Goal: Task Accomplishment & Management: Complete application form

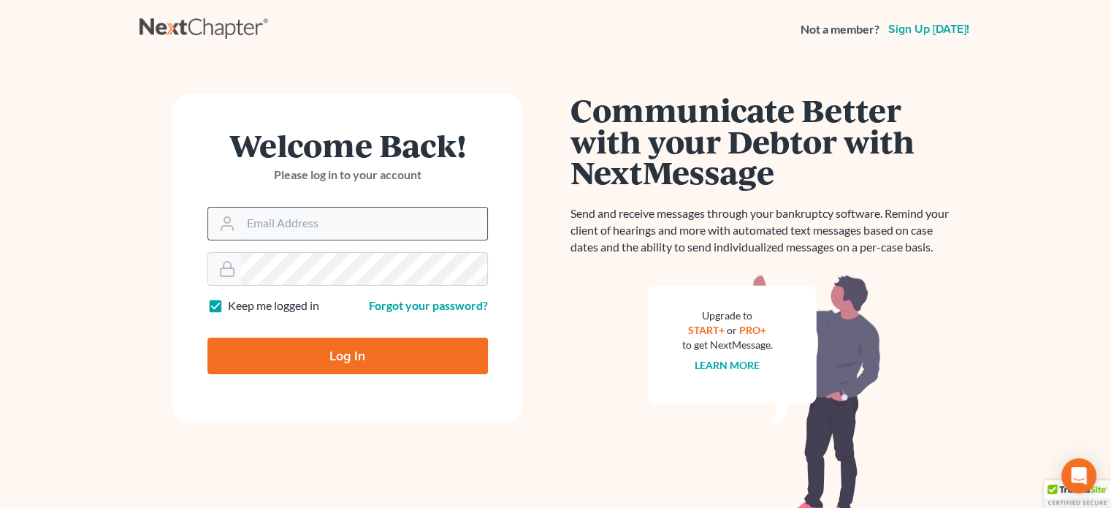
click at [283, 228] on input "Email Address" at bounding box center [364, 224] width 246 height 32
type input "rstanley@peteribold.com"
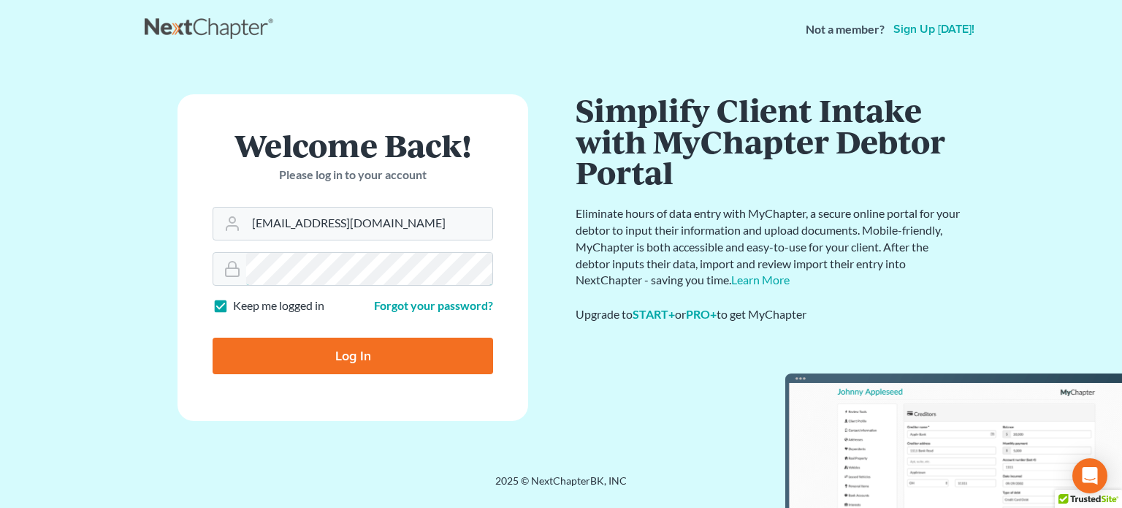
click at [213, 338] on input "Log In" at bounding box center [353, 356] width 281 height 37
type input "Thinking..."
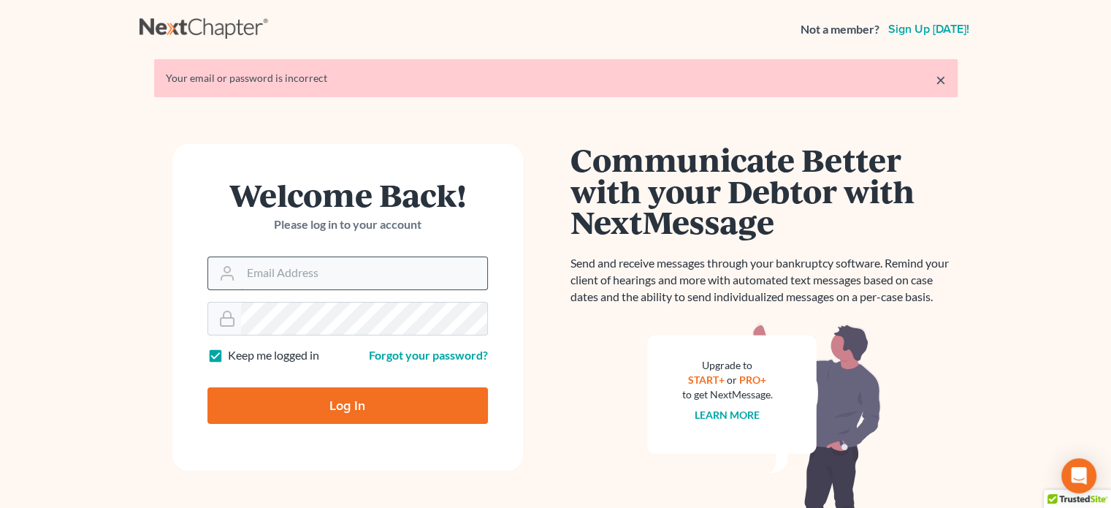
click at [361, 267] on input "Email Address" at bounding box center [364, 273] width 246 height 32
type input "[EMAIL_ADDRESS][DOMAIN_NAME]"
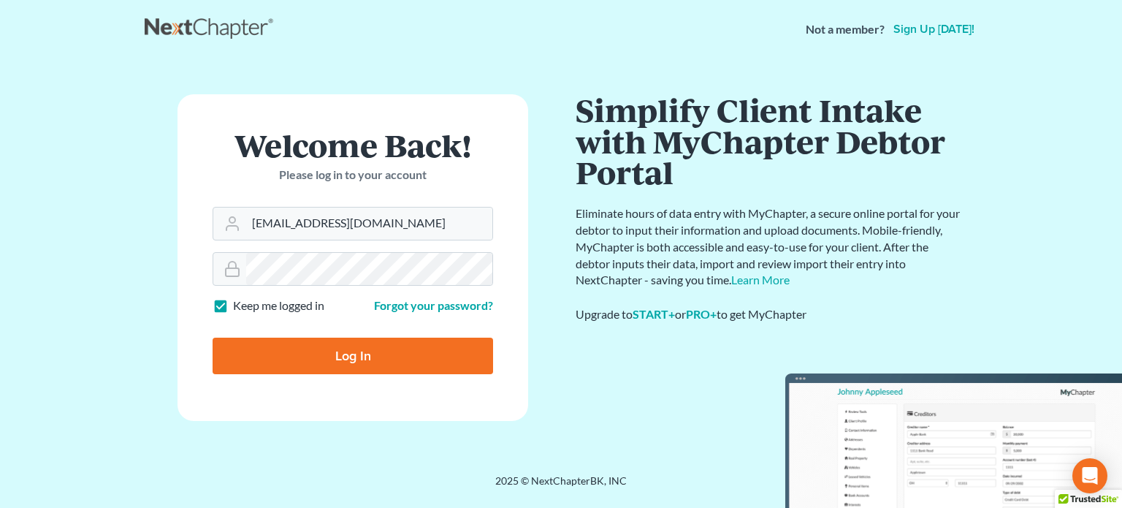
click at [322, 353] on input "Log In" at bounding box center [353, 356] width 281 height 37
type input "Thinking..."
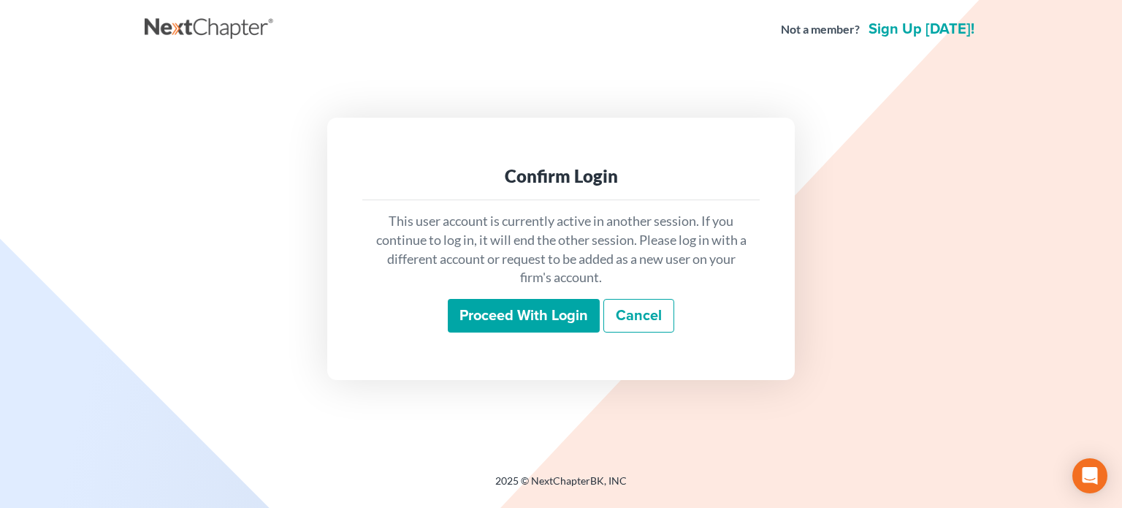
click at [546, 311] on input "Proceed with login" at bounding box center [524, 316] width 152 height 34
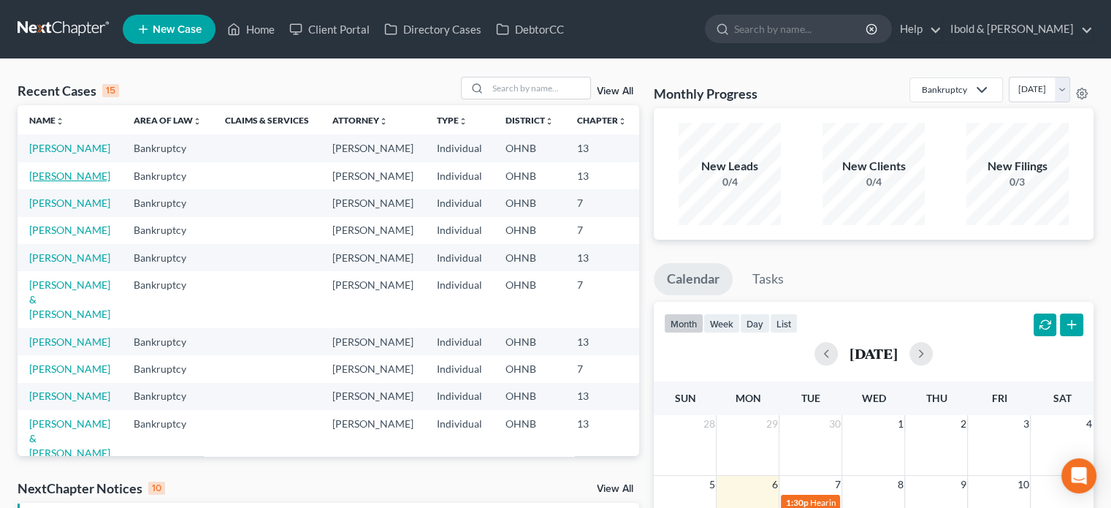
click at [37, 182] on link "Shale, Glenn" at bounding box center [69, 176] width 81 height 12
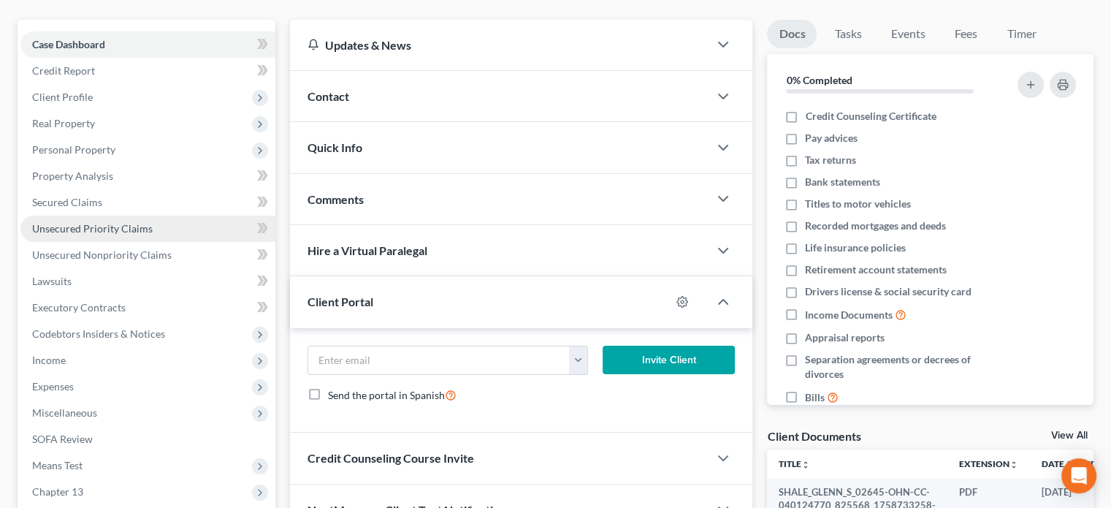
scroll to position [146, 0]
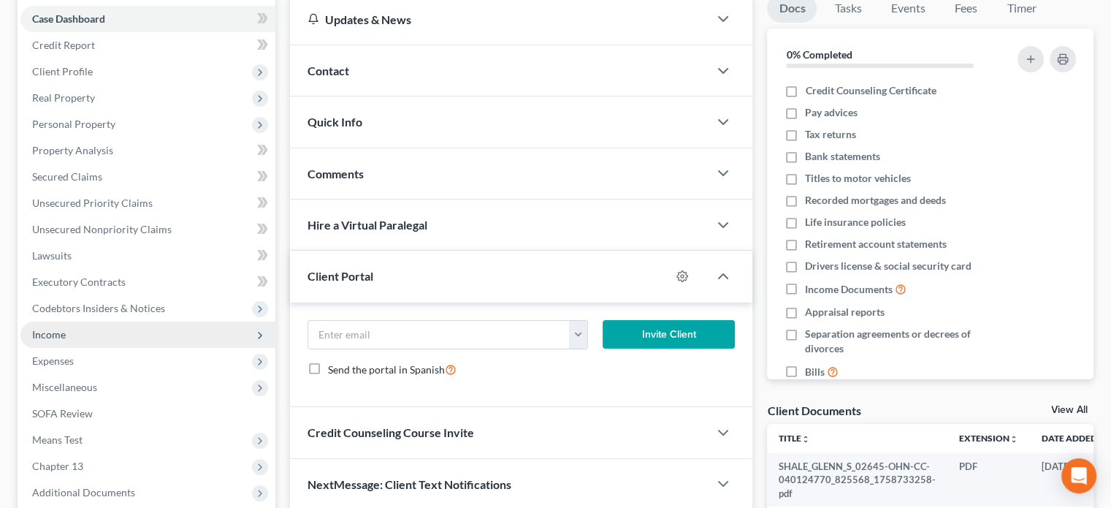
click at [110, 338] on span "Income" at bounding box center [147, 335] width 255 height 26
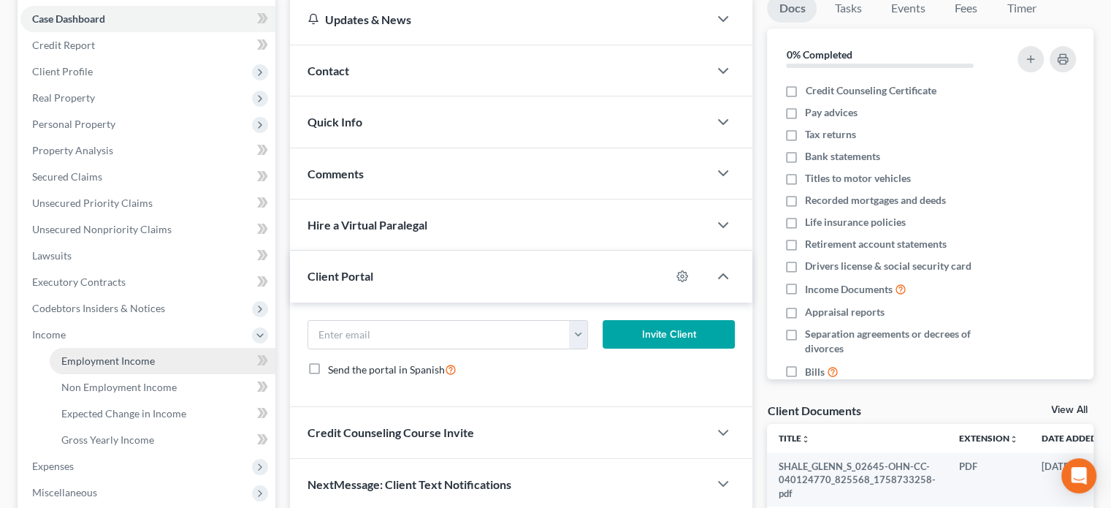
click at [120, 362] on span "Employment Income" at bounding box center [108, 360] width 94 height 12
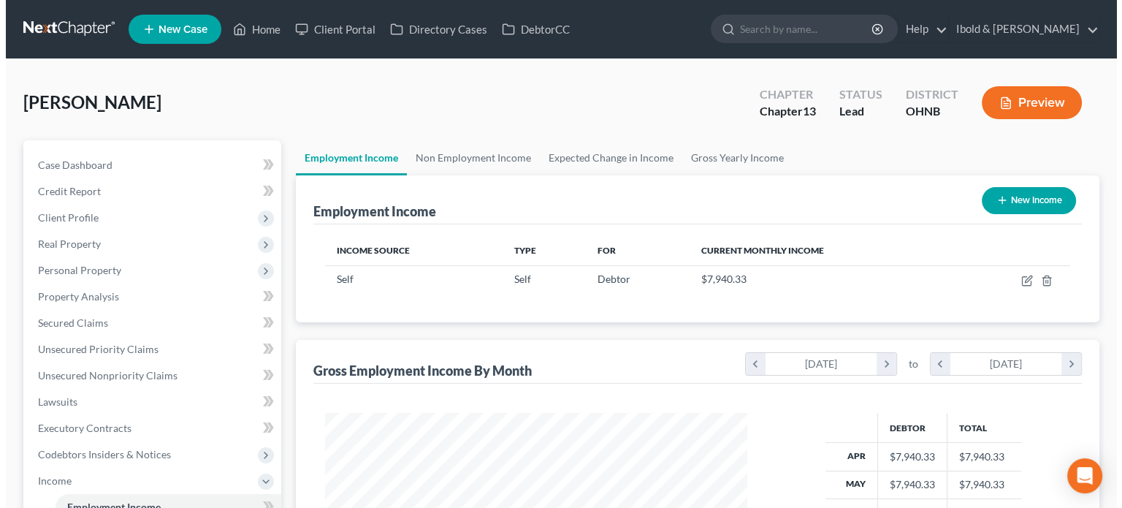
scroll to position [260, 451]
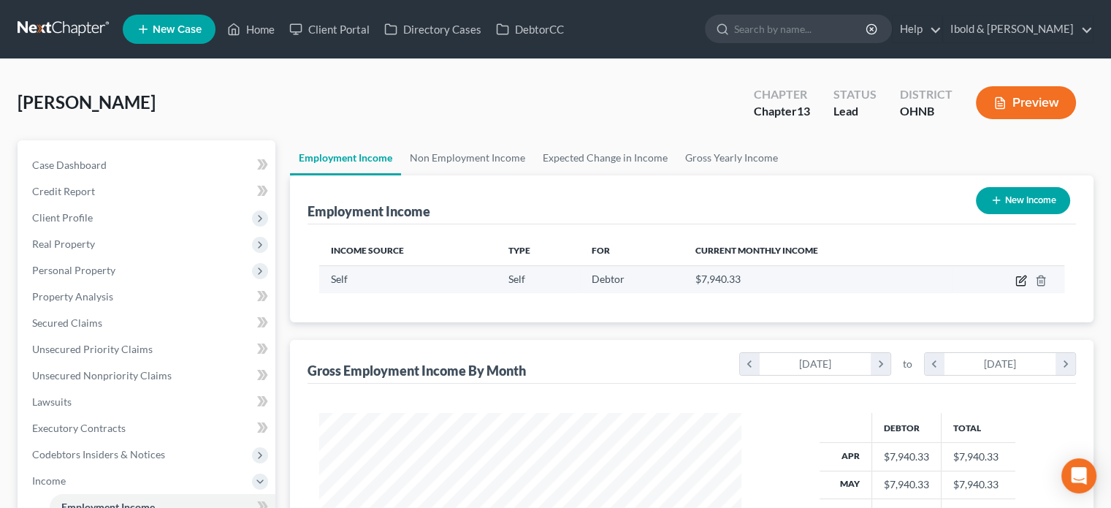
click at [1017, 278] on icon "button" at bounding box center [1020, 281] width 9 height 9
select select "1"
select select "0"
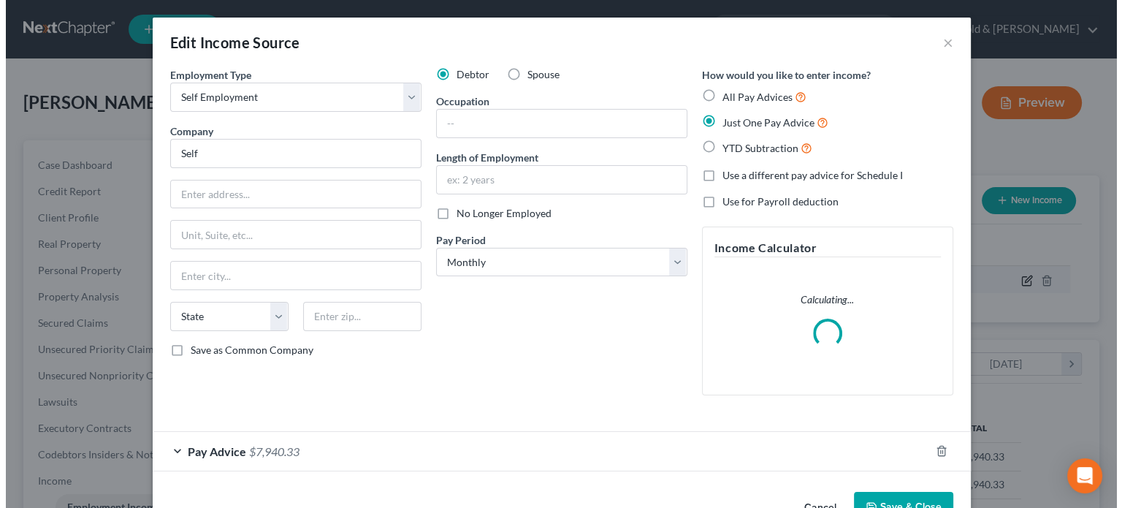
scroll to position [260, 456]
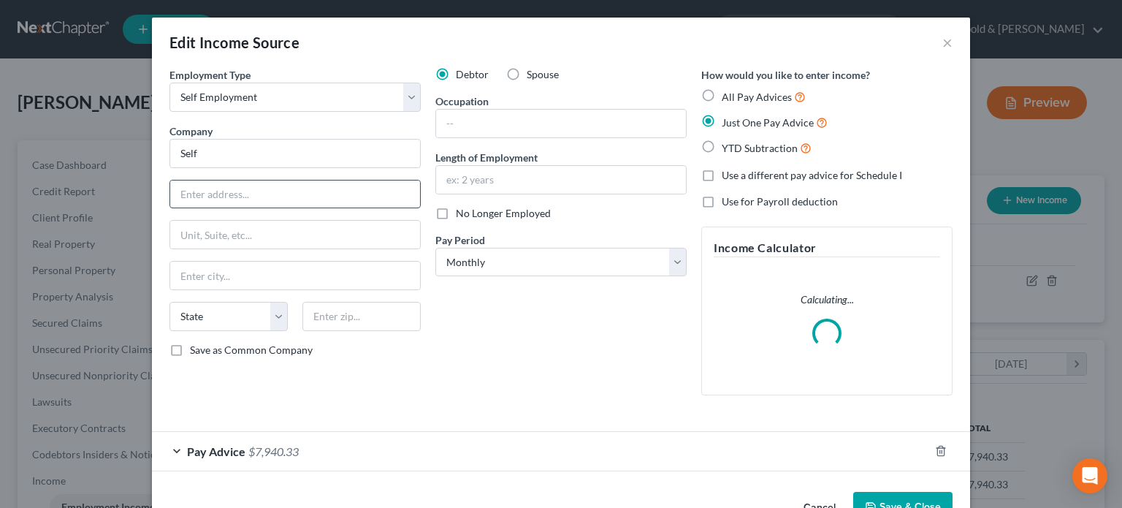
click at [269, 189] on input "text" at bounding box center [295, 194] width 250 height 28
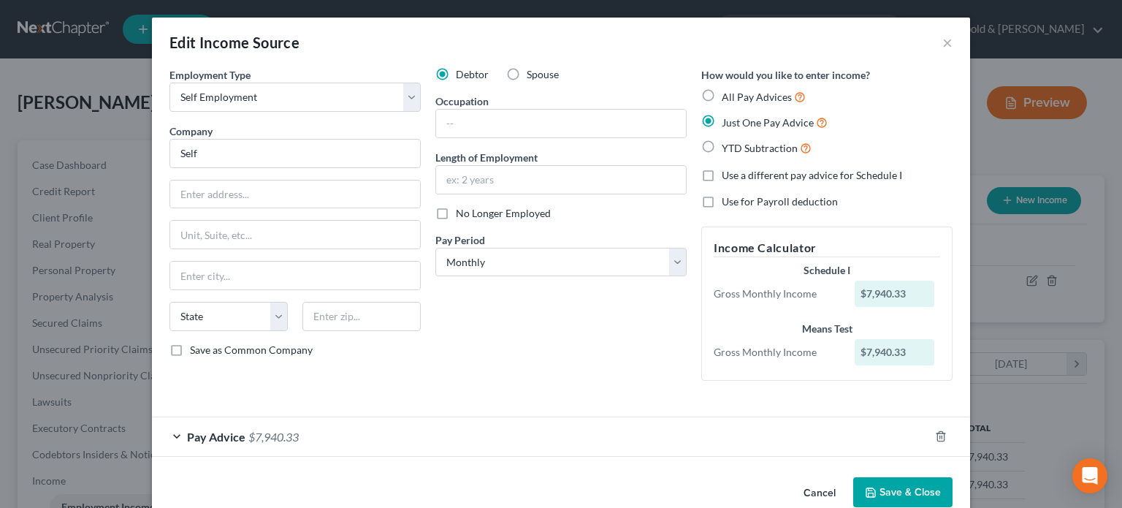
click at [676, 376] on div "Debtor Spouse Occupation Length of Employment No Longer Employed Pay Period * S…" at bounding box center [561, 229] width 266 height 325
click at [322, 194] on input "text" at bounding box center [295, 194] width 250 height 28
type input "14525 Grove St."
type input "44231"
type input "Garrettsville"
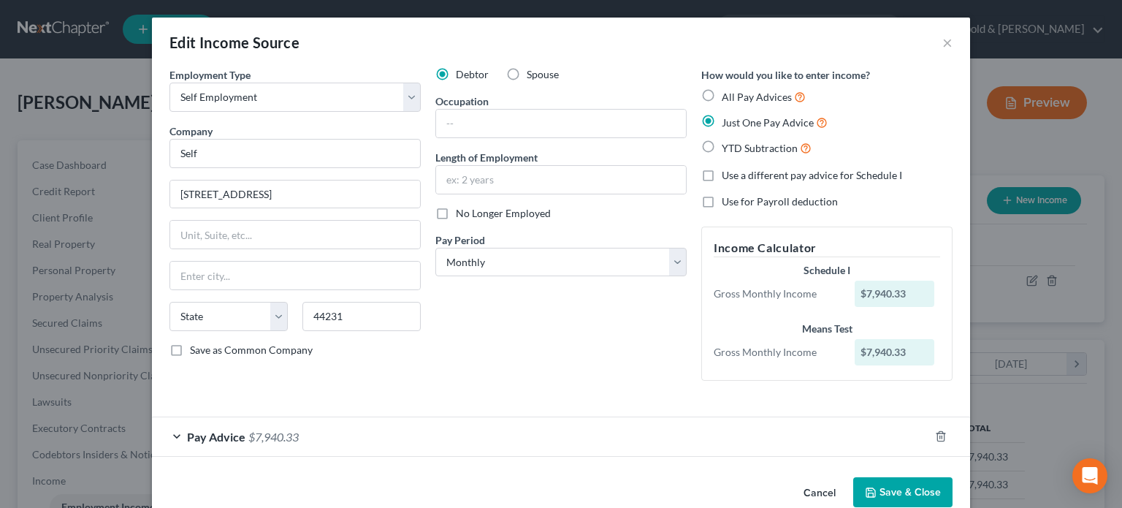
select select "36"
click at [465, 122] on input "text" at bounding box center [561, 124] width 250 height 28
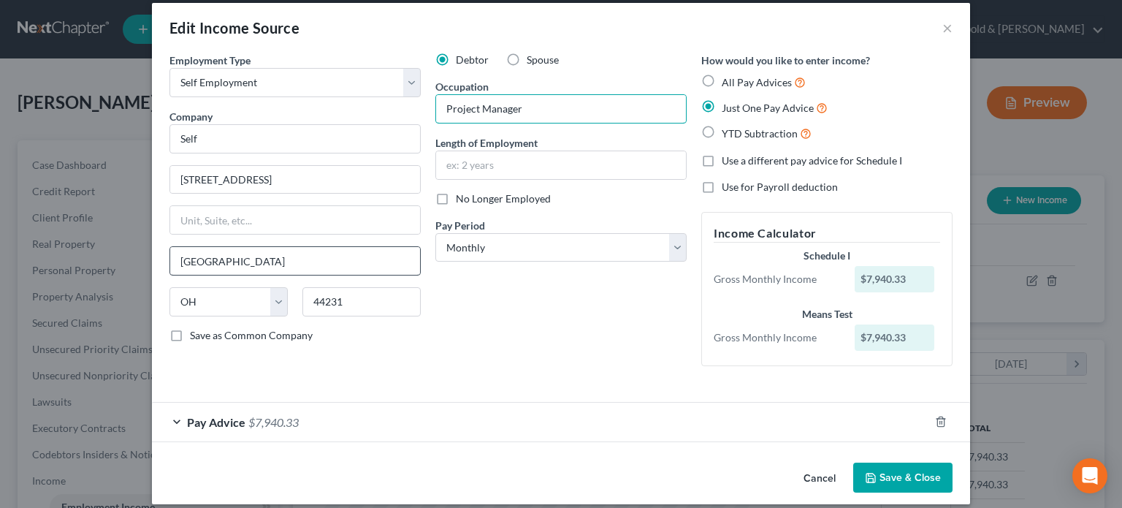
scroll to position [28, 0]
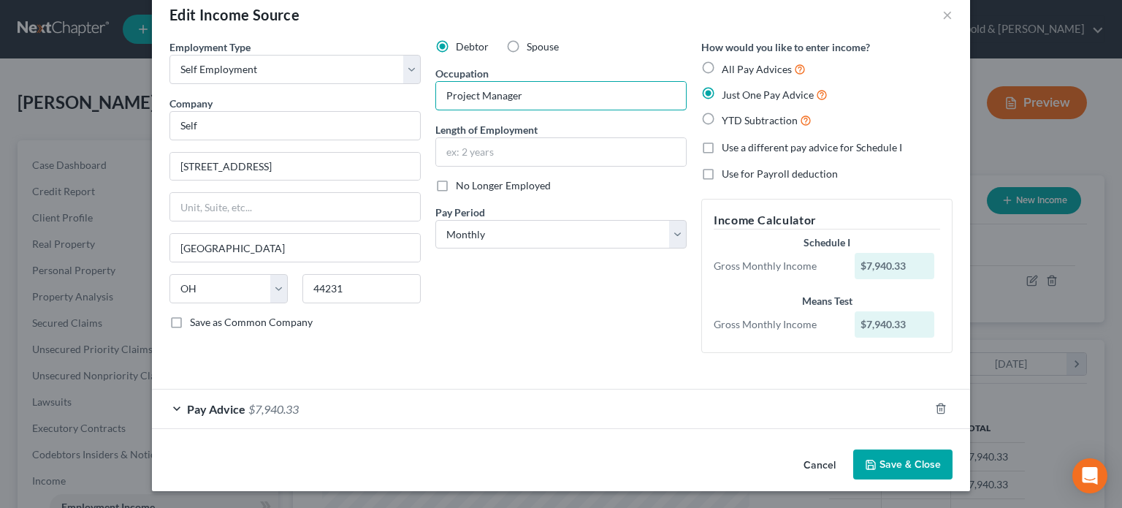
type input "Project Manager"
click at [221, 406] on span "Pay Advice" at bounding box center [216, 409] width 58 height 14
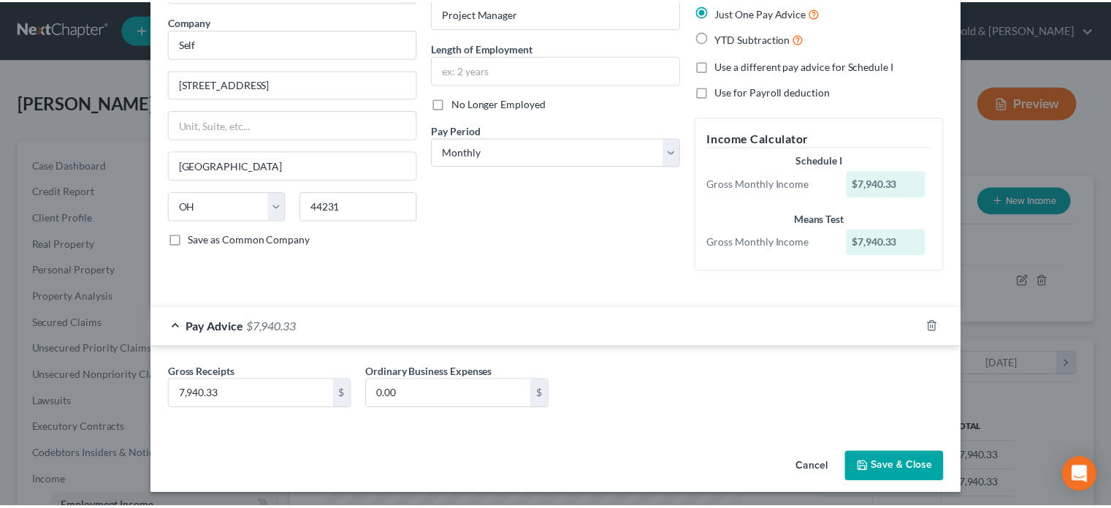
scroll to position [113, 0]
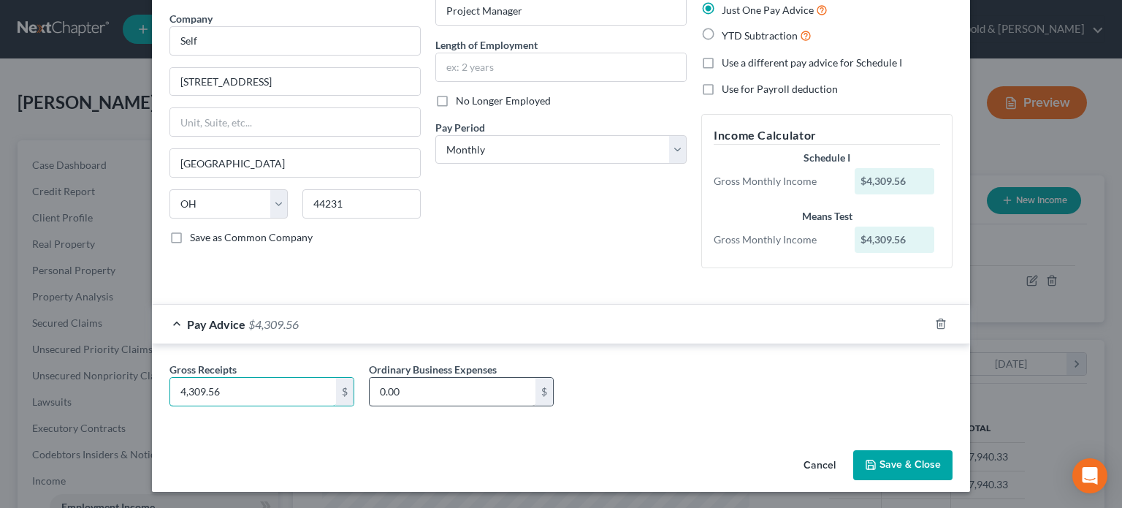
type input "4,309.56"
click at [494, 394] on input "0.00" at bounding box center [453, 392] width 166 height 28
type input "1,863.62"
click at [786, 413] on div "Gross Receipts 4,309.56 $ Ordinary Business Expenses 1,863.62 $" at bounding box center [561, 390] width 798 height 56
click at [886, 464] on button "Save & Close" at bounding box center [902, 465] width 99 height 31
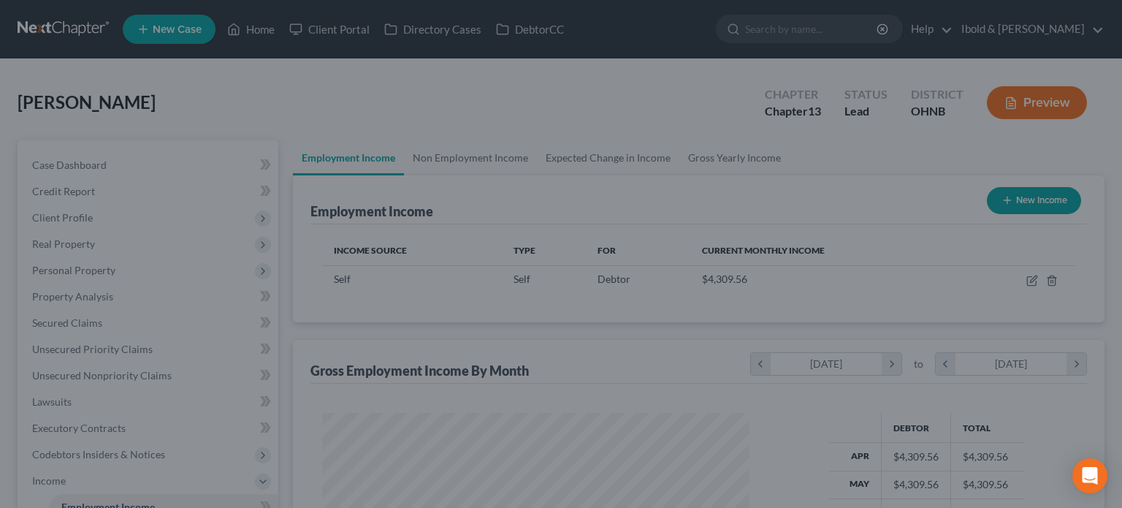
scroll to position [730470, 730278]
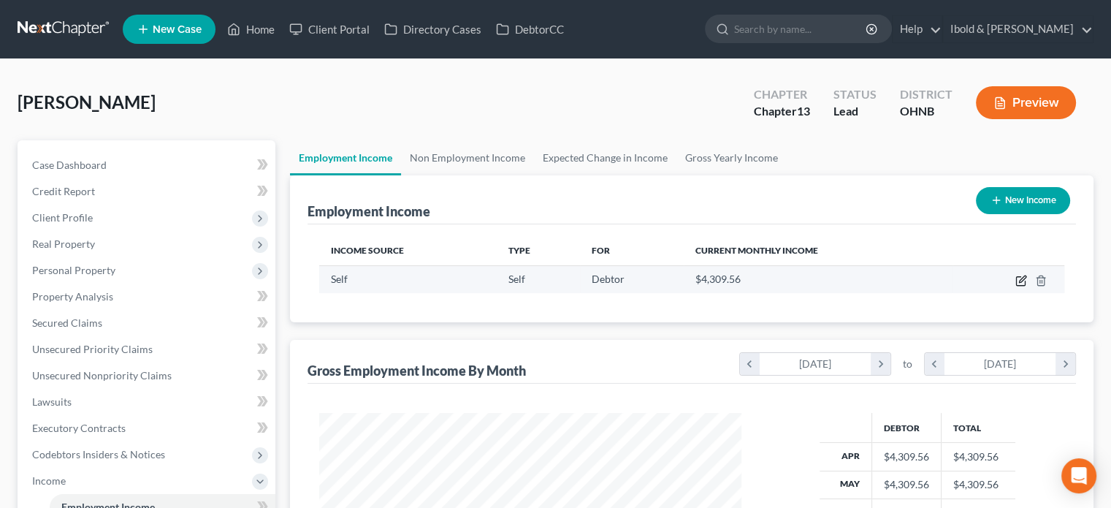
click at [1022, 283] on icon "button" at bounding box center [1022, 281] width 12 height 12
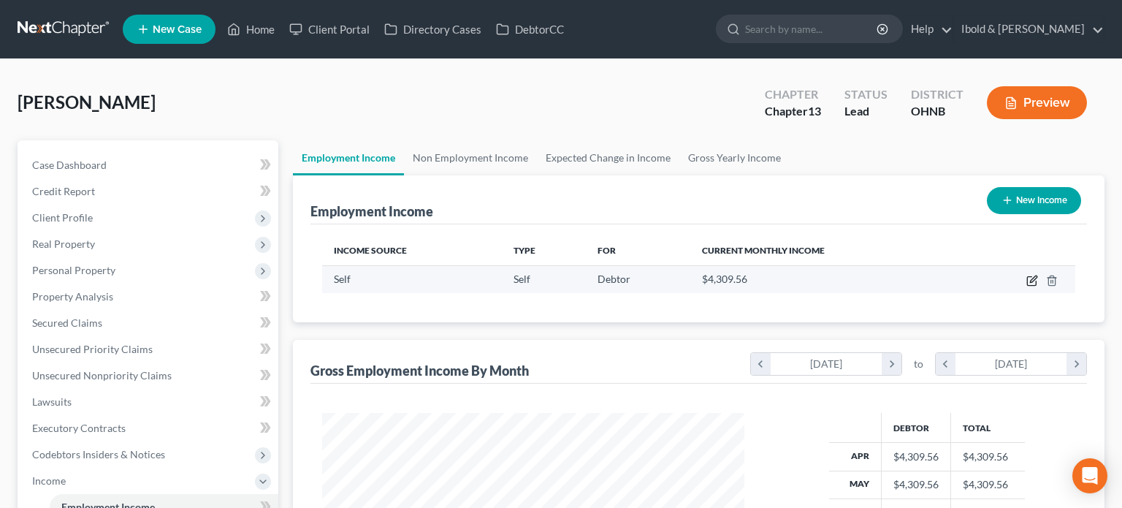
scroll to position [260, 456]
select select "1"
select select "36"
select select "0"
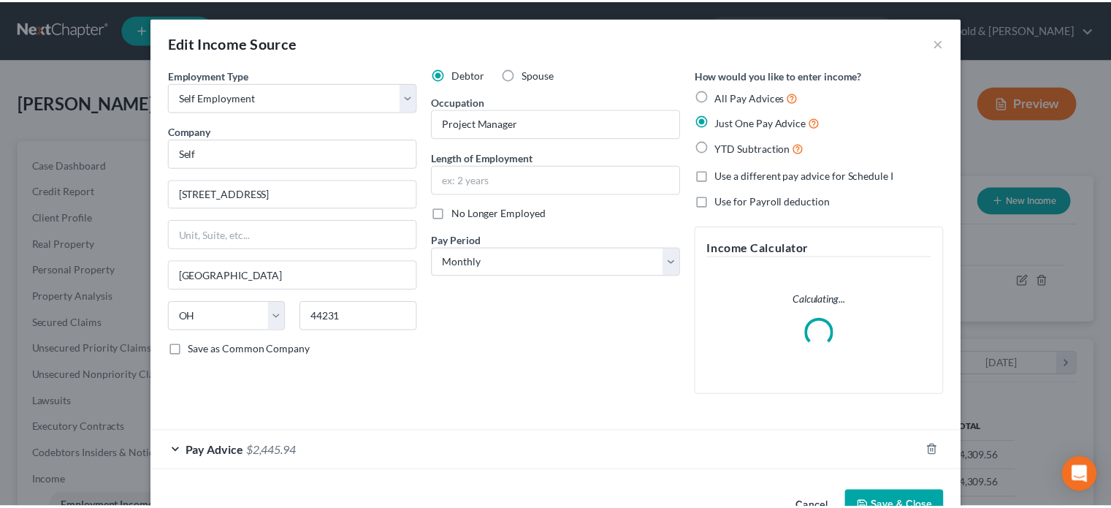
scroll to position [42, 0]
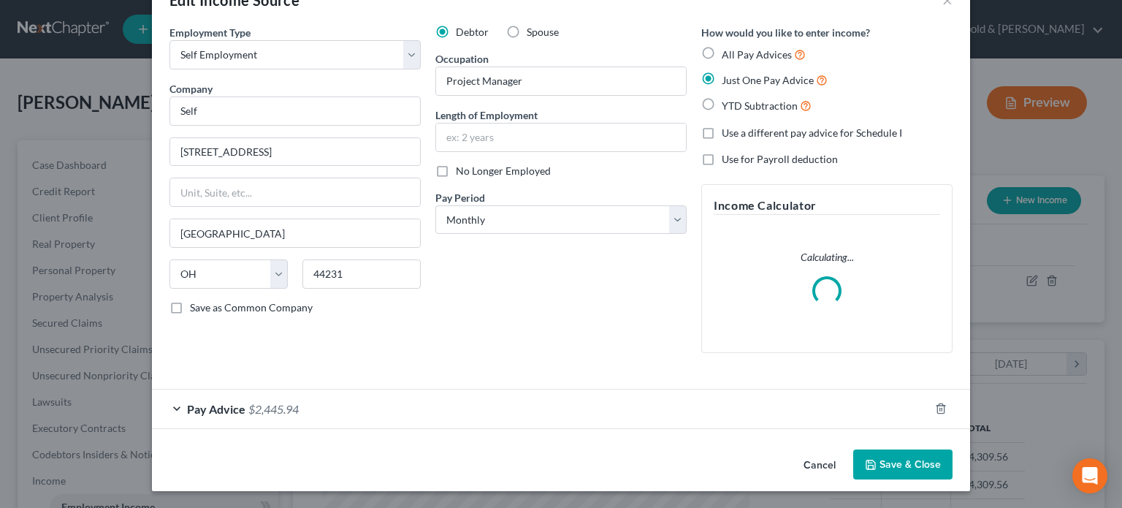
click at [894, 461] on button "Save & Close" at bounding box center [902, 464] width 99 height 31
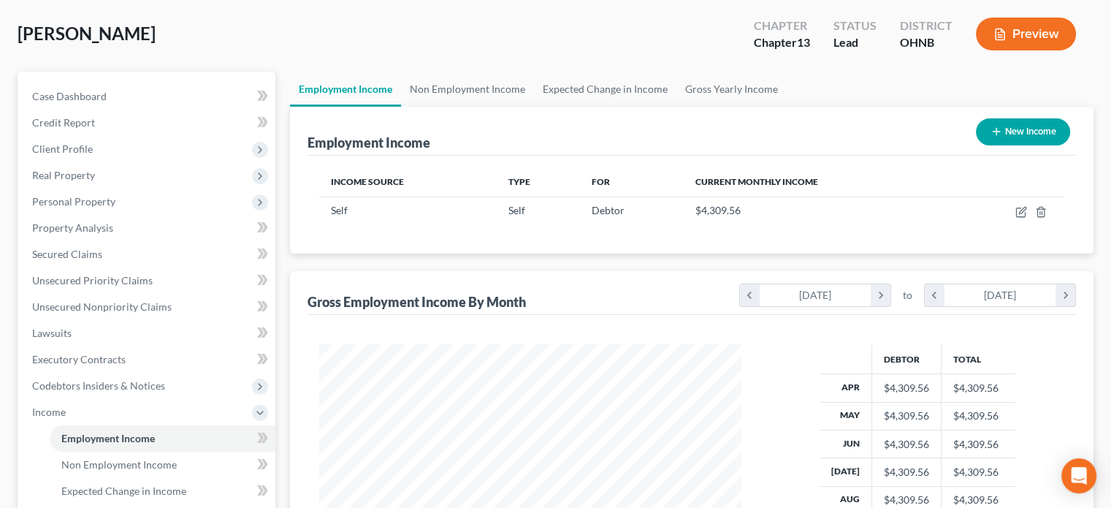
scroll to position [219, 0]
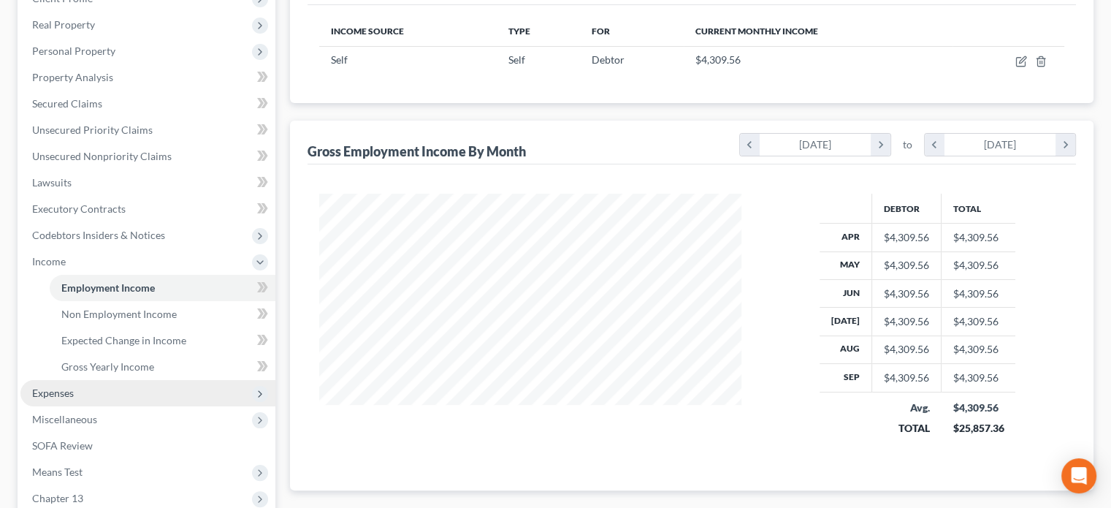
click at [58, 394] on span "Expenses" at bounding box center [53, 393] width 42 height 12
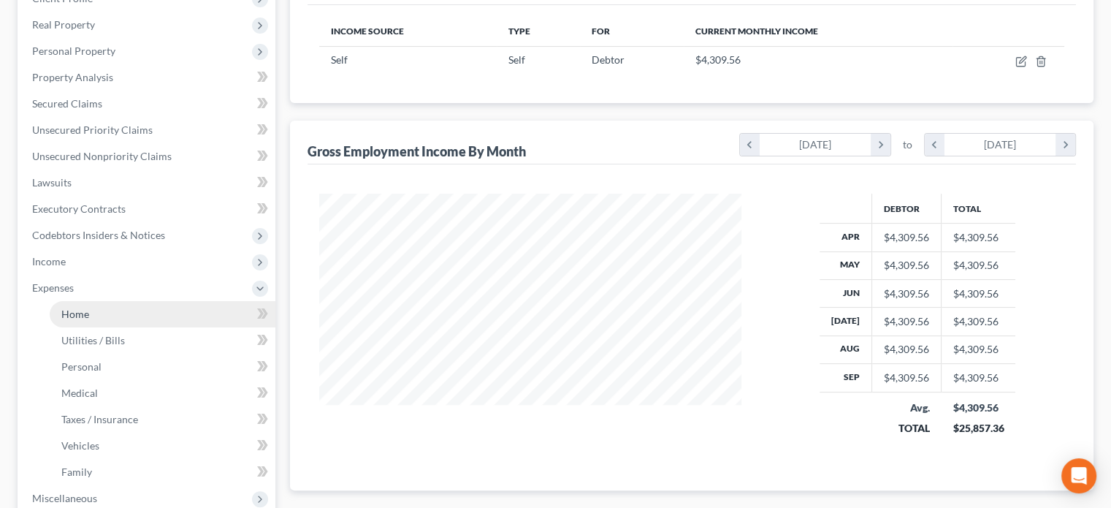
click at [64, 314] on span "Home" at bounding box center [75, 314] width 28 height 12
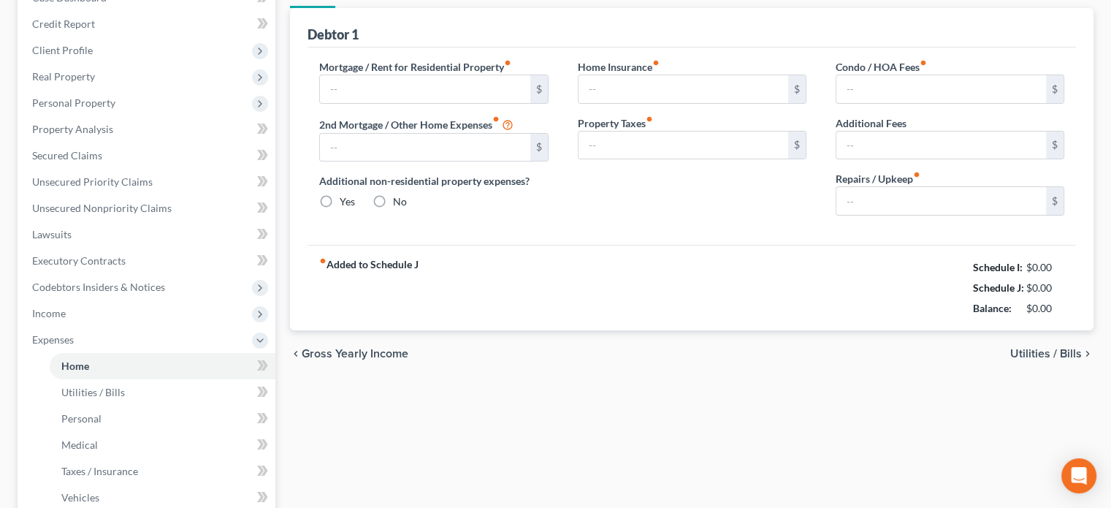
radio input "true"
type input "250.00"
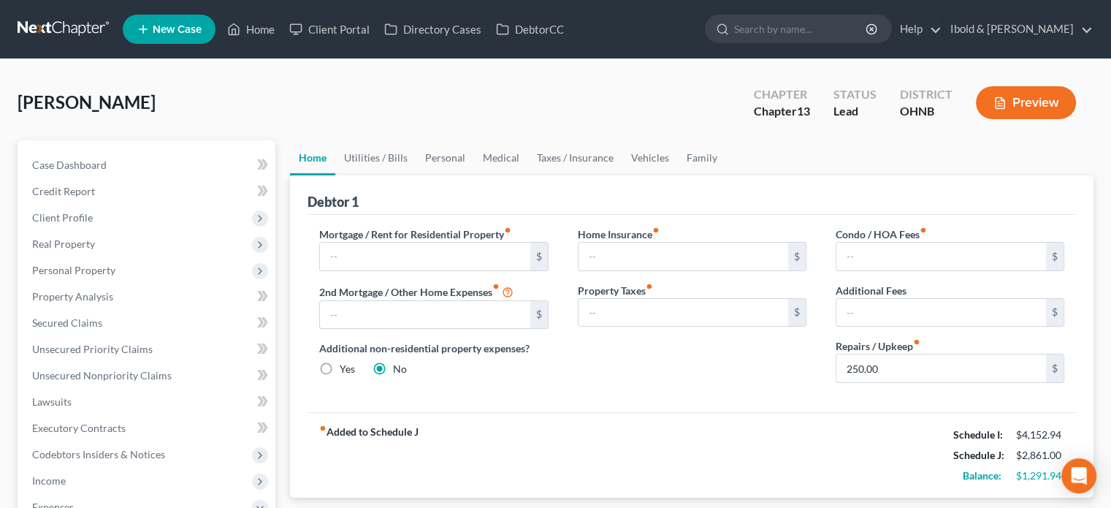
scroll to position [73, 0]
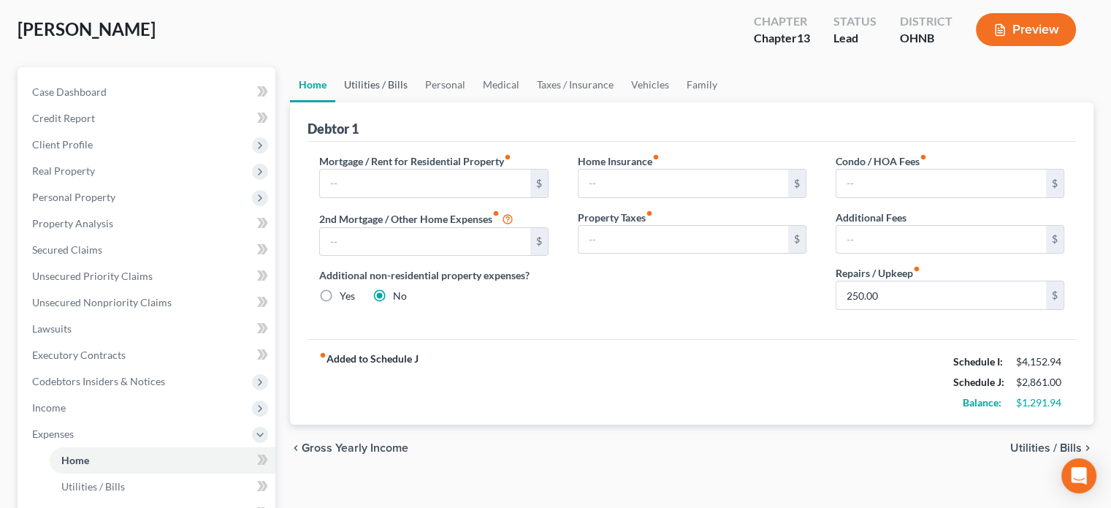
click at [368, 84] on link "Utilities / Bills" at bounding box center [375, 84] width 81 height 35
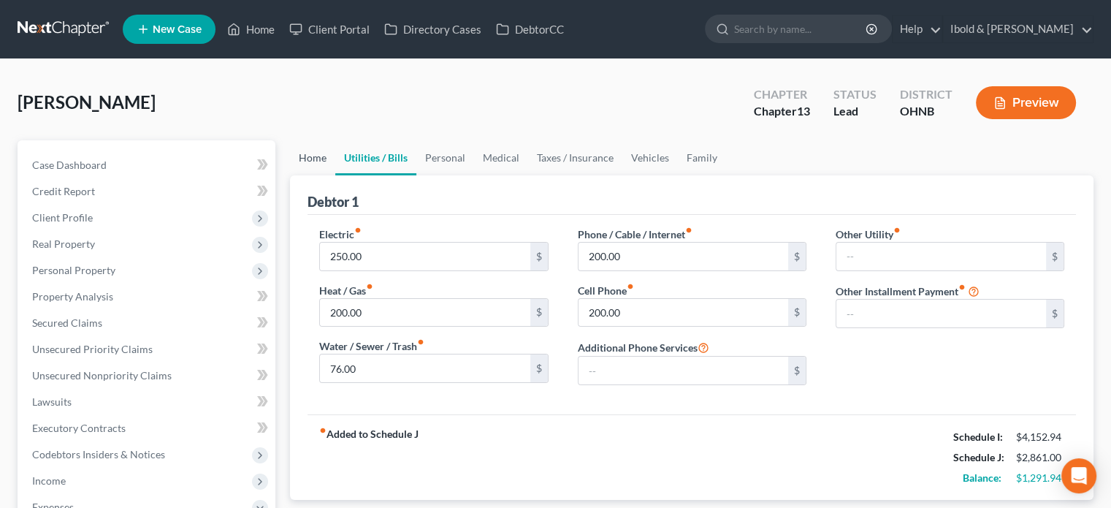
click at [306, 155] on link "Home" at bounding box center [312, 157] width 45 height 35
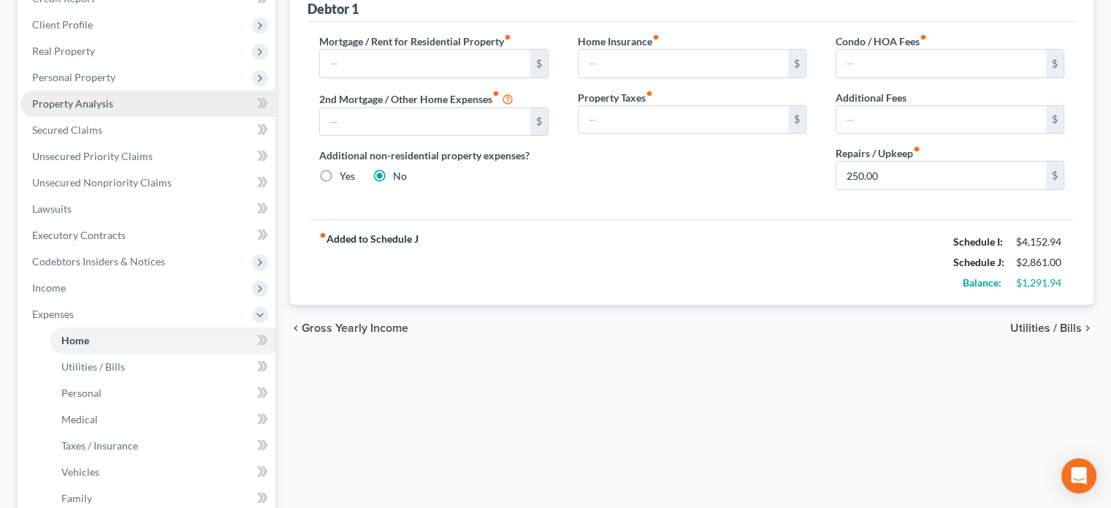
scroll to position [219, 0]
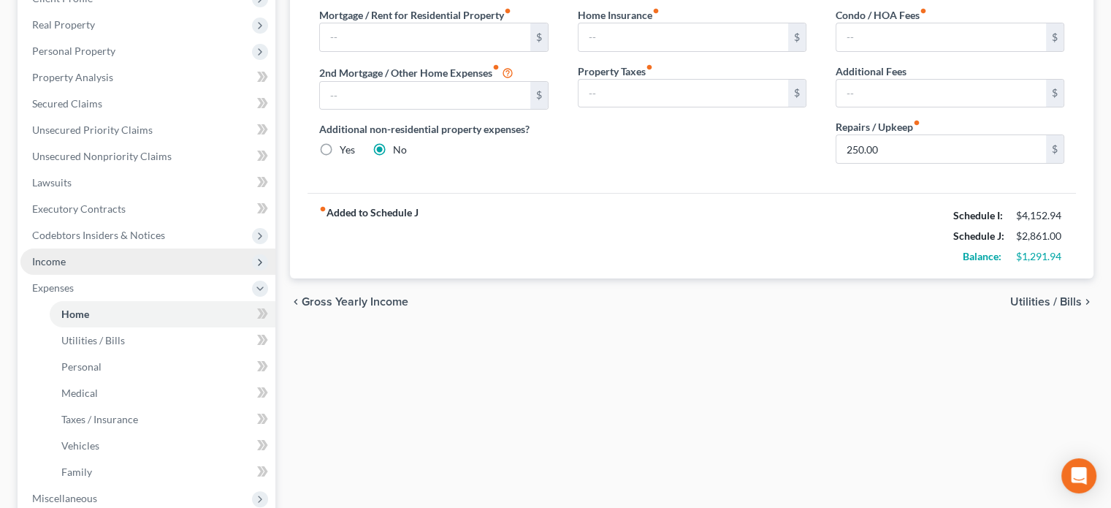
click at [61, 259] on span "Income" at bounding box center [49, 261] width 34 height 12
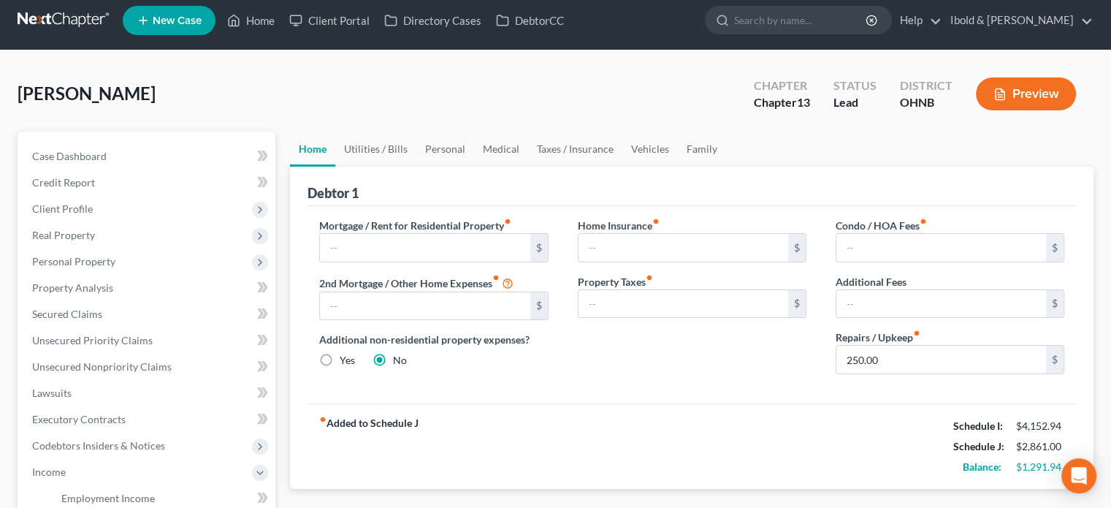
scroll to position [0, 0]
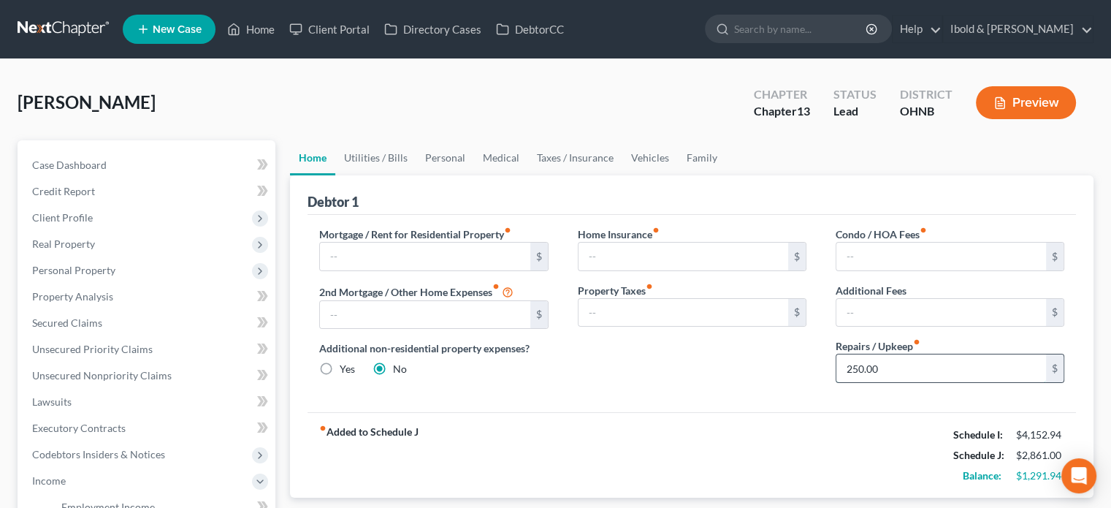
click at [912, 369] on input "250.00" at bounding box center [942, 368] width 210 height 28
type input "150"
click at [380, 157] on link "Utilities / Bills" at bounding box center [375, 157] width 81 height 35
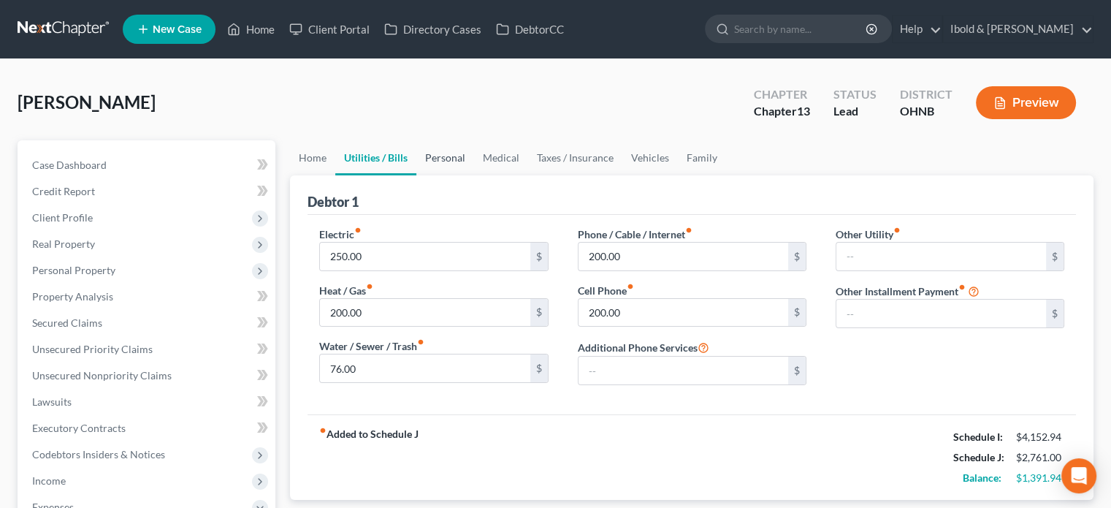
click at [463, 159] on link "Personal" at bounding box center [446, 157] width 58 height 35
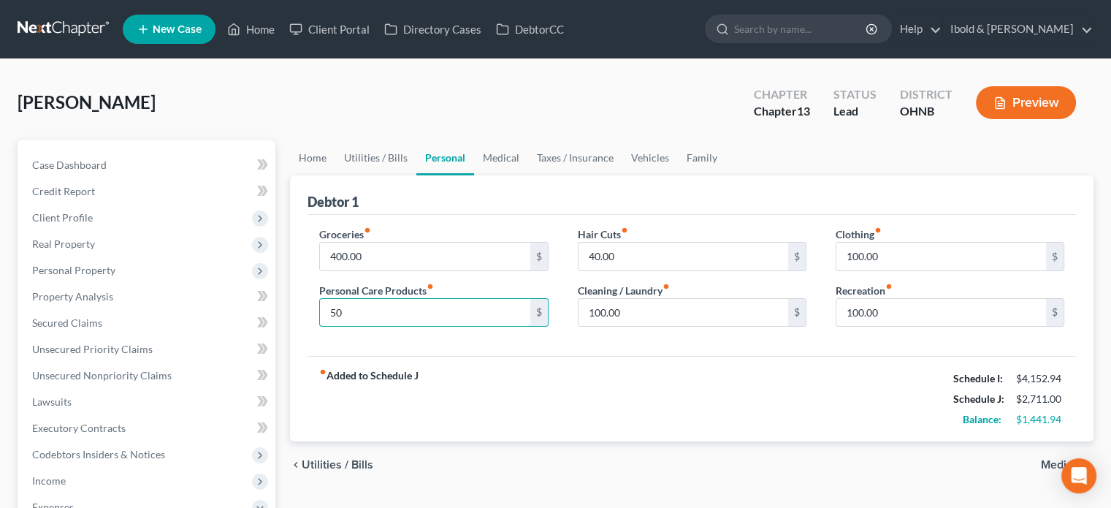
type input "50"
click at [509, 157] on link "Medical" at bounding box center [501, 157] width 54 height 35
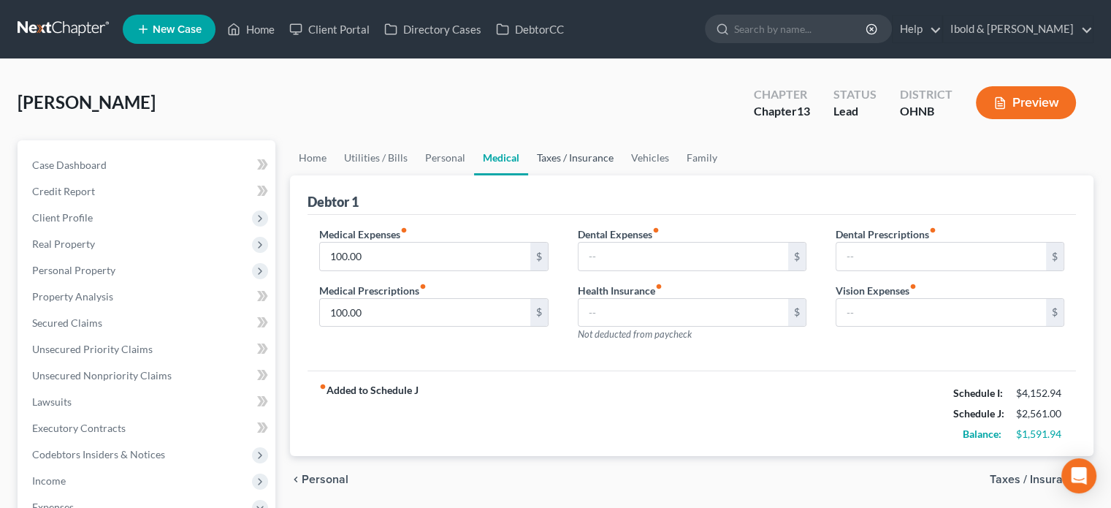
click at [580, 161] on link "Taxes / Insurance" at bounding box center [575, 157] width 94 height 35
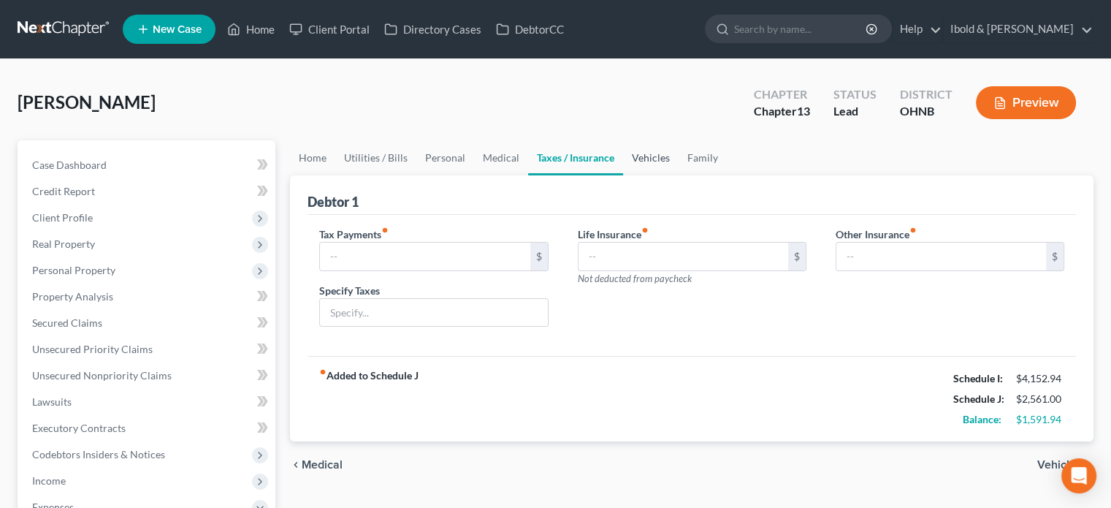
click at [655, 154] on link "Vehicles" at bounding box center [651, 157] width 56 height 35
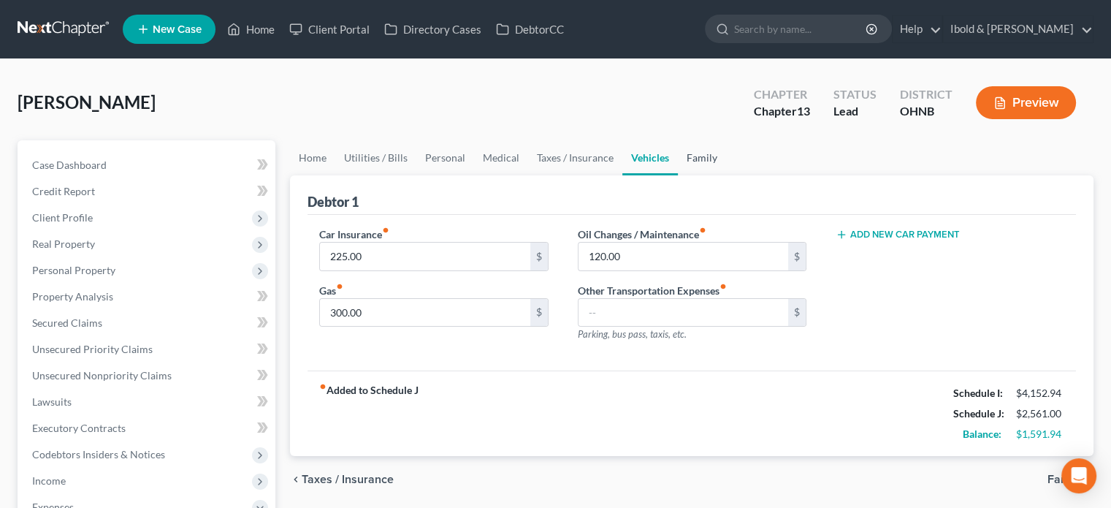
click at [702, 153] on link "Family" at bounding box center [702, 157] width 48 height 35
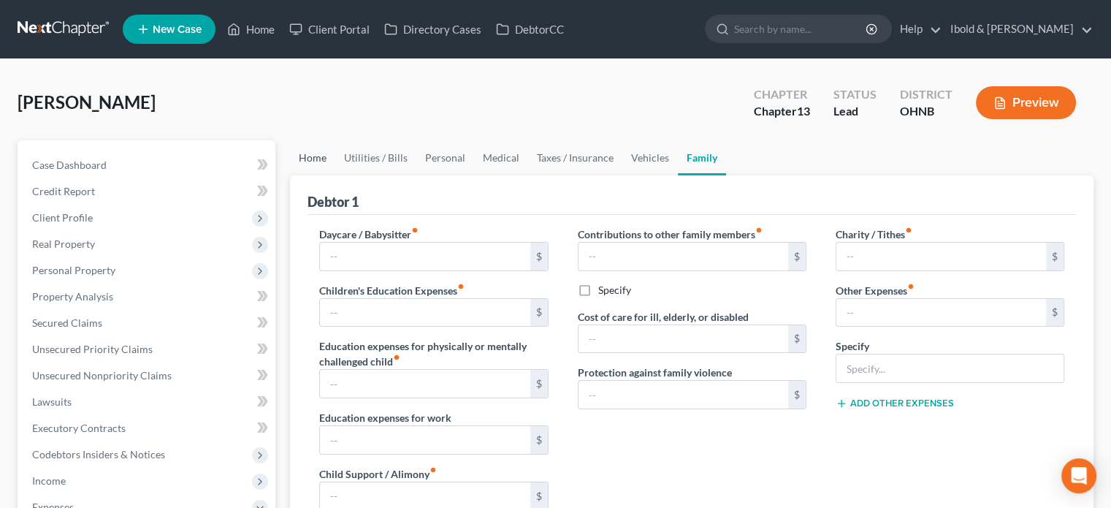
click at [311, 157] on link "Home" at bounding box center [312, 157] width 45 height 35
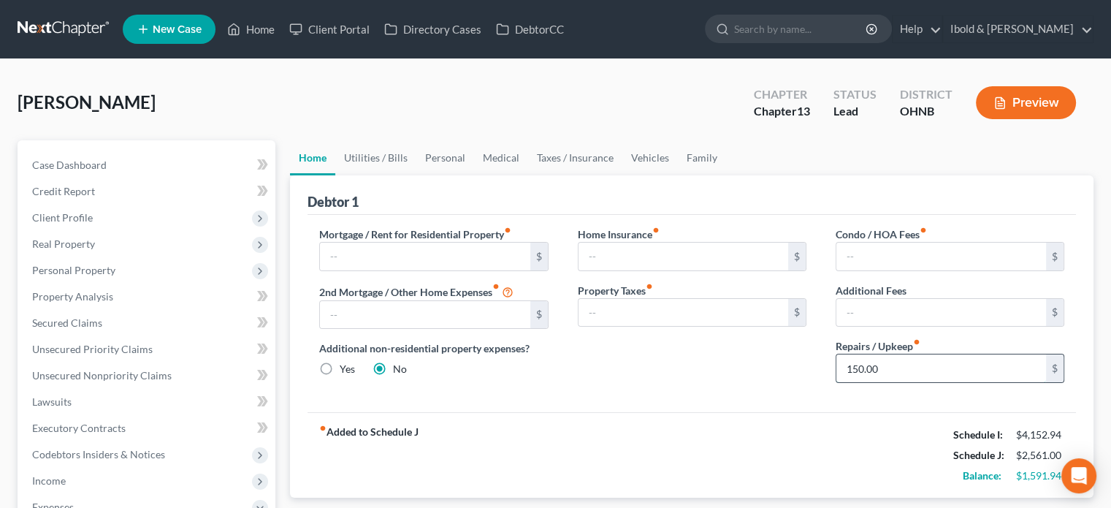
click at [908, 369] on input "150.00" at bounding box center [942, 368] width 210 height 28
type input "100"
click at [379, 160] on link "Utilities / Bills" at bounding box center [375, 157] width 81 height 35
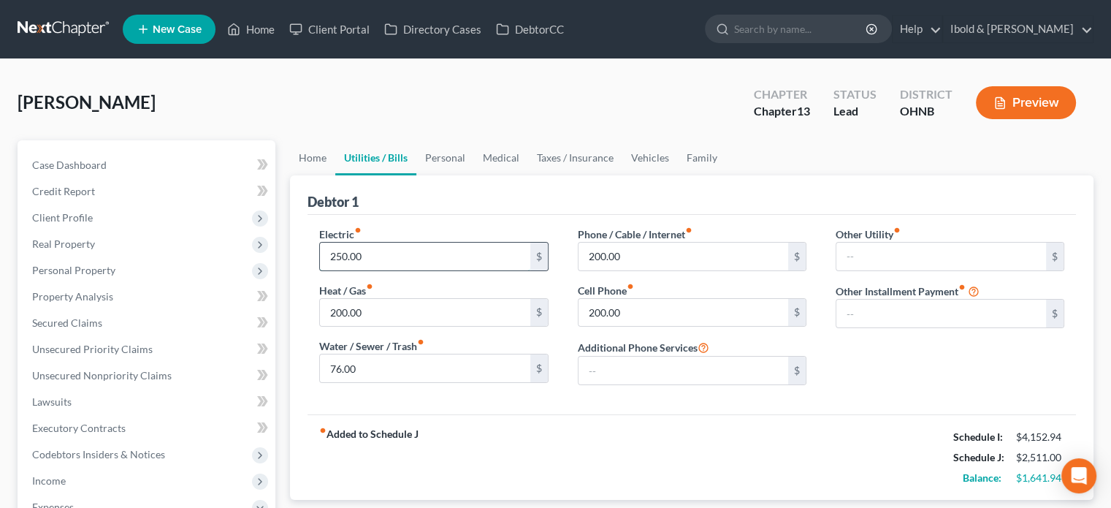
click at [406, 259] on input "250.00" at bounding box center [425, 257] width 210 height 28
type input "200"
click at [406, 317] on input "200.00" at bounding box center [425, 313] width 210 height 28
click at [438, 157] on link "Personal" at bounding box center [446, 157] width 58 height 35
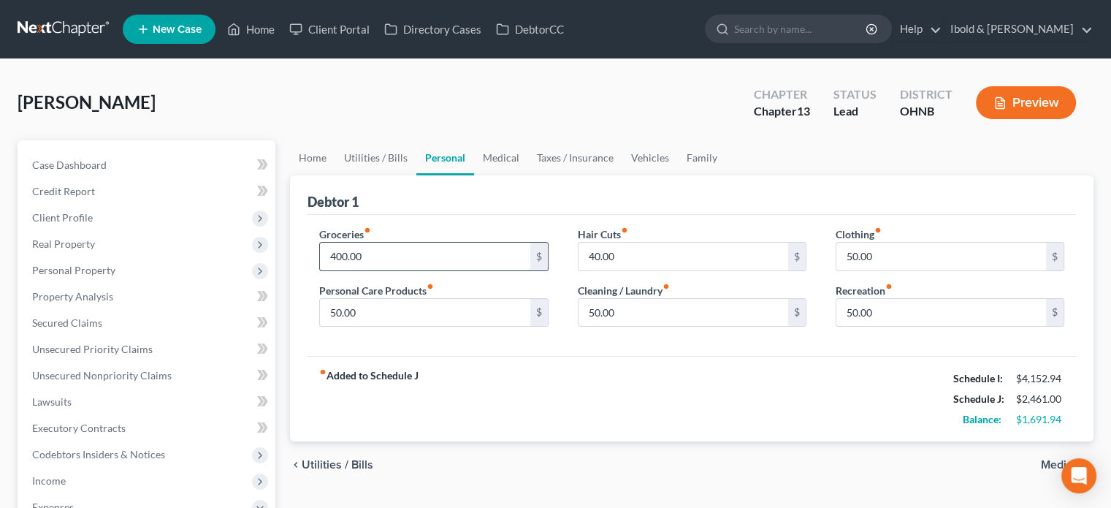
click at [405, 259] on input "400.00" at bounding box center [425, 257] width 210 height 28
click at [620, 370] on div "fiber_manual_record Added to Schedule J Schedule I: $4,152.94 Schedule J: $2,36…" at bounding box center [692, 398] width 769 height 85
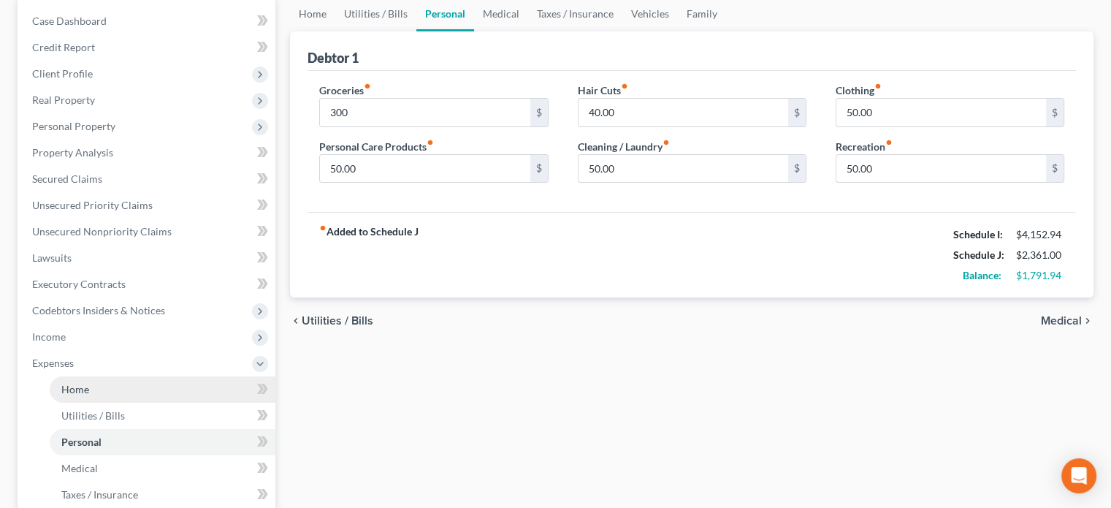
scroll to position [146, 0]
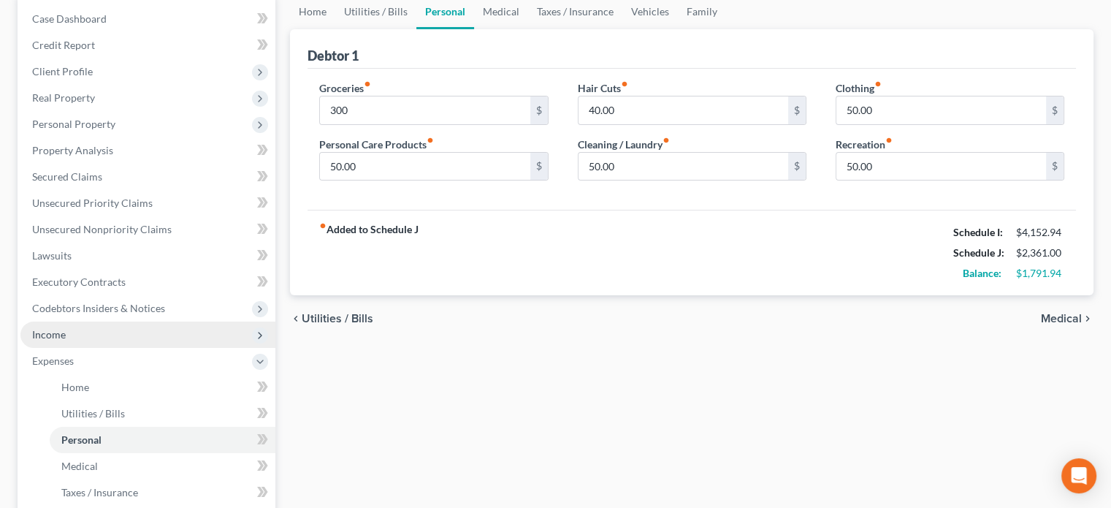
click at [47, 336] on span "Income" at bounding box center [49, 334] width 34 height 12
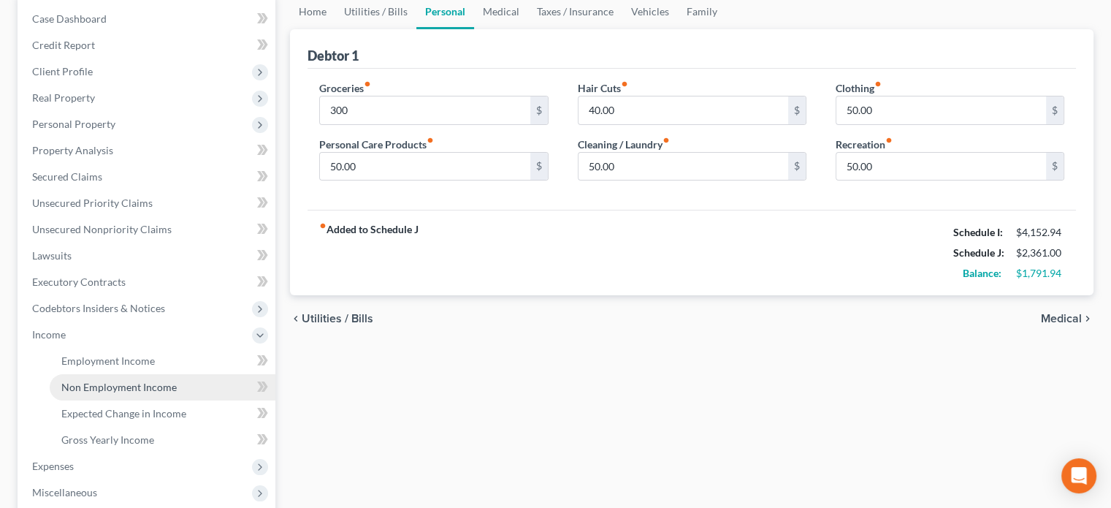
click at [99, 387] on span "Non Employment Income" at bounding box center [118, 387] width 115 height 12
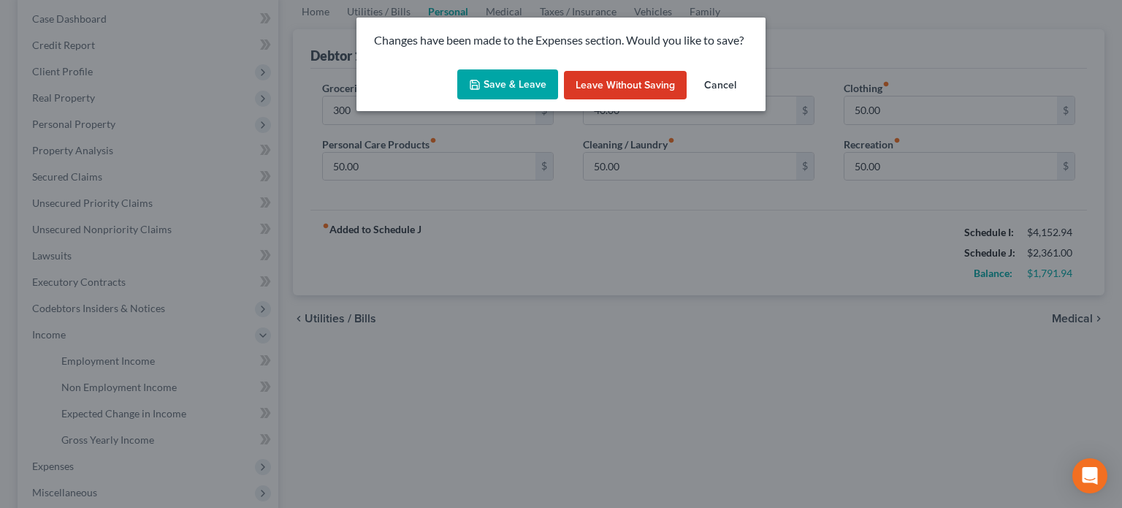
click at [517, 84] on button "Save & Leave" at bounding box center [507, 84] width 101 height 31
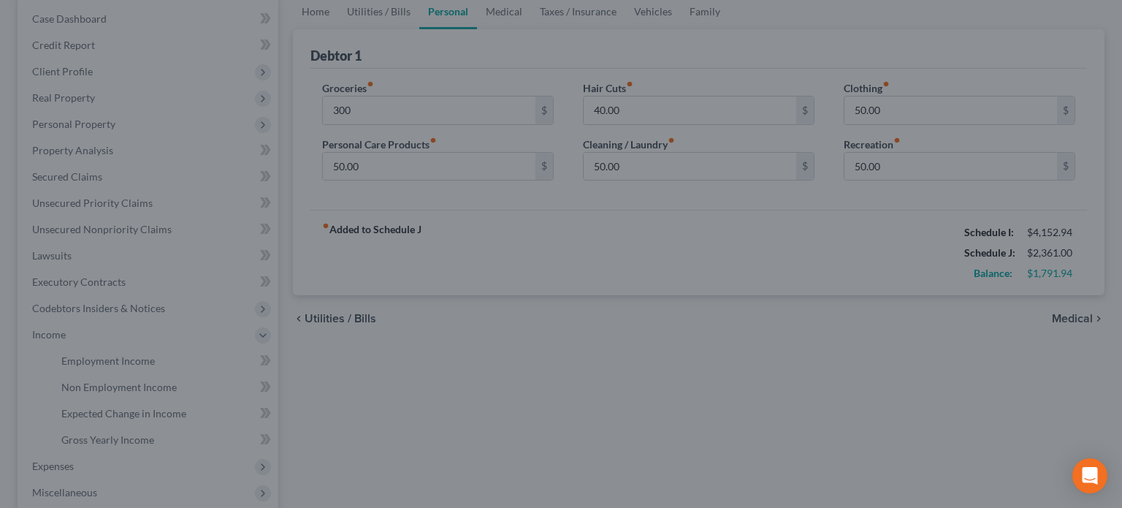
type input "300.00"
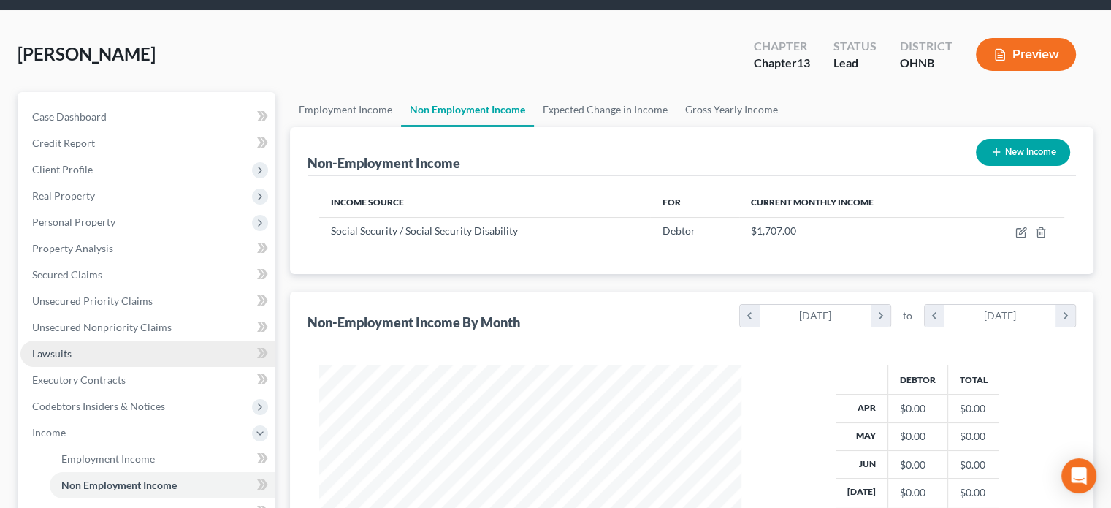
scroll to position [146, 0]
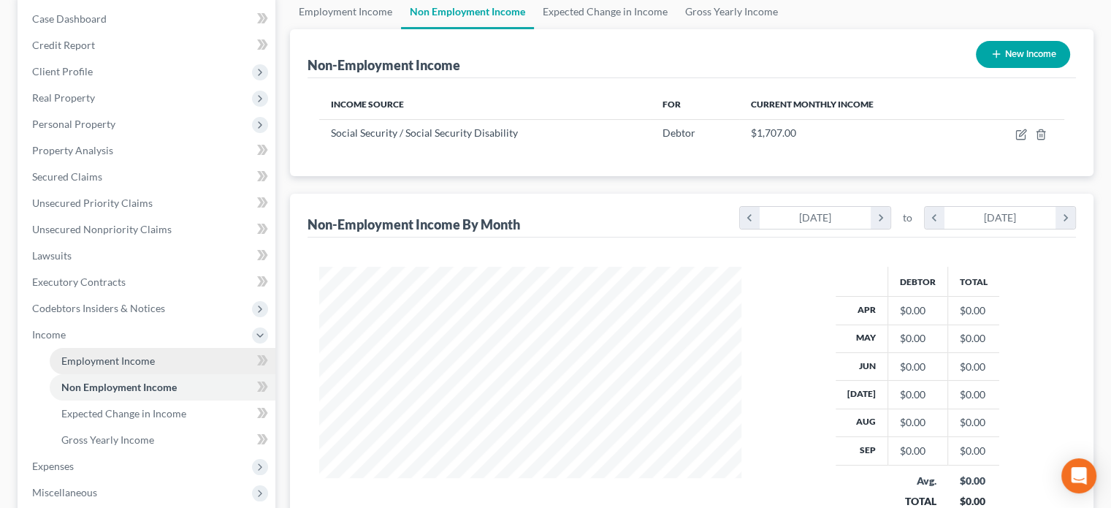
click at [101, 363] on span "Employment Income" at bounding box center [108, 360] width 94 height 12
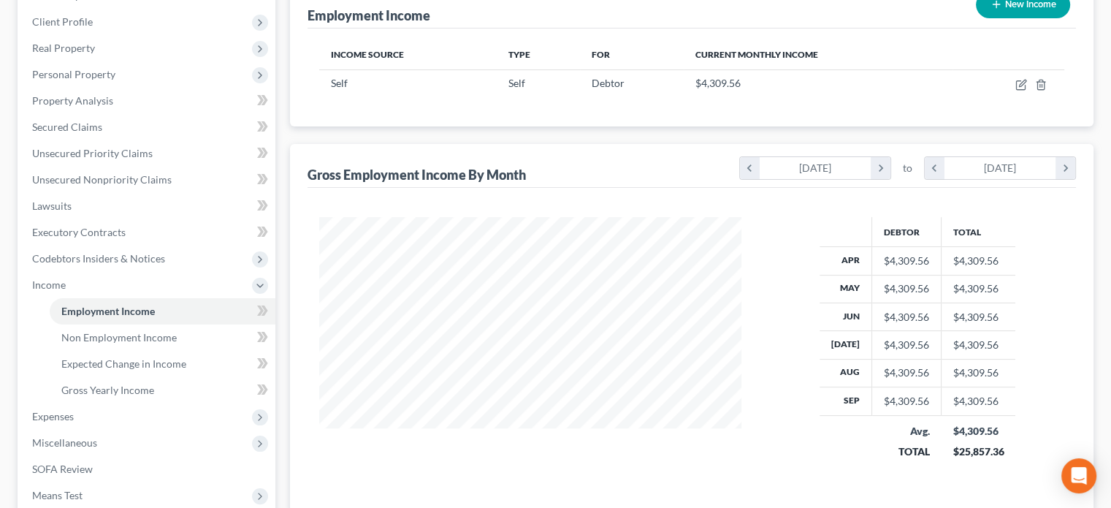
scroll to position [219, 0]
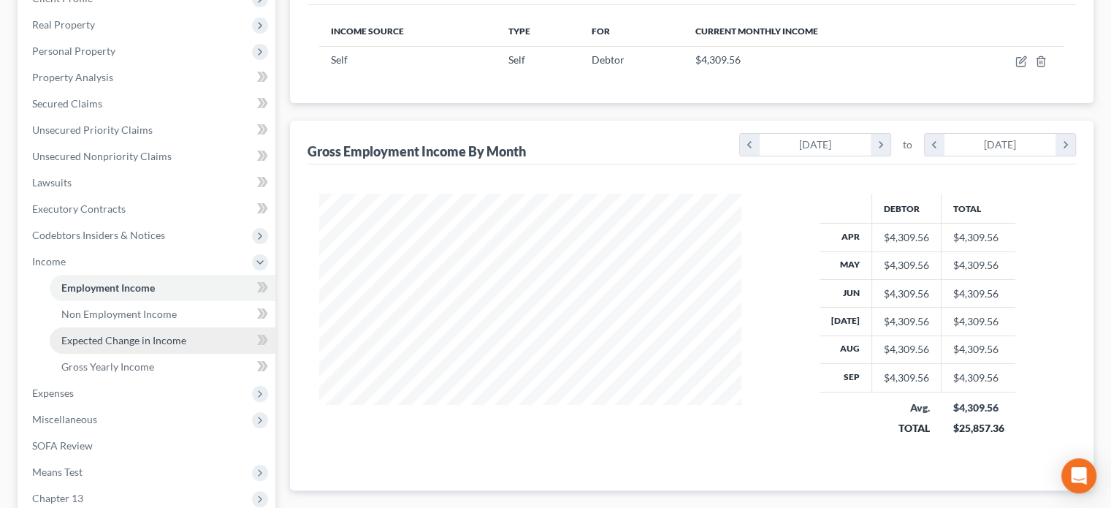
click at [134, 343] on span "Expected Change in Income" at bounding box center [123, 340] width 125 height 12
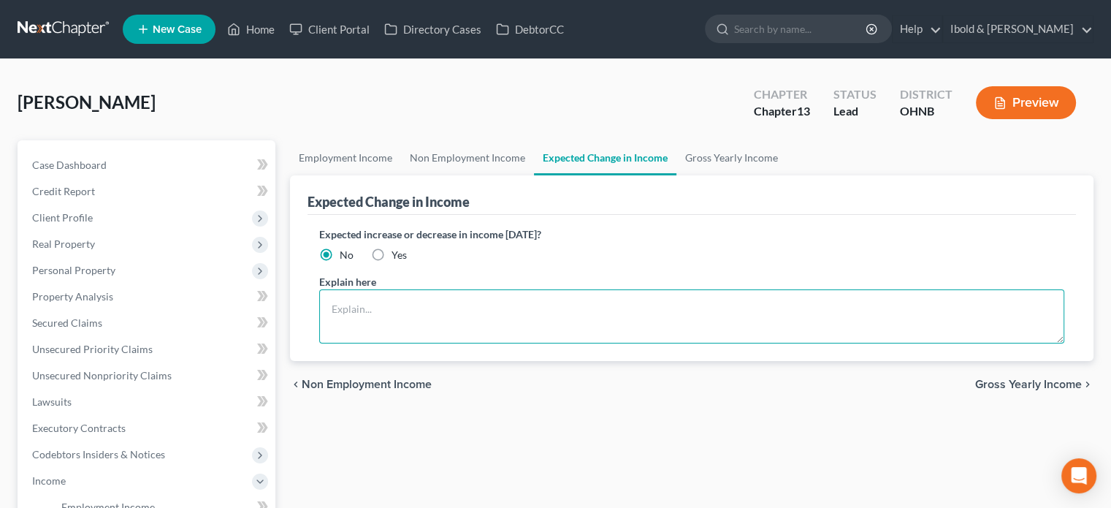
click at [419, 316] on textarea at bounding box center [691, 316] width 745 height 54
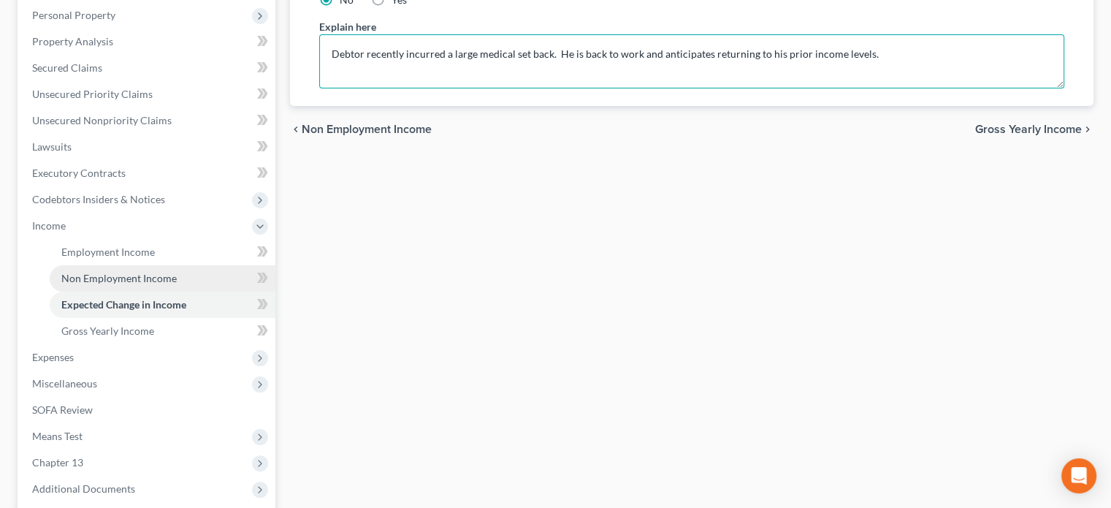
scroll to position [292, 0]
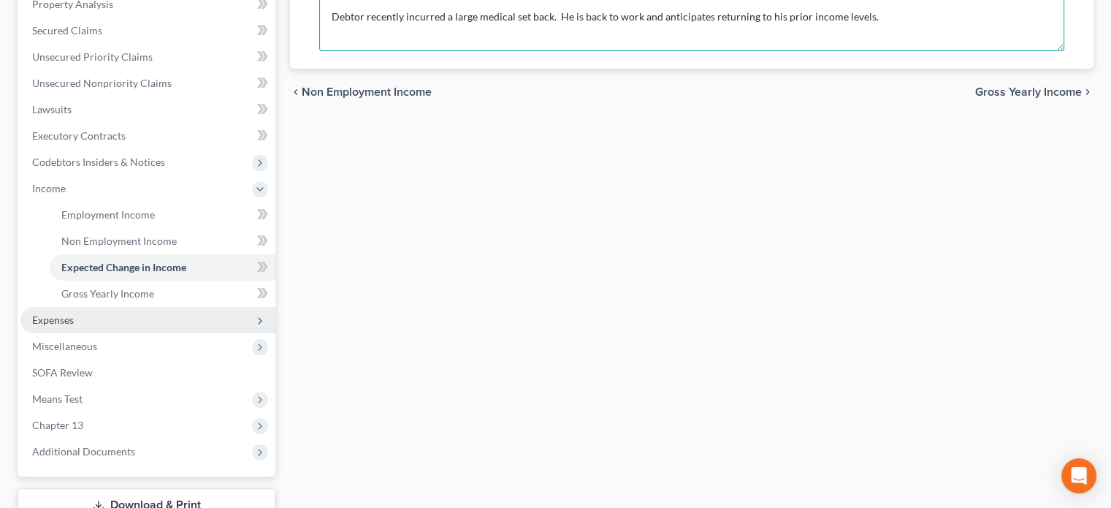
type textarea "Debtor recently incurred a large medical set back. He is back to work and antic…"
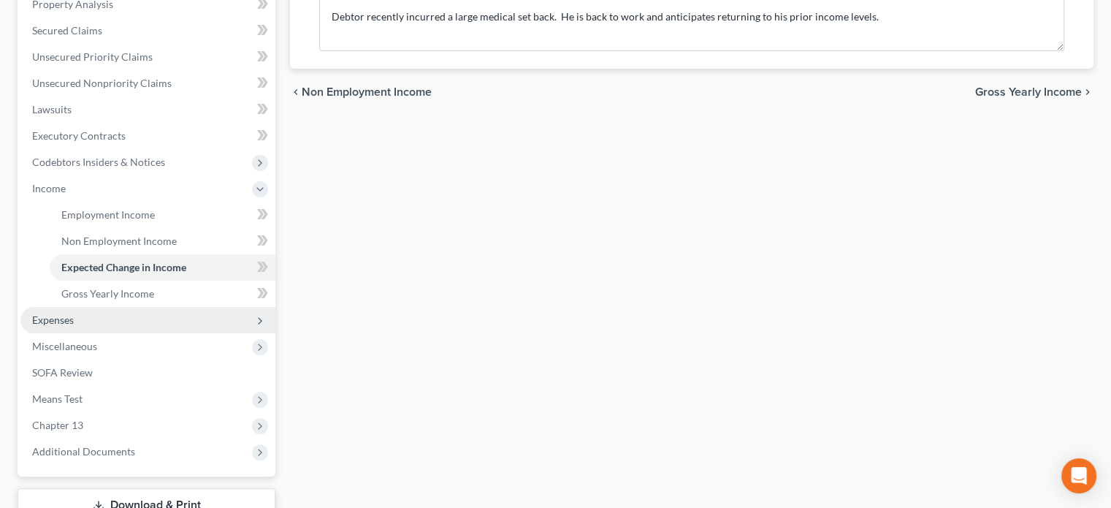
click at [62, 324] on span "Expenses" at bounding box center [53, 319] width 42 height 12
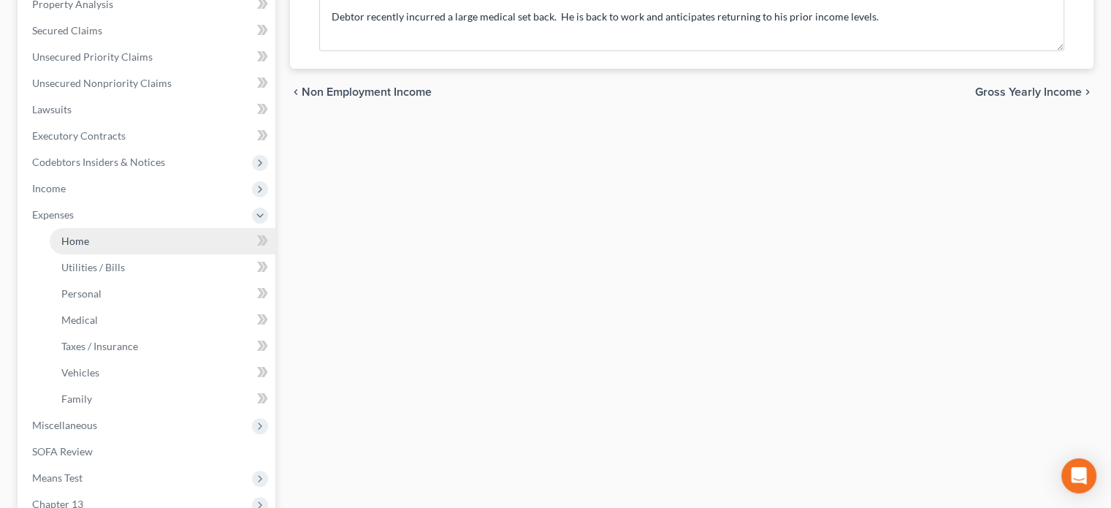
click at [86, 237] on span "Home" at bounding box center [75, 241] width 28 height 12
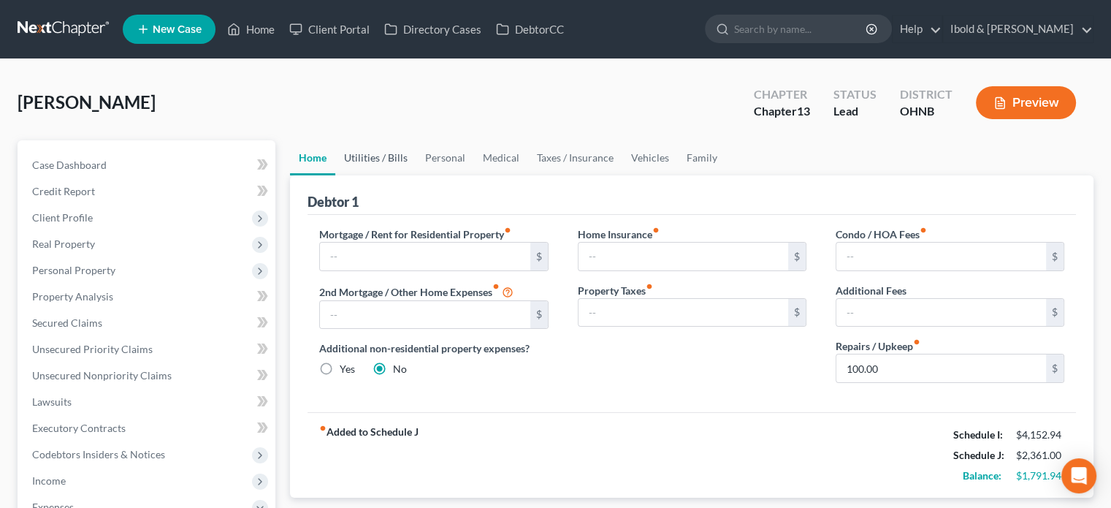
click at [368, 153] on link "Utilities / Bills" at bounding box center [375, 157] width 81 height 35
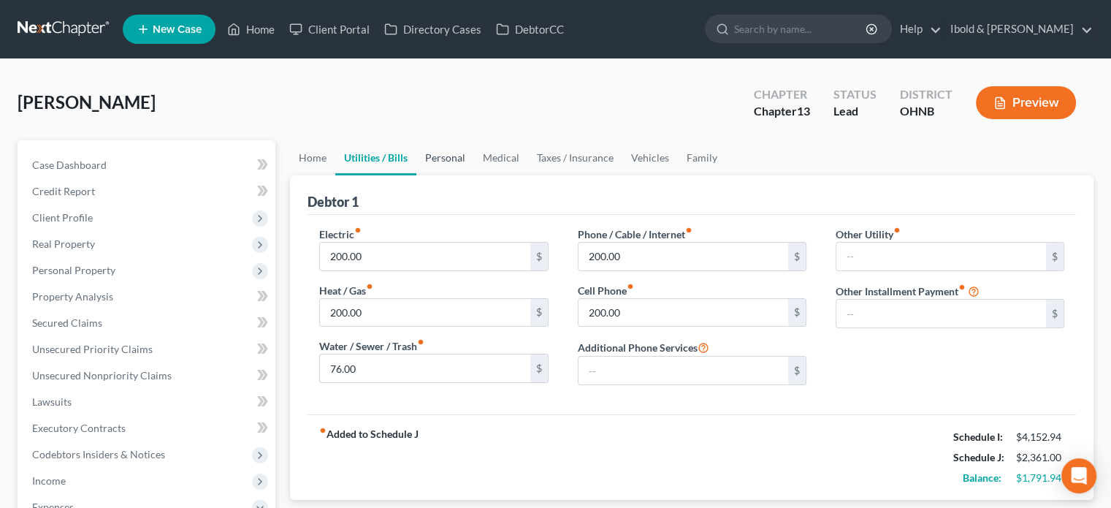
click at [440, 157] on link "Personal" at bounding box center [446, 157] width 58 height 35
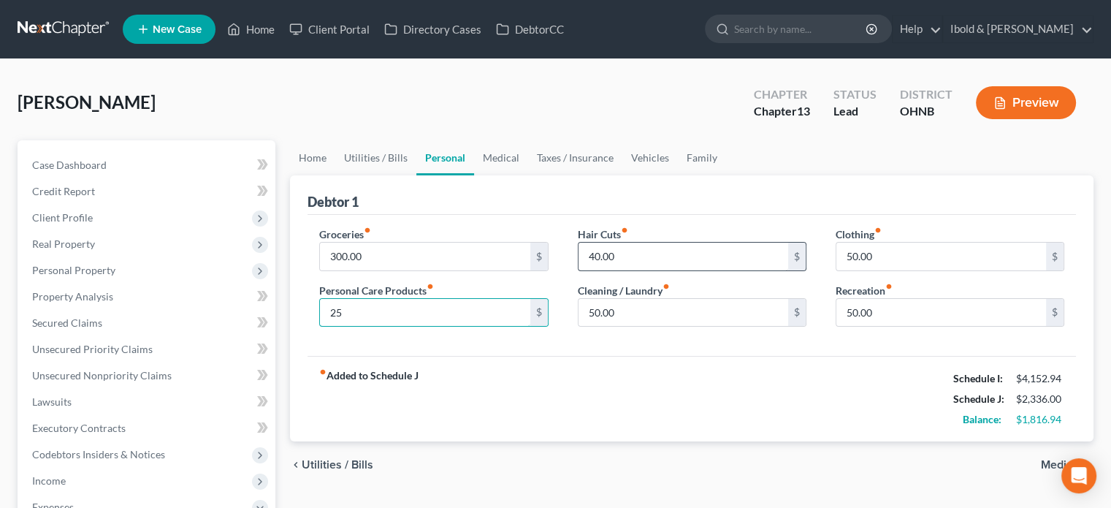
type input "25"
click at [659, 248] on input "40.00" at bounding box center [684, 257] width 210 height 28
type input "25"
click at [617, 308] on input "50.00" at bounding box center [684, 313] width 210 height 28
click at [836, 395] on div "fiber_manual_record Added to Schedule J Schedule I: $4,152.94 Schedule J: $2,31…" at bounding box center [692, 398] width 769 height 85
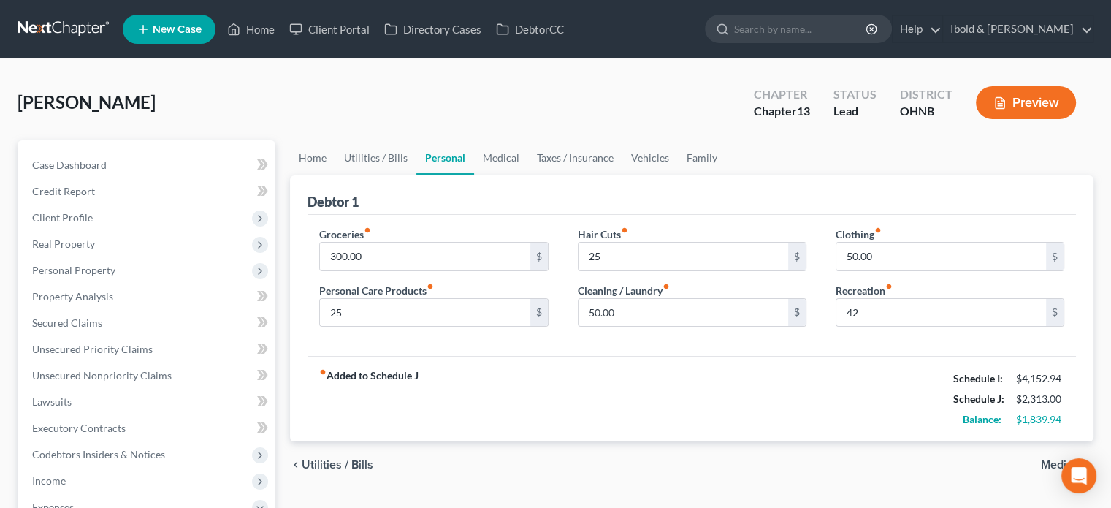
drag, startPoint x: 671, startPoint y: 397, endPoint x: 652, endPoint y: 403, distance: 19.9
click at [669, 398] on div "fiber_manual_record Added to Schedule J Schedule I: $4,152.94 Schedule J: $2,31…" at bounding box center [692, 398] width 769 height 85
click at [862, 310] on input "42" at bounding box center [942, 313] width 210 height 28
click at [830, 379] on div "fiber_manual_record Added to Schedule J Schedule I: $4,152.94 Schedule J: $2,31…" at bounding box center [692, 398] width 769 height 85
click at [875, 305] on input "43" at bounding box center [942, 313] width 210 height 28
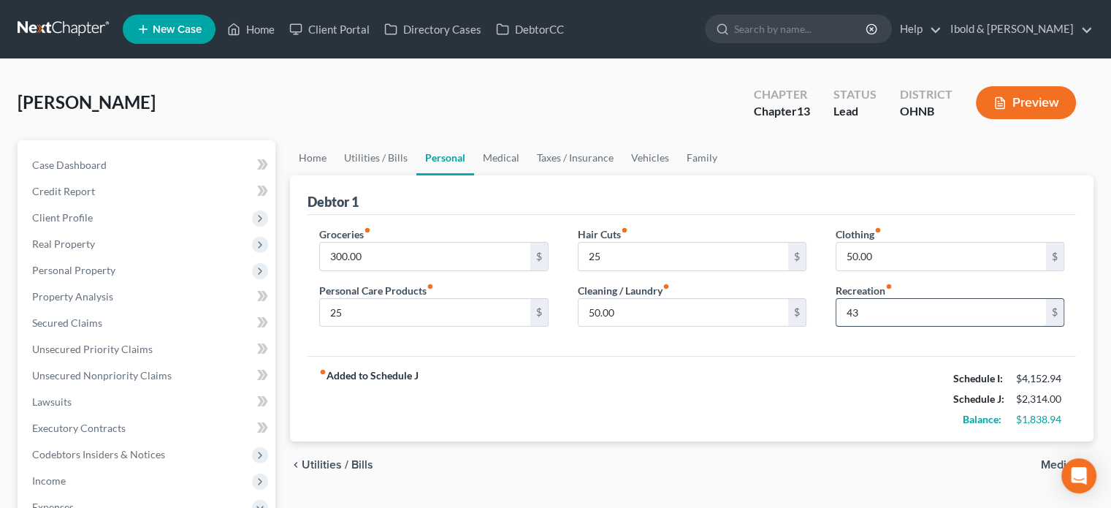
click at [873, 305] on input "43" at bounding box center [942, 313] width 210 height 28
type input "43.39"
drag, startPoint x: 821, startPoint y: 401, endPoint x: 731, endPoint y: 409, distance: 91.0
click at [820, 403] on div "fiber_manual_record Added to Schedule J Schedule I: $4,152.94 Schedule J: $2,31…" at bounding box center [692, 398] width 769 height 85
click at [80, 289] on link "Property Analysis" at bounding box center [147, 297] width 255 height 26
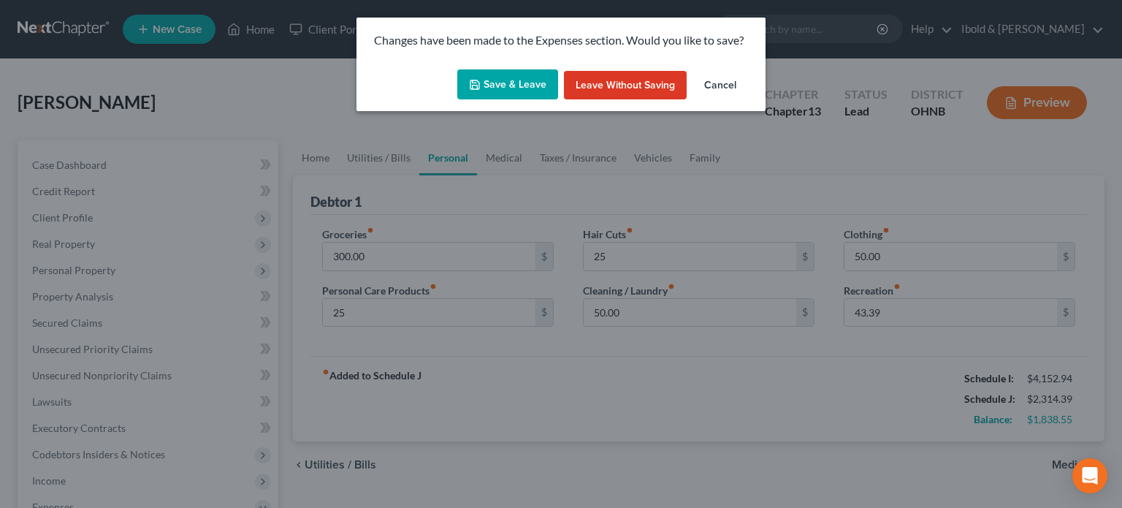
click at [481, 85] on icon "button" at bounding box center [475, 85] width 12 height 12
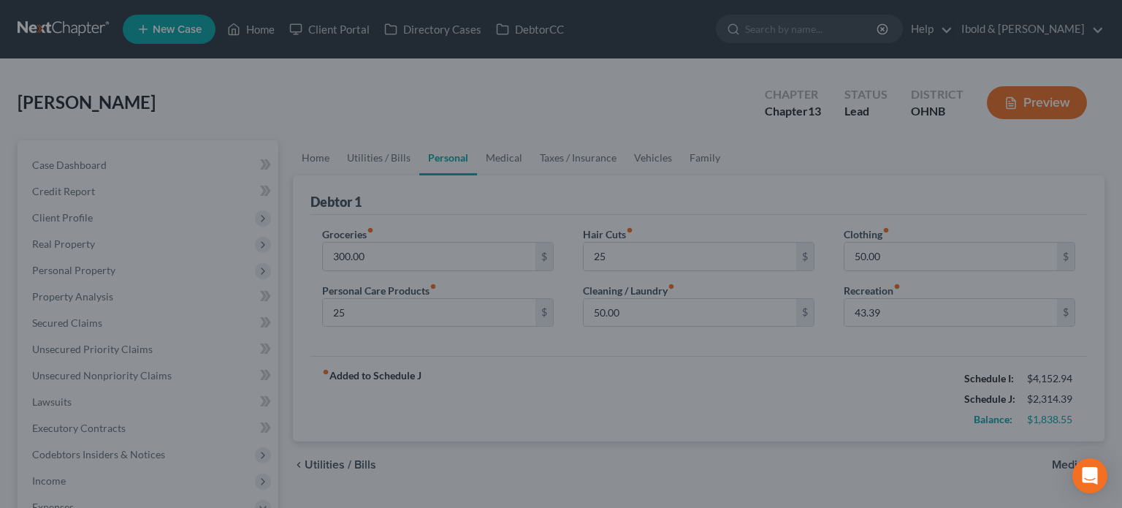
type input "25.00"
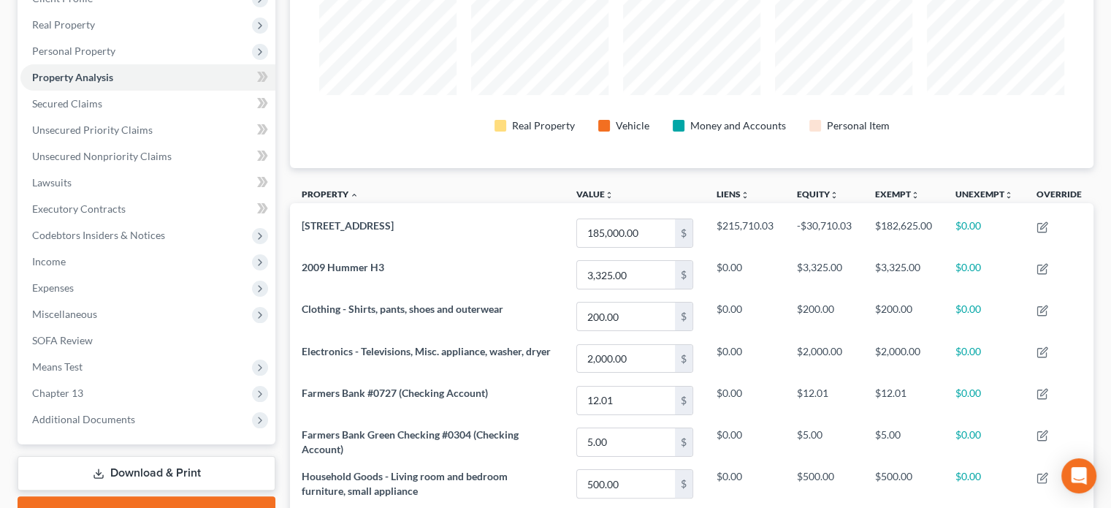
scroll to position [357, 0]
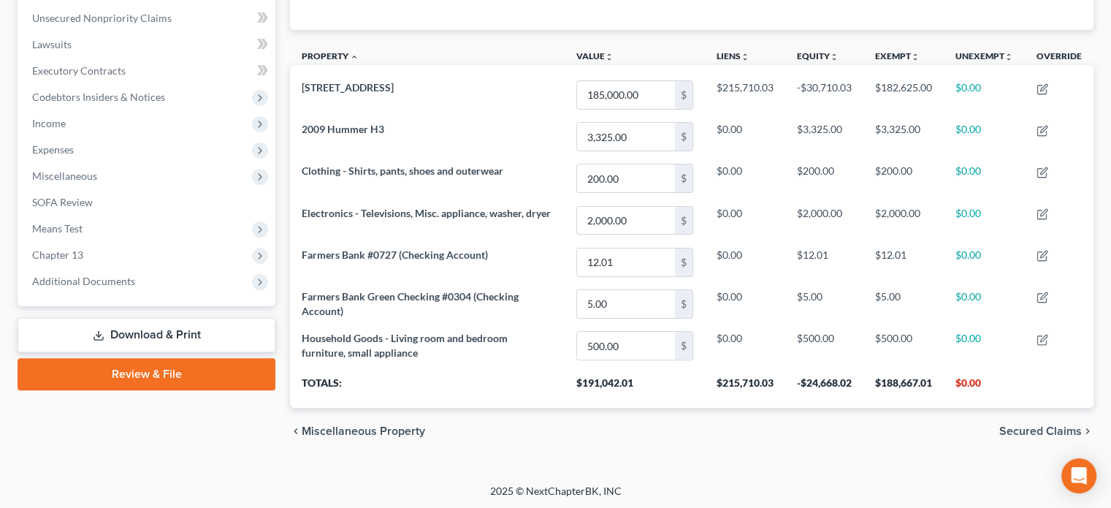
click at [158, 327] on link "Download & Print" at bounding box center [147, 335] width 258 height 34
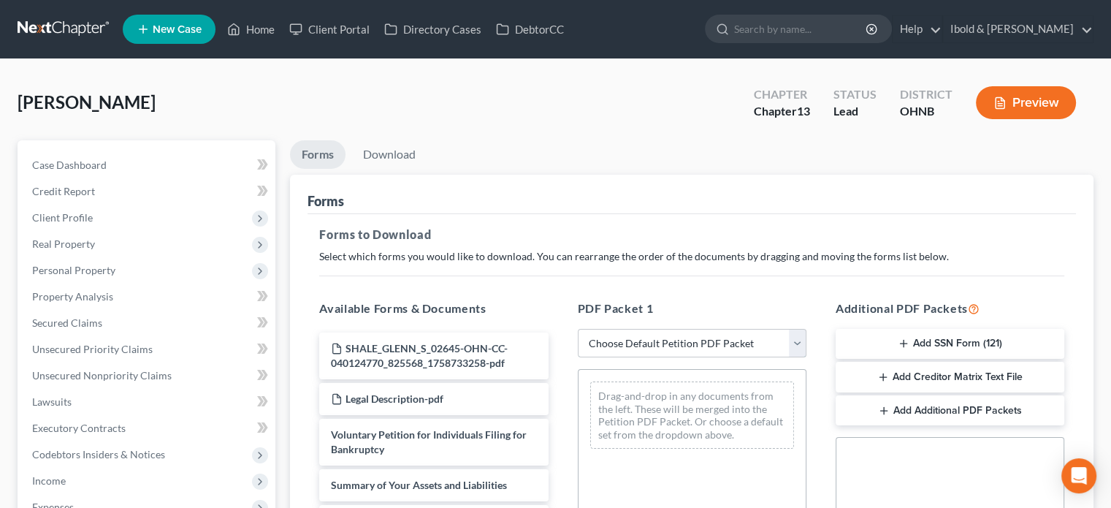
click at [801, 348] on select "Choose Default Petition PDF Packet Complete Bankruptcy Petition (all forms and …" at bounding box center [692, 343] width 229 height 29
select select "0"
click at [583, 329] on select "Choose Default Petition PDF Packet Complete Bankruptcy Petition (all forms and …" at bounding box center [692, 343] width 229 height 29
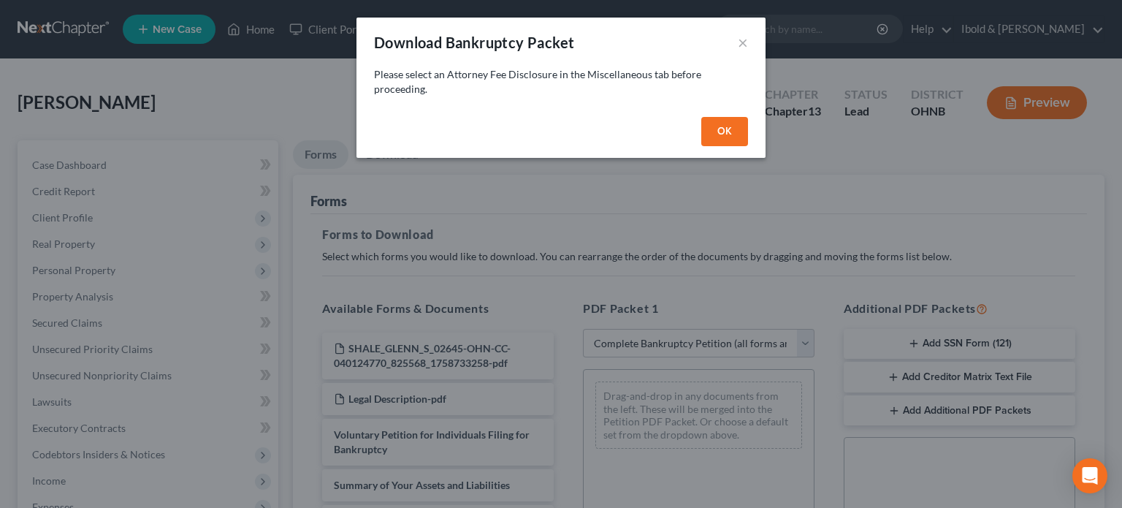
click at [726, 132] on button "OK" at bounding box center [725, 131] width 47 height 29
select select
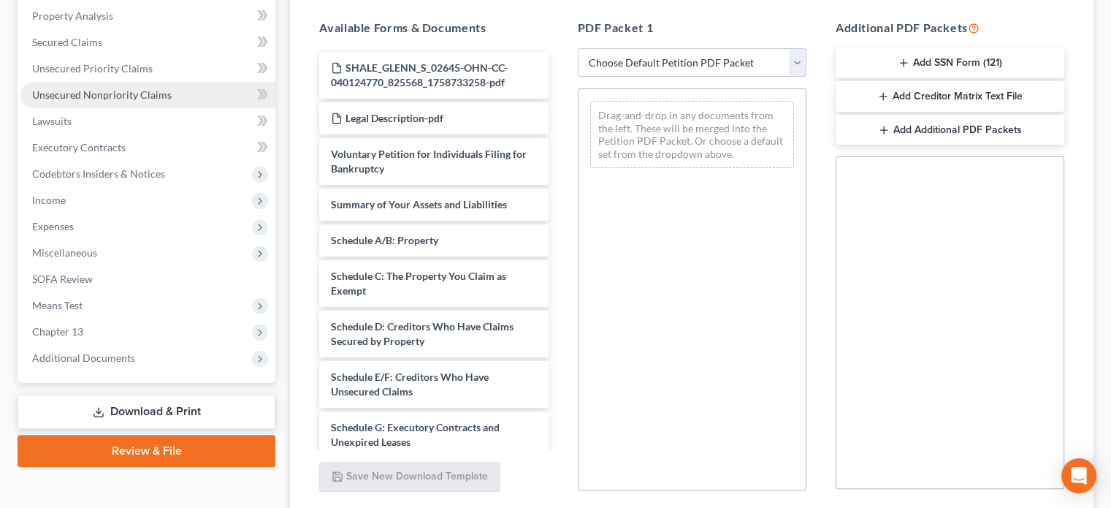
scroll to position [393, 0]
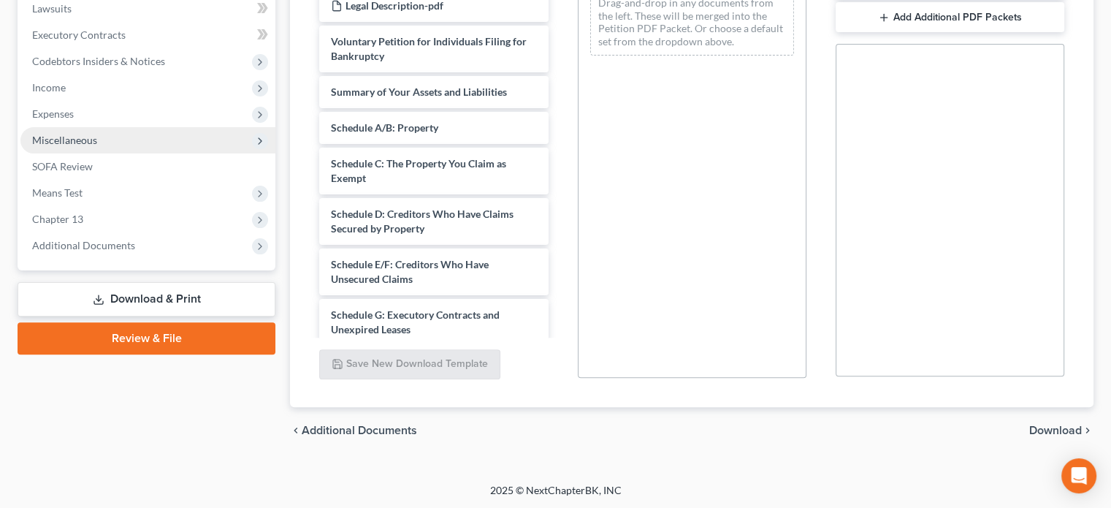
click at [95, 146] on span "Miscellaneous" at bounding box center [147, 140] width 255 height 26
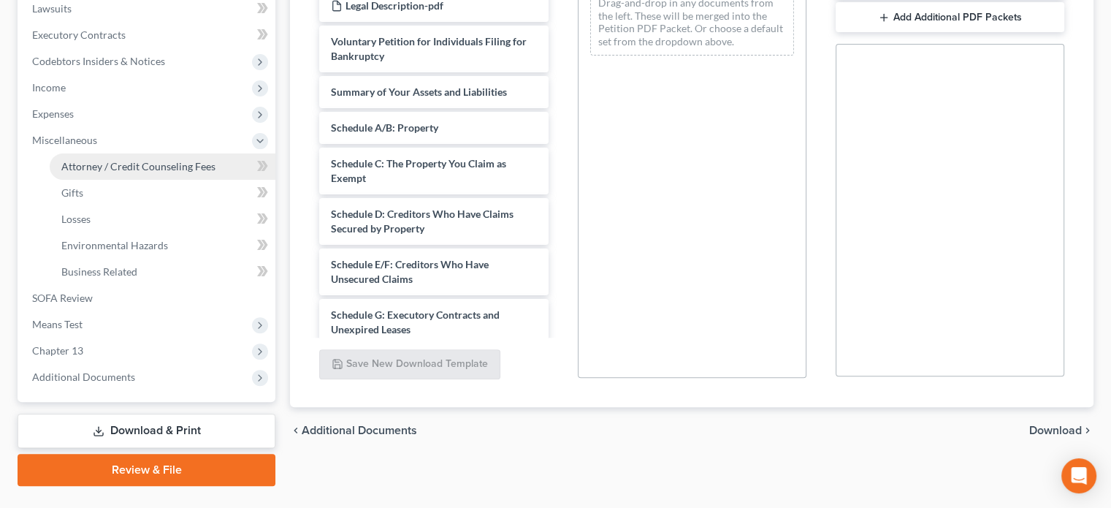
click at [146, 167] on span "Attorney / Credit Counseling Fees" at bounding box center [138, 166] width 154 height 12
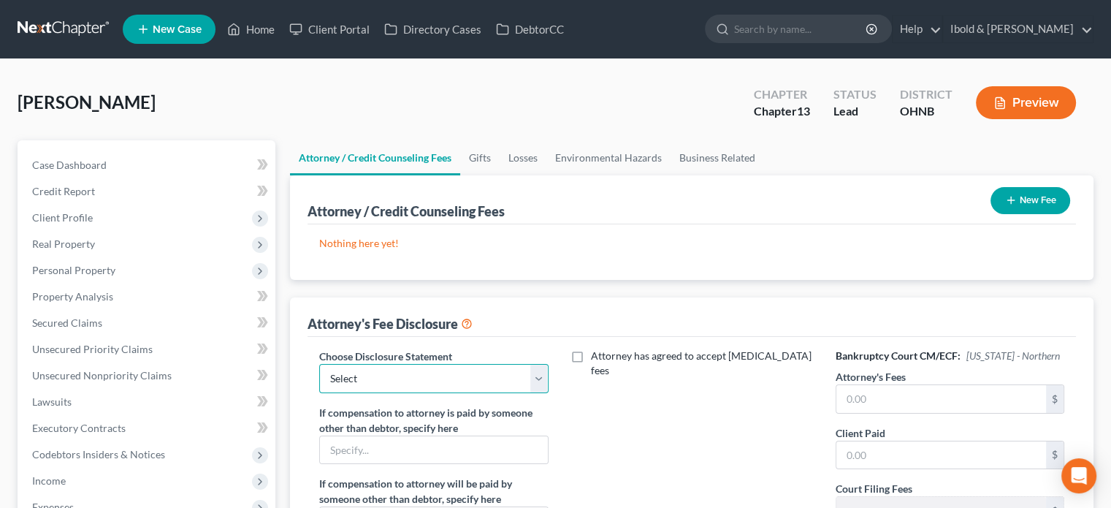
click at [538, 382] on select "Select Robin L. Stanley" at bounding box center [433, 378] width 229 height 29
select select "0"
click at [319, 364] on select "Select Robin L. Stanley" at bounding box center [433, 378] width 229 height 29
click at [900, 403] on input "text" at bounding box center [942, 399] width 210 height 28
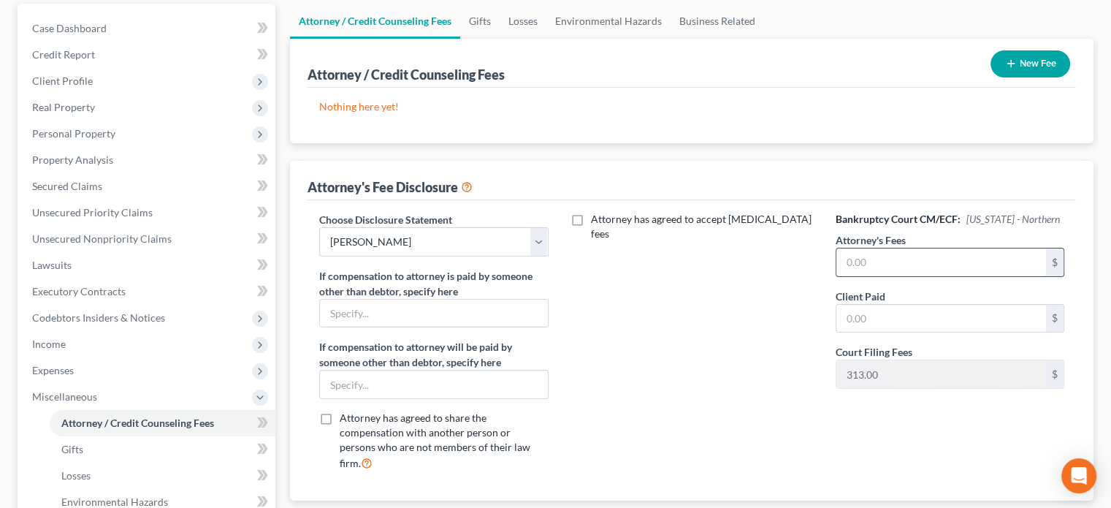
scroll to position [146, 0]
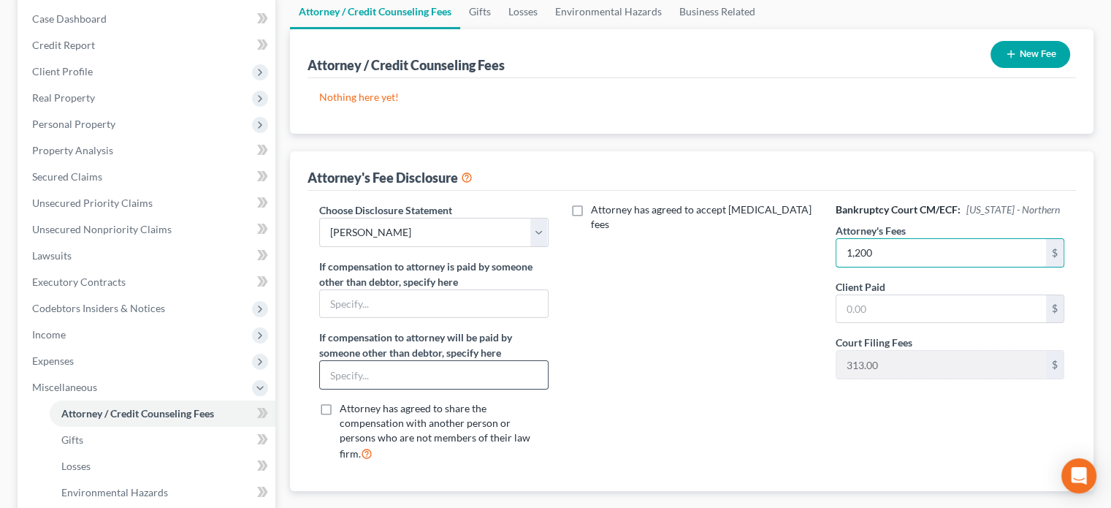
type input "1,200"
click at [419, 377] on input "text" at bounding box center [433, 375] width 227 height 28
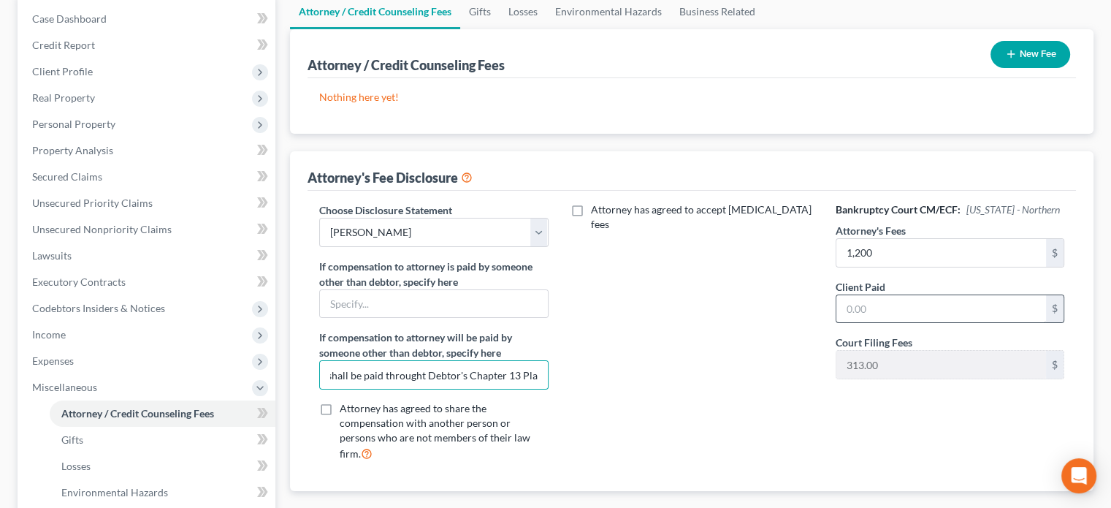
type input "Balance of Fees shall be paid throught Debtor's Chapter 13 Plan"
click at [946, 307] on input "text" at bounding box center [942, 309] width 210 height 28
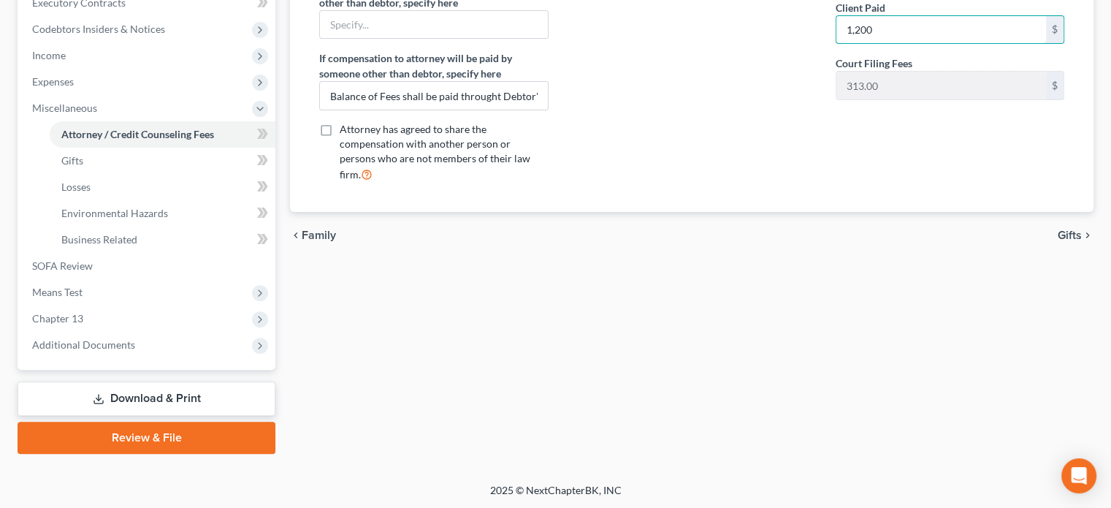
scroll to position [352, 0]
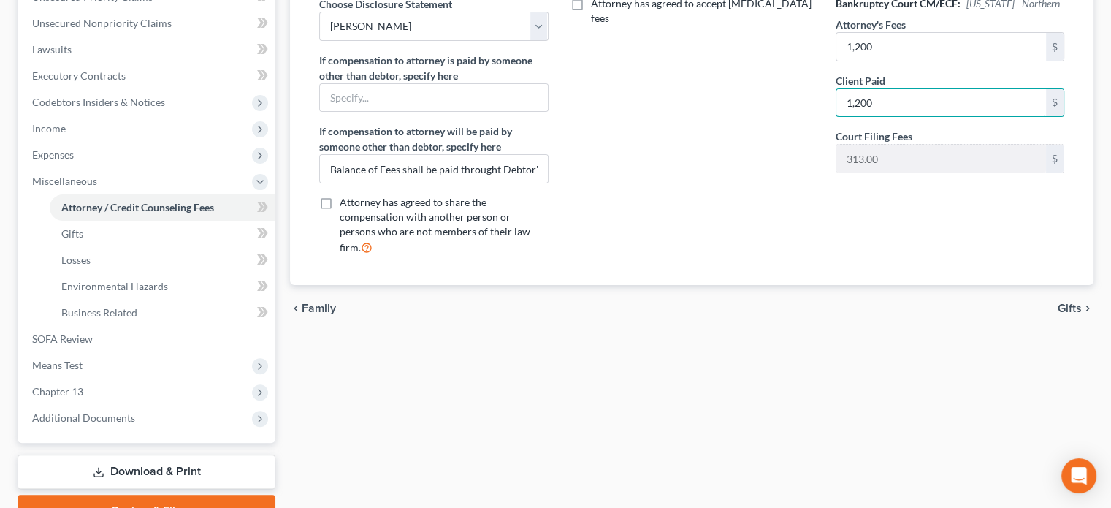
type input "1,200"
click at [234, 477] on link "Download & Print" at bounding box center [147, 472] width 258 height 34
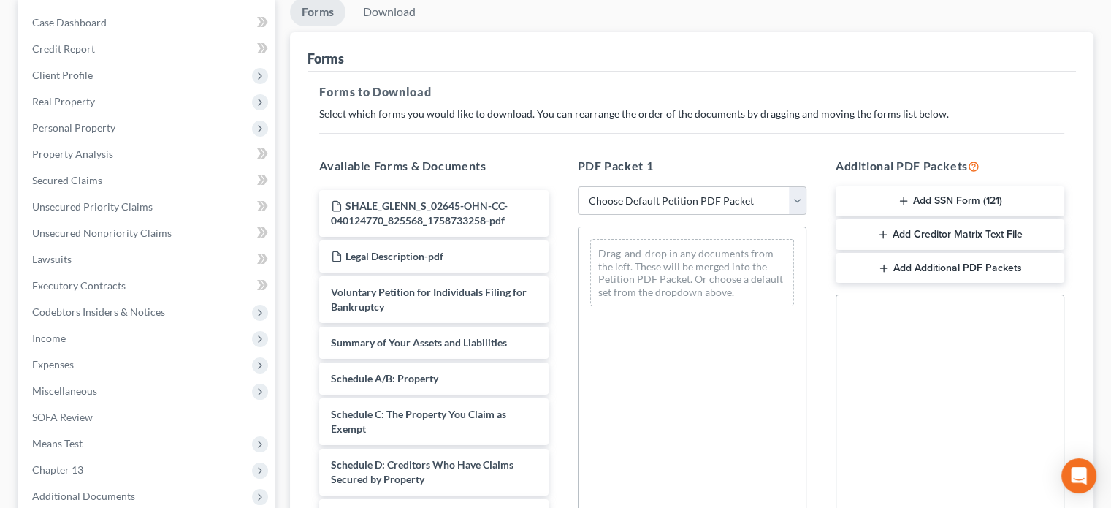
scroll to position [146, 0]
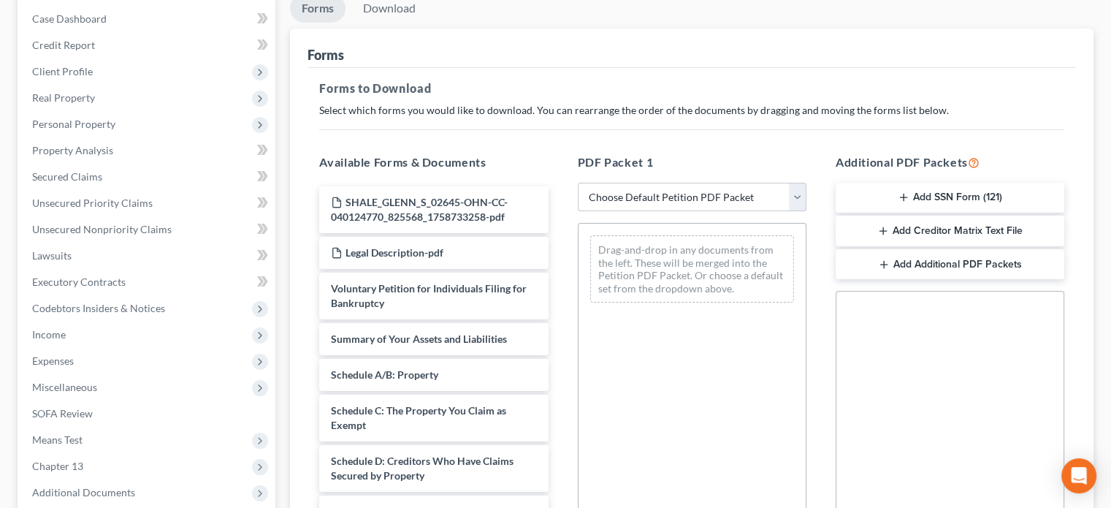
click at [792, 199] on select "Choose Default Petition PDF Packet Complete Bankruptcy Petition (all forms and …" at bounding box center [692, 197] width 229 height 29
select select "0"
click at [578, 183] on select "Choose Default Petition PDF Packet Complete Bankruptcy Petition (all forms and …" at bounding box center [692, 197] width 229 height 29
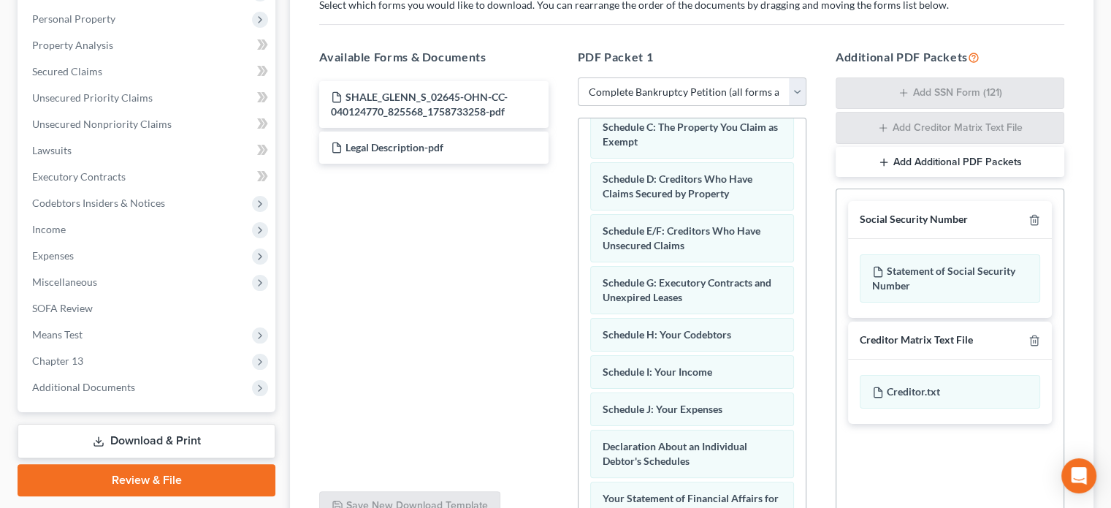
scroll to position [175, 0]
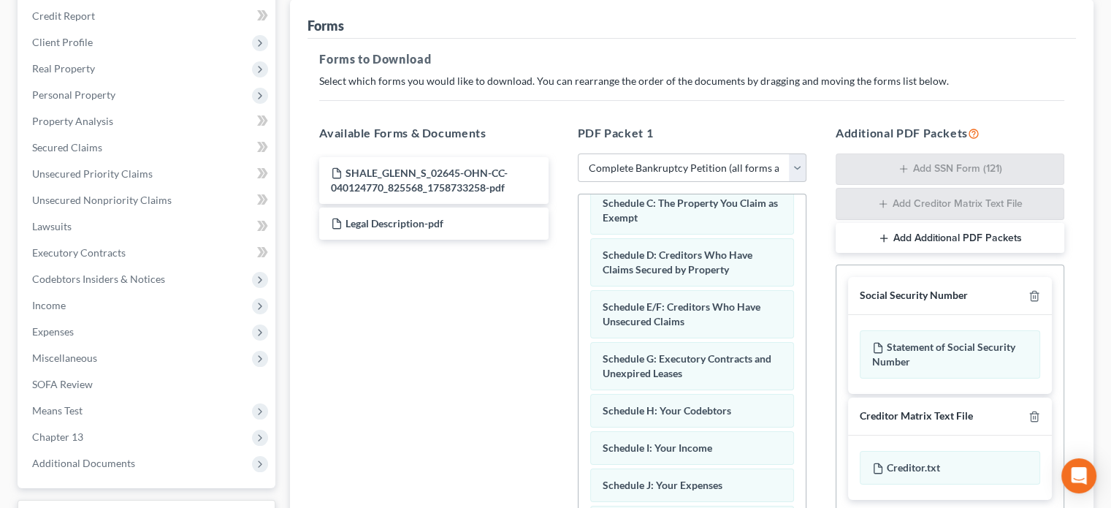
click at [878, 240] on icon "button" at bounding box center [884, 238] width 12 height 12
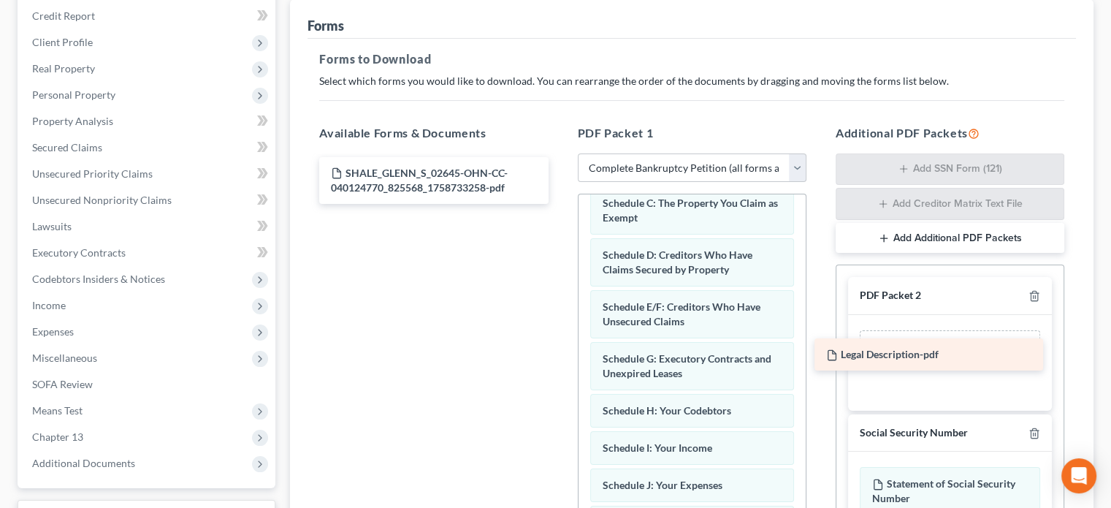
drag, startPoint x: 430, startPoint y: 221, endPoint x: 926, endPoint y: 354, distance: 513.5
click at [560, 204] on div "Legal Description-pdf SHALE_GLENN_S_02645-OHN-CC-040124770_825568_1758733258-pd…" at bounding box center [434, 180] width 252 height 47
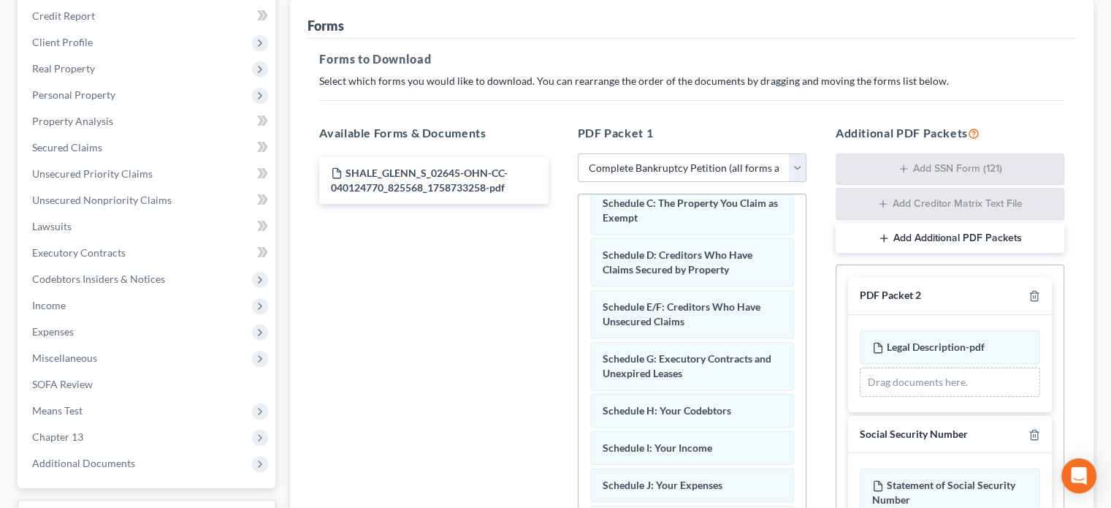
click at [895, 385] on div "Drag documents here." at bounding box center [950, 382] width 180 height 29
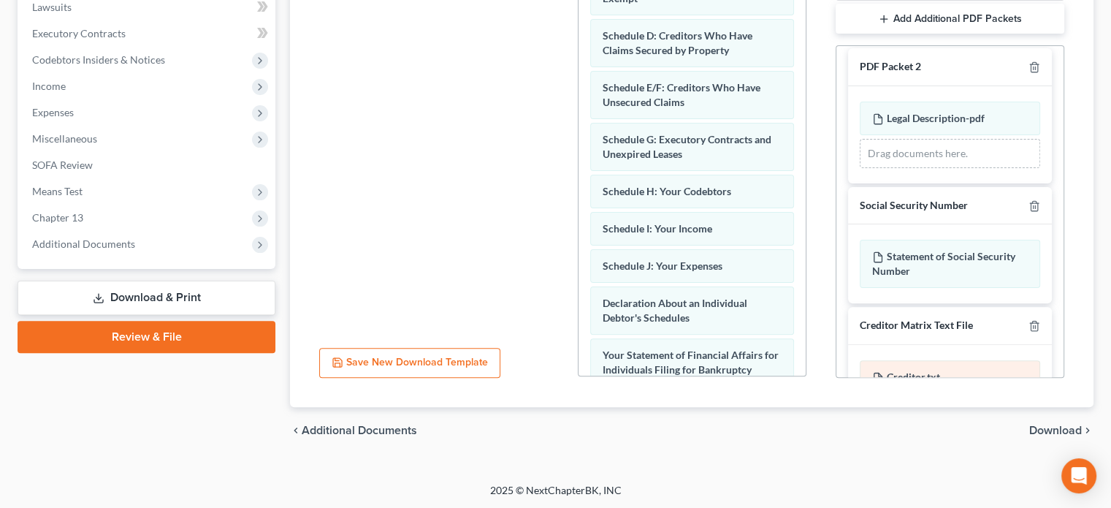
scroll to position [0, 0]
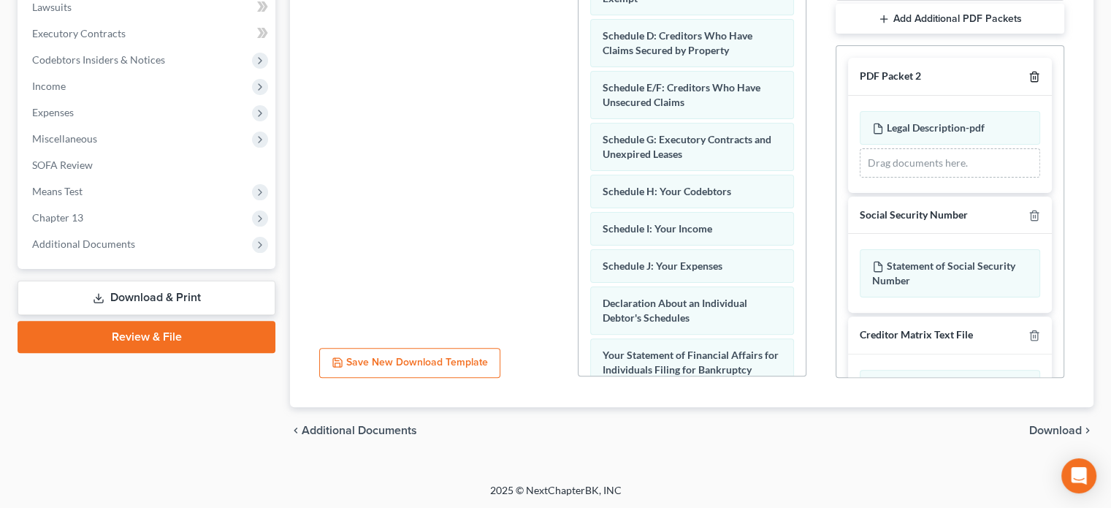
click at [1029, 76] on icon "button" at bounding box center [1035, 77] width 12 height 12
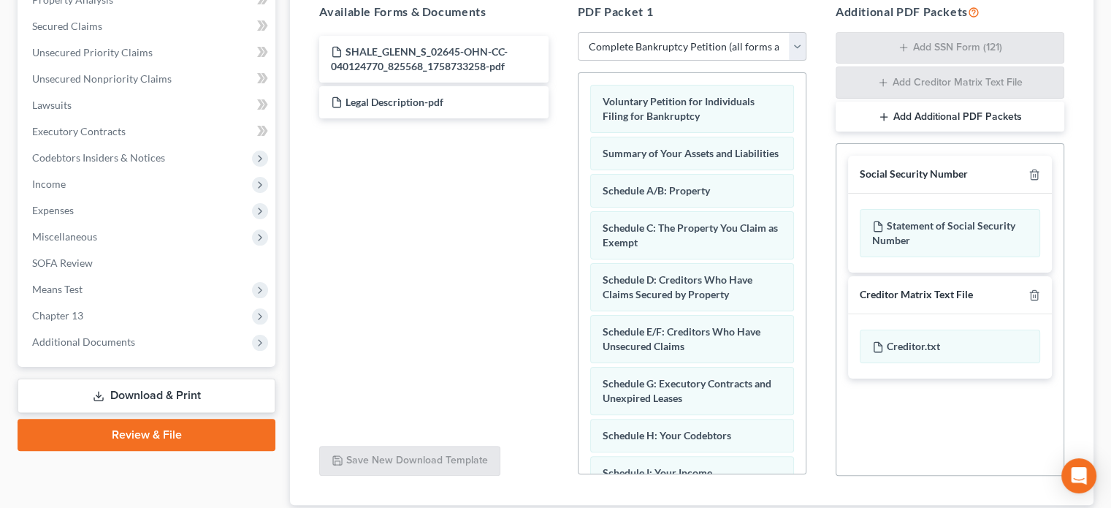
scroll to position [395, 0]
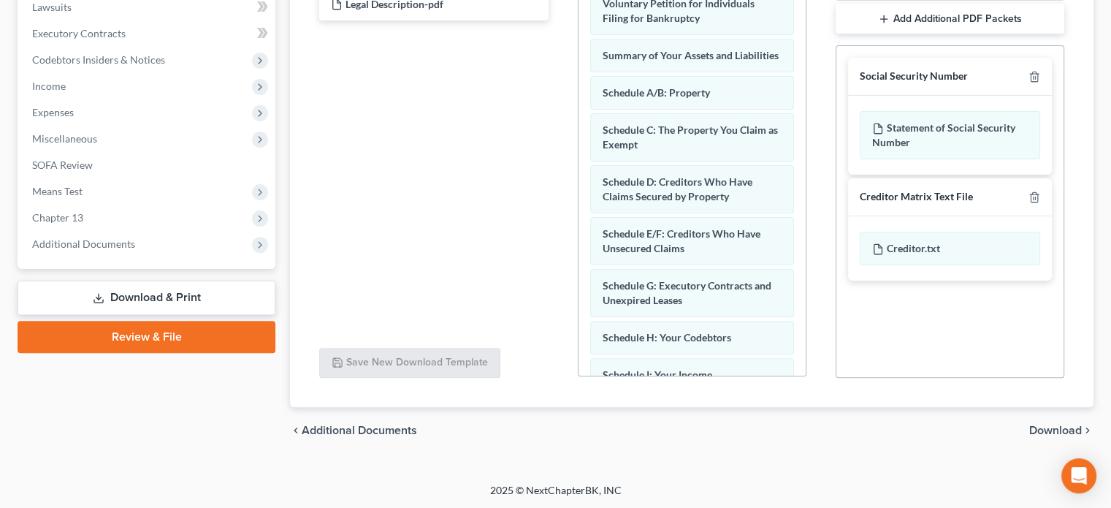
click at [1045, 431] on span "Download" at bounding box center [1056, 431] width 53 height 12
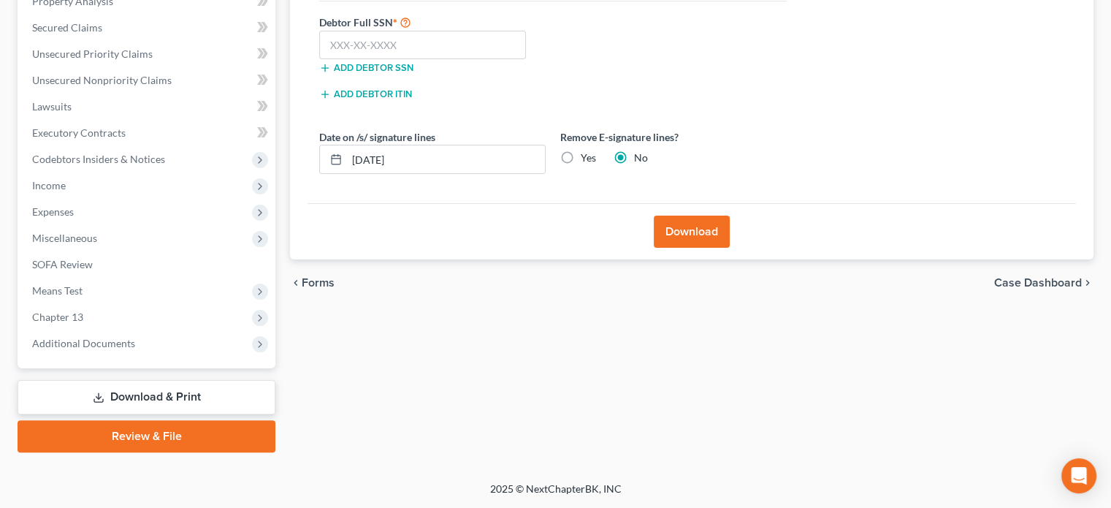
scroll to position [294, 0]
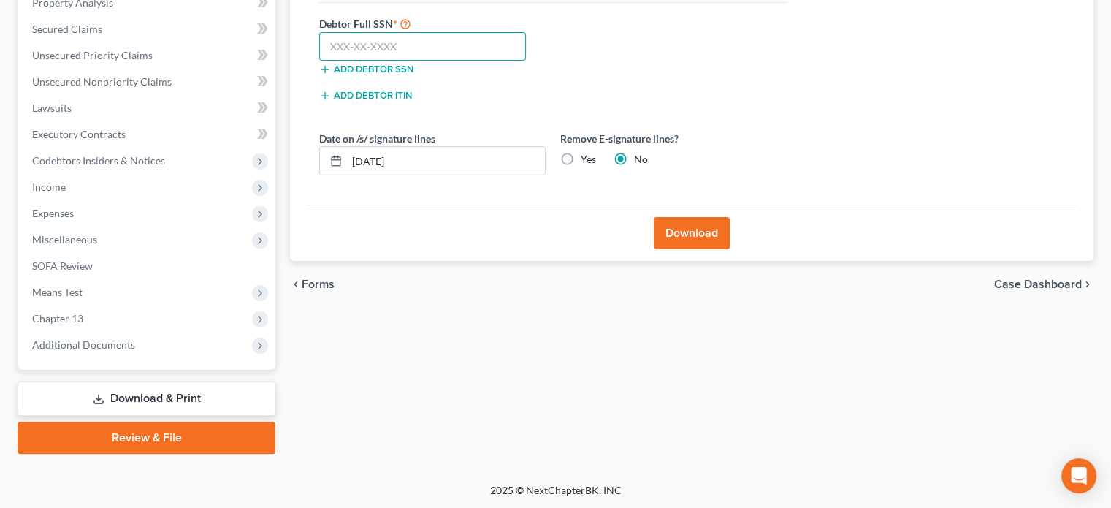
click at [395, 47] on input "text" at bounding box center [422, 46] width 207 height 29
type input "283-48-6492"
click at [683, 229] on button "Download" at bounding box center [692, 233] width 76 height 32
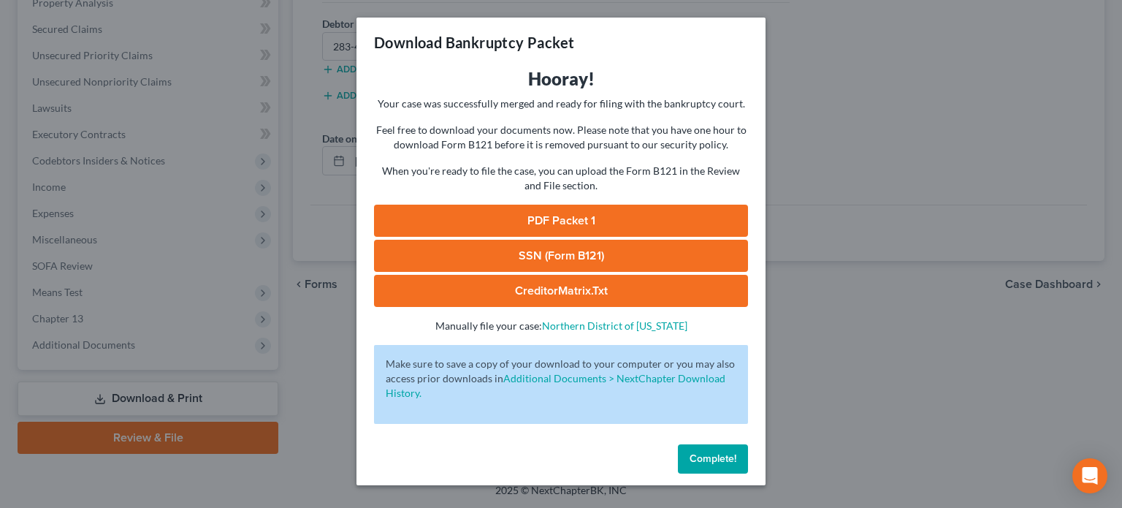
click at [579, 216] on link "PDF Packet 1" at bounding box center [561, 221] width 374 height 32
click at [541, 254] on link "SSN (Form B121)" at bounding box center [561, 256] width 374 height 32
click at [700, 452] on span "Complete!" at bounding box center [713, 458] width 47 height 12
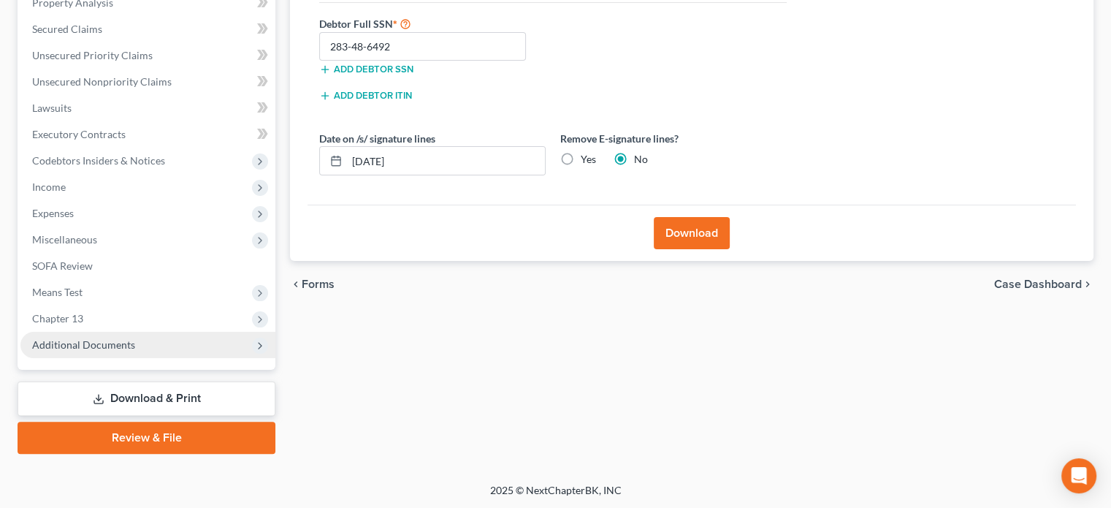
click at [81, 347] on span "Additional Documents" at bounding box center [83, 344] width 103 height 12
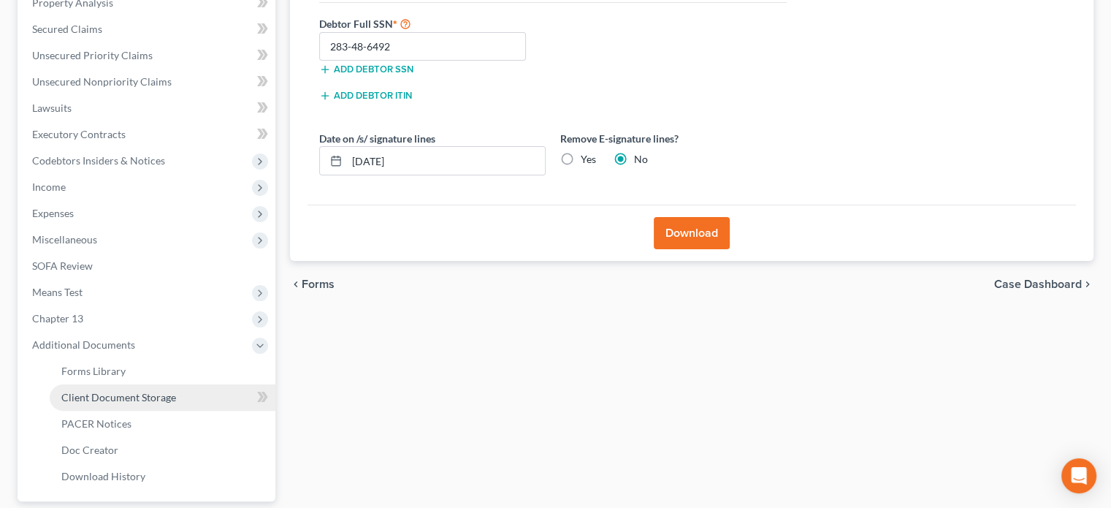
click at [170, 399] on span "Client Document Storage" at bounding box center [118, 397] width 115 height 12
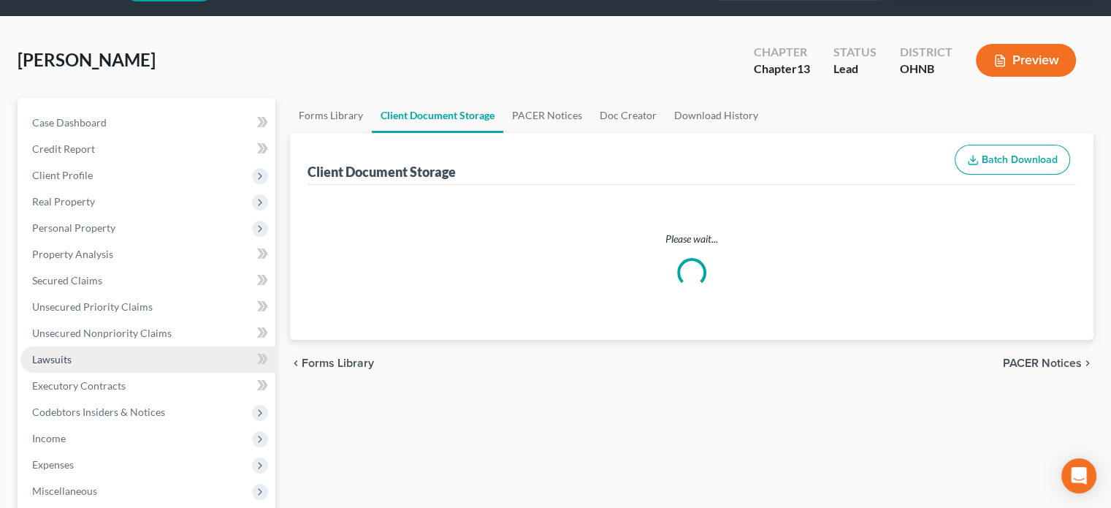
scroll to position [4, 0]
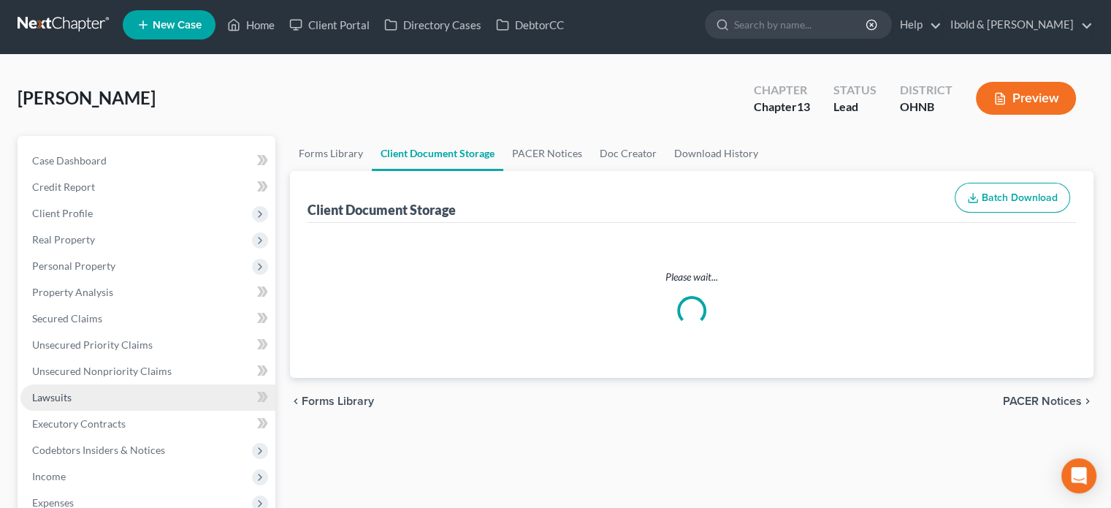
select select "22"
select select "5"
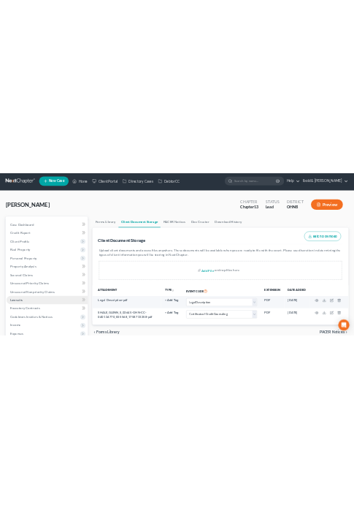
scroll to position [0, 0]
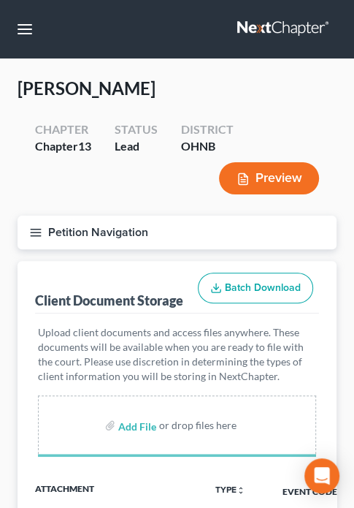
select select "22"
select select "5"
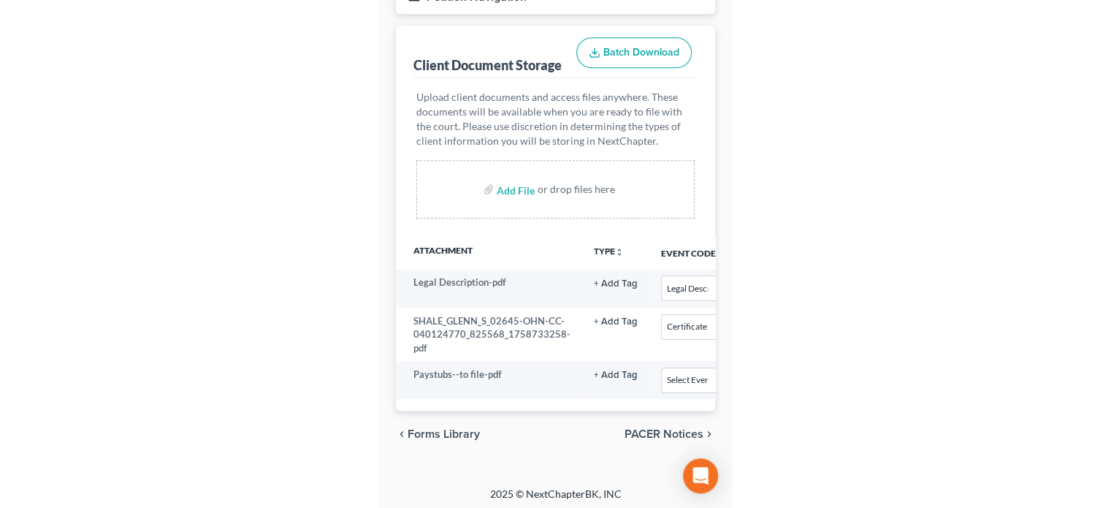
scroll to position [263, 0]
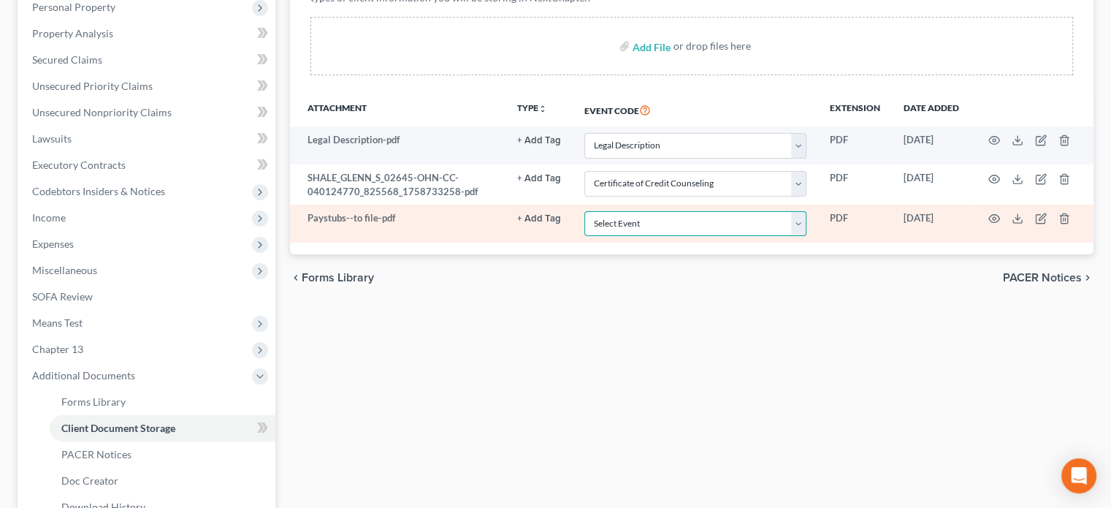
click at [800, 224] on select "Select Event 20 Largest Unsecured Creditors Amended List of Creditors (Fee) Ame…" at bounding box center [696, 224] width 222 height 26
select select "20"
click at [585, 211] on select "Select Event 20 Largest Unsecured Creditors Amended List of Creditors (Fee) Ame…" at bounding box center [696, 224] width 222 height 26
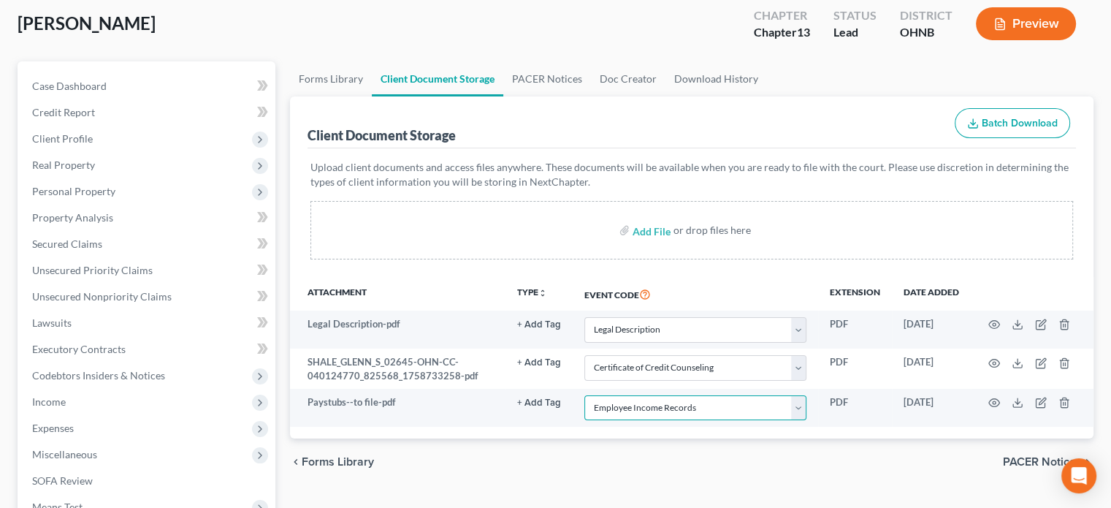
scroll to position [0, 0]
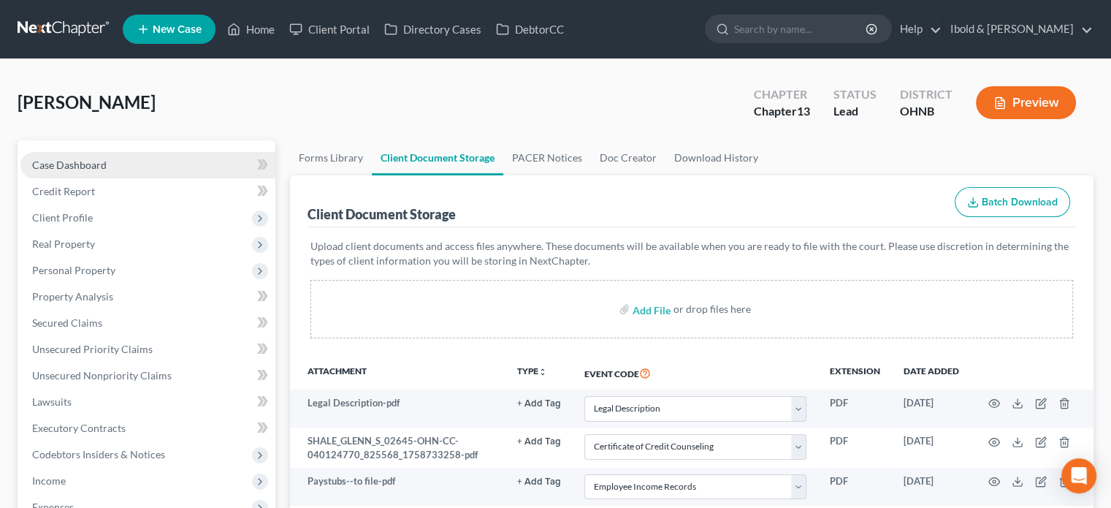
click at [104, 167] on span "Case Dashboard" at bounding box center [69, 165] width 75 height 12
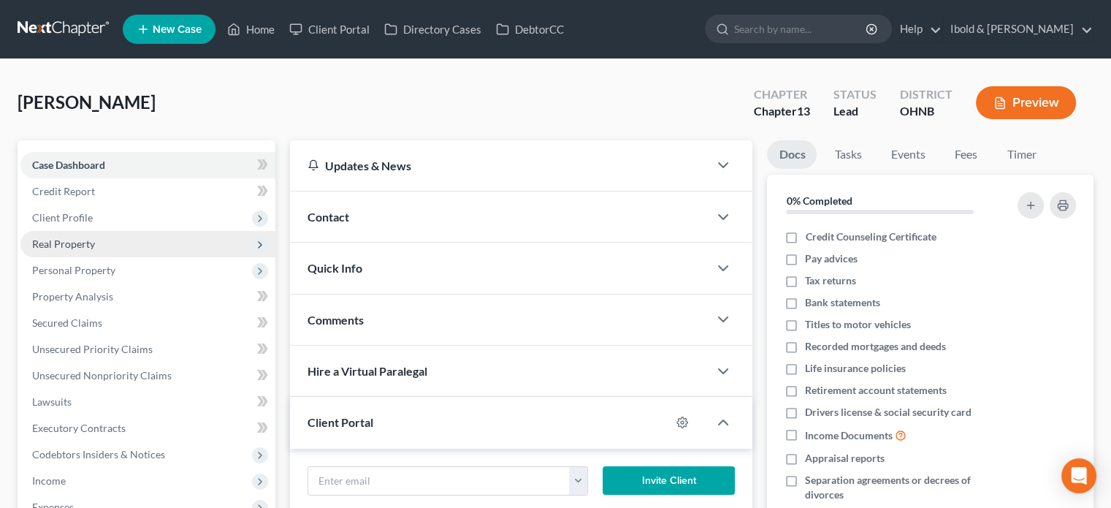
click at [83, 248] on span "Real Property" at bounding box center [63, 243] width 63 height 12
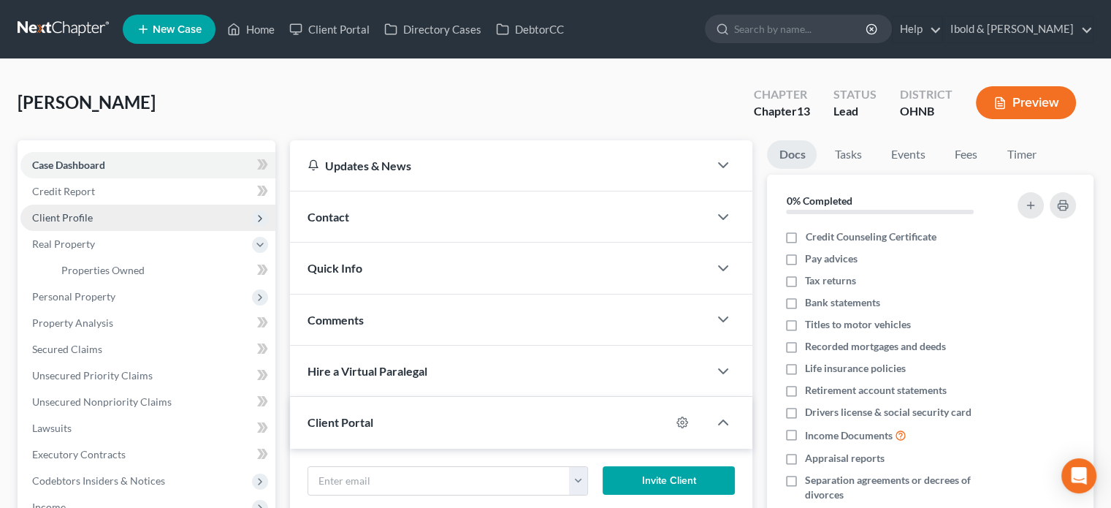
click at [77, 218] on span "Client Profile" at bounding box center [62, 217] width 61 height 12
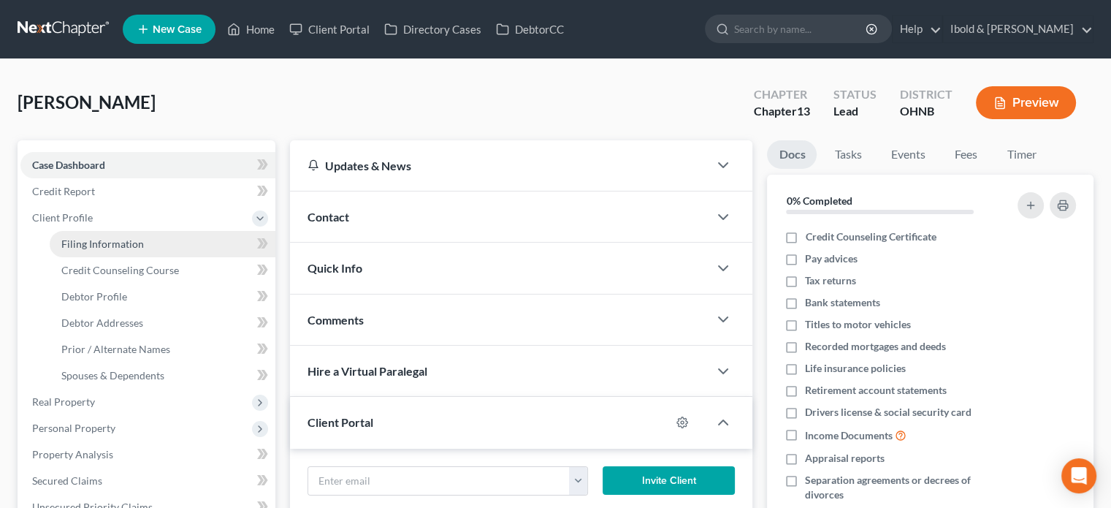
click at [107, 247] on span "Filing Information" at bounding box center [102, 243] width 83 height 12
select select "1"
select select "0"
select select "3"
select select "36"
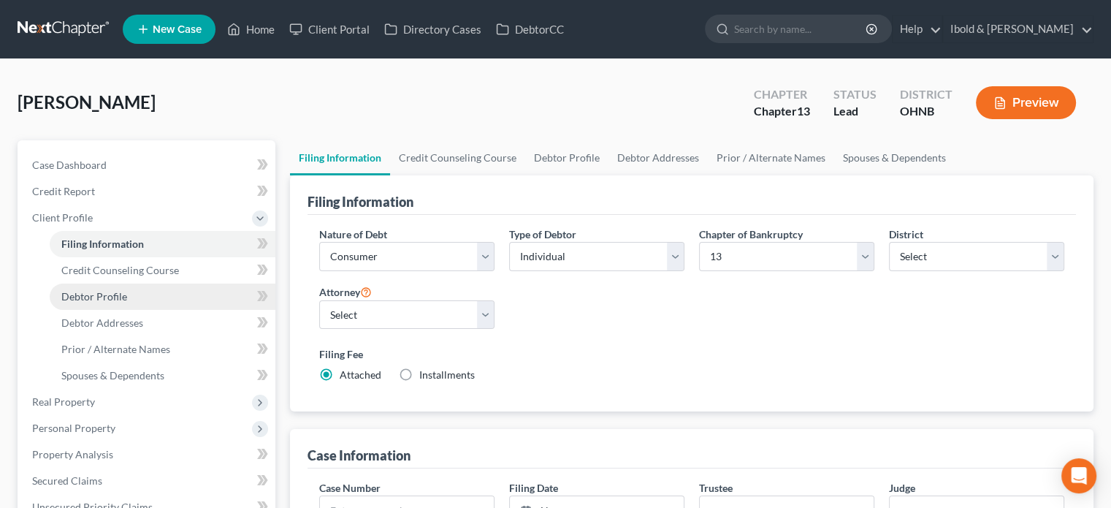
click at [100, 298] on span "Debtor Profile" at bounding box center [94, 296] width 66 height 12
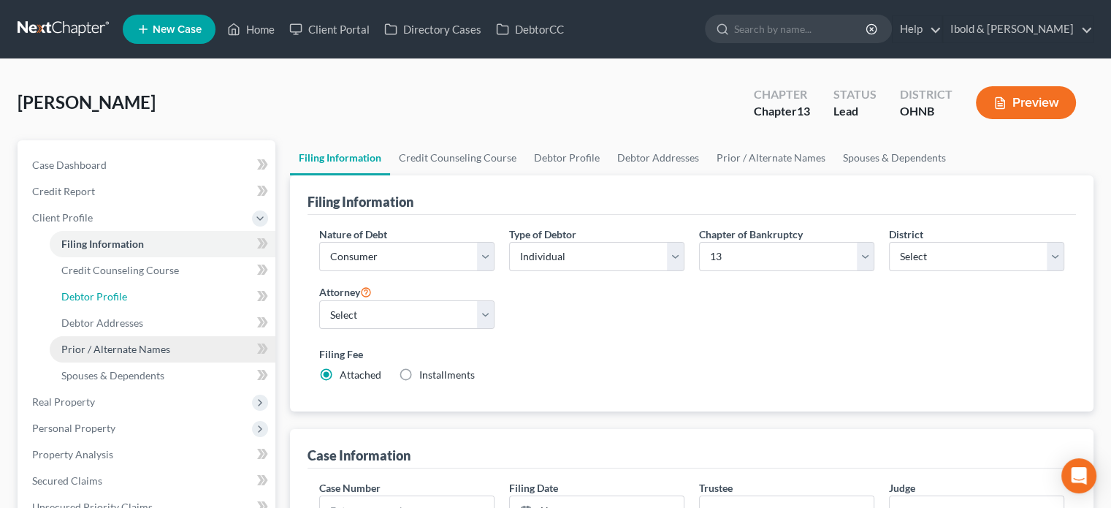
select select "3"
select select "0"
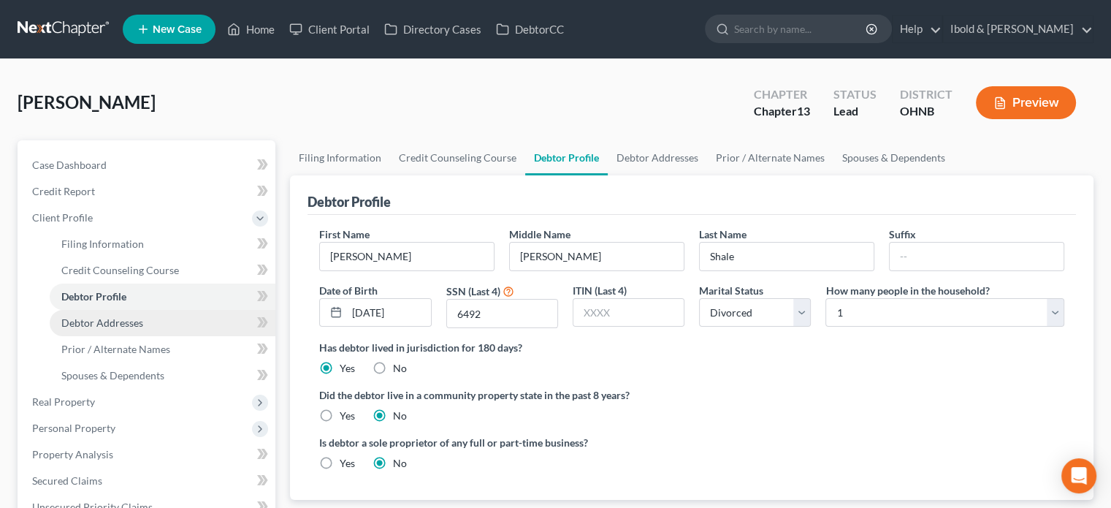
click at [113, 326] on span "Debtor Addresses" at bounding box center [102, 322] width 82 height 12
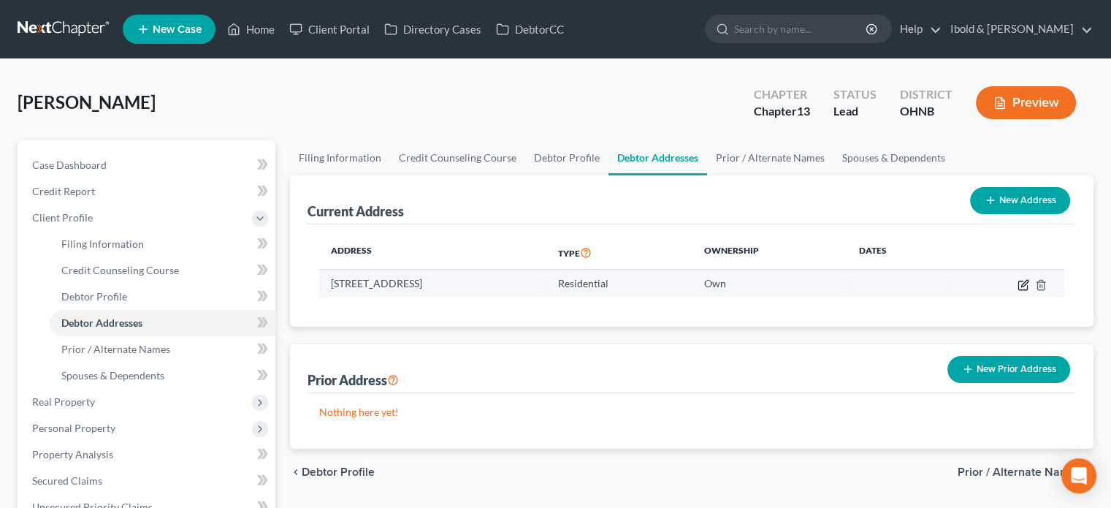
click at [1022, 284] on icon "button" at bounding box center [1025, 283] width 7 height 7
select select "36"
select select "0"
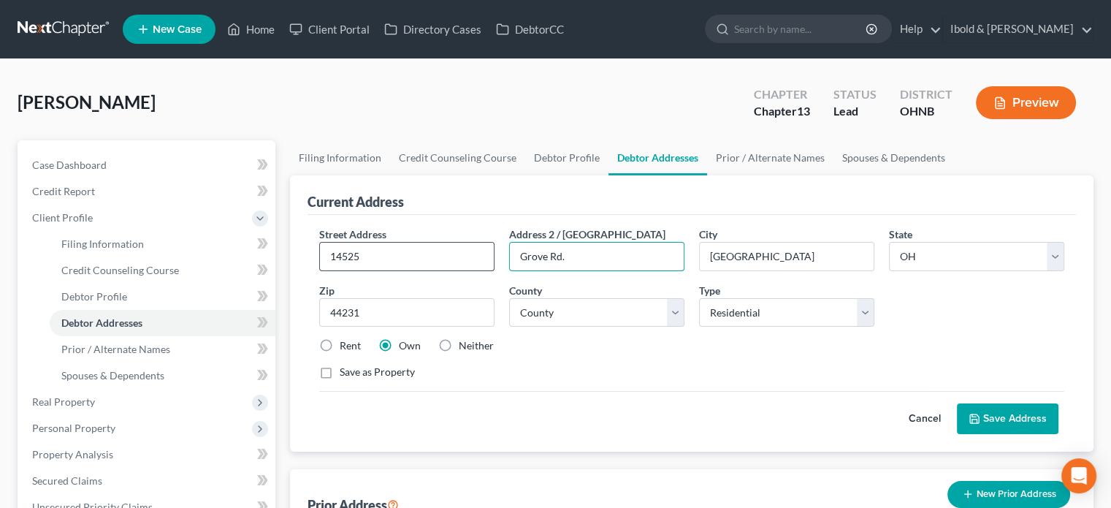
drag, startPoint x: 605, startPoint y: 261, endPoint x: 468, endPoint y: 259, distance: 137.4
click at [468, 259] on div "Street Address * 14525 Address 2 / PO Box Grove Rd. City * Garrettsville State …" at bounding box center [692, 309] width 760 height 165
click at [416, 262] on input "14525" at bounding box center [407, 257] width 174 height 28
paste input "Grove Rd."
click at [360, 259] on input "14525Grove Rd." at bounding box center [407, 257] width 174 height 28
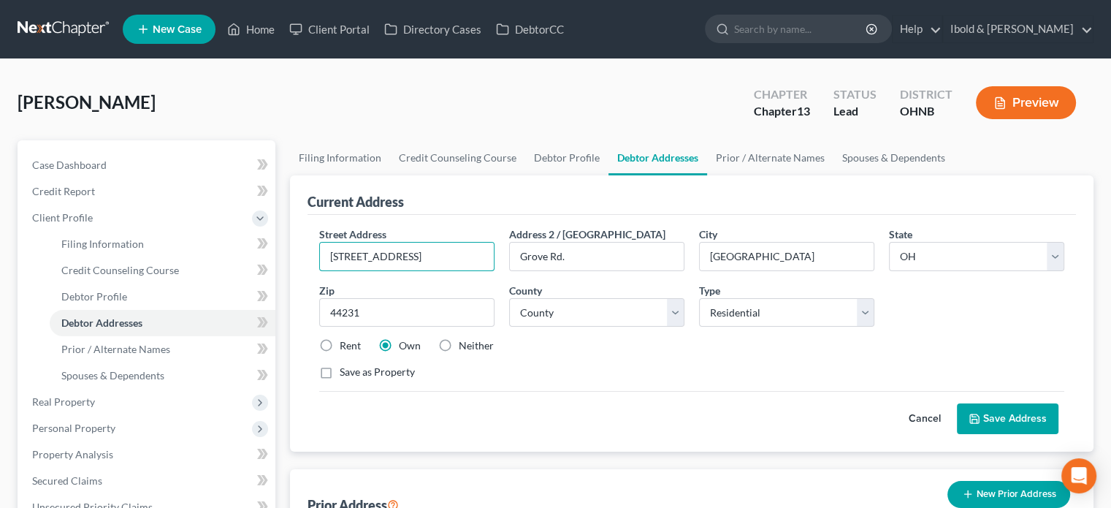
type input "14525 Grove Rd."
click at [1000, 419] on button "Save Address" at bounding box center [1008, 418] width 102 height 31
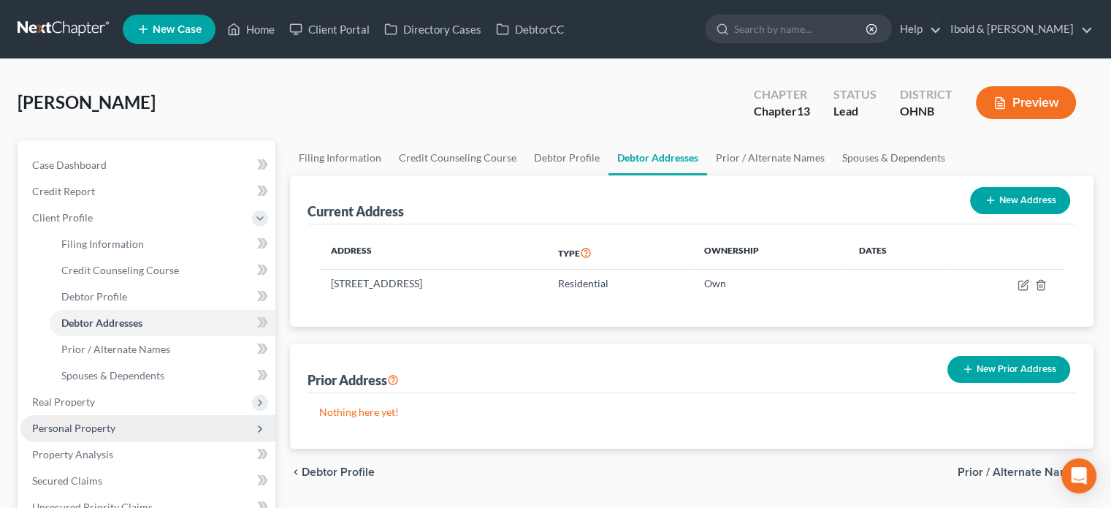
click at [95, 431] on span "Personal Property" at bounding box center [73, 428] width 83 height 12
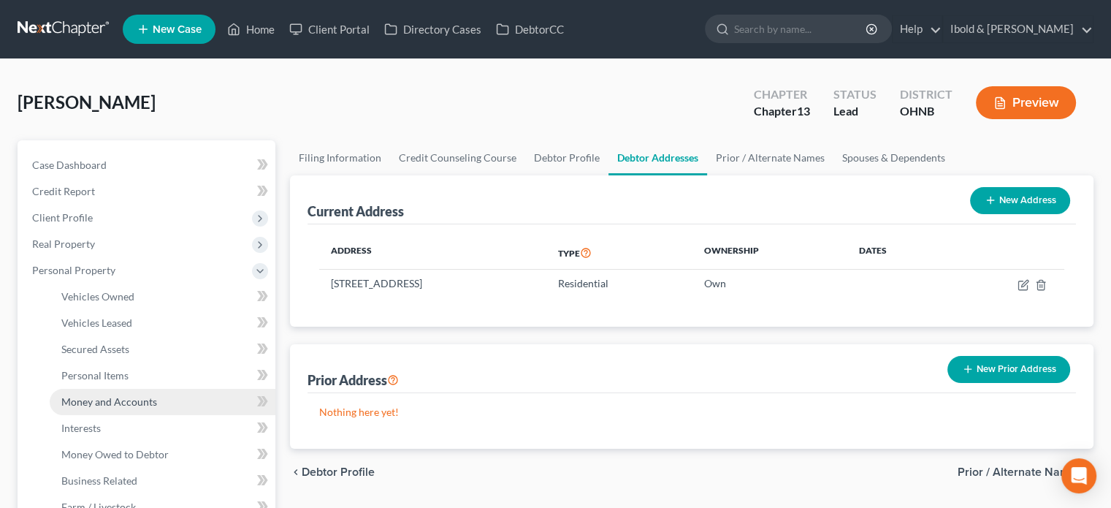
click at [100, 403] on span "Money and Accounts" at bounding box center [109, 401] width 96 height 12
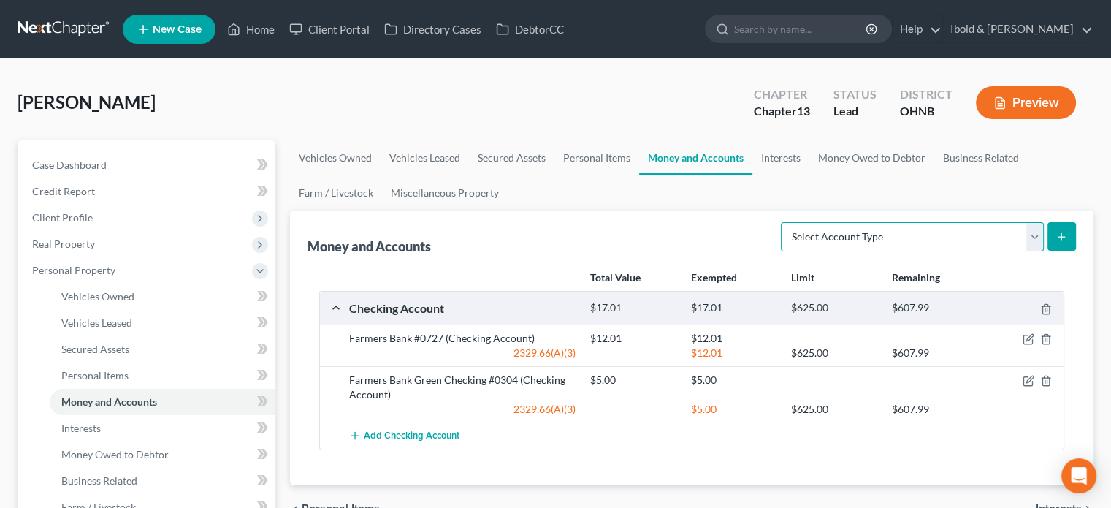
click at [1035, 237] on select "Select Account Type Brokerage Cash on Hand Certificates of Deposit Checking Acc…" at bounding box center [912, 236] width 263 height 29
select select "savings"
click at [784, 222] on select "Select Account Type Brokerage Cash on Hand Certificates of Deposit Checking Acc…" at bounding box center [912, 236] width 263 height 29
click at [1068, 237] on button "submit" at bounding box center [1062, 236] width 28 height 28
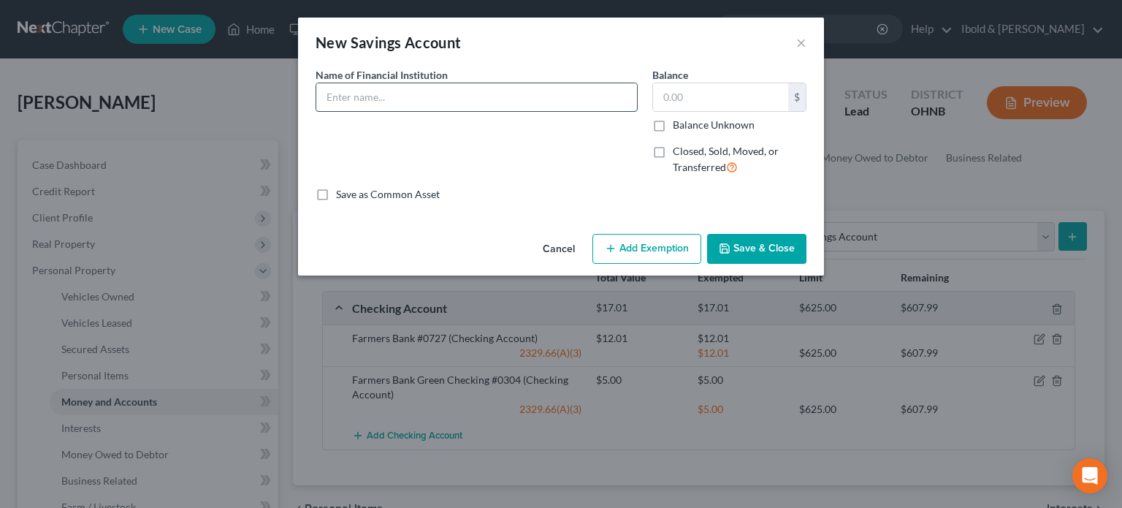
click at [429, 96] on input "text" at bounding box center [476, 97] width 321 height 28
type input "Farmers Bank Savings"
click at [713, 96] on input "text" at bounding box center [720, 97] width 135 height 28
type input "5.00"
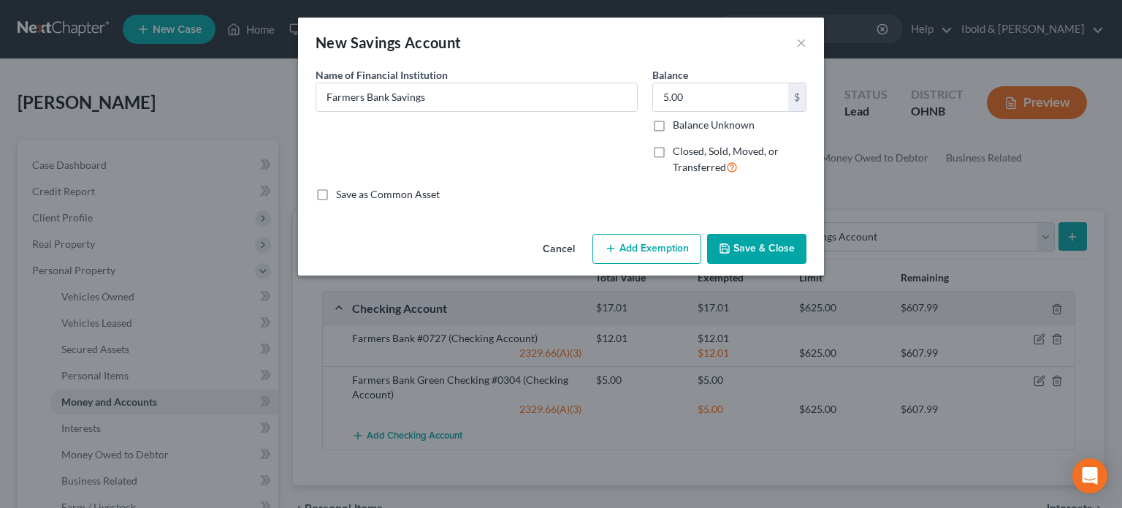
click at [754, 252] on button "Save & Close" at bounding box center [756, 249] width 99 height 31
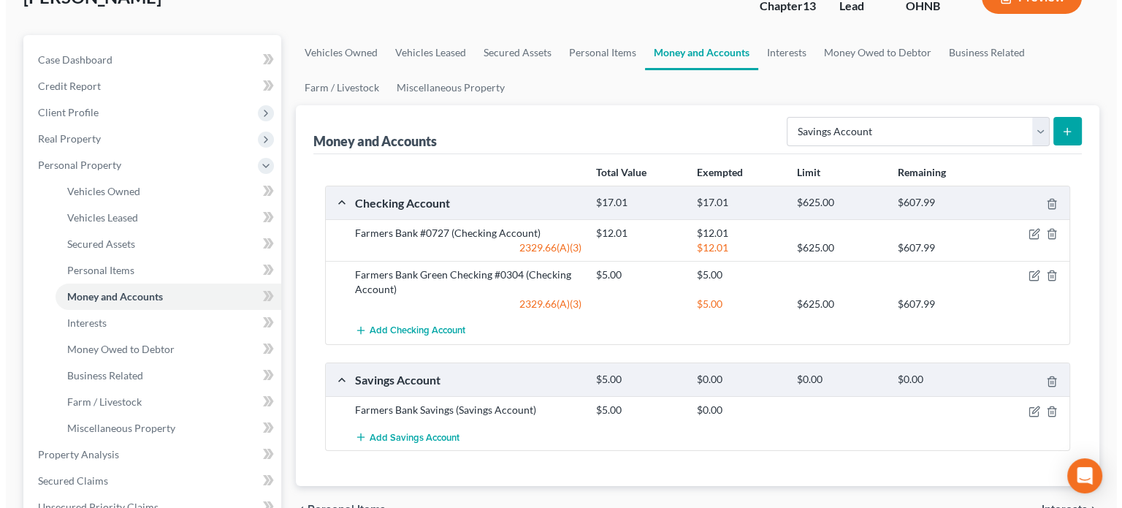
scroll to position [146, 0]
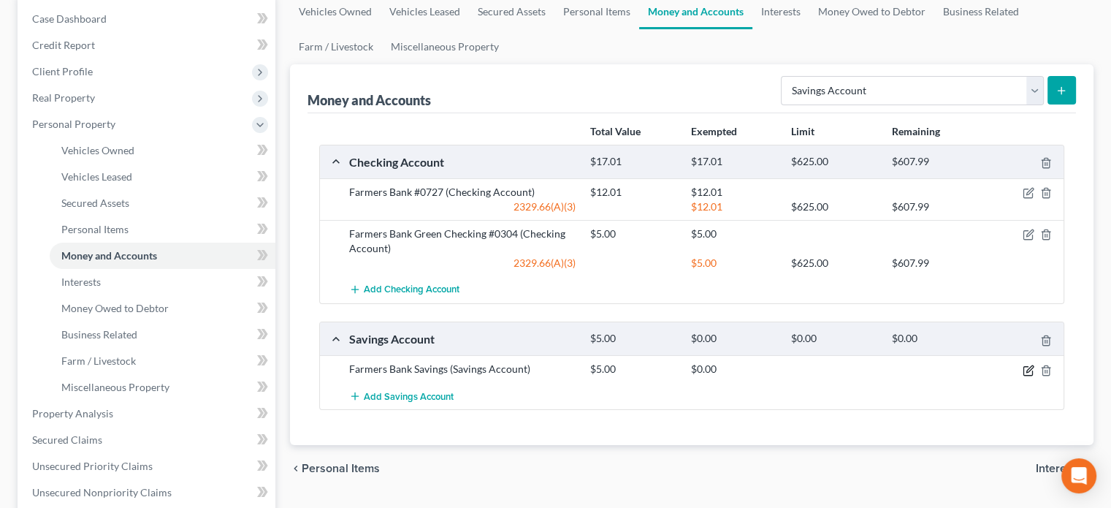
click at [1027, 373] on icon "button" at bounding box center [1029, 371] width 12 height 12
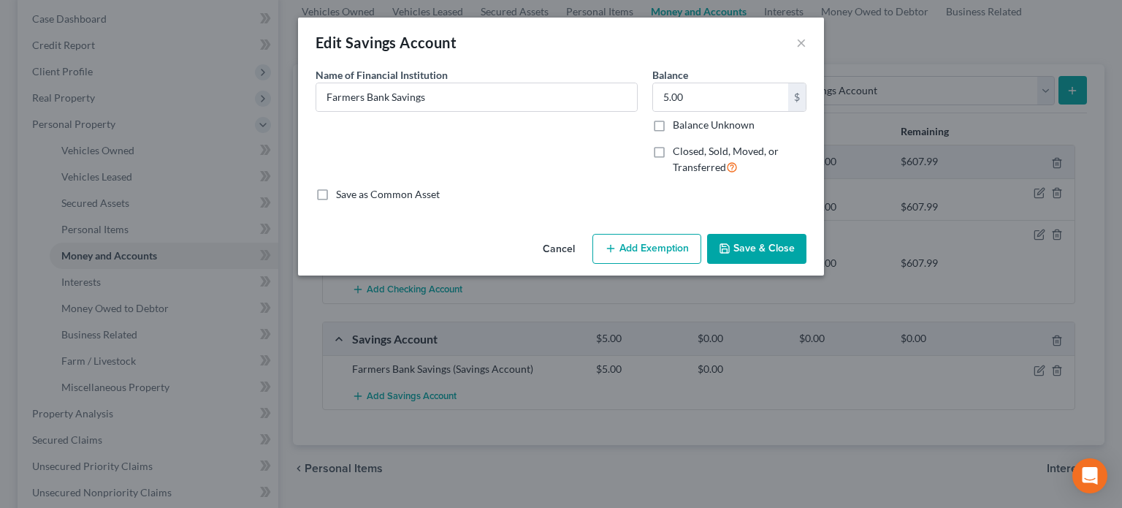
click at [602, 246] on button "Add Exemption" at bounding box center [647, 249] width 109 height 31
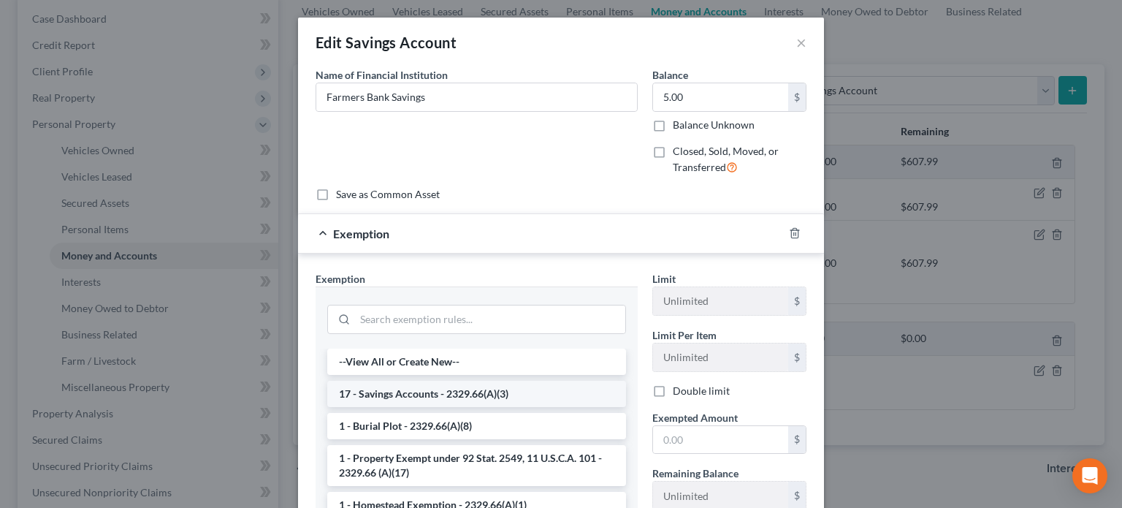
click at [397, 399] on li "17 - Savings Accounts - 2329.66(A)(3)" at bounding box center [476, 394] width 299 height 26
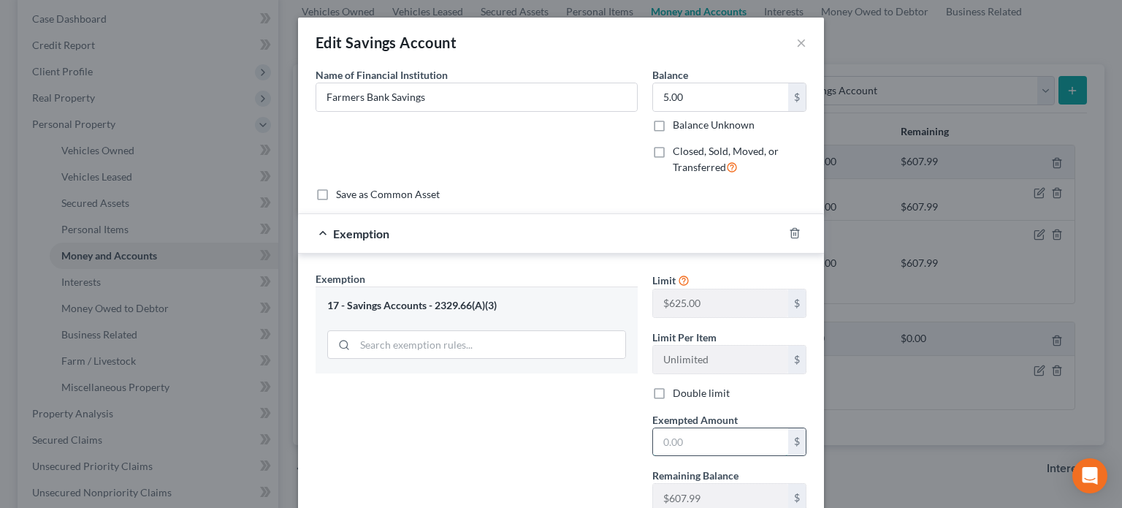
click at [710, 438] on input "text" at bounding box center [720, 442] width 135 height 28
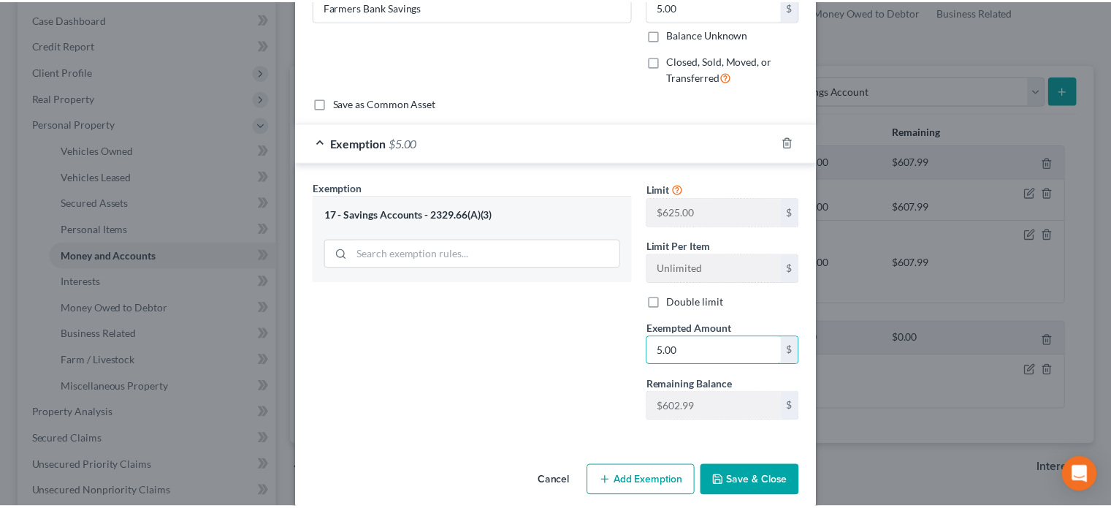
scroll to position [107, 0]
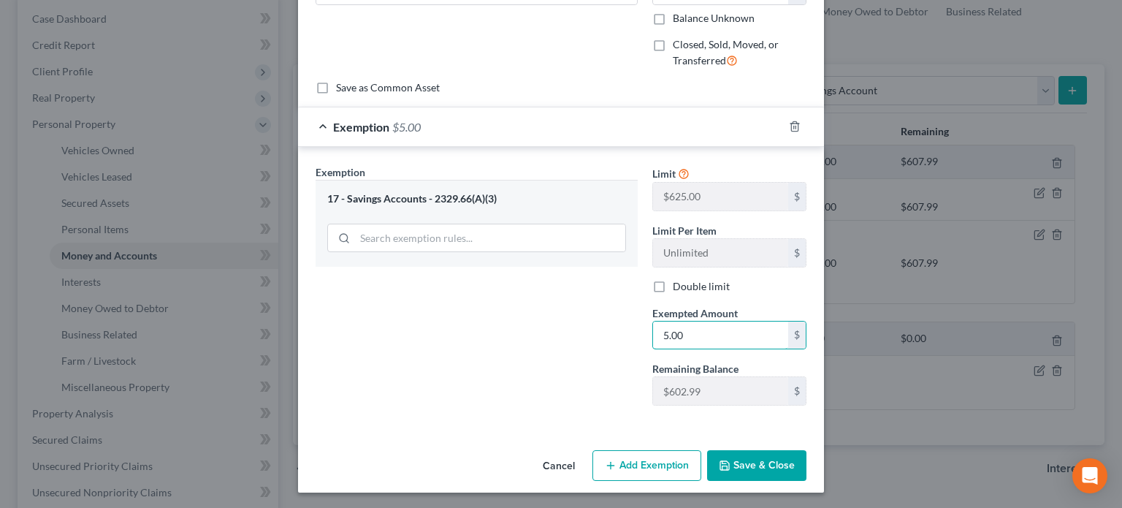
type input "5.00"
click at [780, 461] on button "Save & Close" at bounding box center [756, 465] width 99 height 31
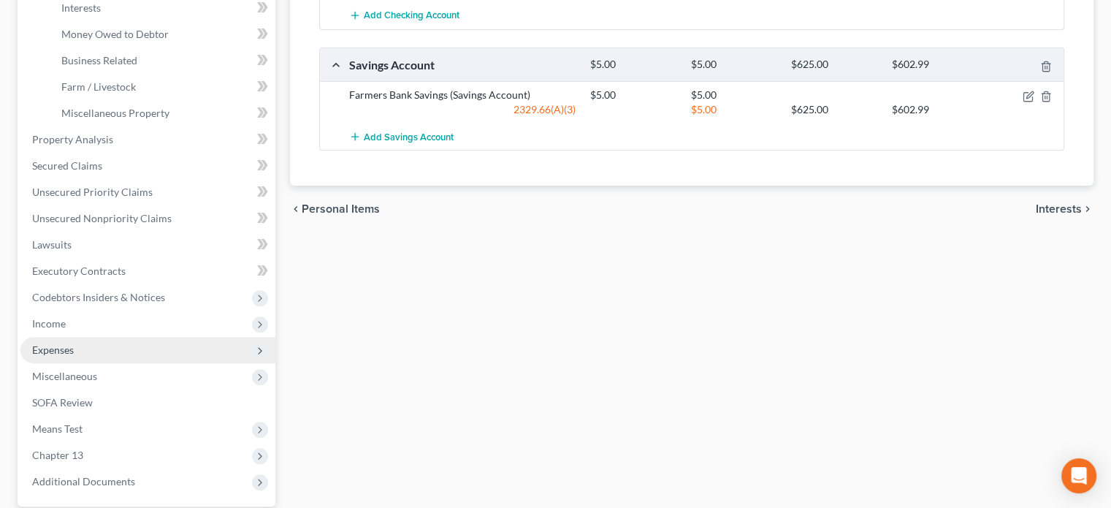
scroll to position [411, 0]
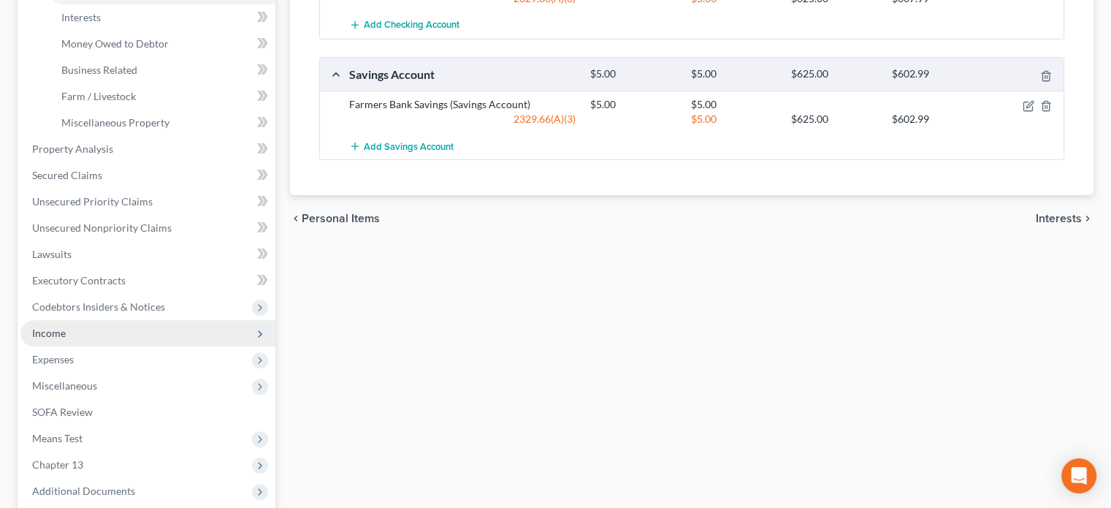
click at [53, 333] on span "Income" at bounding box center [49, 333] width 34 height 12
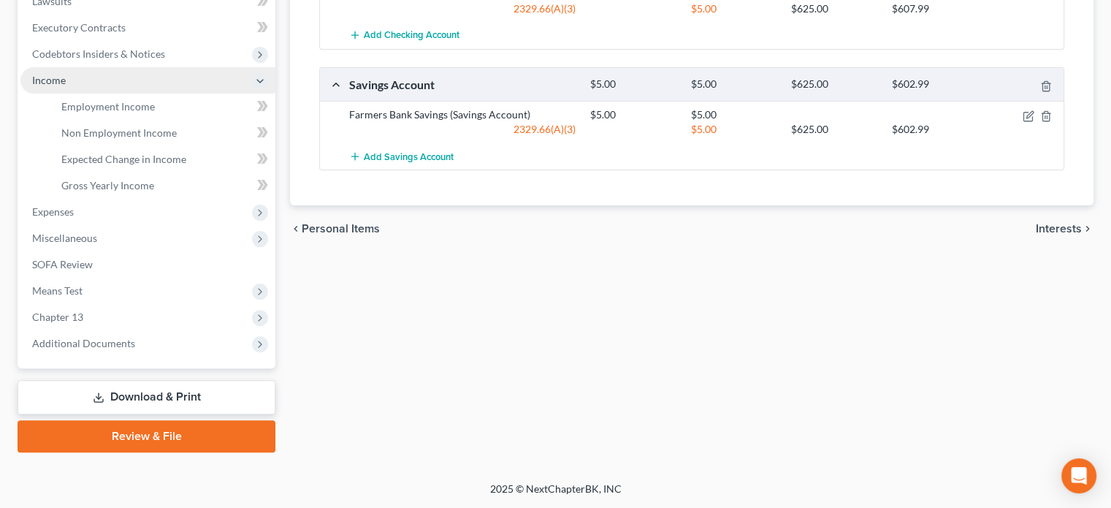
scroll to position [399, 0]
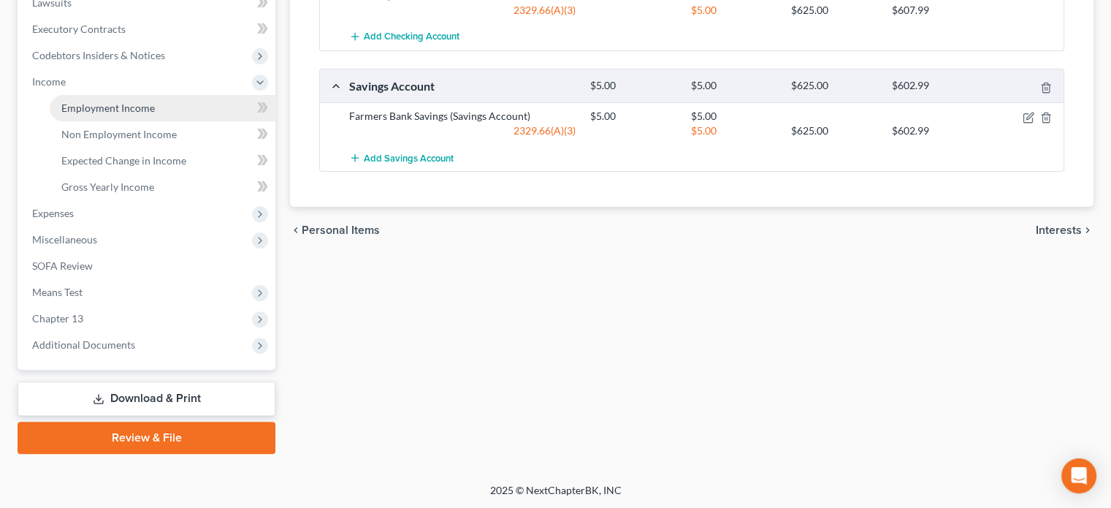
click at [101, 107] on span "Employment Income" at bounding box center [108, 108] width 94 height 12
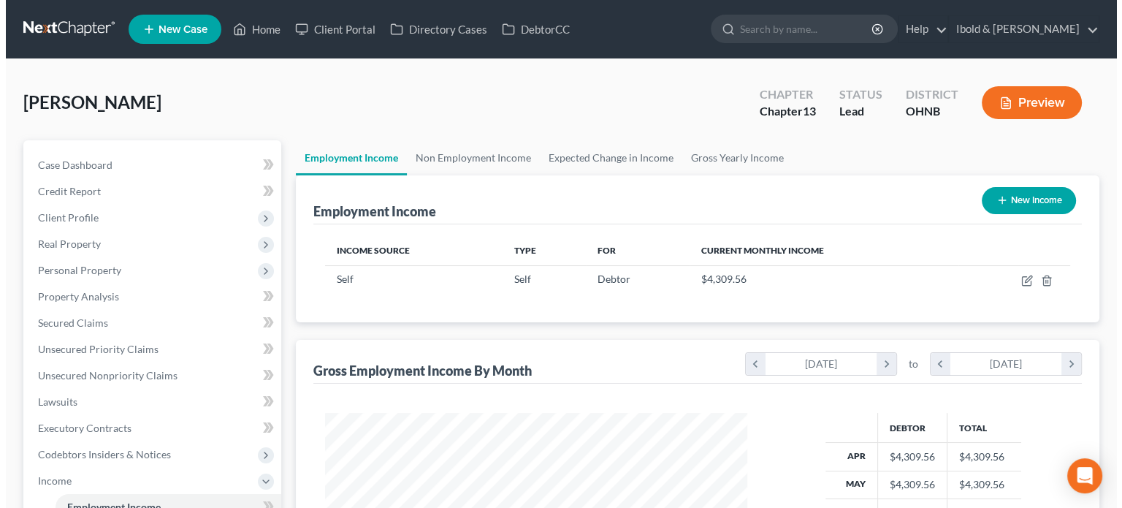
scroll to position [260, 451]
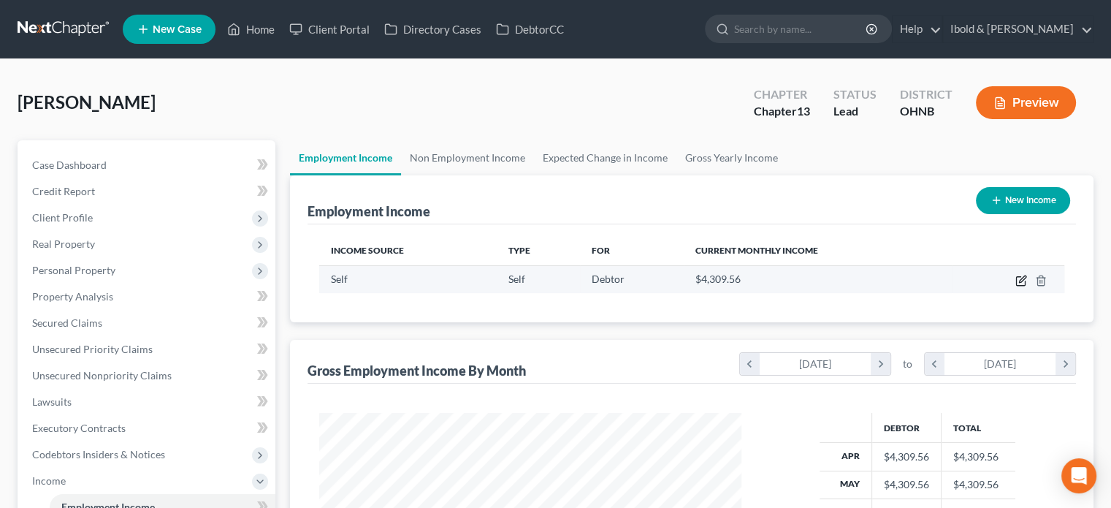
click at [1020, 283] on icon "button" at bounding box center [1022, 281] width 12 height 12
select select "1"
select select "36"
select select "0"
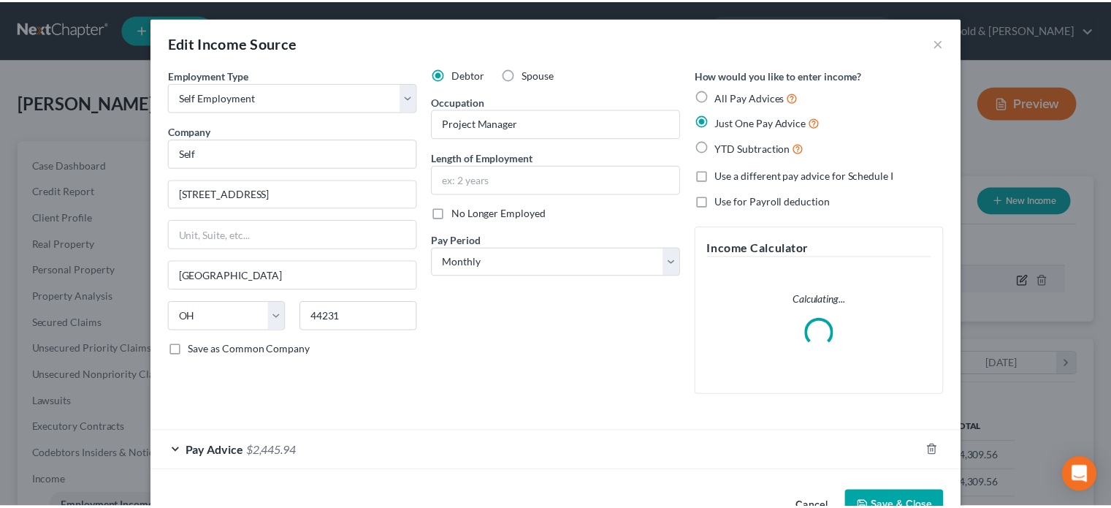
scroll to position [260, 456]
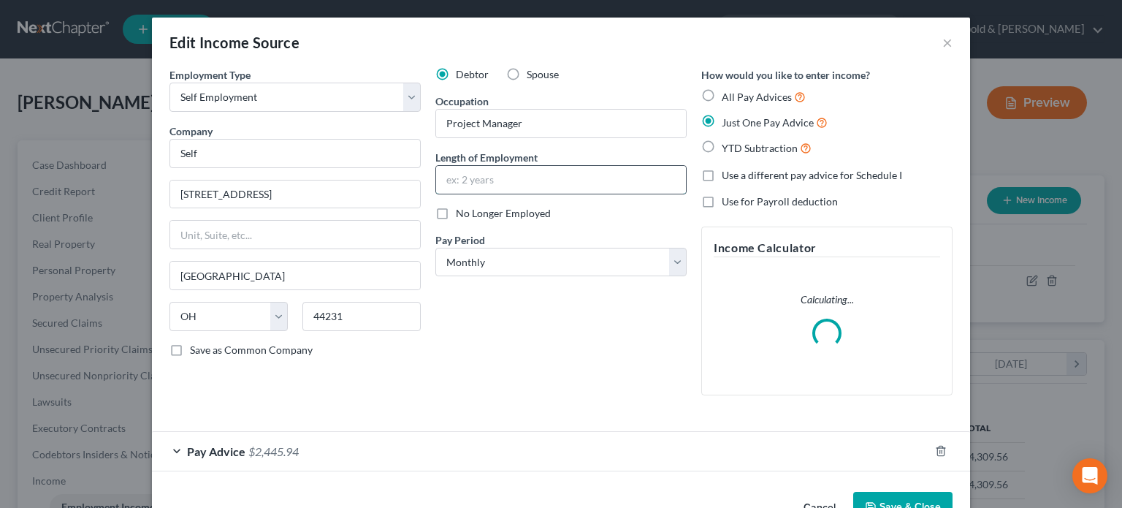
click at [541, 189] on input "text" at bounding box center [561, 180] width 250 height 28
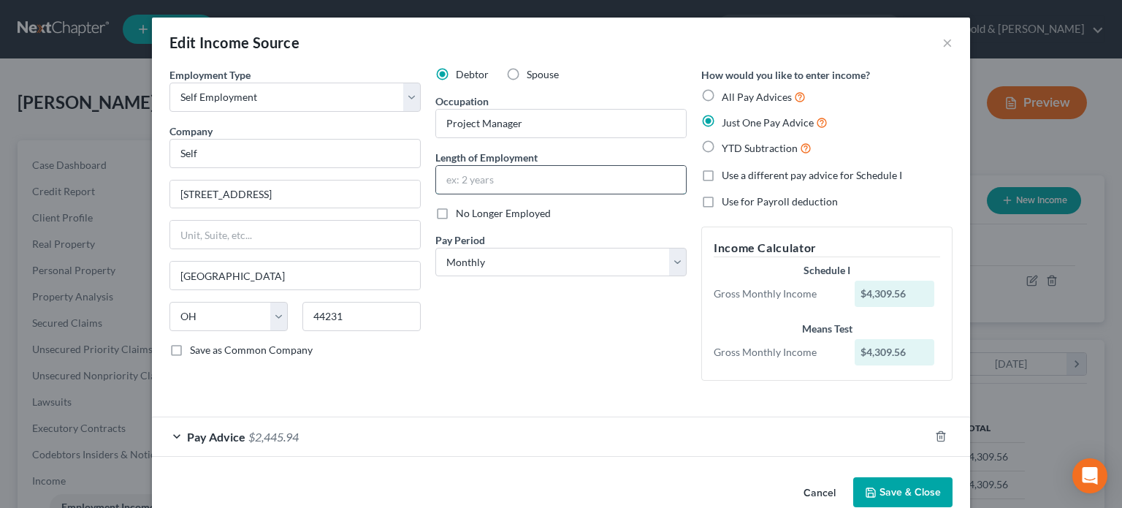
type input "2"
type input "12 years"
click at [903, 497] on button "Save & Close" at bounding box center [902, 492] width 99 height 31
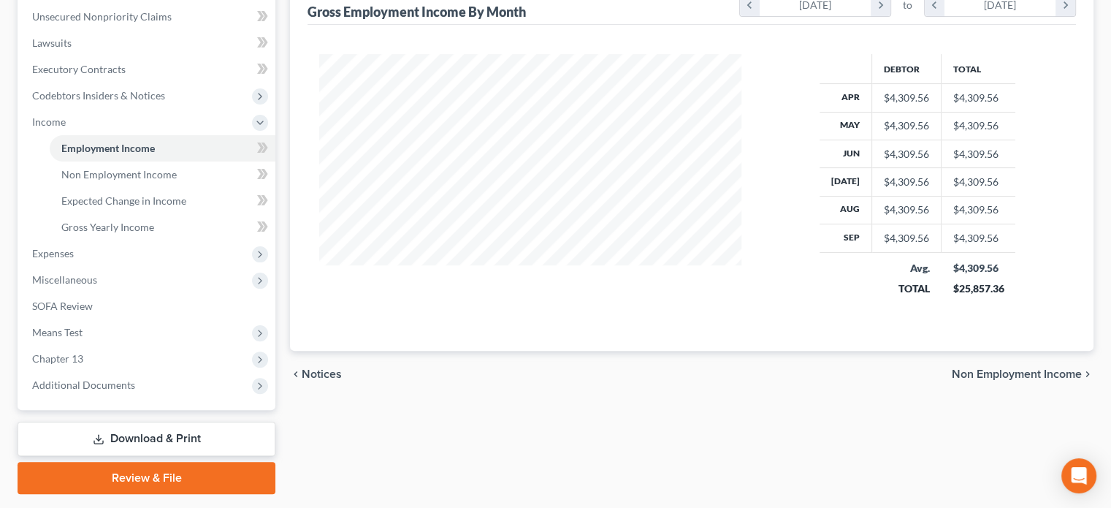
scroll to position [399, 0]
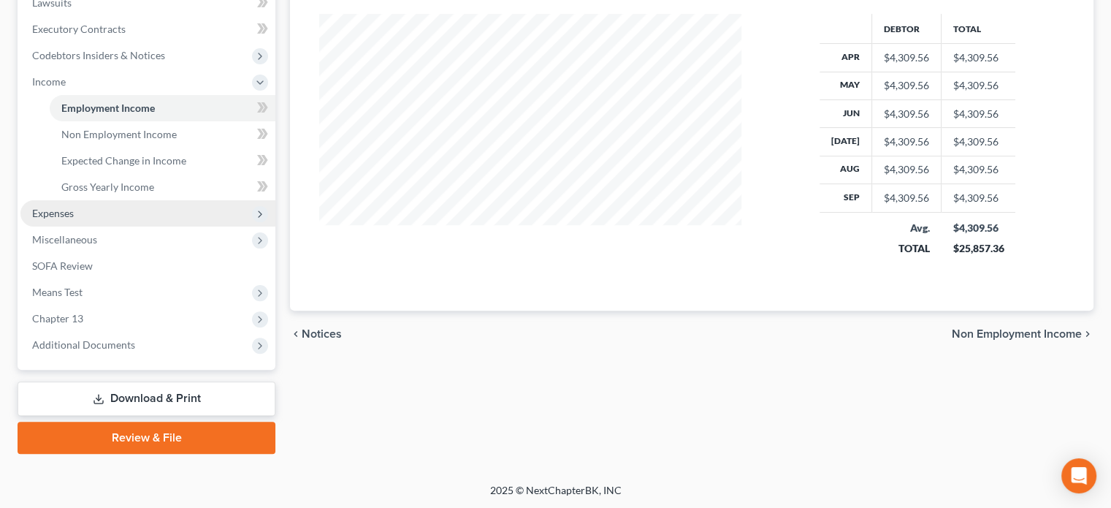
click at [58, 210] on span "Expenses" at bounding box center [53, 213] width 42 height 12
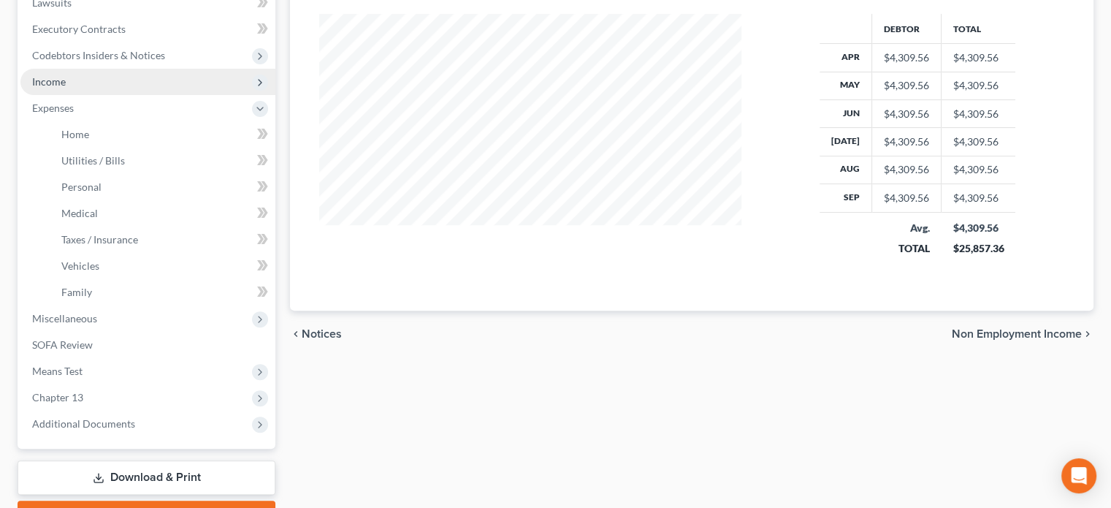
click at [60, 79] on span "Income" at bounding box center [49, 81] width 34 height 12
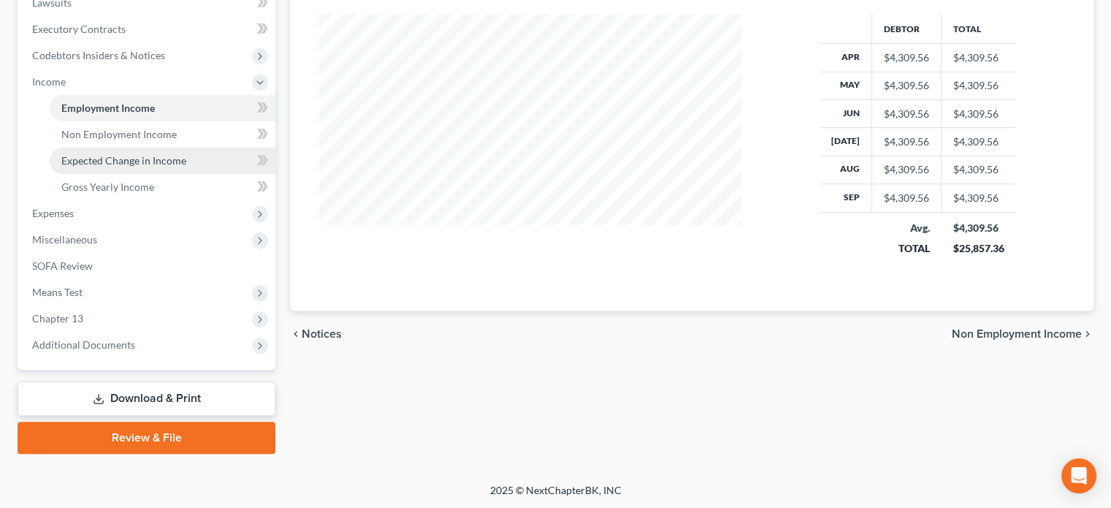
click at [113, 159] on span "Expected Change in Income" at bounding box center [123, 160] width 125 height 12
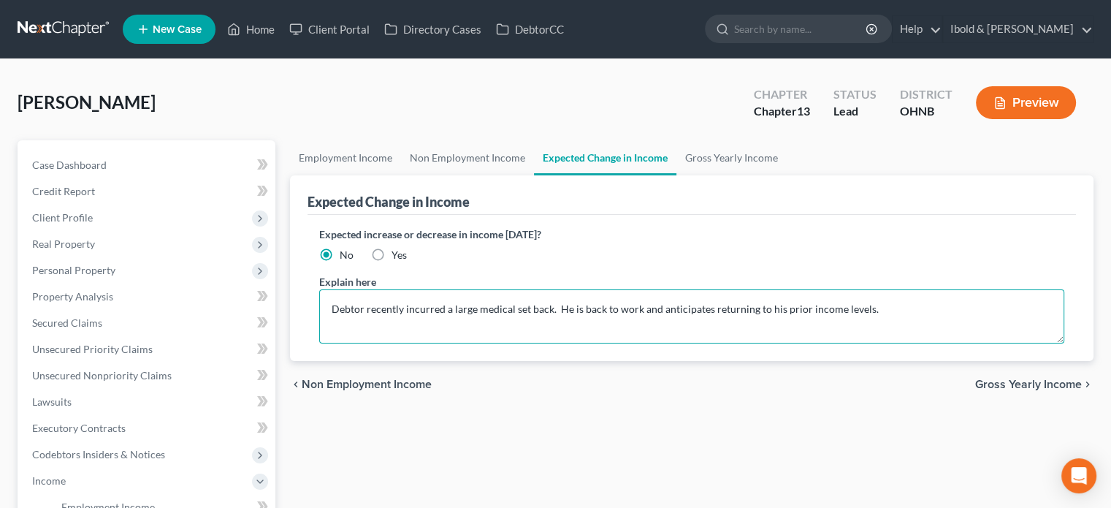
click at [878, 304] on textarea "Debtor recently incurred a large medical set back. He is back to work and antic…" at bounding box center [691, 316] width 745 height 54
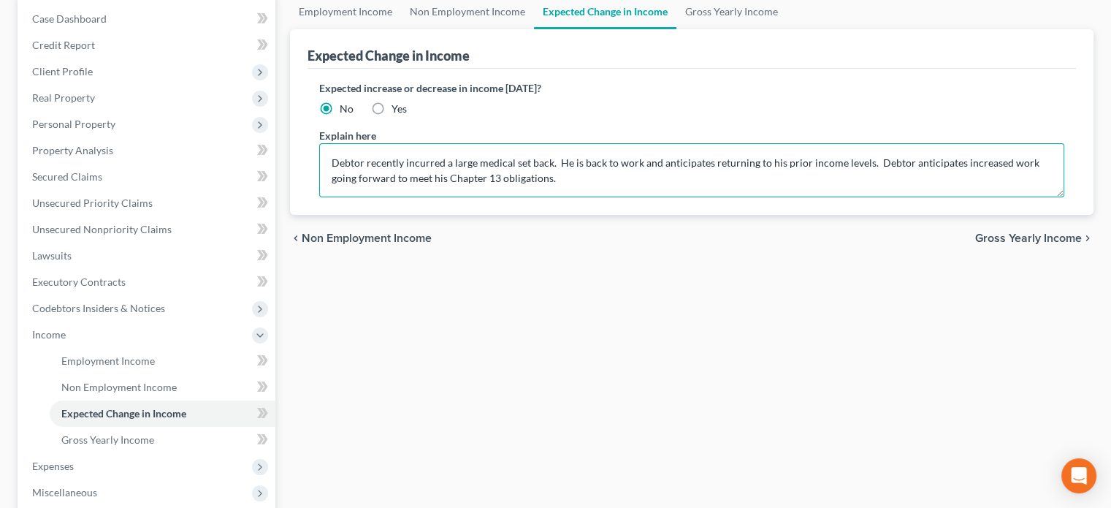
scroll to position [219, 0]
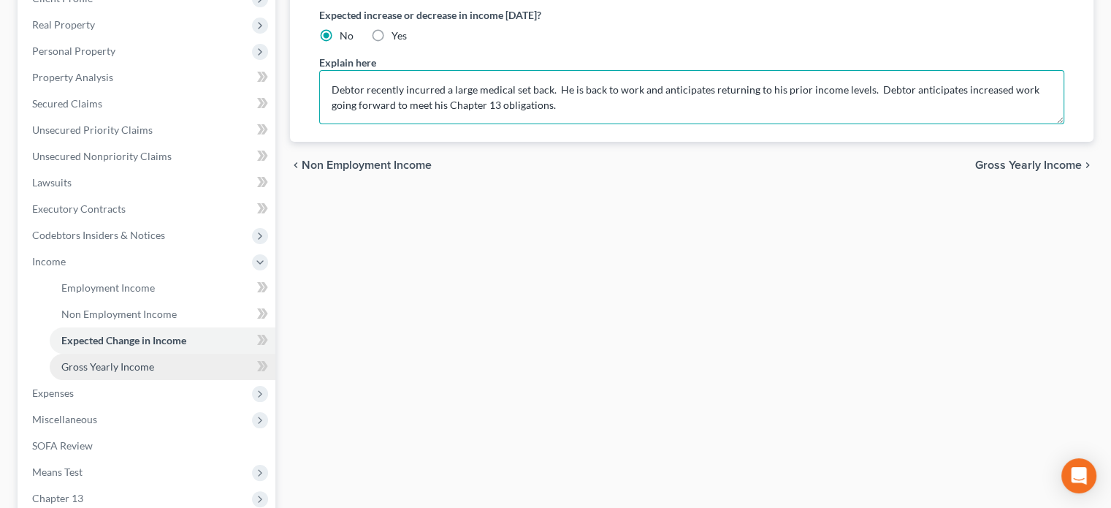
type textarea "Debtor recently incurred a large medical set back. He is back to work and antic…"
click at [107, 369] on span "Gross Yearly Income" at bounding box center [107, 366] width 93 height 12
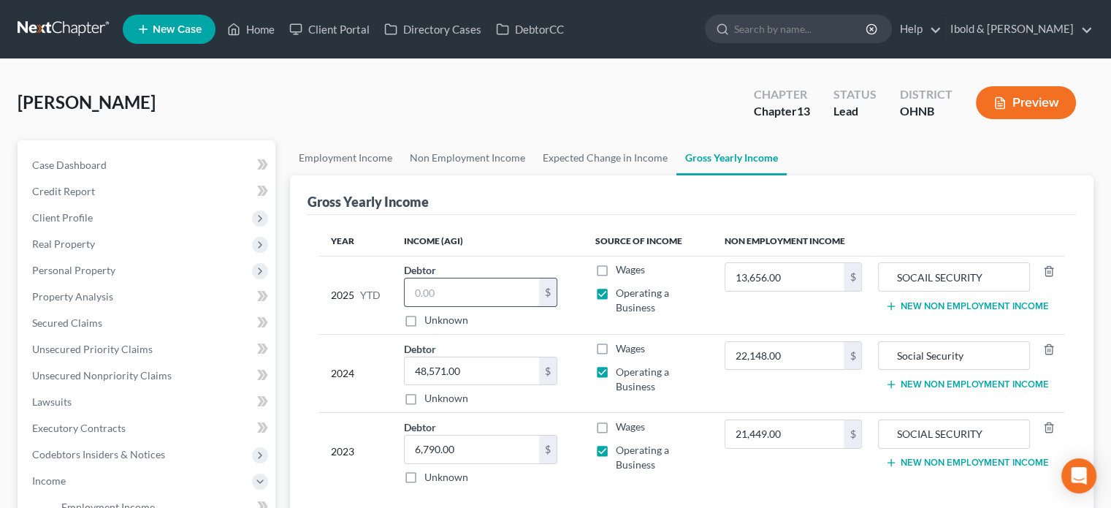
click at [448, 294] on input "text" at bounding box center [472, 292] width 134 height 28
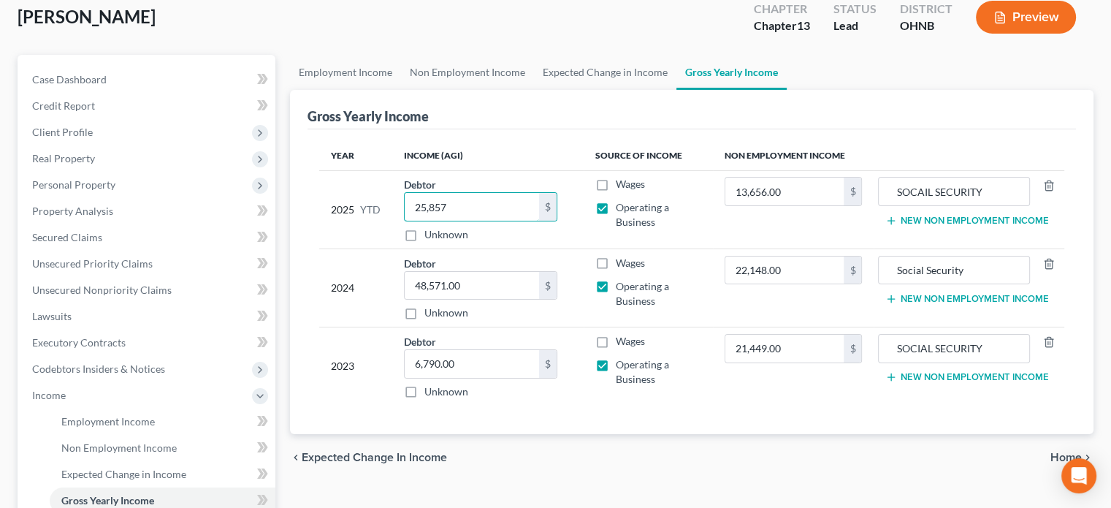
scroll to position [146, 0]
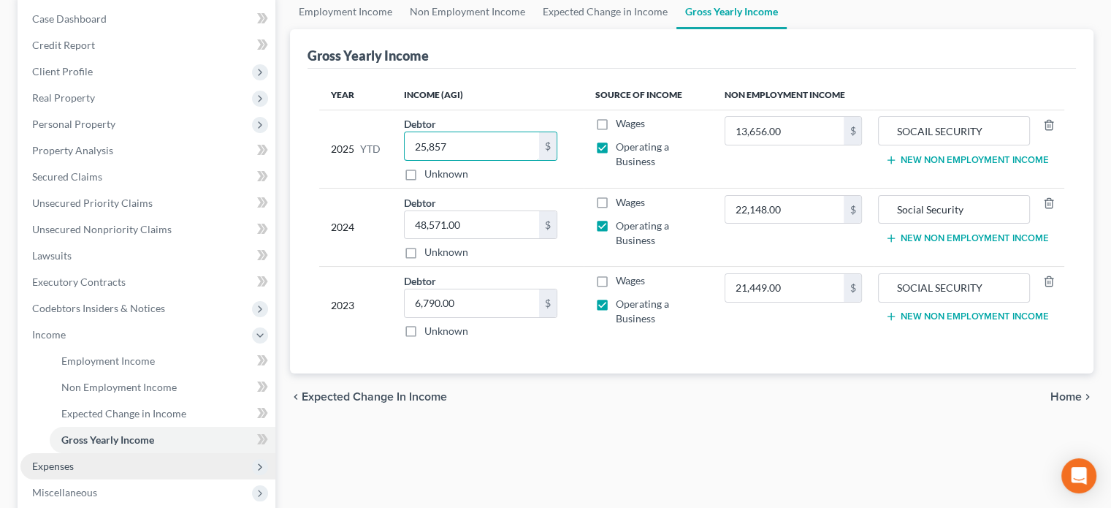
type input "25,857"
click at [121, 459] on span "Expenses" at bounding box center [147, 466] width 255 height 26
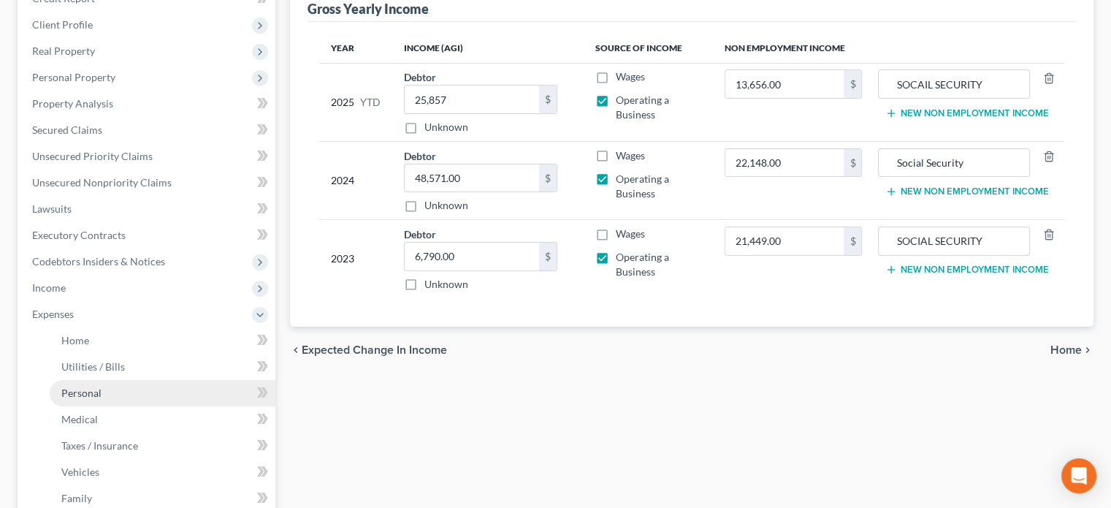
scroll to position [219, 0]
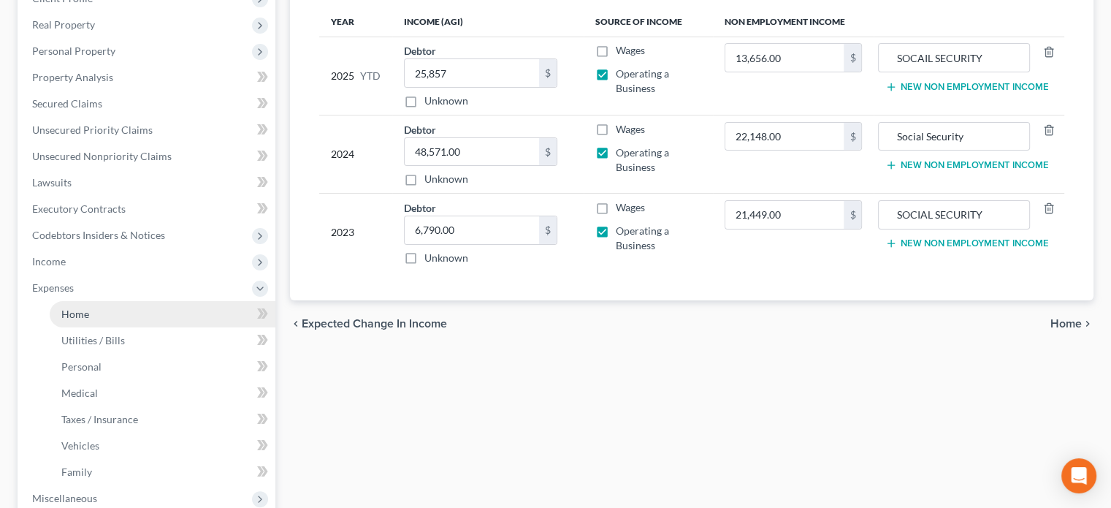
click at [82, 309] on span "Home" at bounding box center [75, 314] width 28 height 12
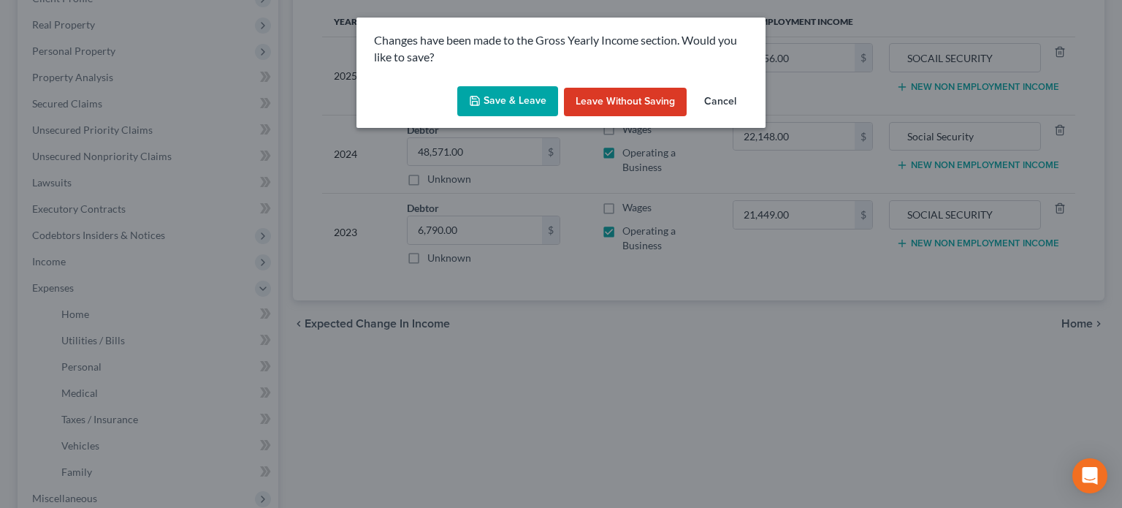
click at [483, 103] on button "Save & Leave" at bounding box center [507, 101] width 101 height 31
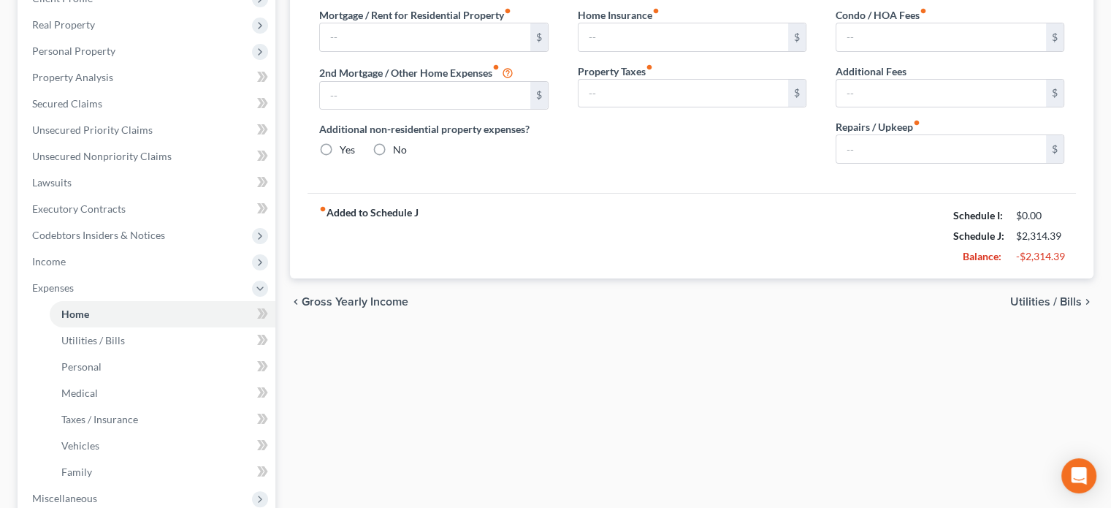
radio input "true"
type input "100.00"
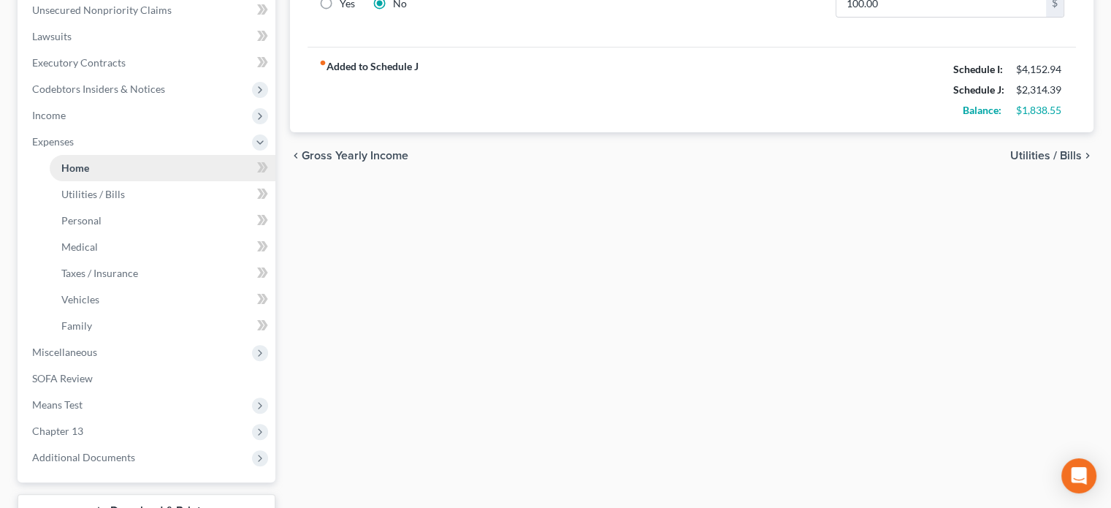
scroll to position [438, 0]
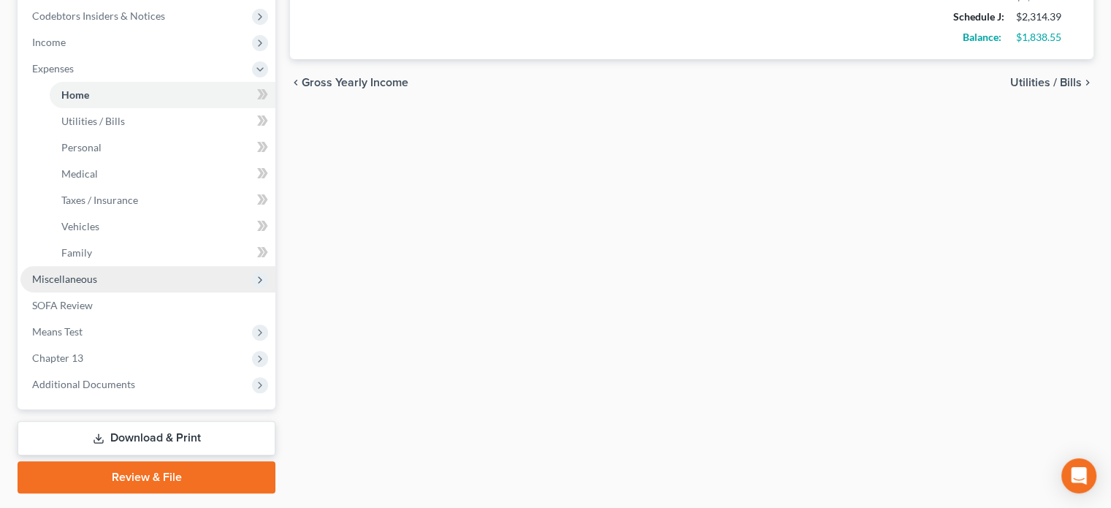
click at [72, 281] on span "Miscellaneous" at bounding box center [64, 279] width 65 height 12
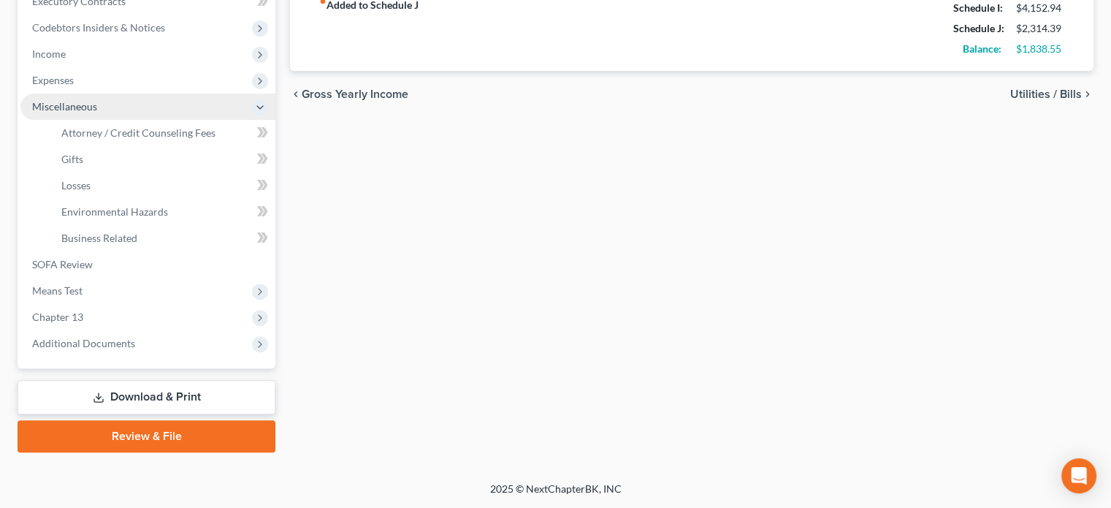
scroll to position [425, 0]
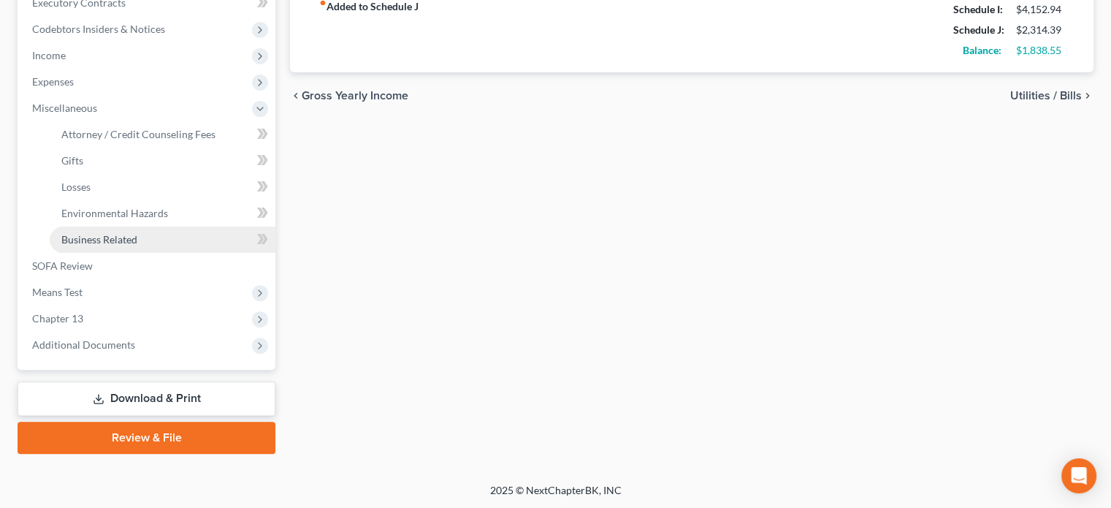
click at [88, 242] on span "Business Related" at bounding box center [99, 239] width 76 height 12
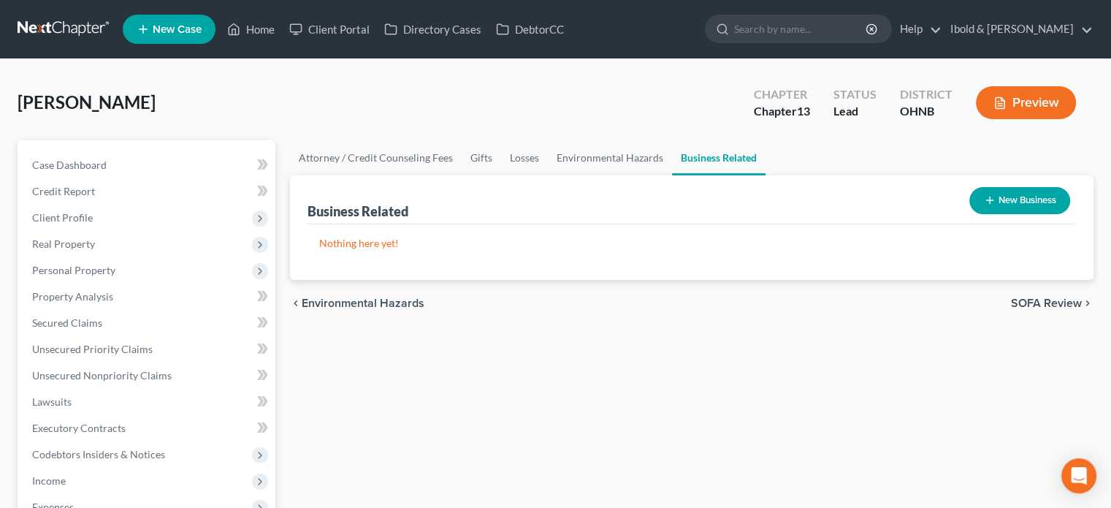
click at [1030, 200] on button "New Business" at bounding box center [1020, 200] width 101 height 27
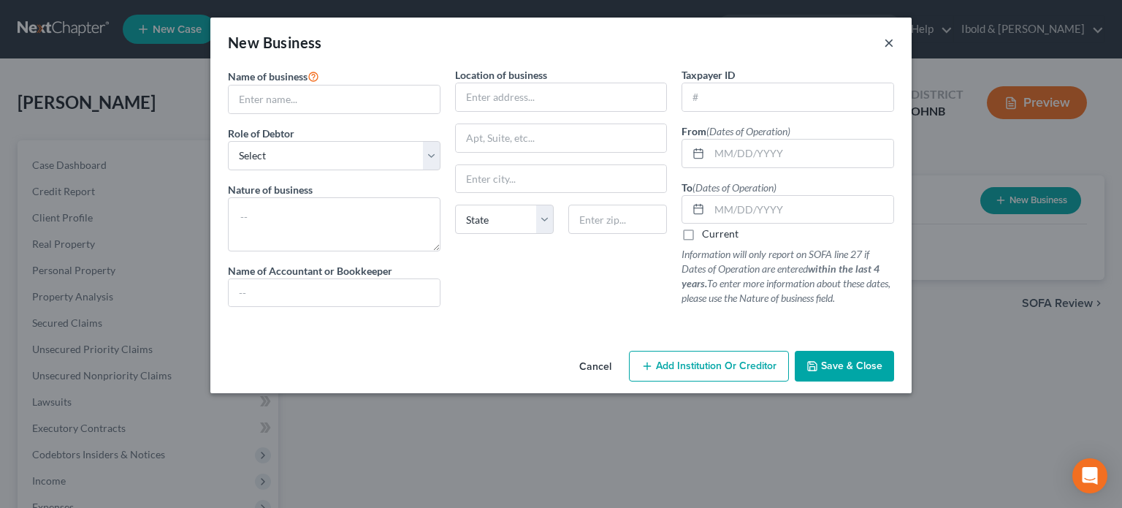
click at [889, 43] on button "×" at bounding box center [889, 43] width 10 height 18
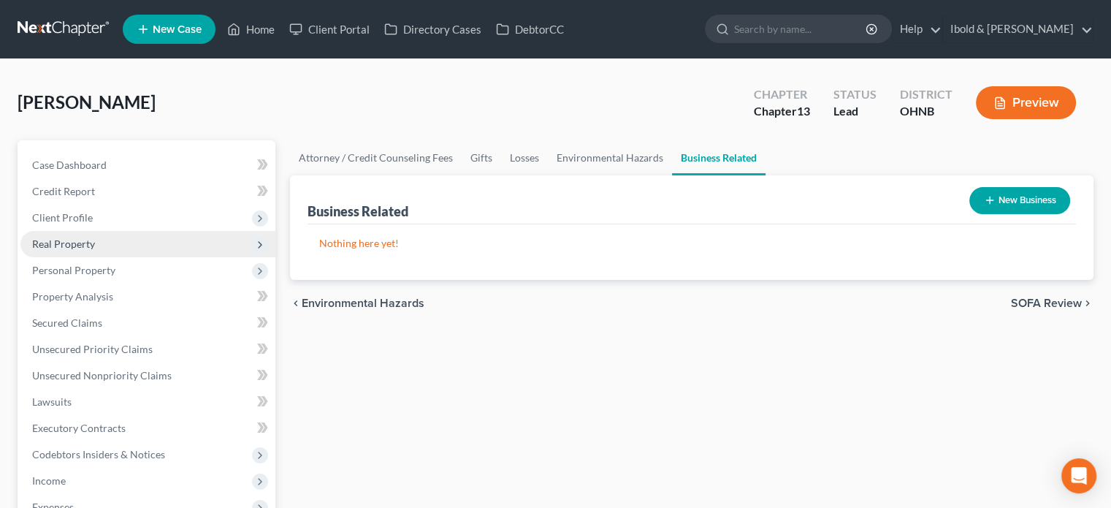
click at [68, 237] on span "Real Property" at bounding box center [63, 243] width 63 height 12
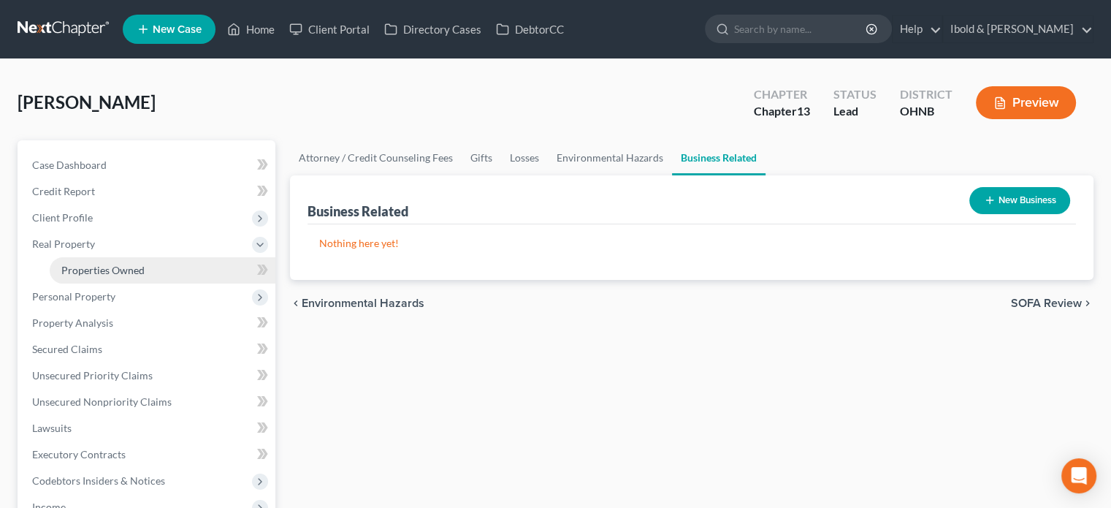
click at [142, 266] on span "Properties Owned" at bounding box center [102, 270] width 83 height 12
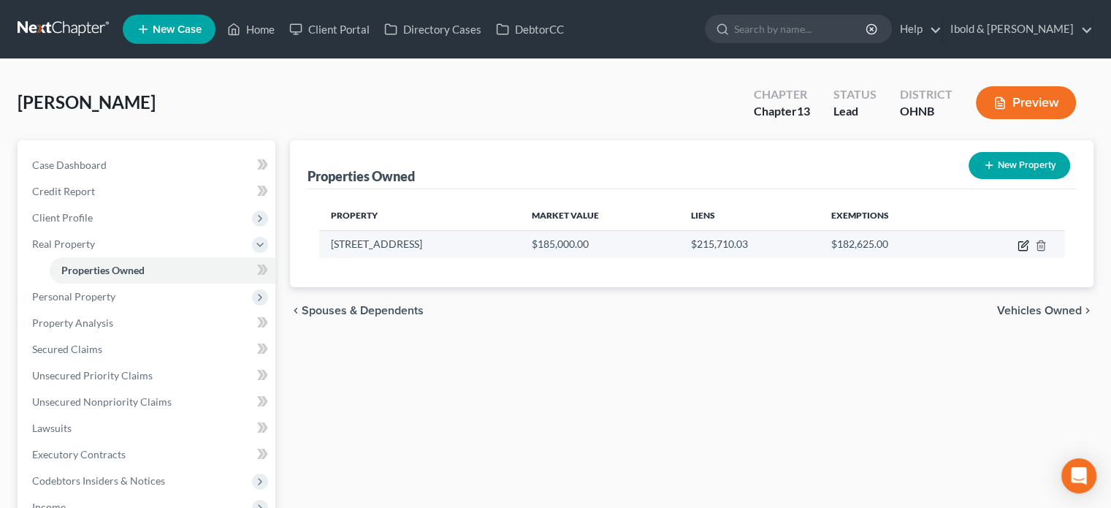
click at [1027, 247] on icon "button" at bounding box center [1023, 246] width 9 height 9
select select "36"
select select "0"
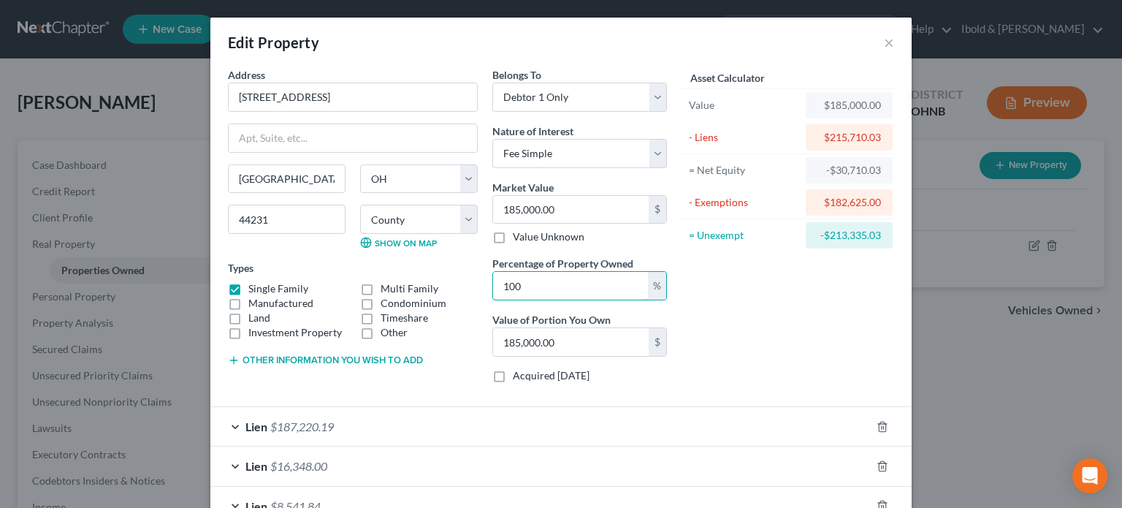
drag, startPoint x: 558, startPoint y: 293, endPoint x: 435, endPoint y: 297, distance: 123.6
click at [435, 297] on div "Address * 14525 Grove Road Garrettsville State AL AK AR AZ CA CO CT DE DC FL GA…" at bounding box center [448, 230] width 454 height 327
type input "5"
type input "9,250.00"
type input "50"
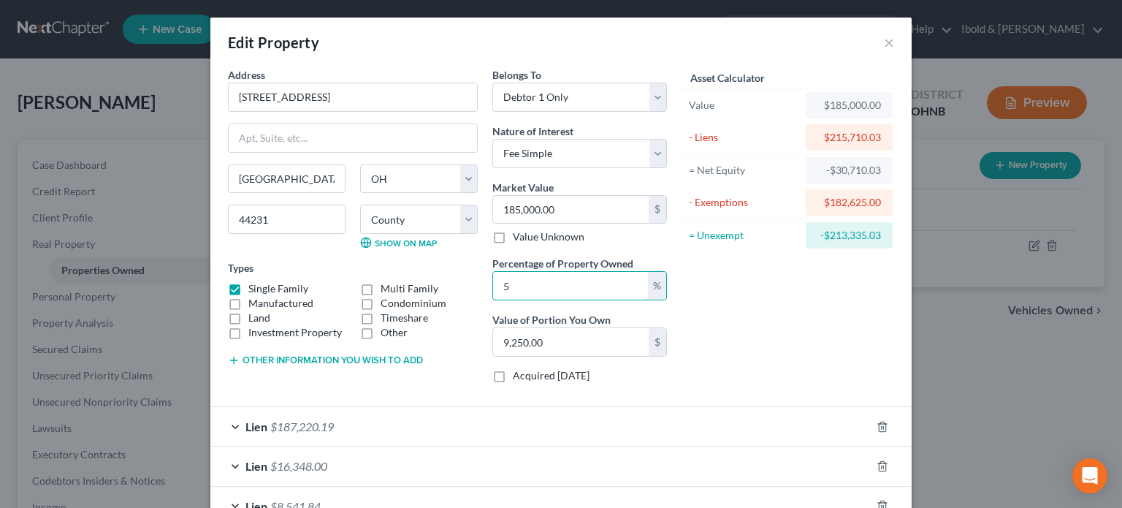
type input "92,500.00"
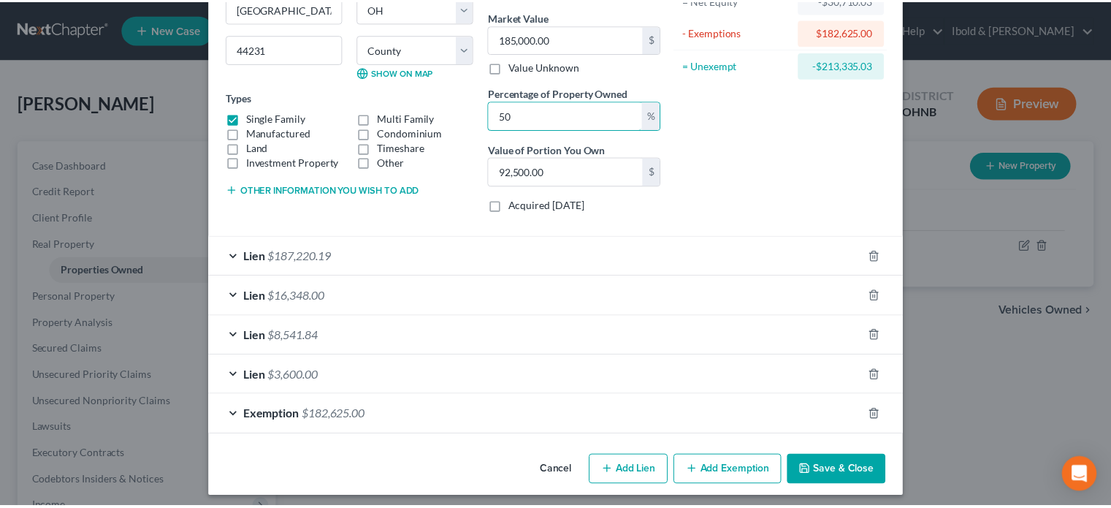
scroll to position [175, 0]
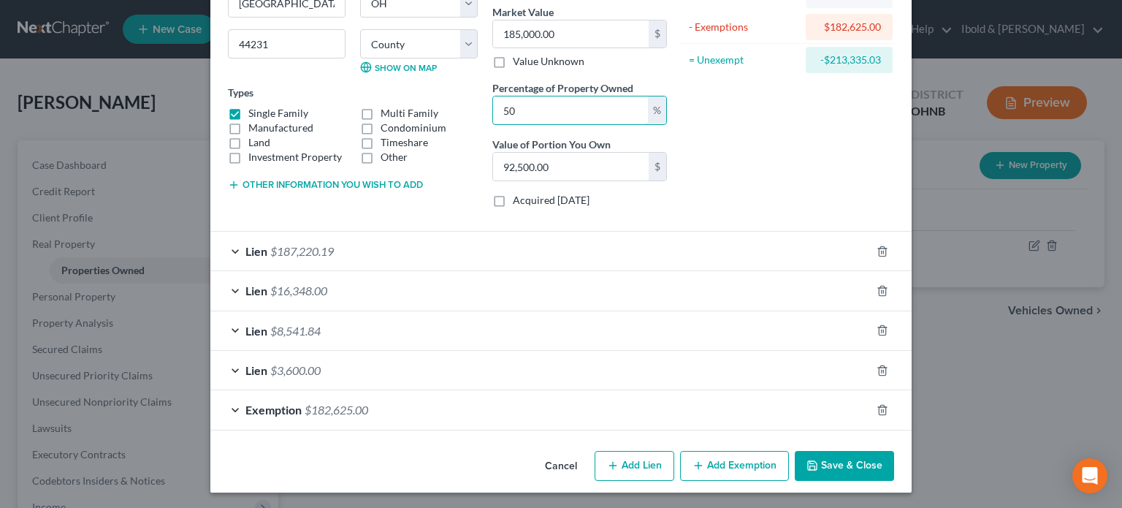
type input "50"
click at [850, 461] on button "Save & Close" at bounding box center [844, 466] width 99 height 31
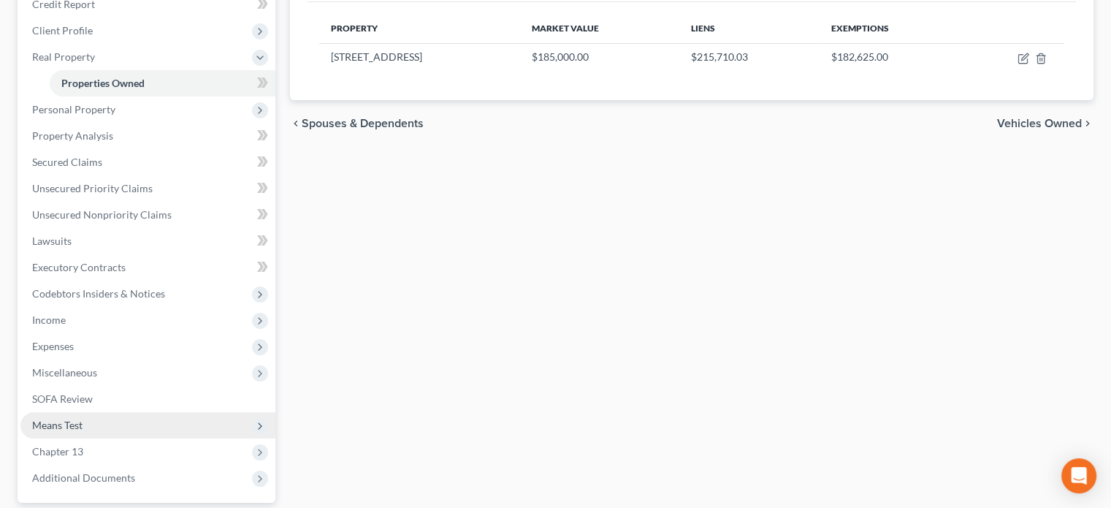
scroll to position [219, 0]
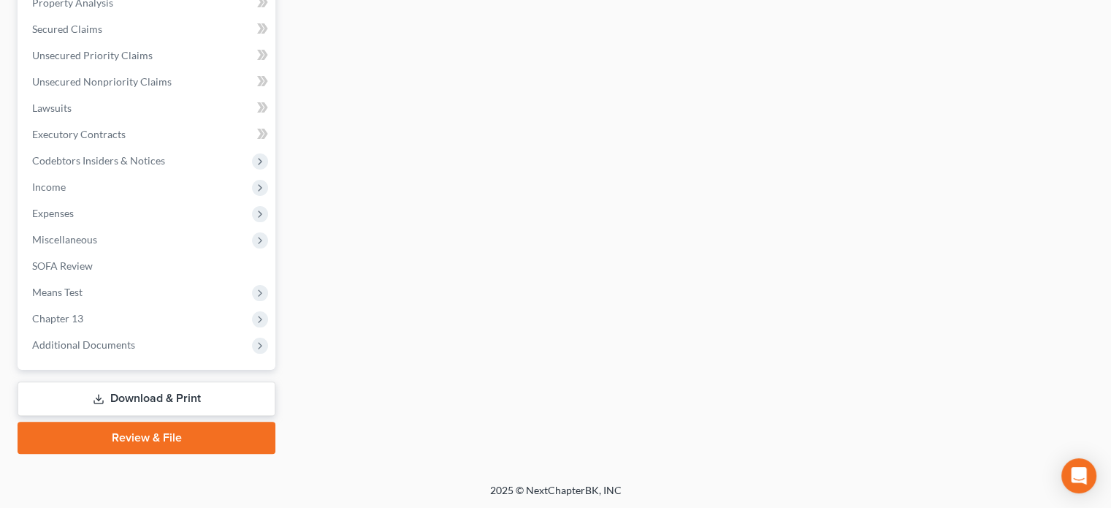
click at [226, 399] on link "Download & Print" at bounding box center [147, 398] width 258 height 34
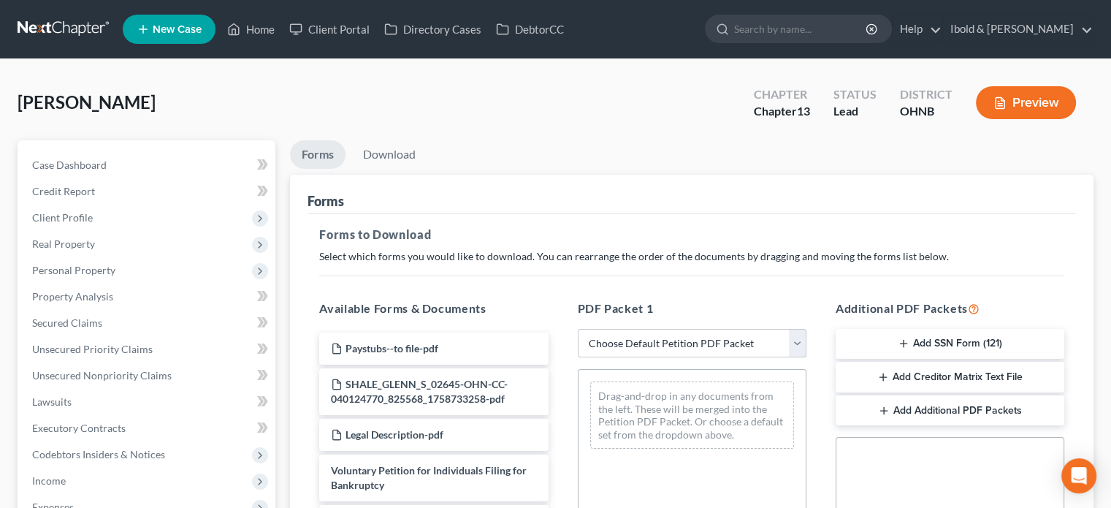
click at [791, 346] on select "Choose Default Petition PDF Packet Complete Bankruptcy Petition (all forms and …" at bounding box center [692, 343] width 229 height 29
select select "0"
click at [578, 329] on select "Choose Default Petition PDF Packet Complete Bankruptcy Petition (all forms and …" at bounding box center [692, 343] width 229 height 29
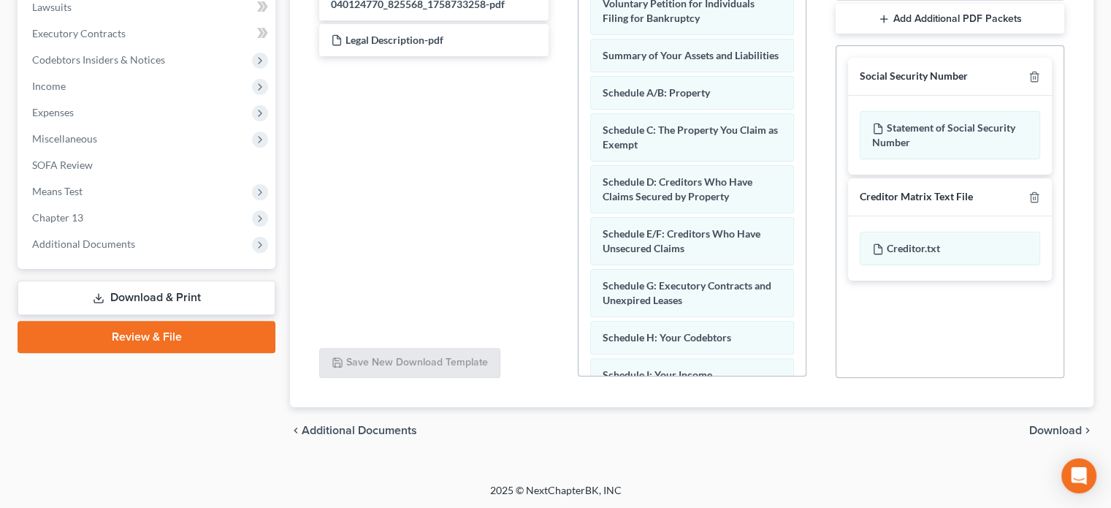
click at [1060, 428] on span "Download" at bounding box center [1056, 431] width 53 height 12
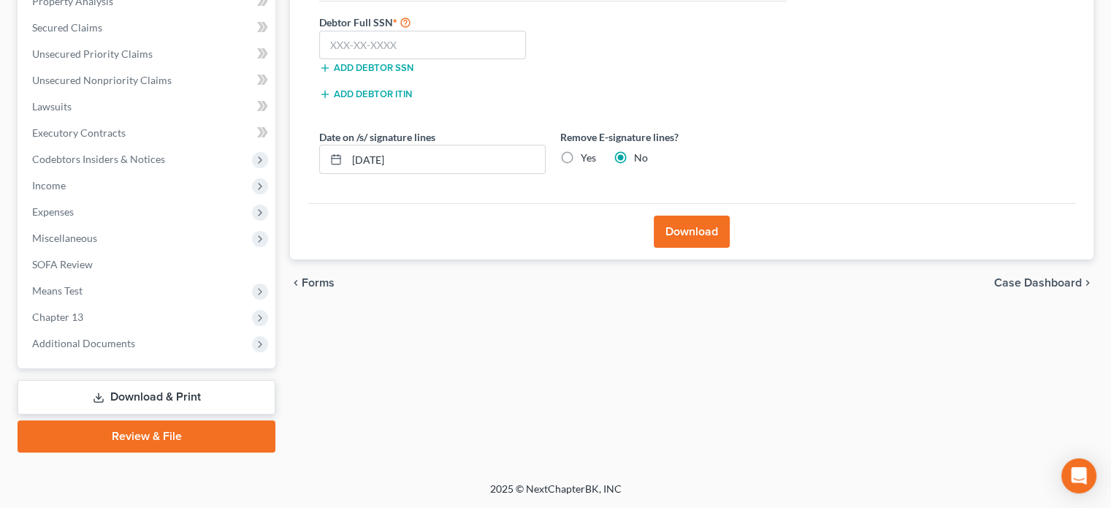
scroll to position [294, 0]
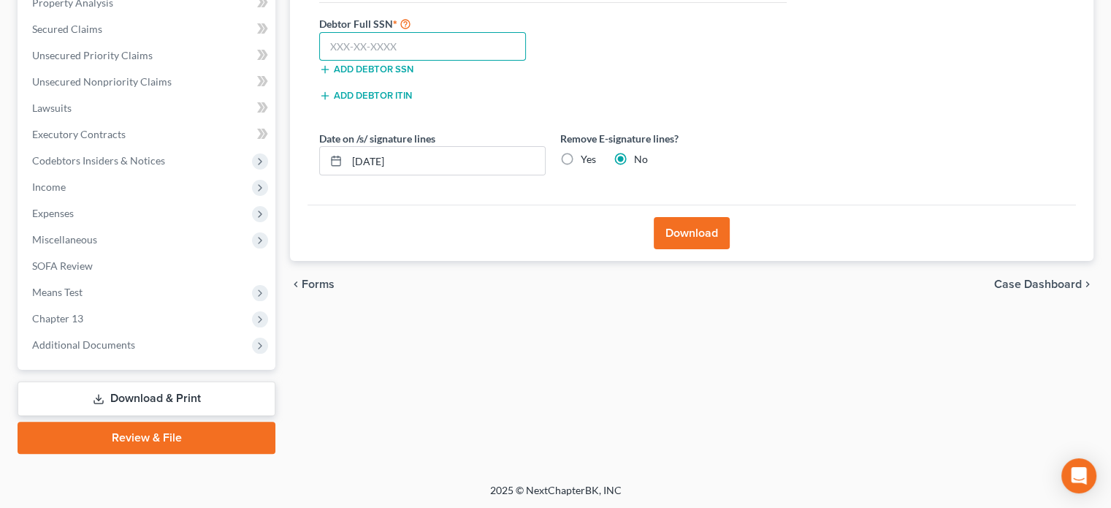
click at [425, 43] on input "text" at bounding box center [422, 46] width 207 height 29
type input "283-48-6492"
click at [704, 230] on button "Download" at bounding box center [692, 233] width 76 height 32
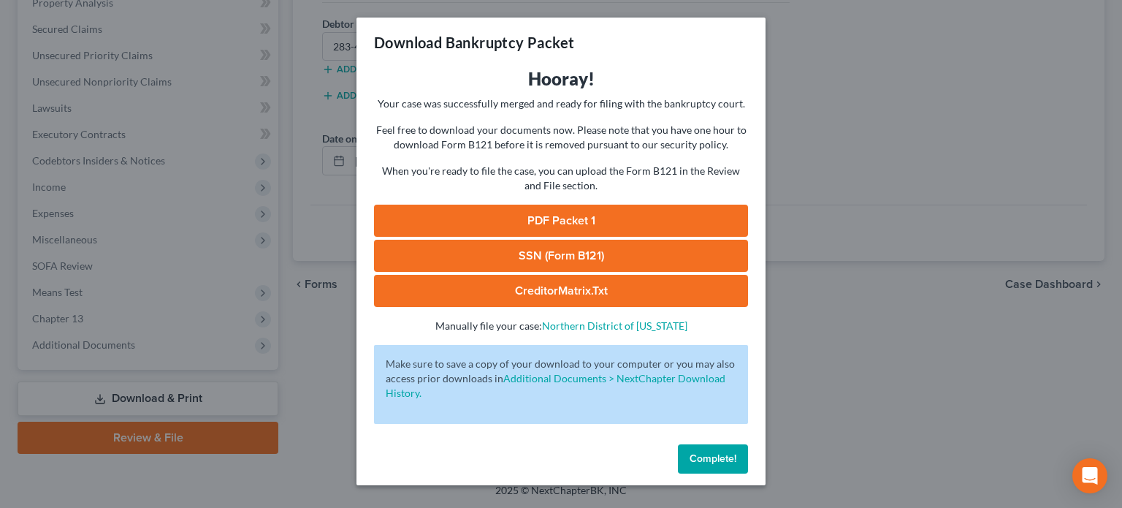
click at [536, 215] on link "PDF Packet 1" at bounding box center [561, 221] width 374 height 32
click at [726, 464] on span "Complete!" at bounding box center [713, 458] width 47 height 12
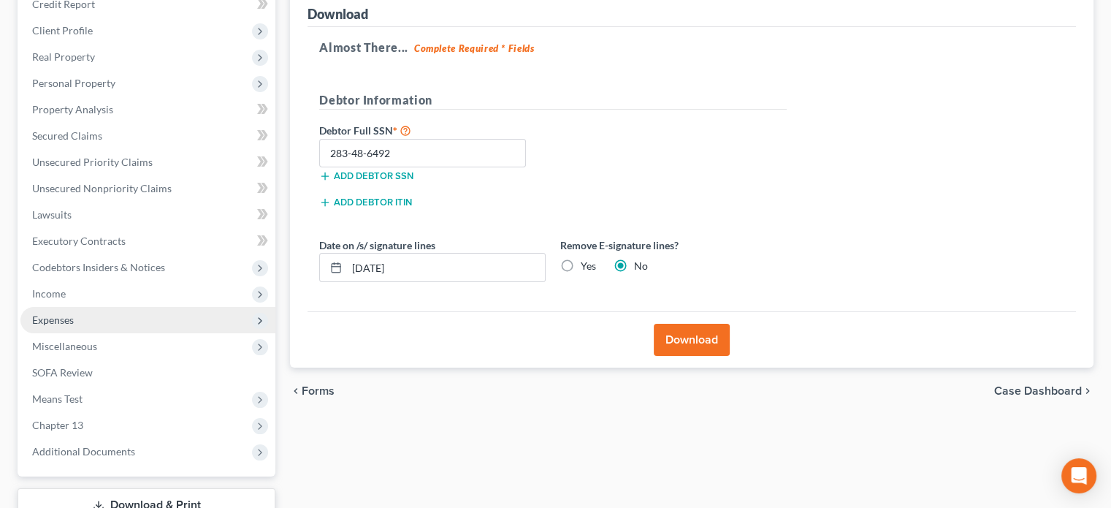
scroll to position [1, 0]
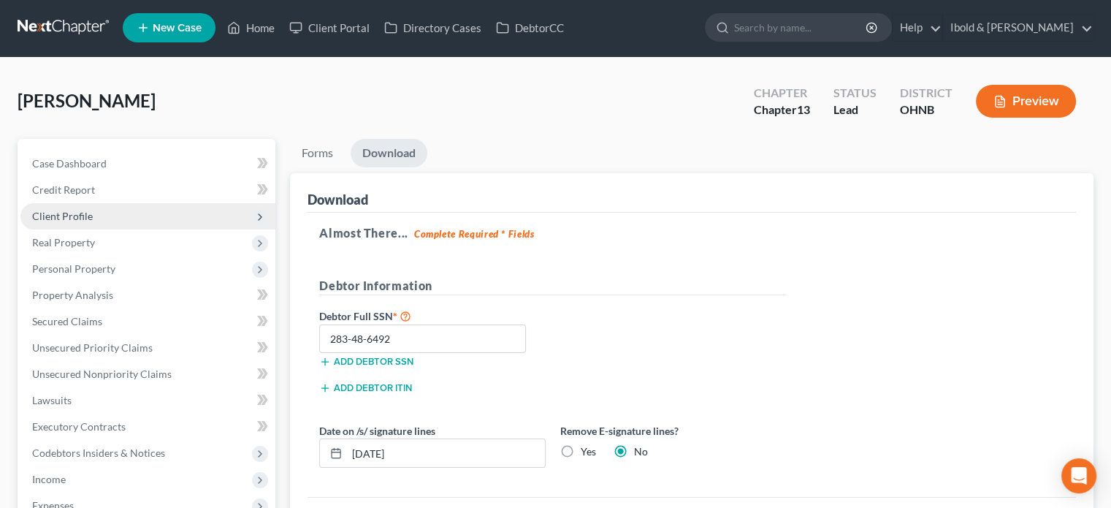
click at [69, 213] on span "Client Profile" at bounding box center [62, 216] width 61 height 12
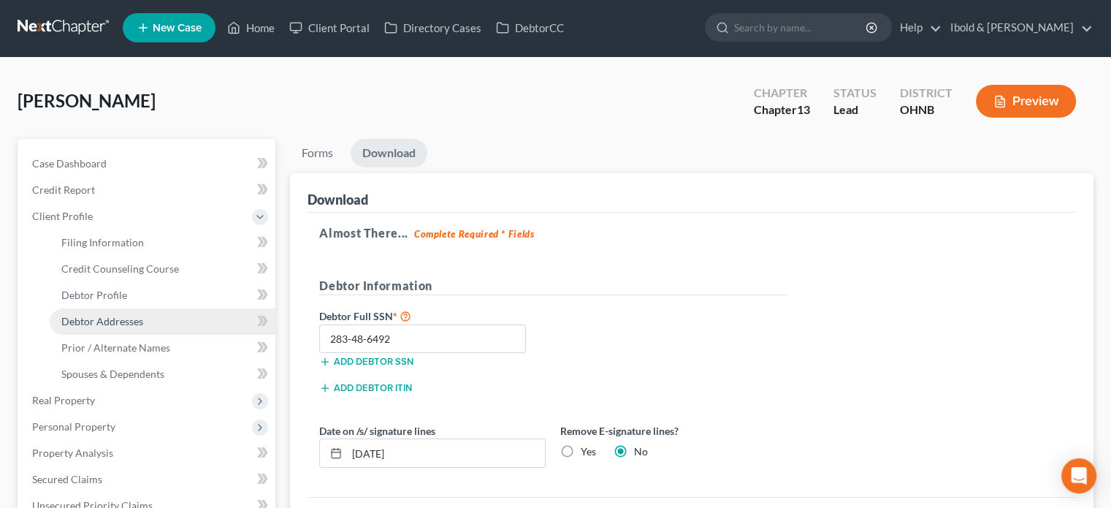
click at [104, 318] on span "Debtor Addresses" at bounding box center [102, 321] width 82 height 12
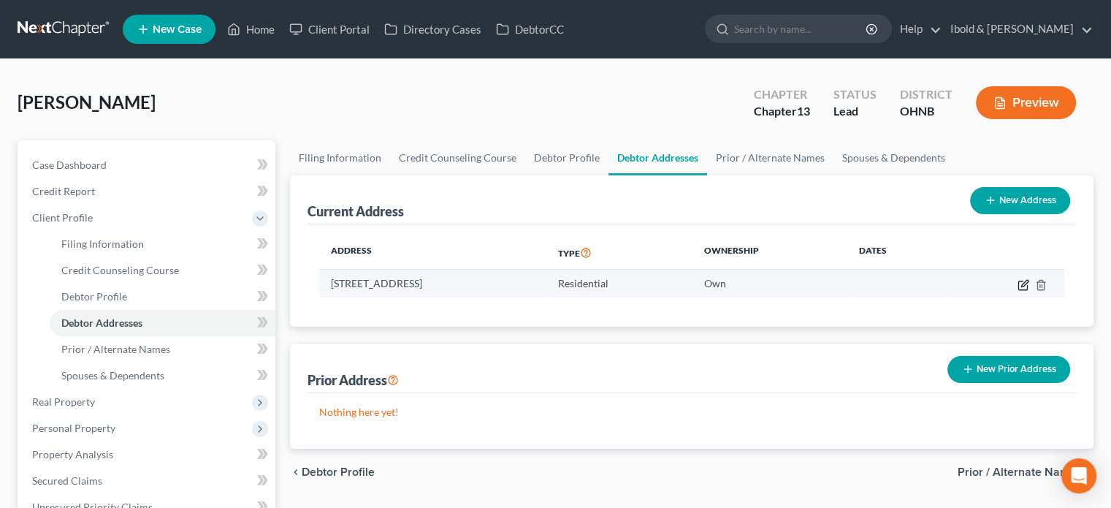
click at [1023, 283] on icon "button" at bounding box center [1024, 285] width 12 height 12
select select "36"
select select "27"
select select "0"
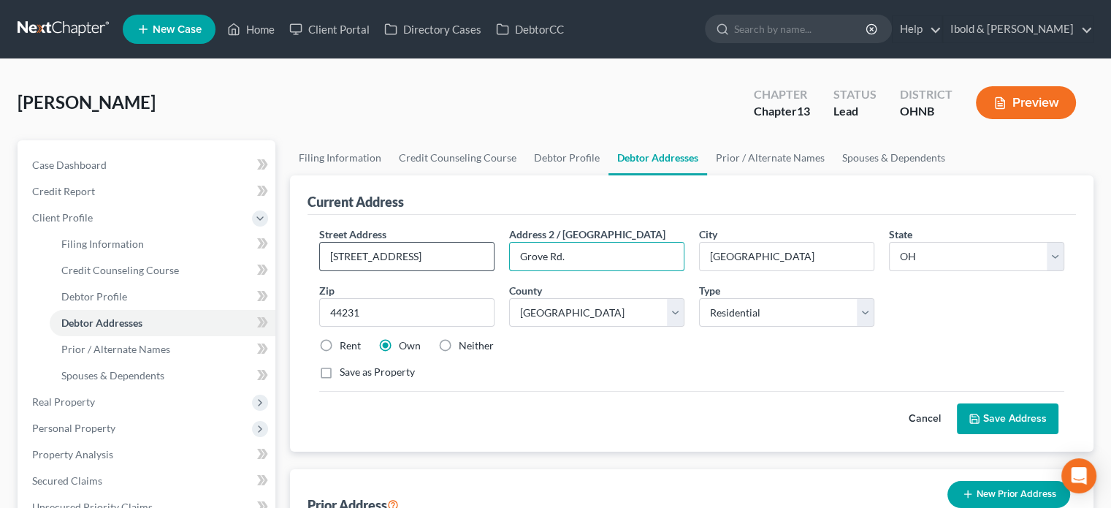
drag, startPoint x: 606, startPoint y: 265, endPoint x: 461, endPoint y: 259, distance: 144.8
click at [461, 259] on div "Street Address * 14525 Grove Rd. Address 2 / PO Box Grove Rd. City * Garrettsvi…" at bounding box center [692, 309] width 760 height 165
click at [1011, 414] on button "Save Address" at bounding box center [1008, 418] width 102 height 31
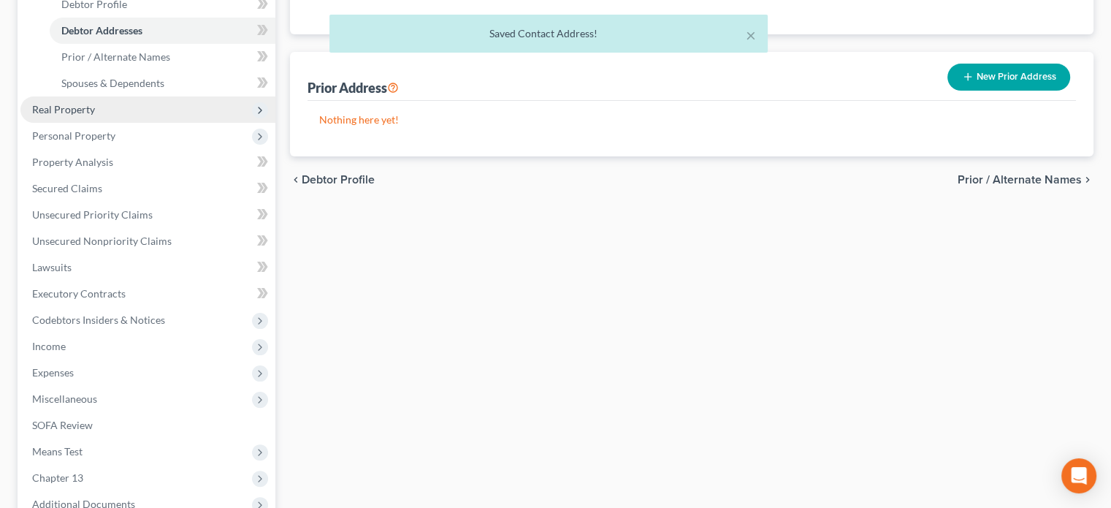
scroll to position [452, 0]
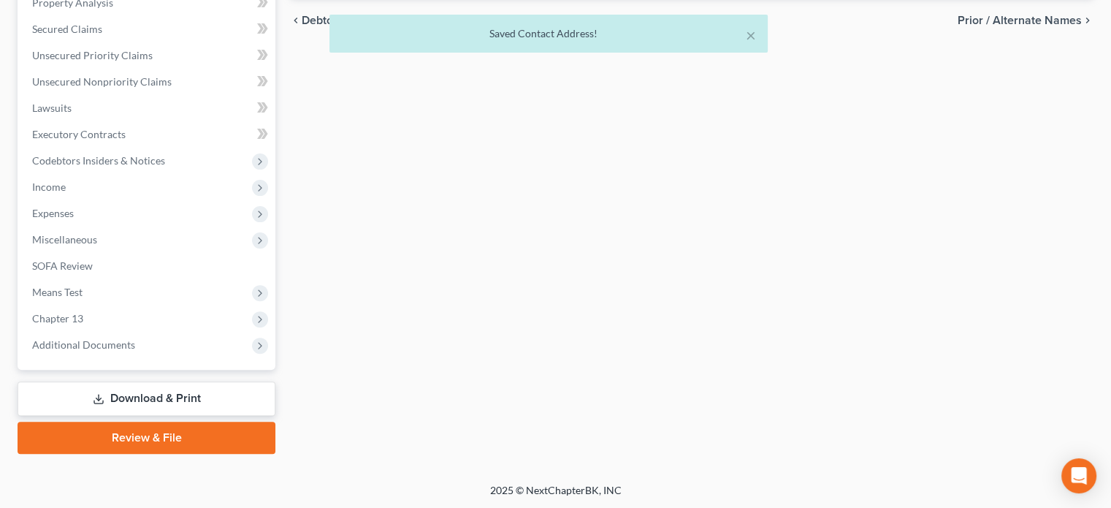
click at [137, 404] on link "Download & Print" at bounding box center [147, 398] width 258 height 34
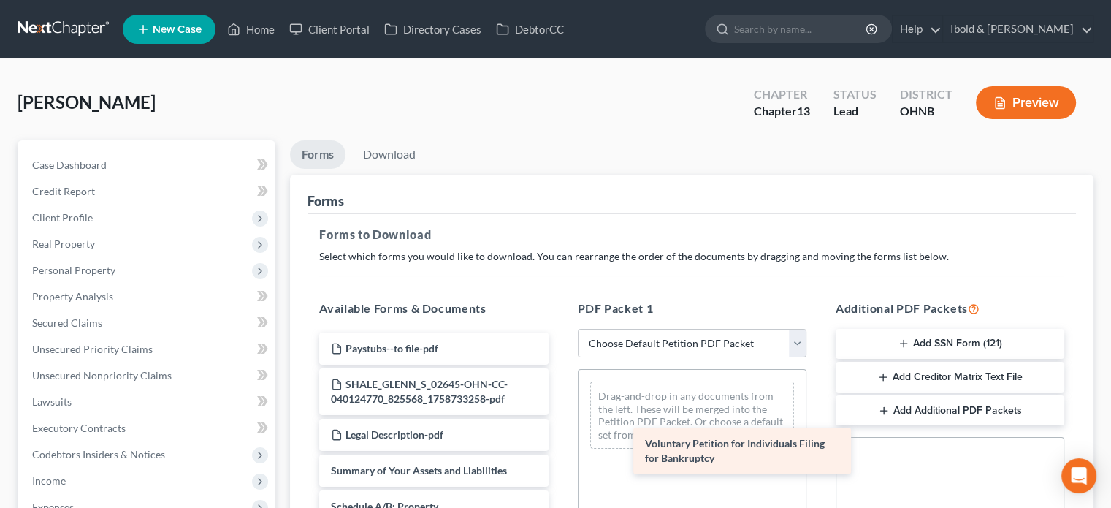
drag, startPoint x: 406, startPoint y: 478, endPoint x: 721, endPoint y: 452, distance: 315.3
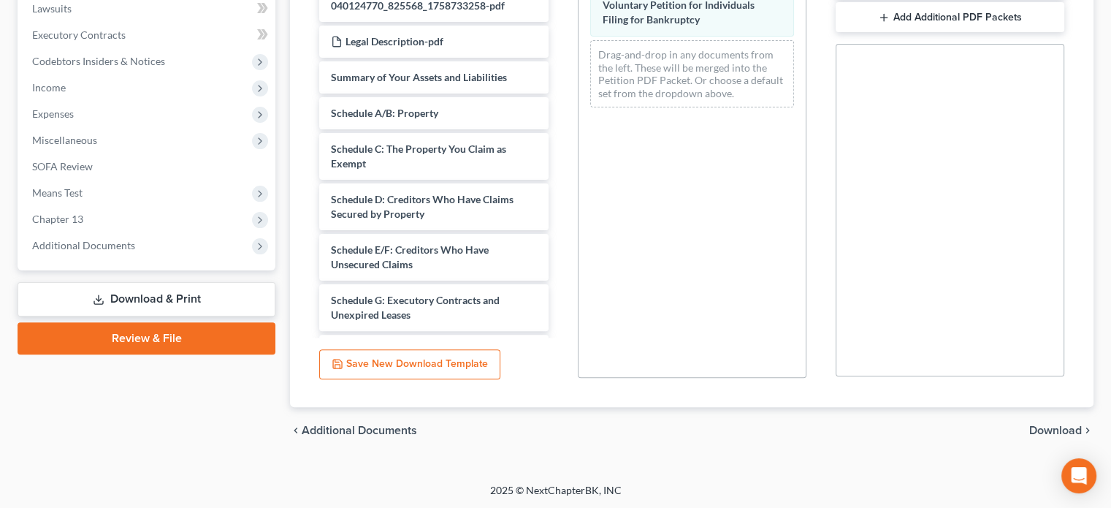
click at [1042, 425] on span "Download" at bounding box center [1056, 431] width 53 height 12
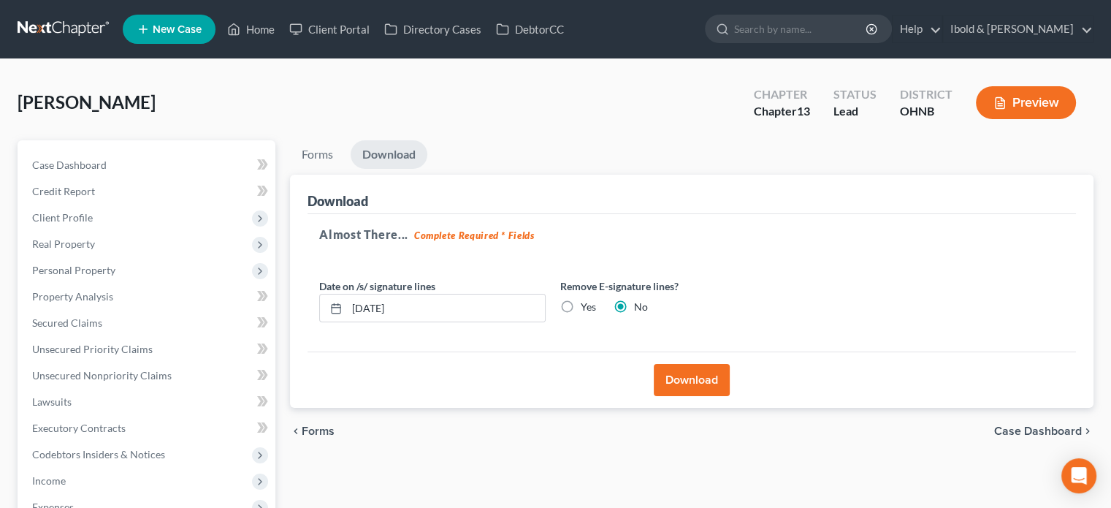
click at [686, 370] on button "Download" at bounding box center [692, 380] width 76 height 32
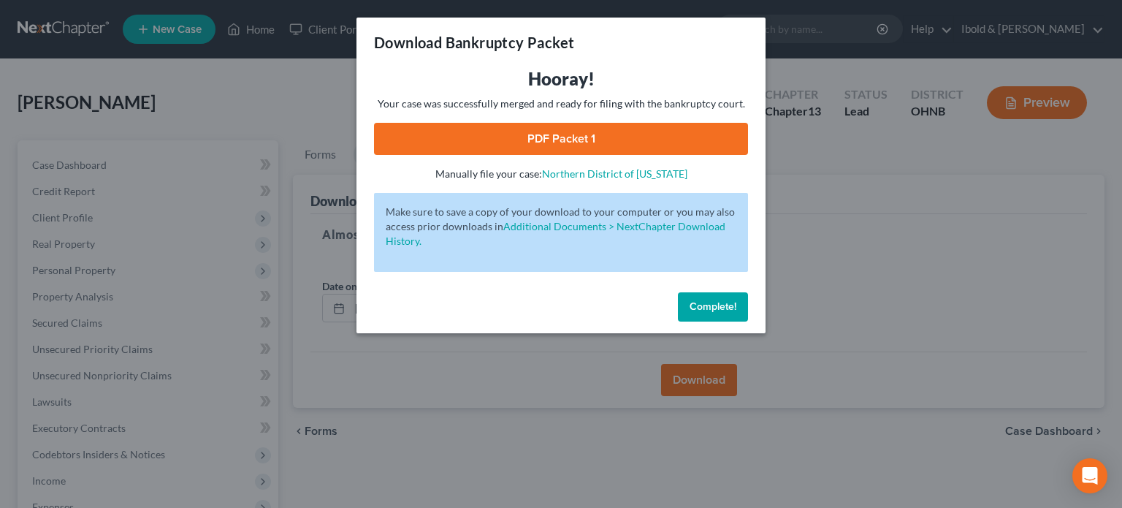
click at [573, 140] on link "PDF Packet 1" at bounding box center [561, 139] width 374 height 32
click at [710, 306] on span "Complete!" at bounding box center [713, 306] width 47 height 12
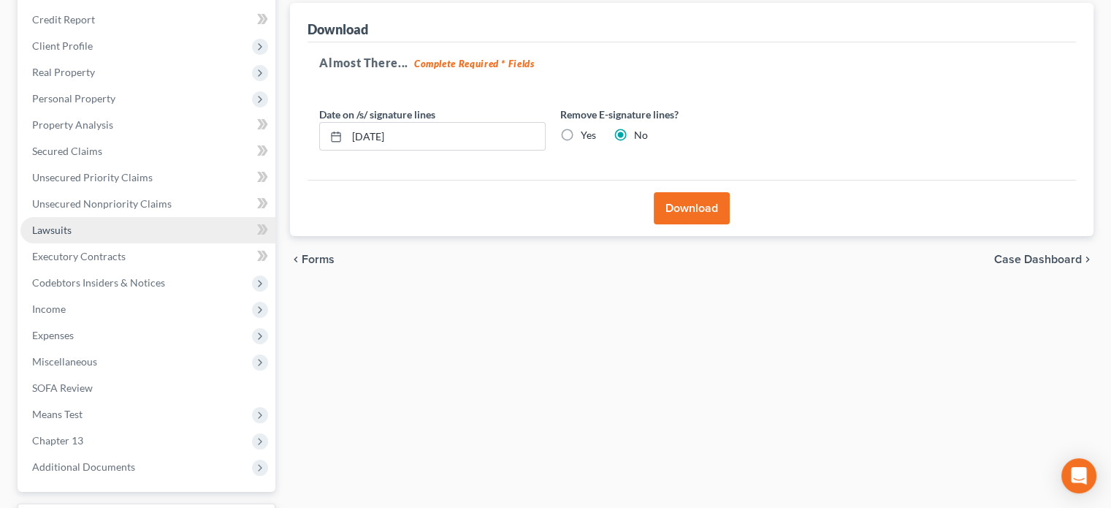
scroll to position [292, 0]
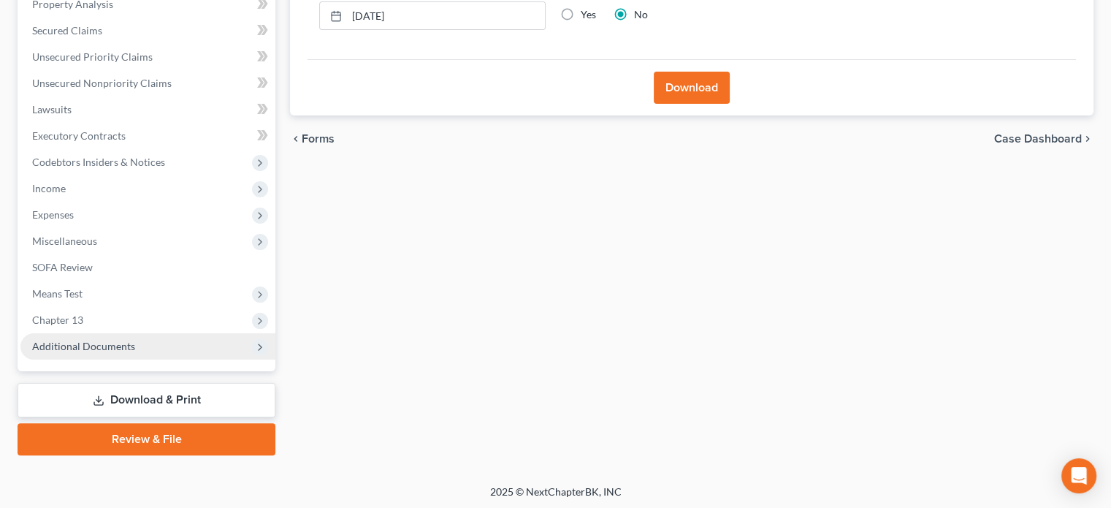
click at [85, 347] on span "Additional Documents" at bounding box center [83, 346] width 103 height 12
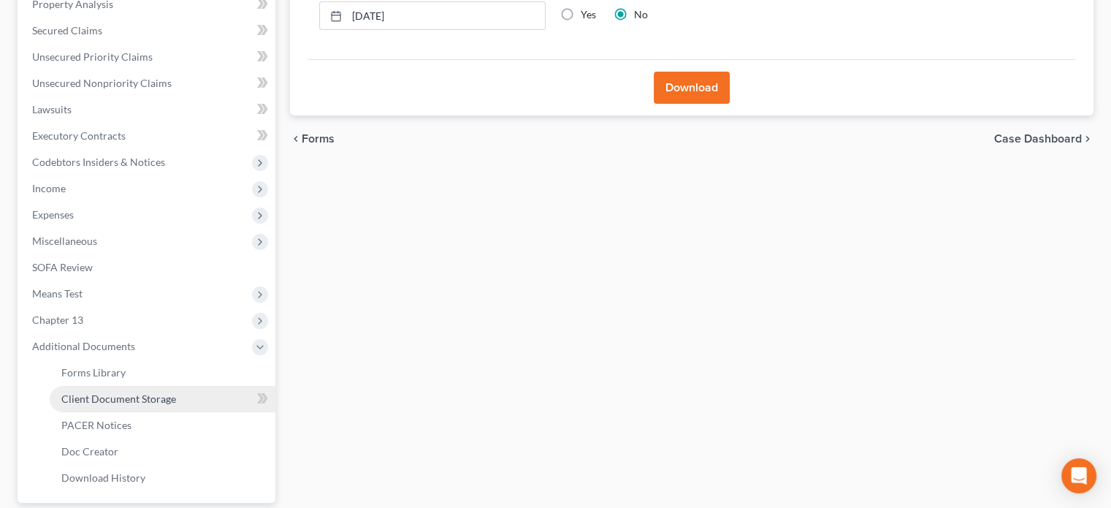
click at [135, 400] on span "Client Document Storage" at bounding box center [118, 398] width 115 height 12
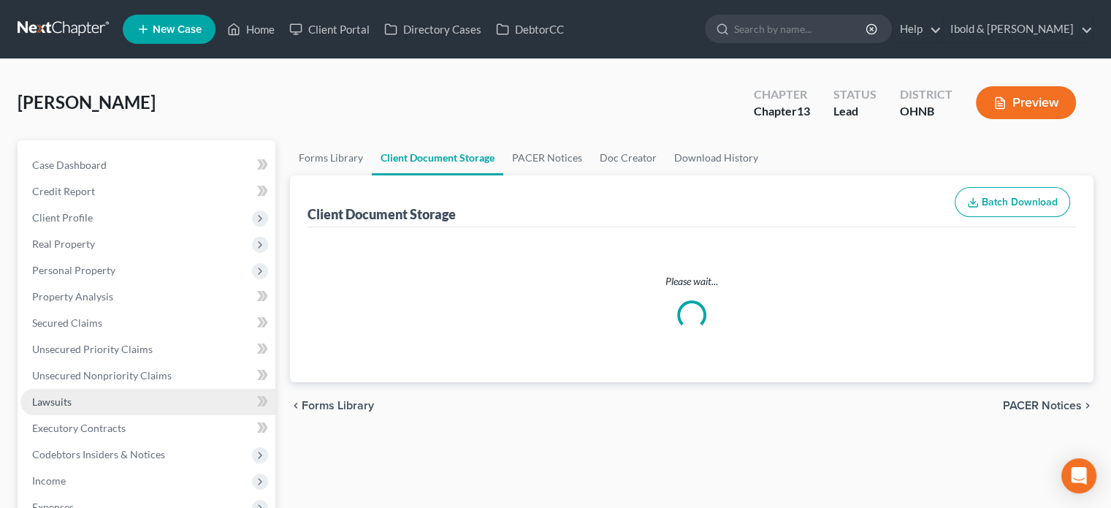
select select "22"
select select "5"
select select "20"
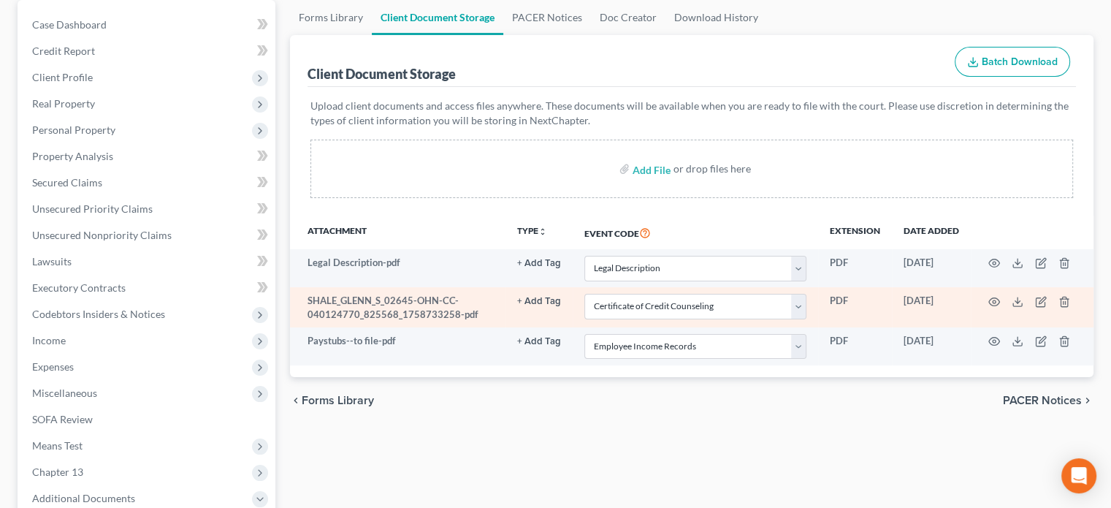
scroll to position [146, 0]
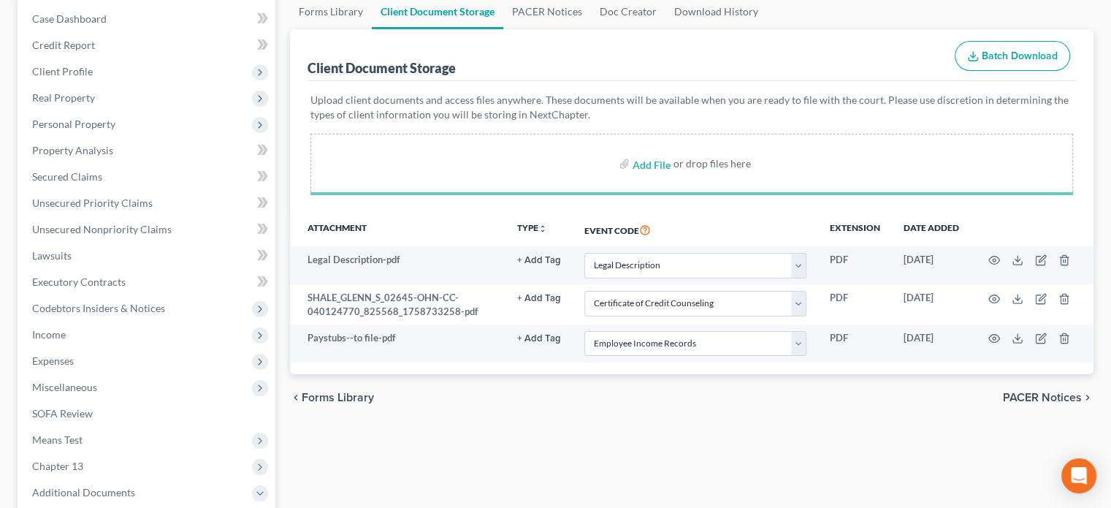
select select "22"
select select "5"
select select "20"
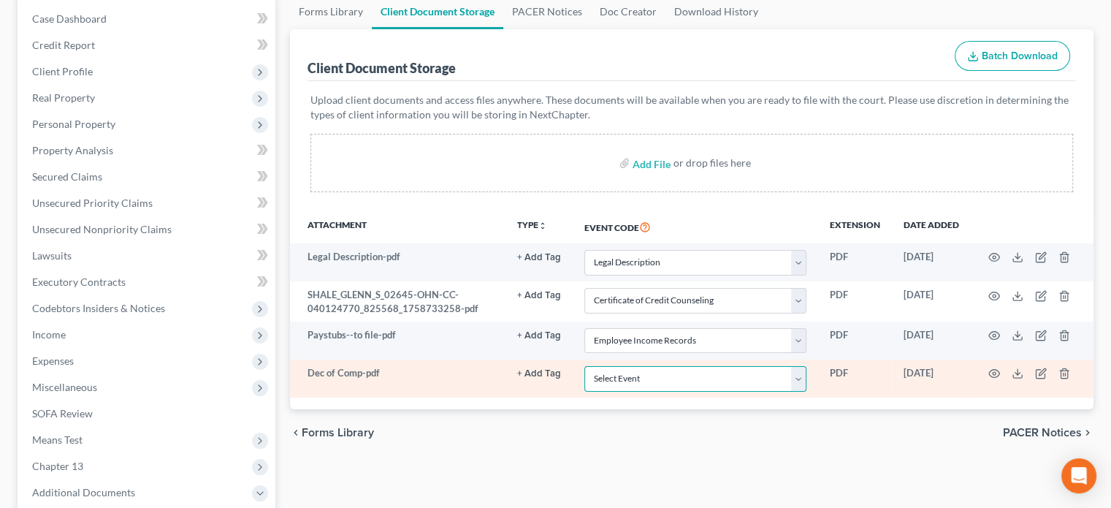
click at [803, 383] on select "Select Event 20 Largest Unsecured Creditors Amended List of Creditors (Fee) Ame…" at bounding box center [696, 379] width 222 height 26
select select "17"
click at [585, 366] on select "Select Event 20 Largest Unsecured Creditors Amended List of Creditors (Fee) Ame…" at bounding box center [696, 379] width 222 height 26
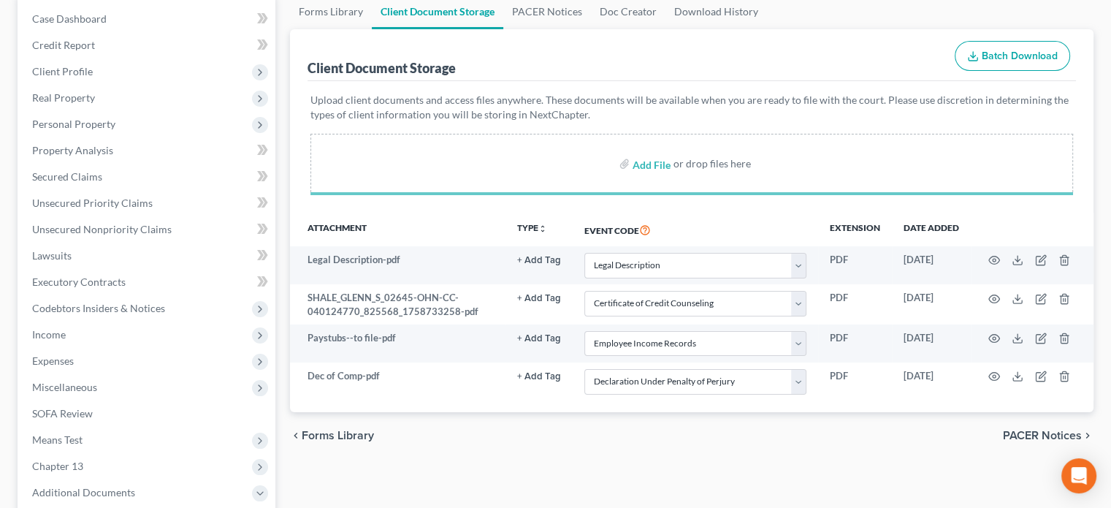
select select "22"
select select "5"
select select "20"
select select "17"
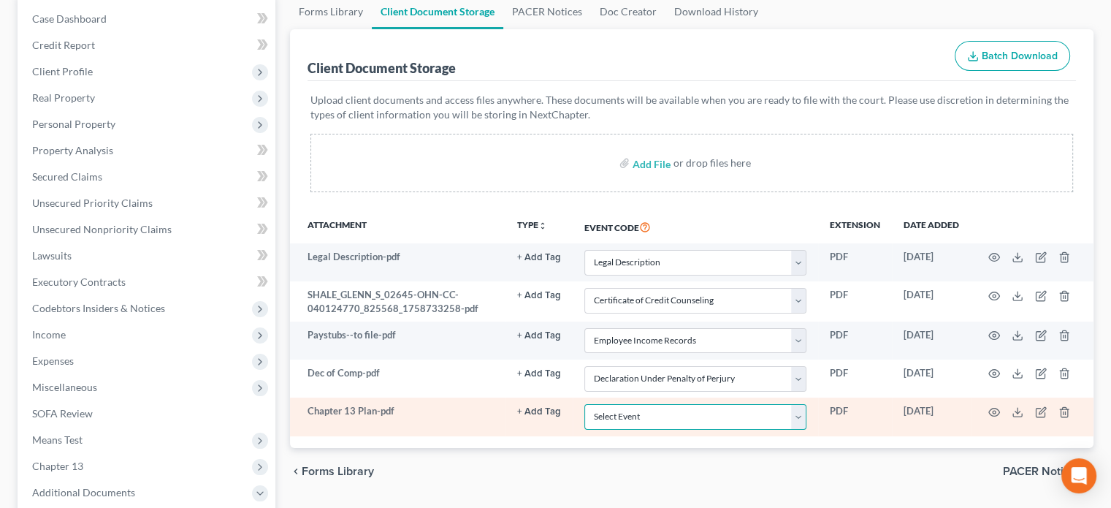
click at [802, 421] on select "Select Event 20 Largest Unsecured Creditors Amended List of Creditors (Fee) Ame…" at bounding box center [696, 417] width 222 height 26
select select "11"
click at [585, 404] on select "Select Event 20 Largest Unsecured Creditors Amended List of Creditors (Fee) Ame…" at bounding box center [696, 417] width 222 height 26
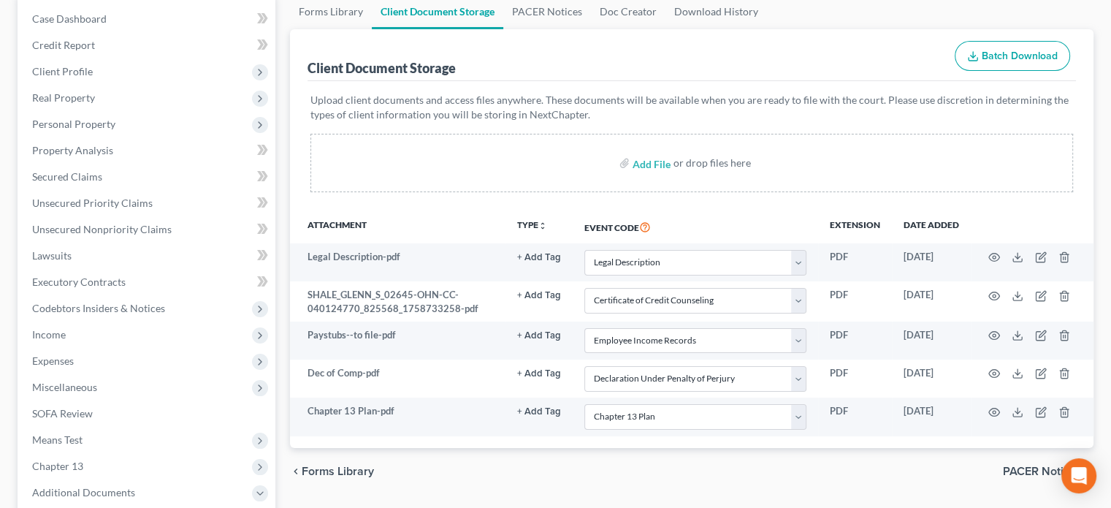
select select "22"
select select "5"
select select "20"
select select "17"
select select "11"
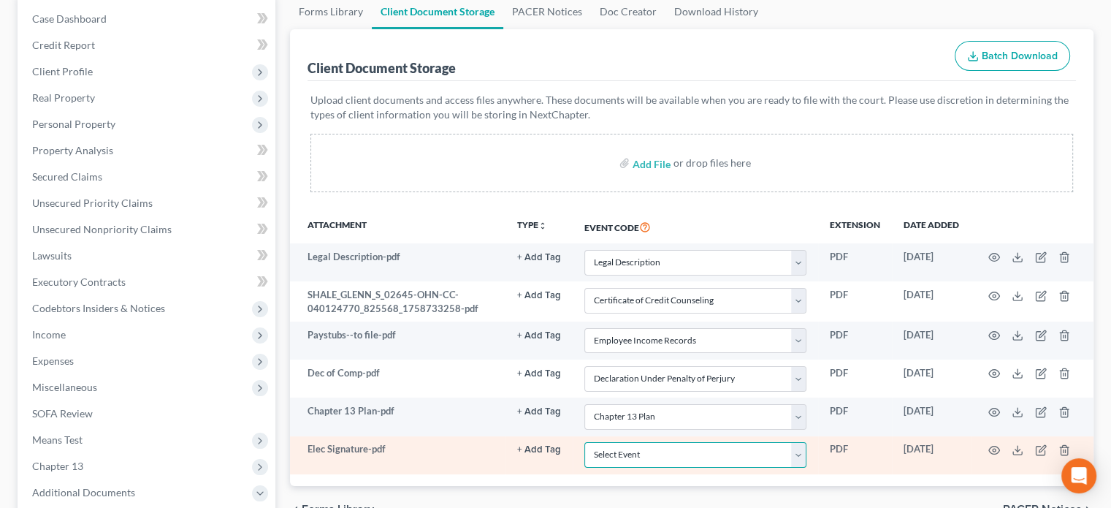
click at [795, 450] on select "Select Event 20 Largest Unsecured Creditors Amended List of Creditors (Fee) Ame…" at bounding box center [696, 455] width 222 height 26
select select "16"
click at [585, 442] on select "Select Event 20 Largest Unsecured Creditors Amended List of Creditors (Fee) Ame…" at bounding box center [696, 455] width 222 height 26
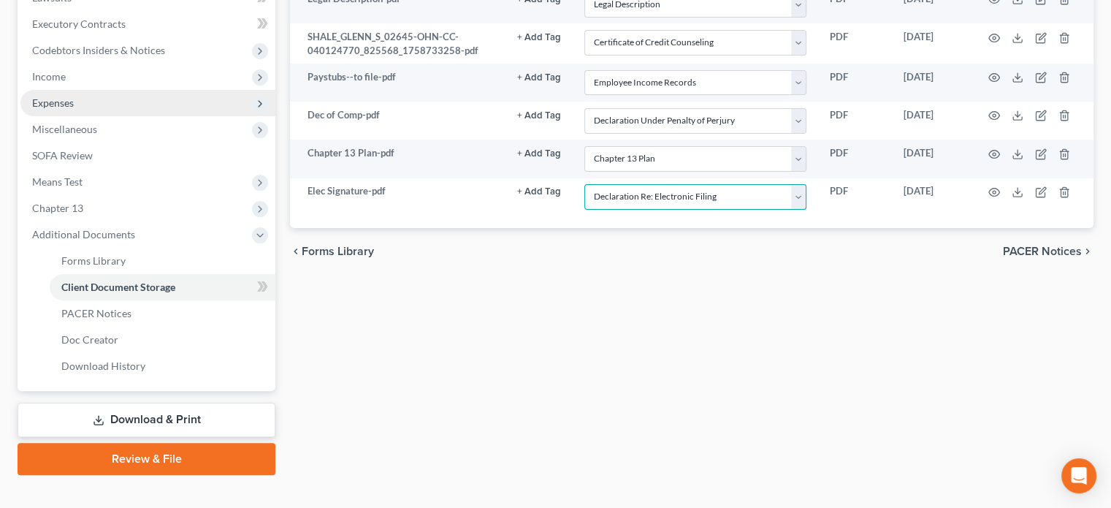
scroll to position [425, 0]
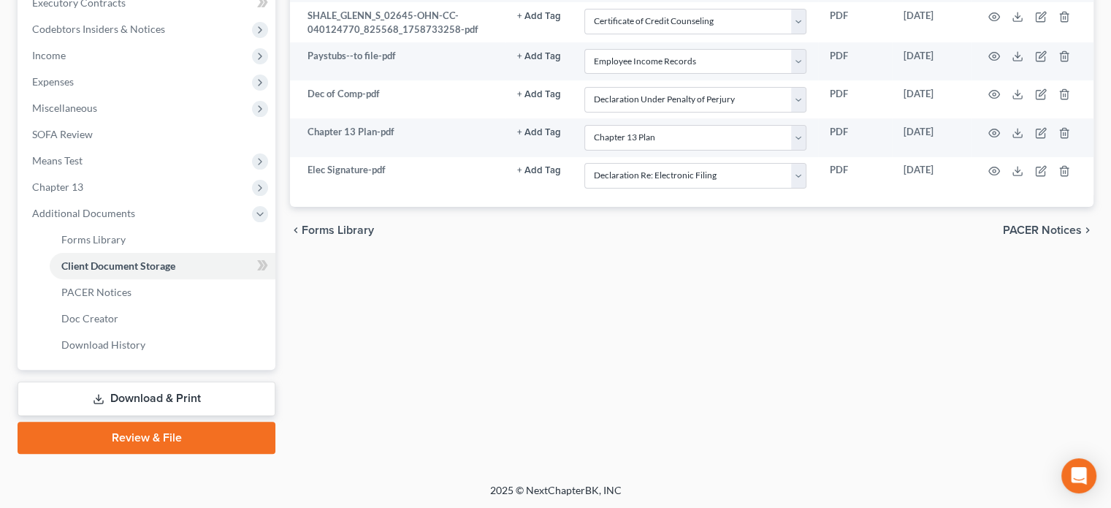
click at [143, 436] on link "Review & File" at bounding box center [147, 438] width 258 height 32
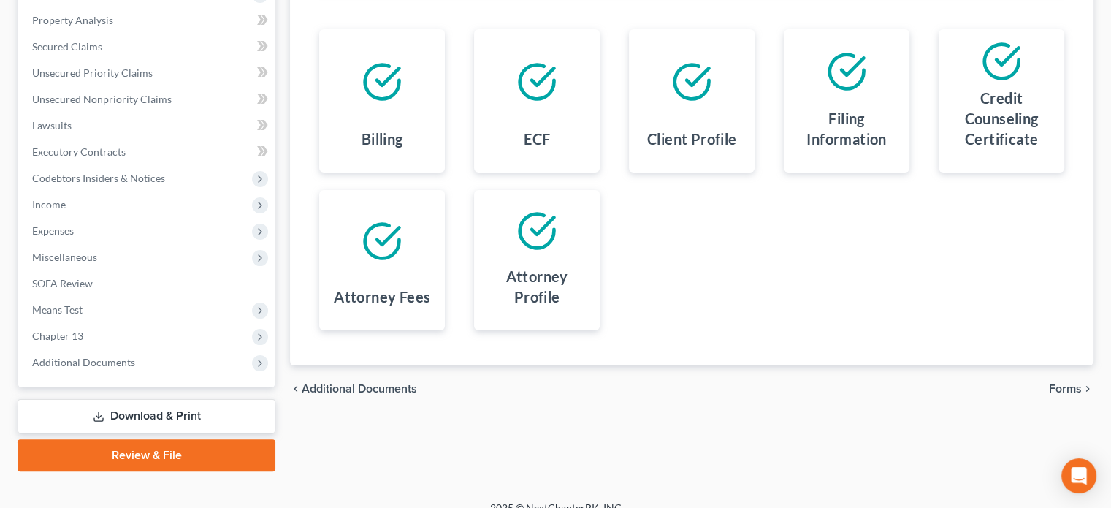
scroll to position [292, 0]
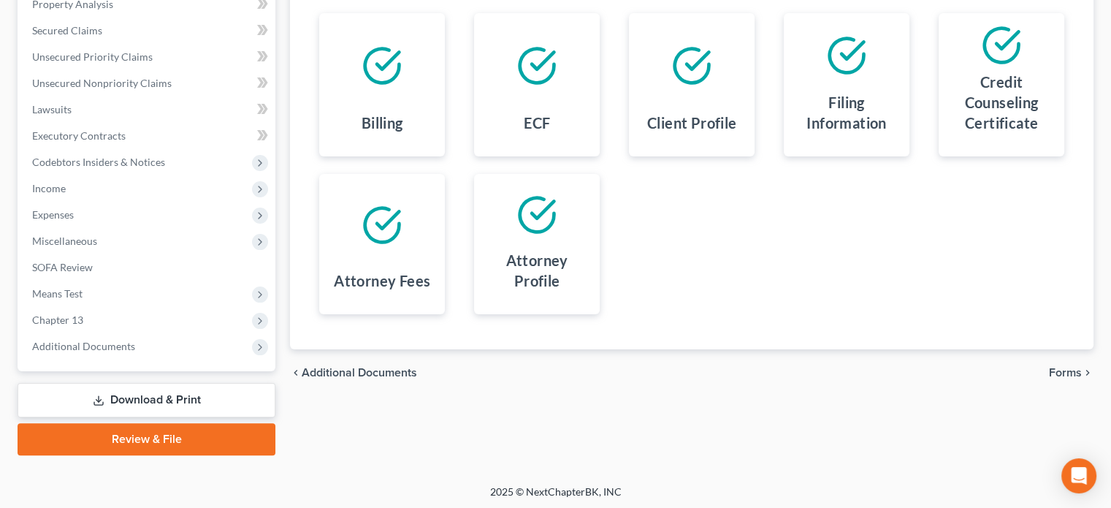
click at [1068, 373] on span "Forms" at bounding box center [1065, 373] width 33 height 12
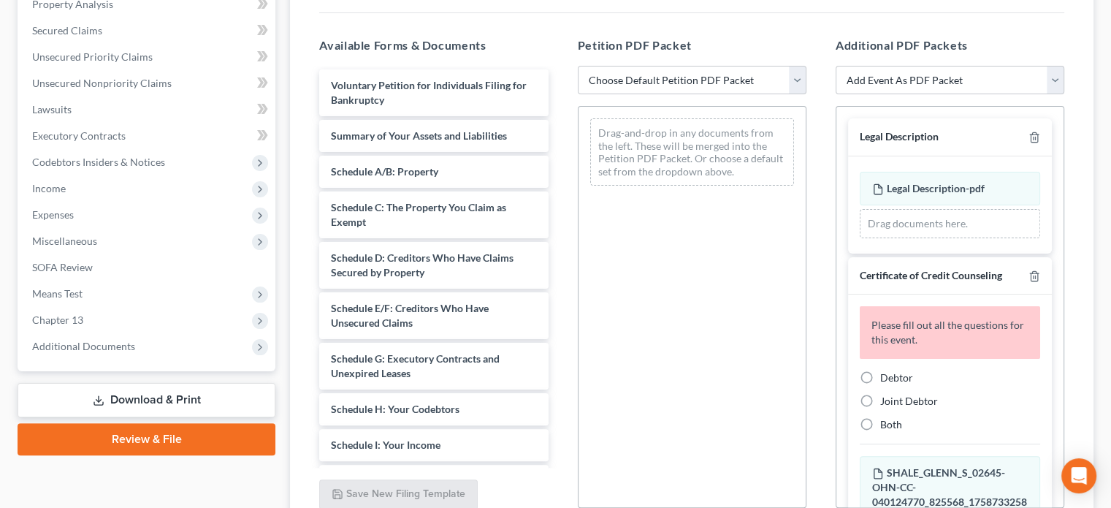
click at [881, 374] on label "Debtor" at bounding box center [897, 377] width 33 height 15
click at [886, 374] on input "Debtor" at bounding box center [890, 374] width 9 height 9
radio input "true"
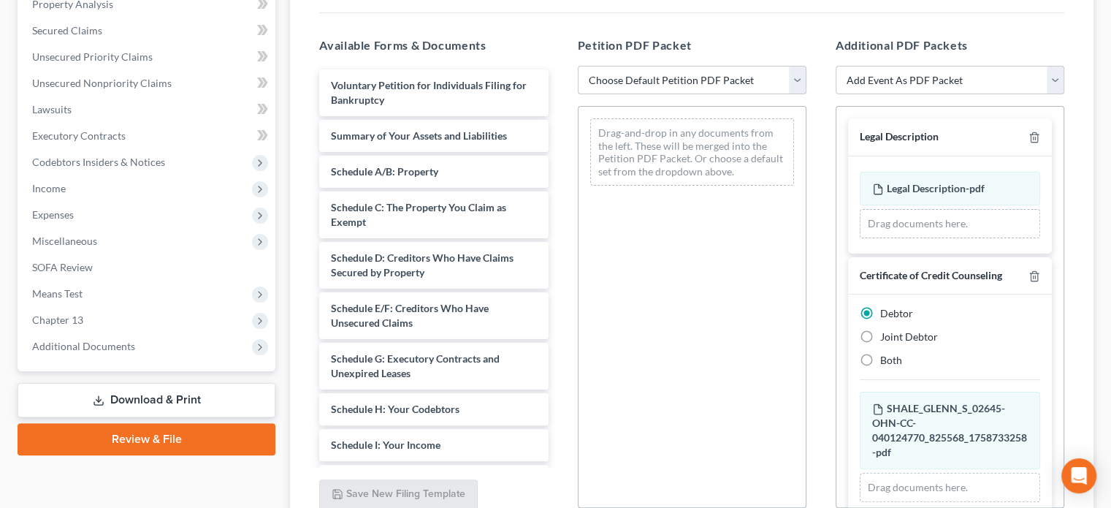
click at [799, 66] on select "Choose Default Petition PDF Packet Complete Bankruptcy Petition (all forms and …" at bounding box center [692, 80] width 229 height 29
select select "0"
click at [578, 66] on select "Choose Default Petition PDF Packet Complete Bankruptcy Petition (all forms and …" at bounding box center [692, 80] width 229 height 29
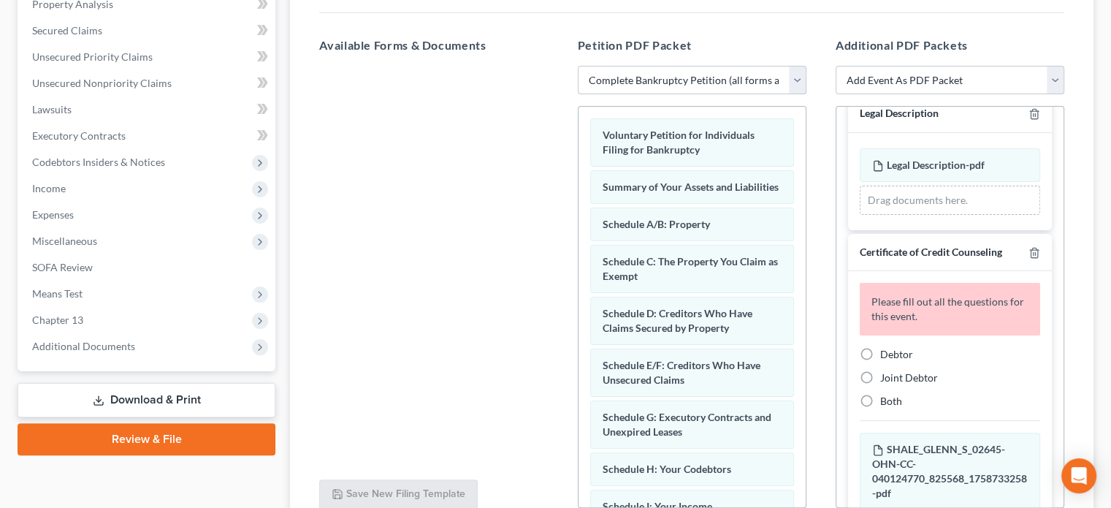
scroll to position [0, 0]
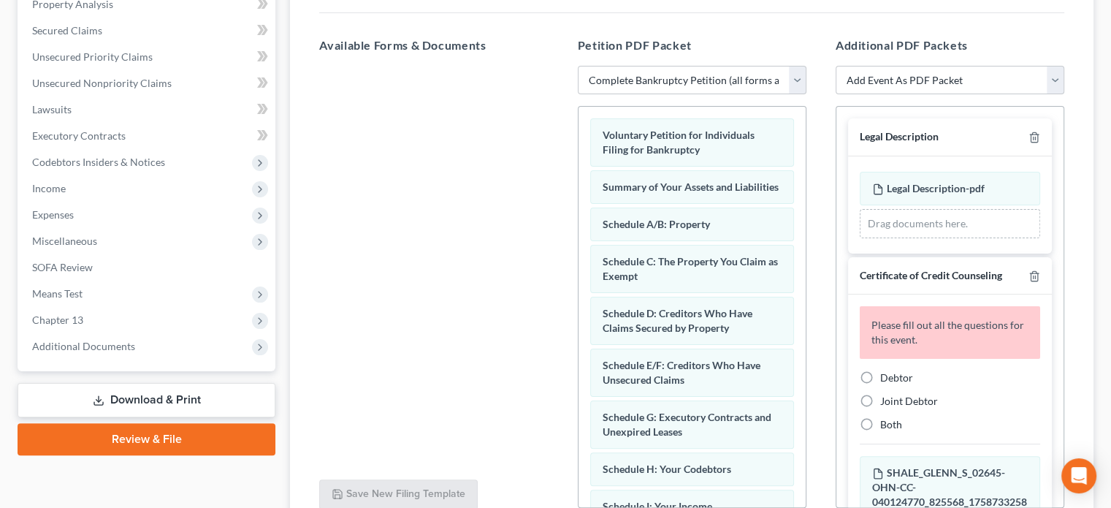
click at [881, 377] on label "Debtor" at bounding box center [897, 377] width 33 height 15
click at [886, 377] on input "Debtor" at bounding box center [890, 374] width 9 height 9
radio input "true"
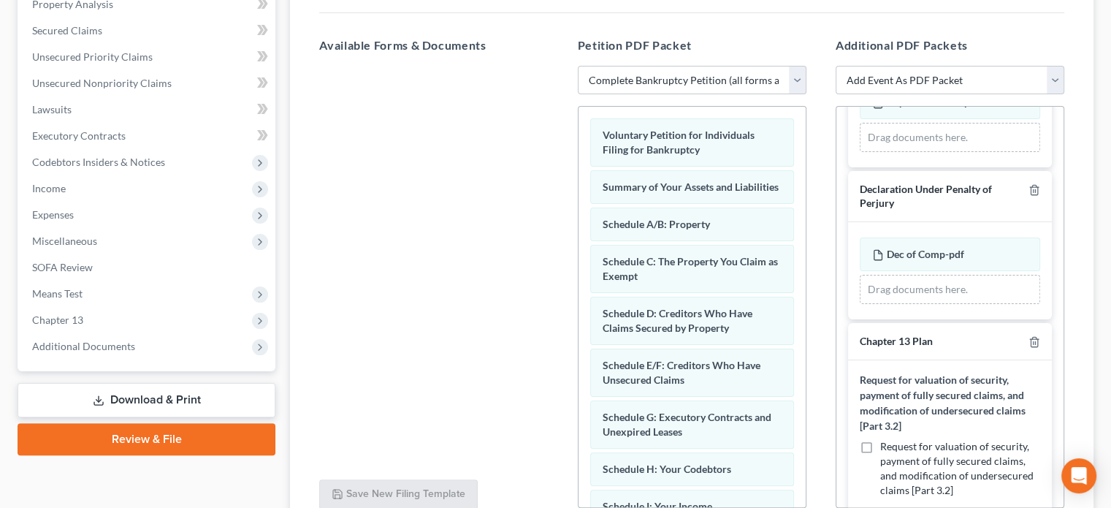
scroll to position [512, 0]
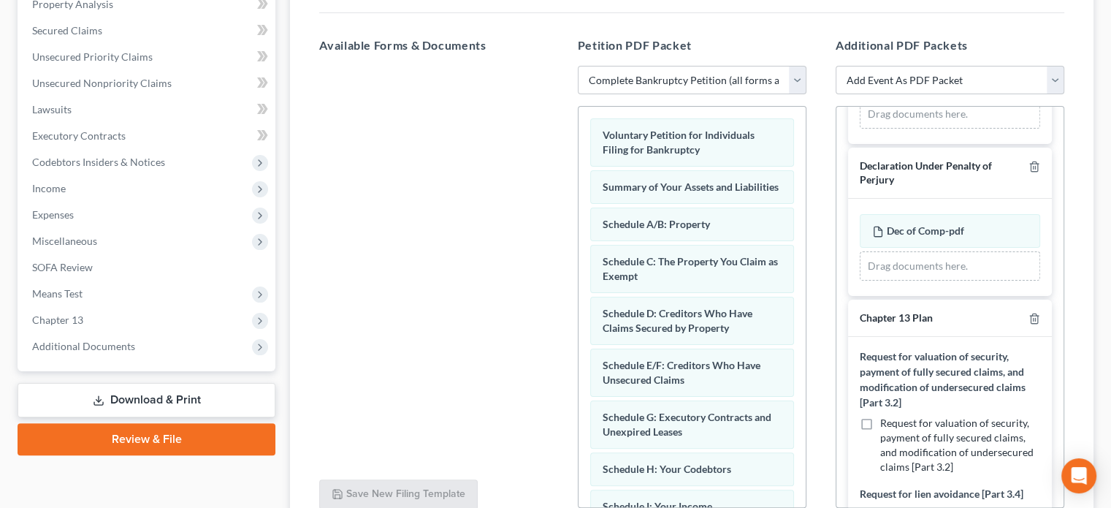
click at [881, 422] on label "Request for valuation of security, payment of fully secured claims, and modific…" at bounding box center [961, 445] width 160 height 58
click at [886, 422] on input "Request for valuation of security, payment of fully secured claims, and modific…" at bounding box center [890, 420] width 9 height 9
checkbox input "true"
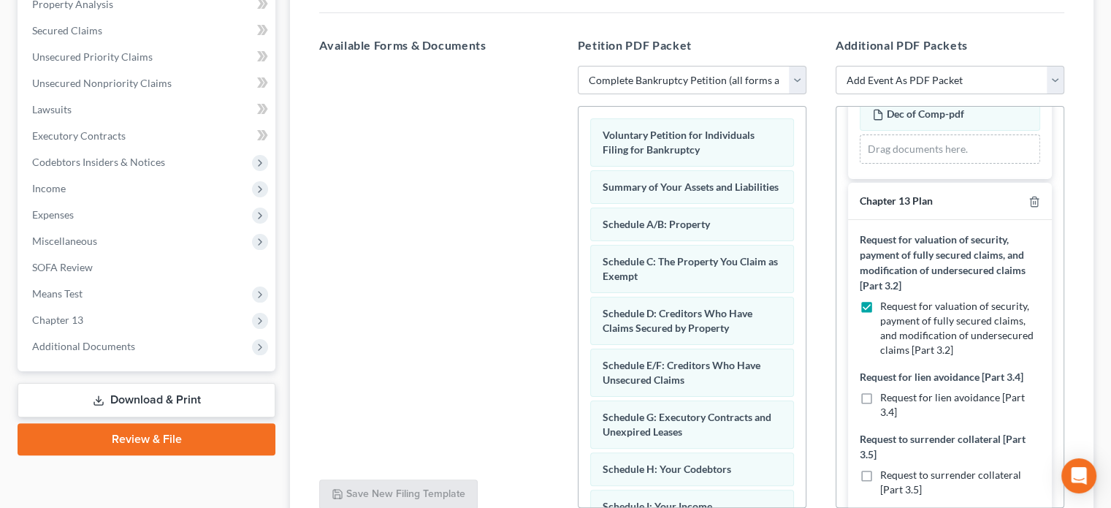
scroll to position [658, 0]
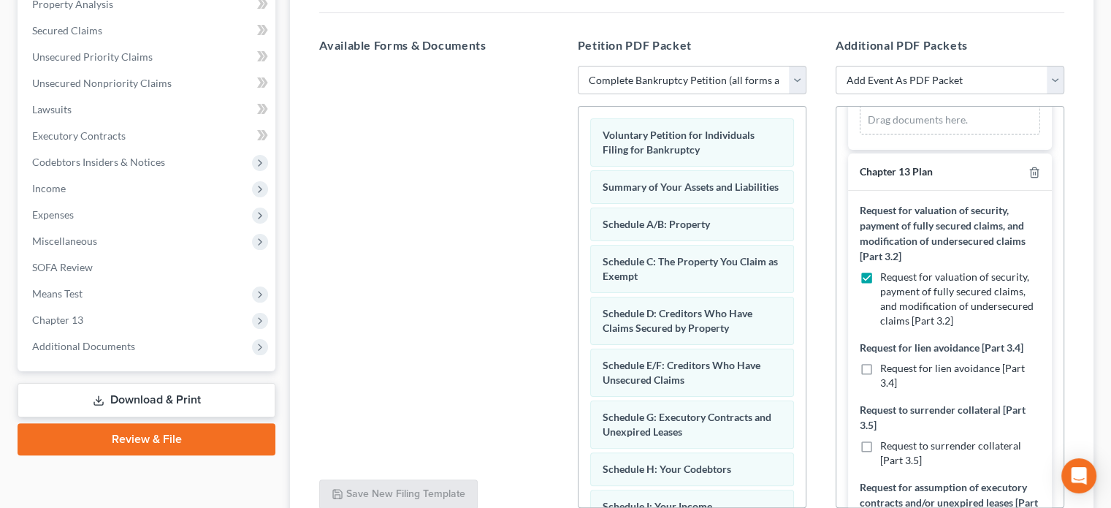
click at [881, 362] on label "Request for lien avoidance [Part 3.4]" at bounding box center [961, 375] width 160 height 29
click at [886, 362] on input "Request for lien avoidance [Part 3.4]" at bounding box center [890, 365] width 9 height 9
checkbox input "true"
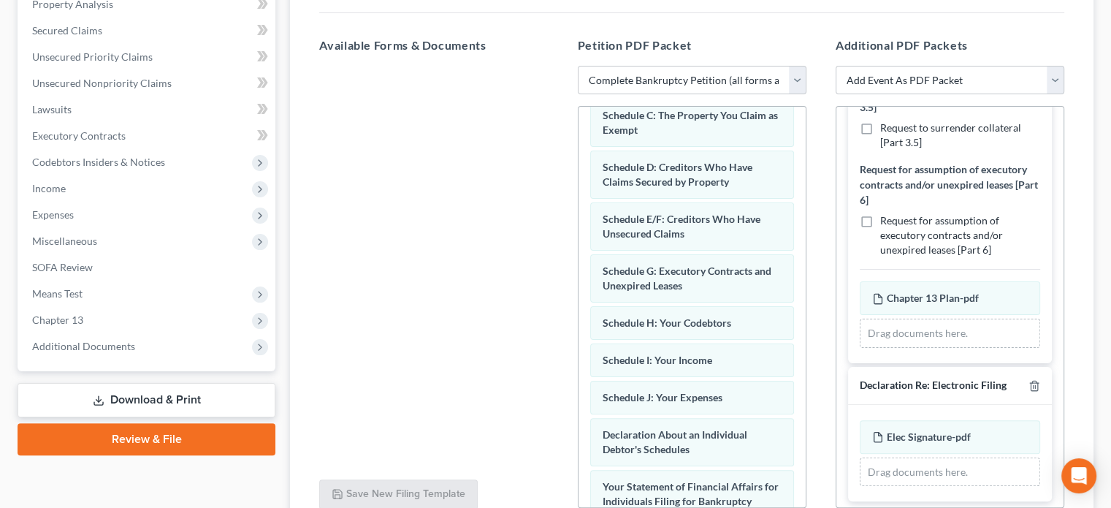
scroll to position [422, 0]
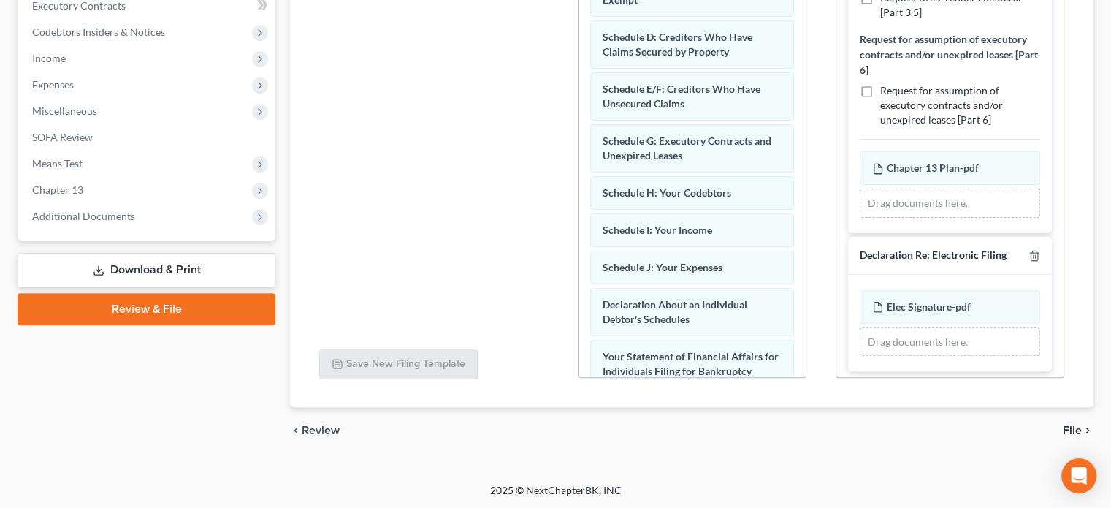
click at [1073, 428] on span "File" at bounding box center [1072, 431] width 19 height 12
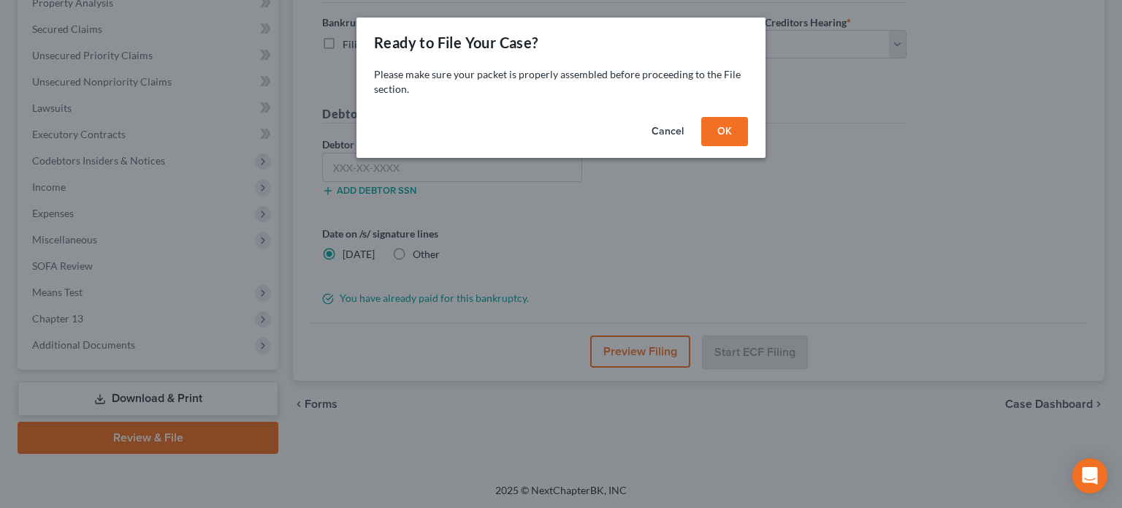
click at [724, 134] on button "OK" at bounding box center [725, 131] width 47 height 29
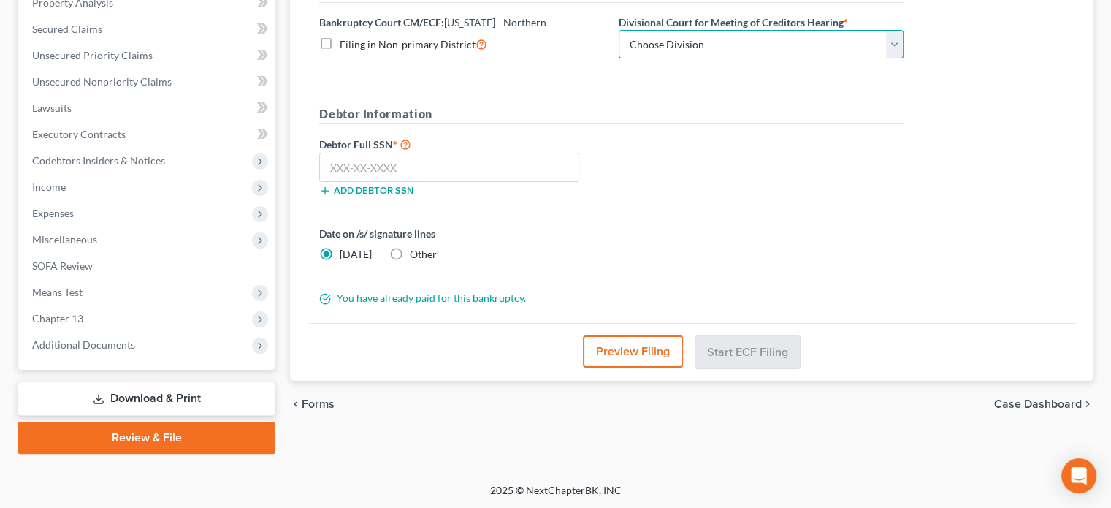
click at [899, 47] on select "Choose Division Akron Canton Cleveland Toledo Youngstown" at bounding box center [761, 44] width 285 height 29
select select "2"
click at [619, 30] on select "Choose Division Akron Canton Cleveland Toledo Youngstown" at bounding box center [761, 44] width 285 height 29
click at [527, 172] on input "text" at bounding box center [449, 167] width 260 height 29
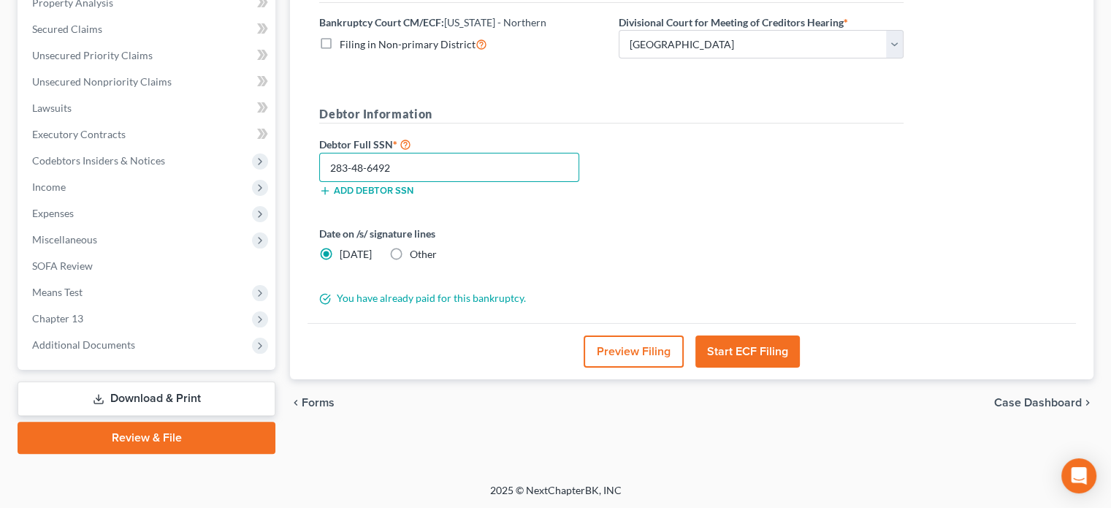
type input "283-48-6492"
click at [740, 350] on button "Start ECF Filing" at bounding box center [748, 351] width 104 height 32
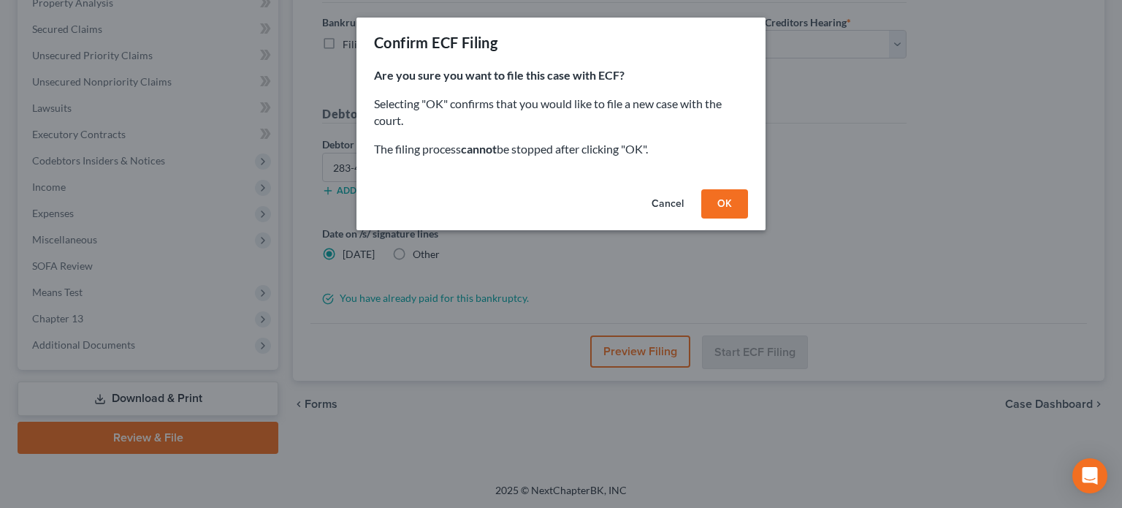
click at [727, 202] on button "OK" at bounding box center [725, 203] width 47 height 29
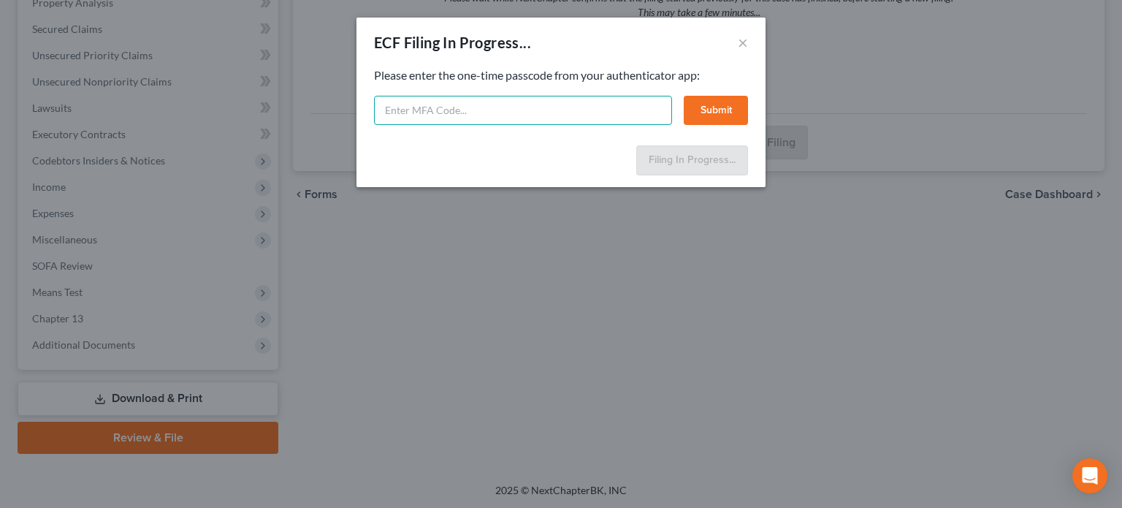
click at [519, 117] on input "text" at bounding box center [523, 110] width 298 height 29
type input "328764"
click at [708, 110] on button "Submit" at bounding box center [716, 110] width 64 height 29
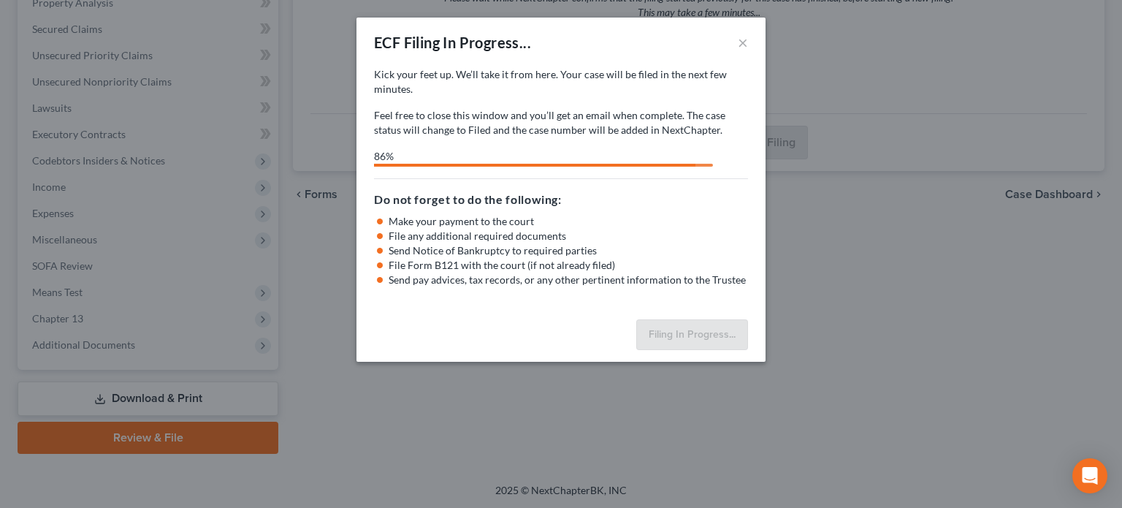
select select "2"
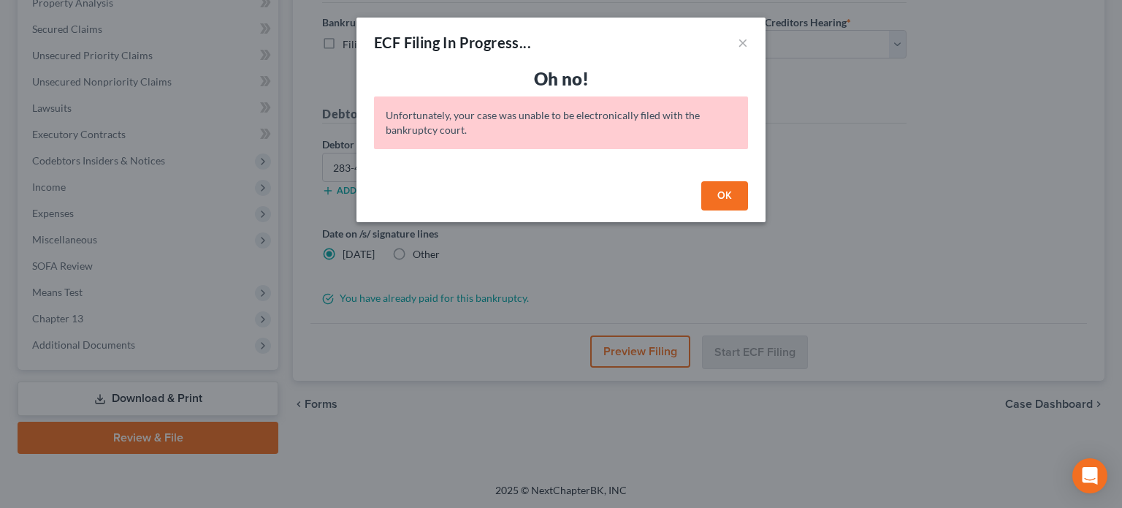
click at [713, 205] on button "OK" at bounding box center [725, 195] width 47 height 29
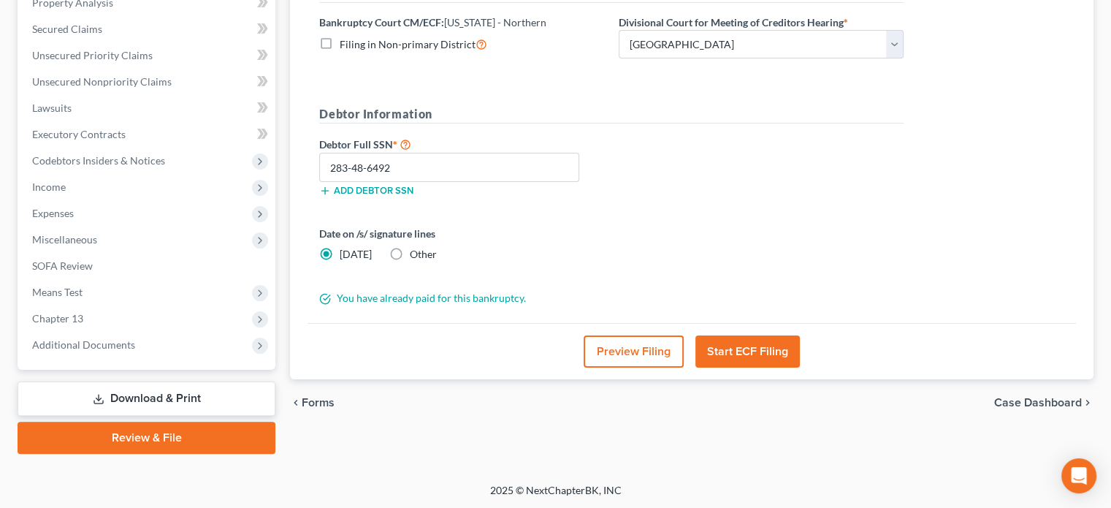
click at [170, 441] on link "Review & File" at bounding box center [147, 438] width 258 height 32
click at [170, 444] on link "Review & File" at bounding box center [147, 438] width 258 height 32
click at [75, 166] on span "Codebtors Insiders & Notices" at bounding box center [98, 160] width 133 height 12
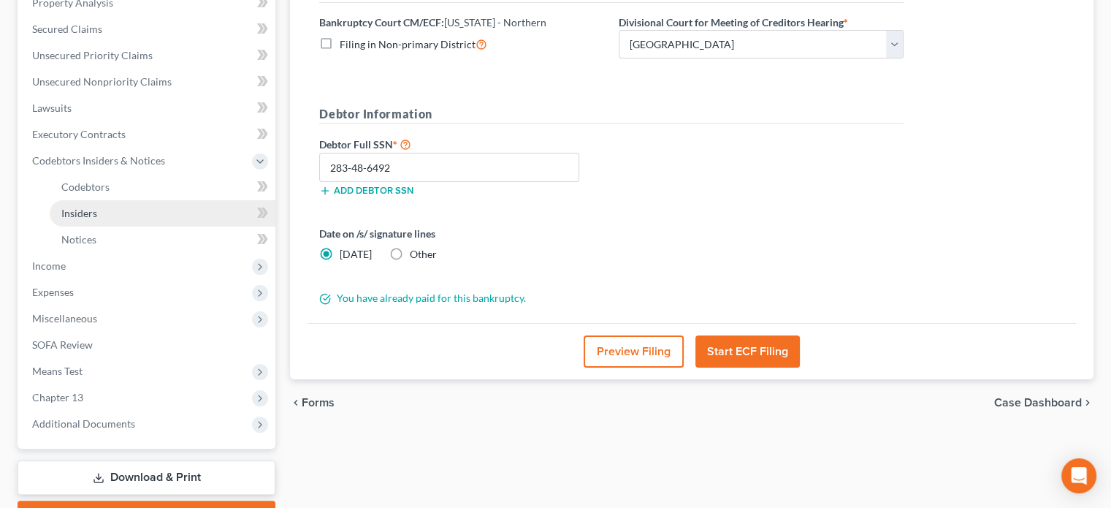
click at [82, 210] on span "Insiders" at bounding box center [79, 213] width 36 height 12
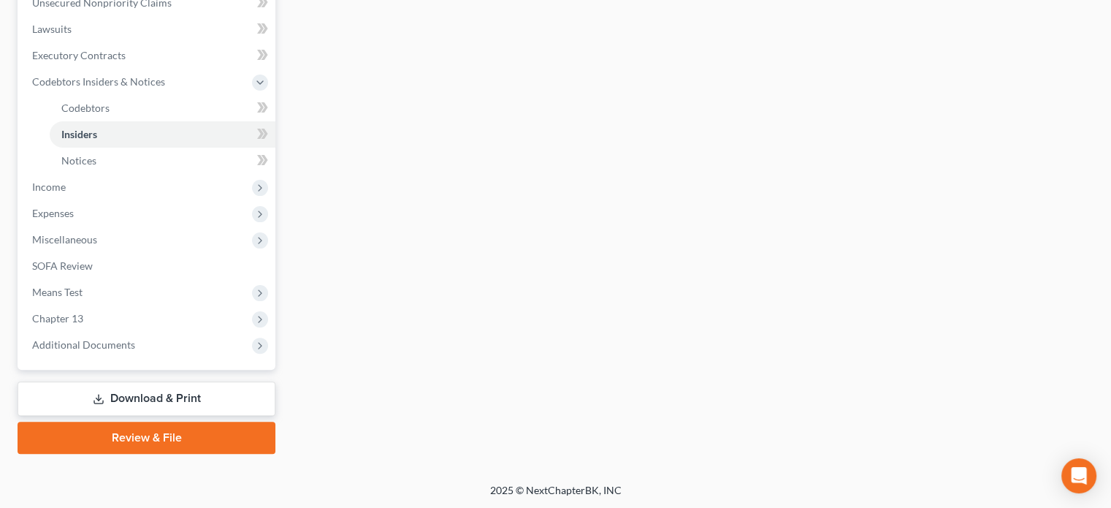
click at [161, 440] on link "Review & File" at bounding box center [147, 438] width 258 height 32
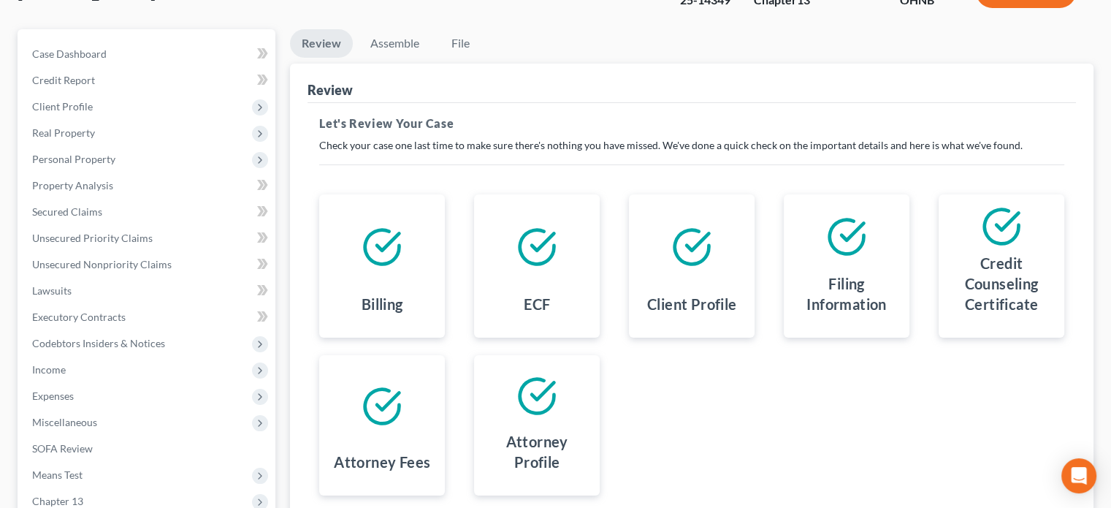
scroll to position [146, 0]
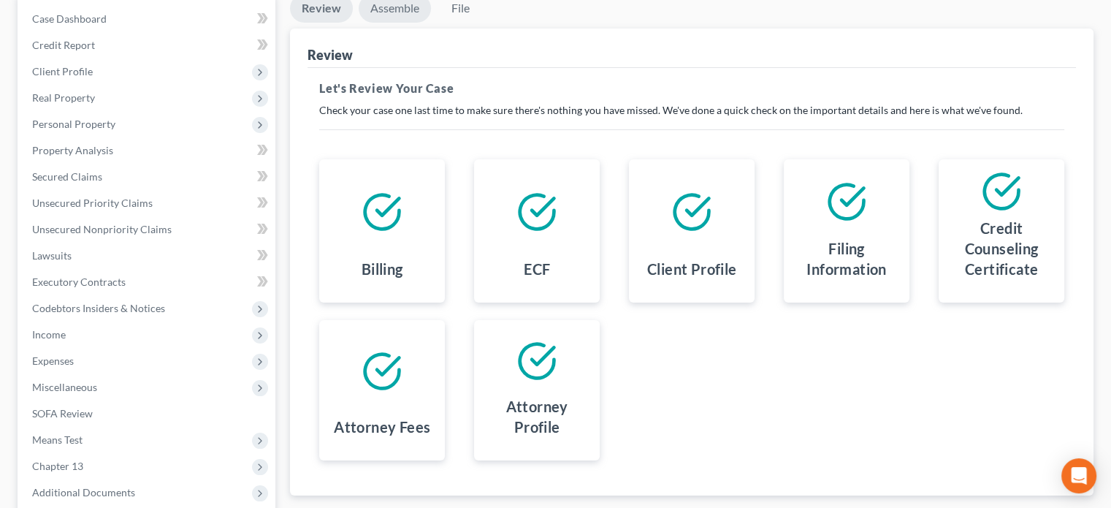
click at [399, 12] on link "Assemble" at bounding box center [395, 8] width 72 height 28
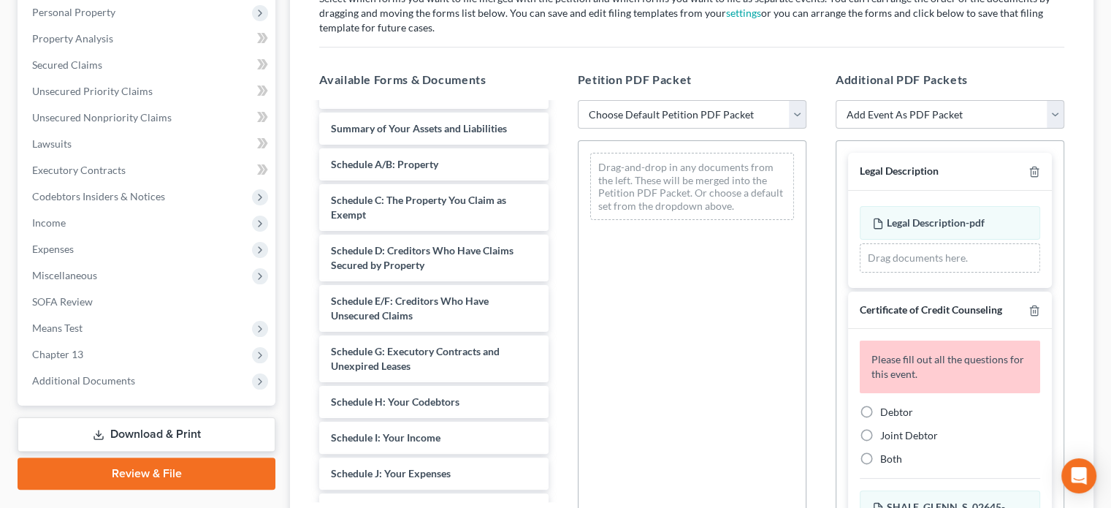
scroll to position [292, 0]
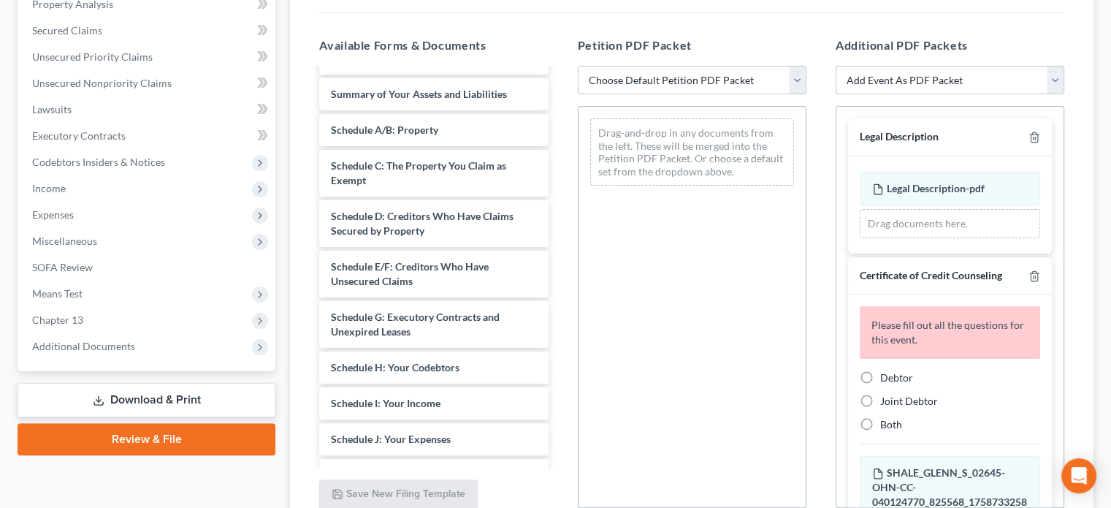
click at [794, 75] on select "Choose Default Petition PDF Packet Complete Bankruptcy Petition (all forms and …" at bounding box center [692, 80] width 229 height 29
select select "0"
click at [578, 66] on select "Choose Default Petition PDF Packet Complete Bankruptcy Petition (all forms and …" at bounding box center [692, 80] width 229 height 29
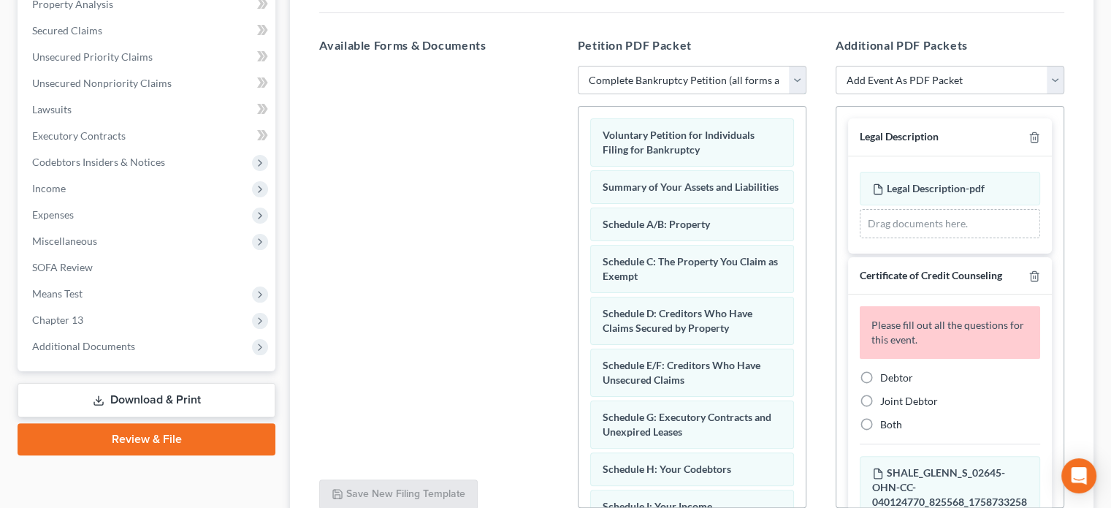
scroll to position [0, 0]
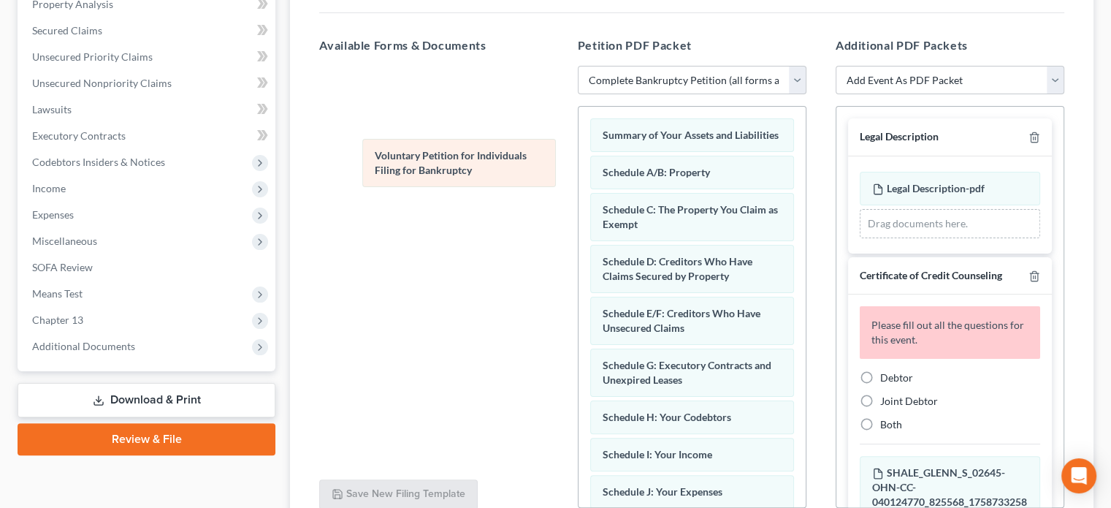
drag, startPoint x: 719, startPoint y: 132, endPoint x: 492, endPoint y: 153, distance: 228.2
click at [579, 153] on div "Voluntary Petition for Individuals Filing for Bankruptcy Voluntary Petition for…" at bounding box center [692, 509] width 227 height 804
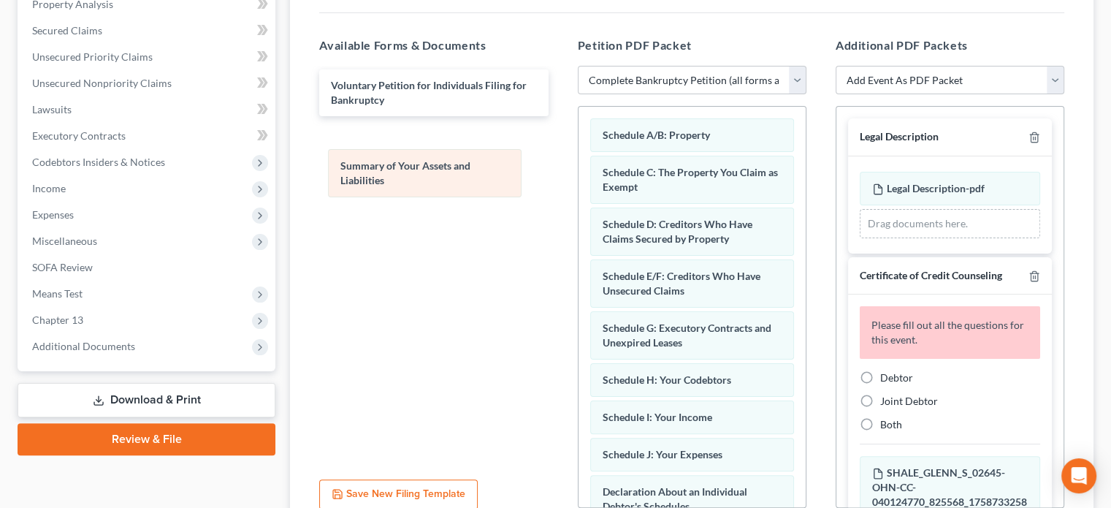
drag, startPoint x: 715, startPoint y: 138, endPoint x: 470, endPoint y: 172, distance: 247.2
click at [579, 170] on div "Summary of Your Assets and Liabilities Summary of Your Assets and Liabilities S…" at bounding box center [692, 490] width 227 height 767
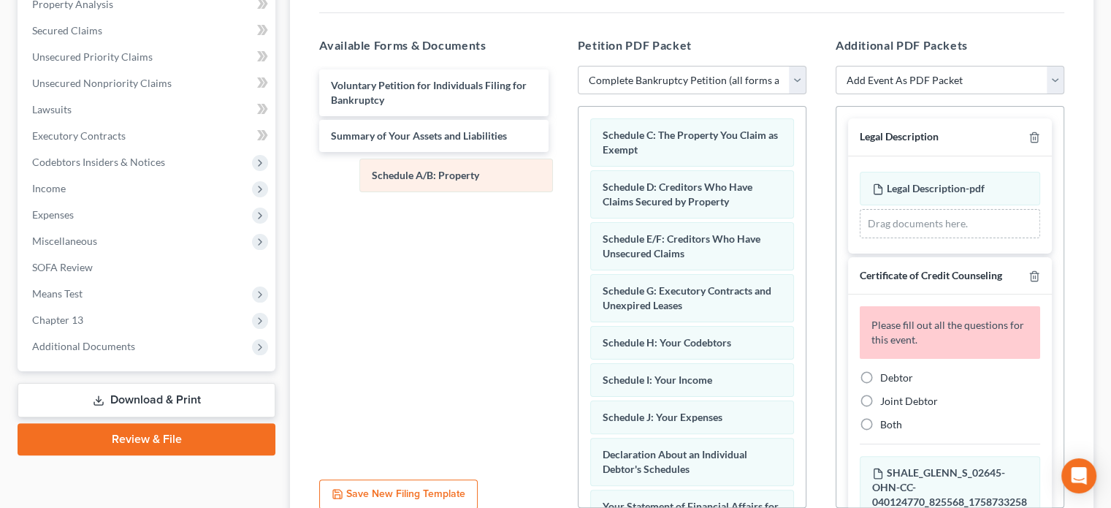
drag, startPoint x: 696, startPoint y: 140, endPoint x: 465, endPoint y: 180, distance: 233.8
click at [579, 180] on div "Schedule A/B: Property Schedule A/B: Property Schedule C: The Property You Clai…" at bounding box center [692, 471] width 227 height 729
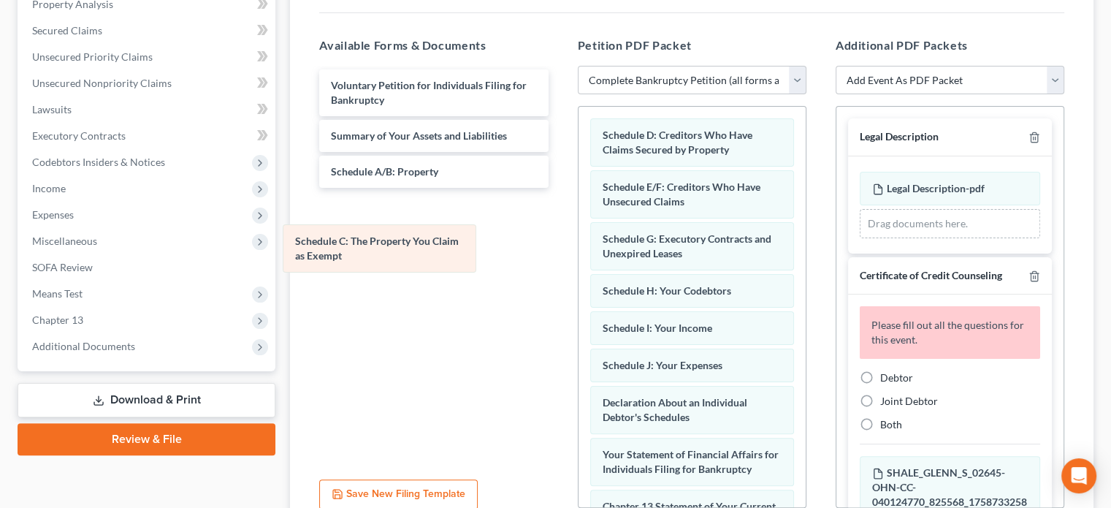
drag, startPoint x: 690, startPoint y: 145, endPoint x: 383, endPoint y: 251, distance: 324.9
click at [579, 251] on div "Schedule C: The Property You Claim as Exempt Schedule C: The Property You Claim…" at bounding box center [692, 445] width 227 height 677
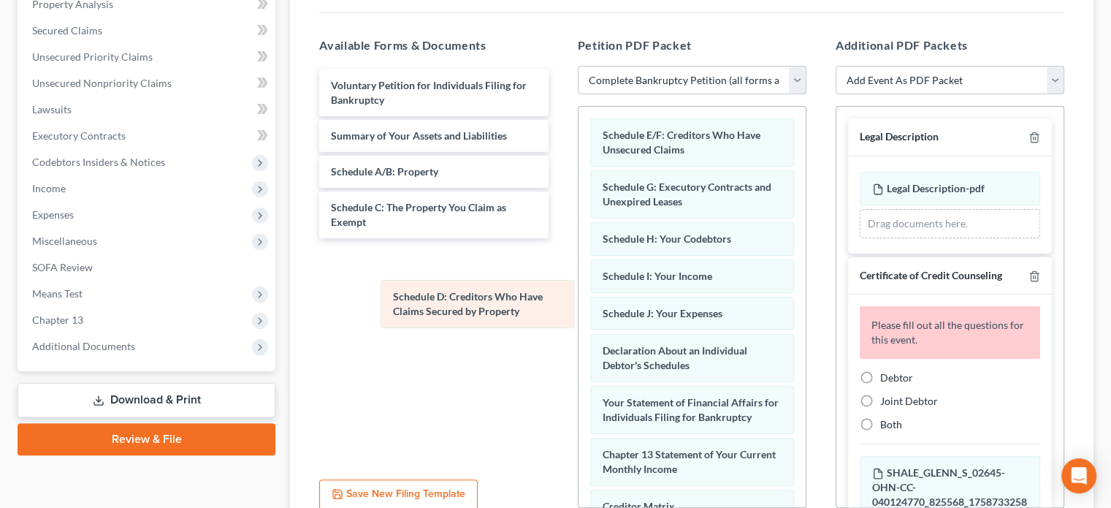
drag, startPoint x: 665, startPoint y: 144, endPoint x: 454, endPoint y: 306, distance: 266.3
click at [579, 306] on div "Schedule D: Creditors Who Have Claims Secured by Property Schedule D: Creditors…" at bounding box center [692, 420] width 227 height 626
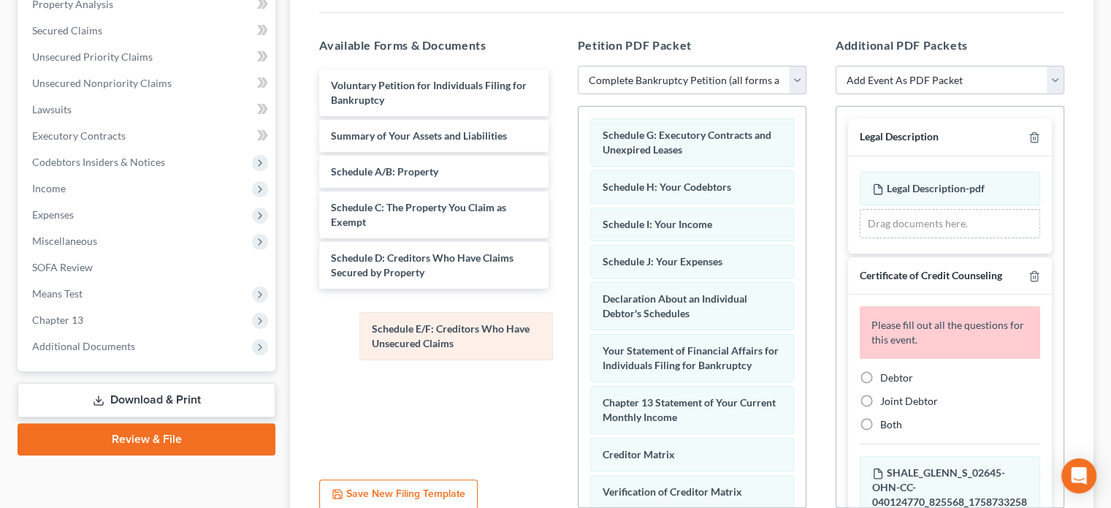
drag, startPoint x: 683, startPoint y: 134, endPoint x: 452, endPoint y: 329, distance: 301.3
click at [579, 329] on div "Schedule E/F: Creditors Who Have Unsecured Claims Schedule E/F: Creditors Who H…" at bounding box center [692, 394] width 227 height 574
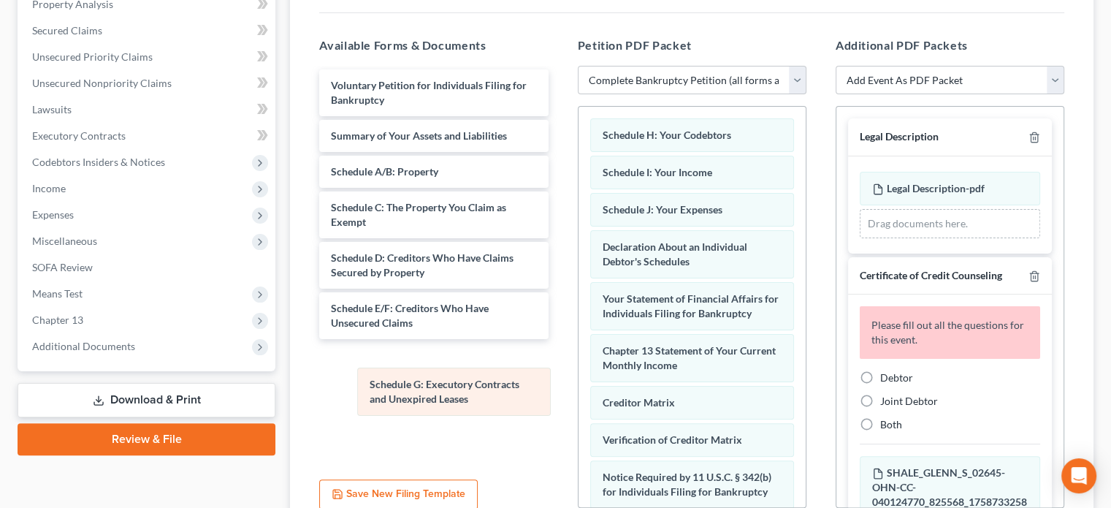
drag, startPoint x: 683, startPoint y: 130, endPoint x: 450, endPoint y: 380, distance: 341.3
click at [579, 380] on div "Schedule G: Executory Contracts and Unexpired Leases Schedule G: Executory Cont…" at bounding box center [692, 368] width 227 height 522
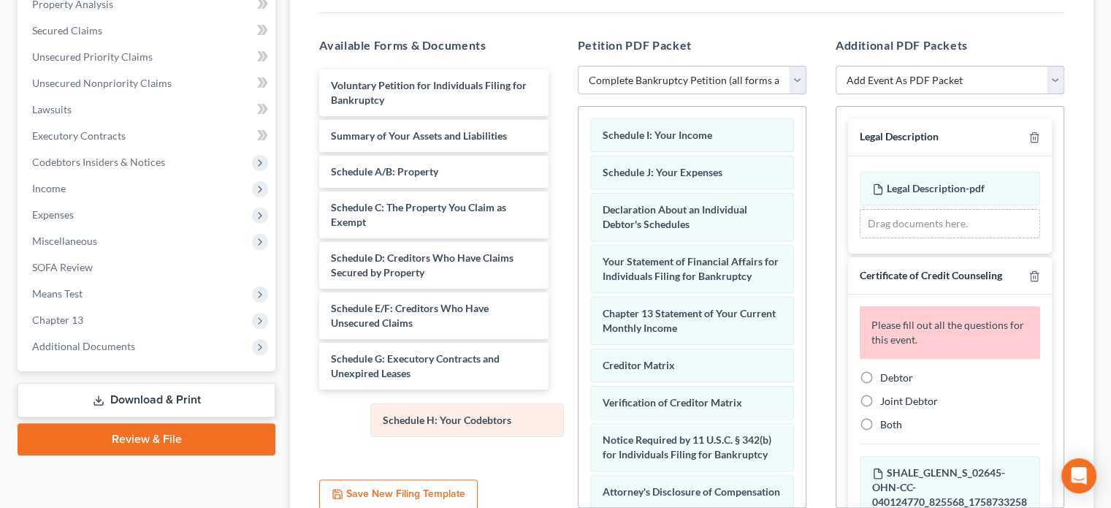
drag, startPoint x: 703, startPoint y: 137, endPoint x: 484, endPoint y: 422, distance: 360.1
click at [579, 422] on div "Schedule H: Your Codebtors Schedule H: Your Codebtors Schedule I: Your Income S…" at bounding box center [692, 349] width 227 height 484
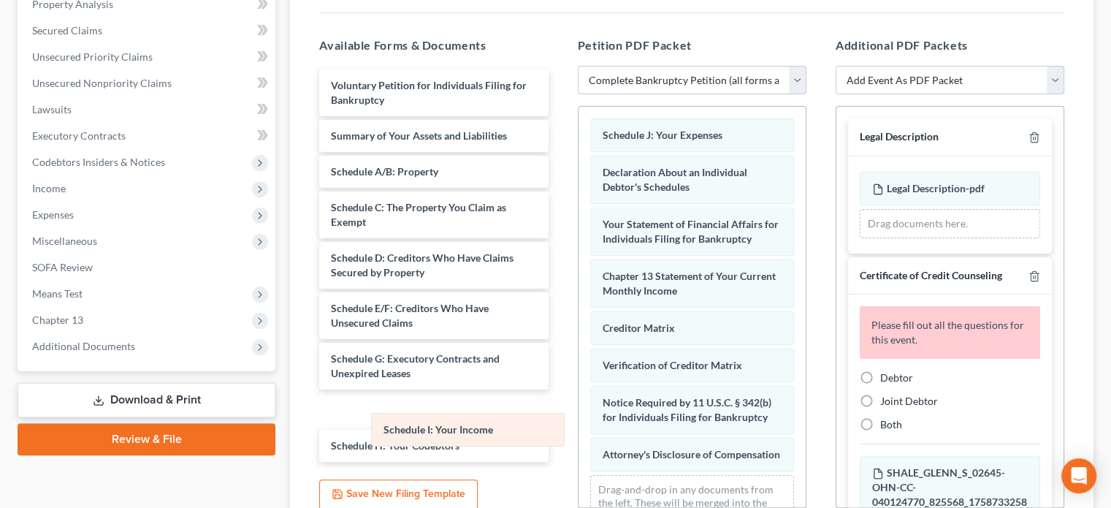
drag, startPoint x: 704, startPoint y: 134, endPoint x: 485, endPoint y: 429, distance: 367.3
click at [579, 429] on div "Schedule I: Your Income Schedule I: Your Income Schedule J: Your Expenses Decla…" at bounding box center [692, 330] width 227 height 447
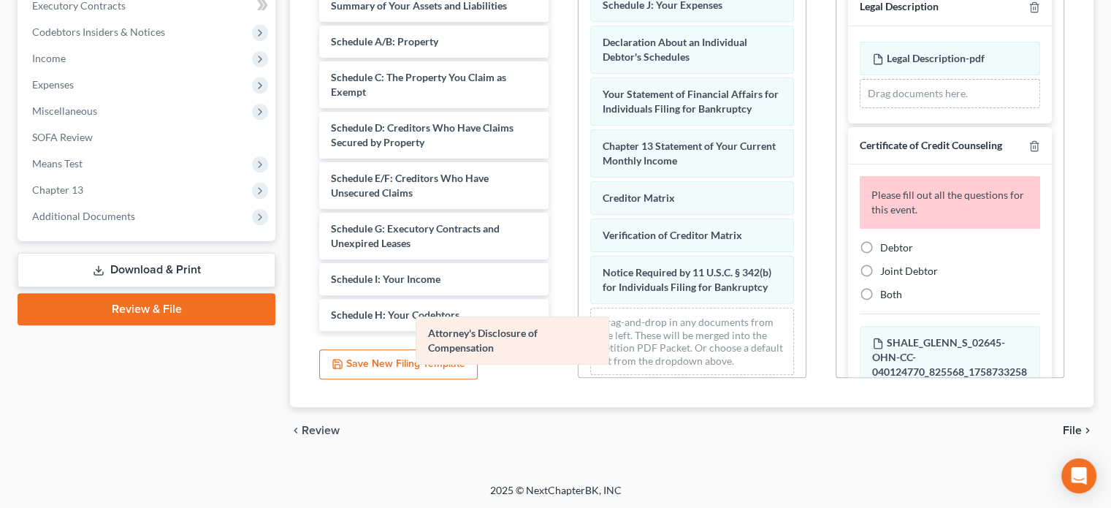
drag, startPoint x: 672, startPoint y: 327, endPoint x: 498, endPoint y: 339, distance: 174.4
click at [579, 339] on div "Attorney's Disclosure of Compensation Schedule J: Your Expenses Declaration Abo…" at bounding box center [692, 182] width 227 height 410
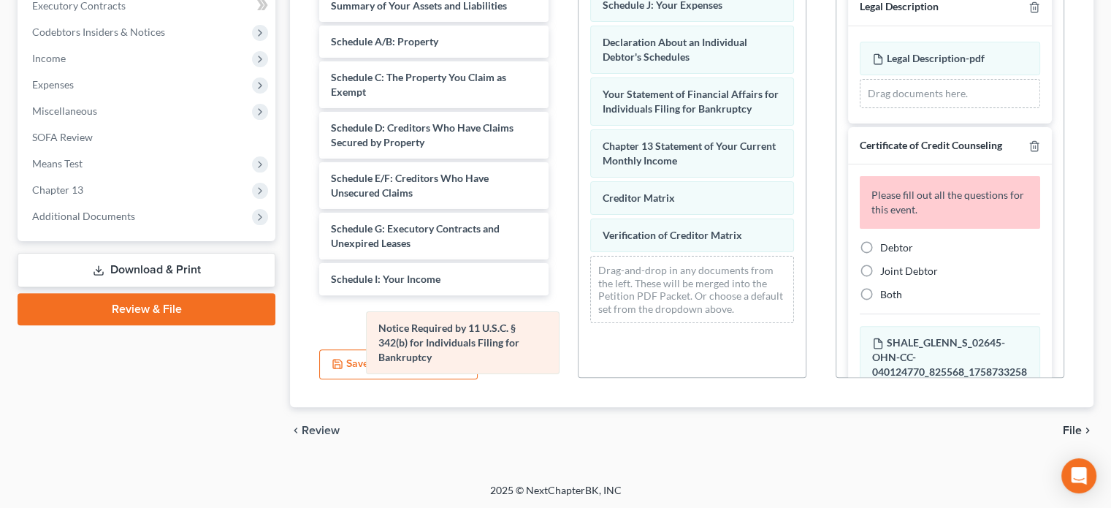
drag, startPoint x: 660, startPoint y: 267, endPoint x: 419, endPoint y: 331, distance: 248.7
click at [579, 331] on div "Notice Required by 11 U.S.C. § 342(b) for Individuals Filing for Bankruptcy Sch…" at bounding box center [692, 156] width 227 height 358
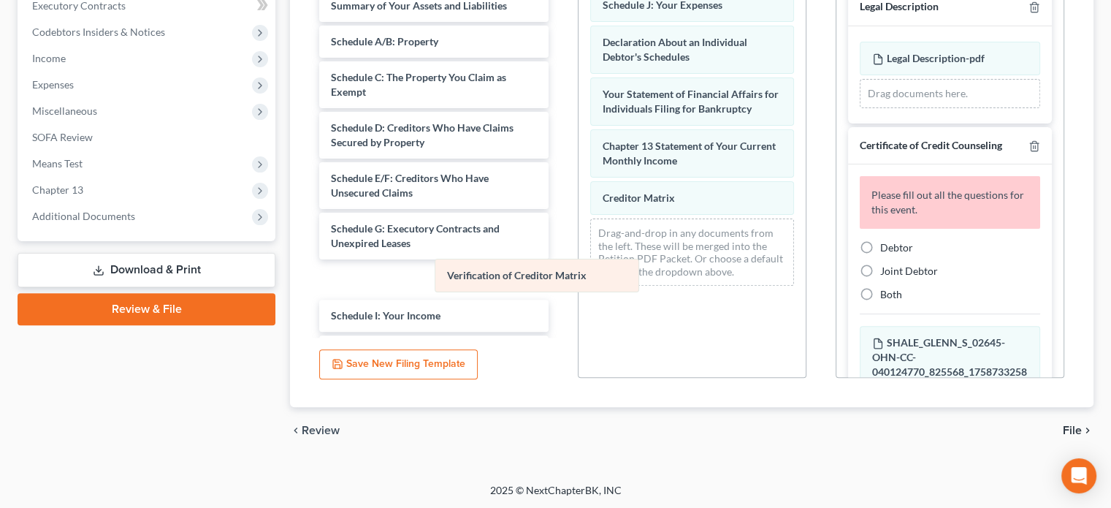
drag, startPoint x: 638, startPoint y: 227, endPoint x: 483, endPoint y: 270, distance: 160.8
click at [579, 270] on div "Verification of Creditor Matrix Schedule J: Your Expenses Declaration About an …" at bounding box center [692, 137] width 227 height 321
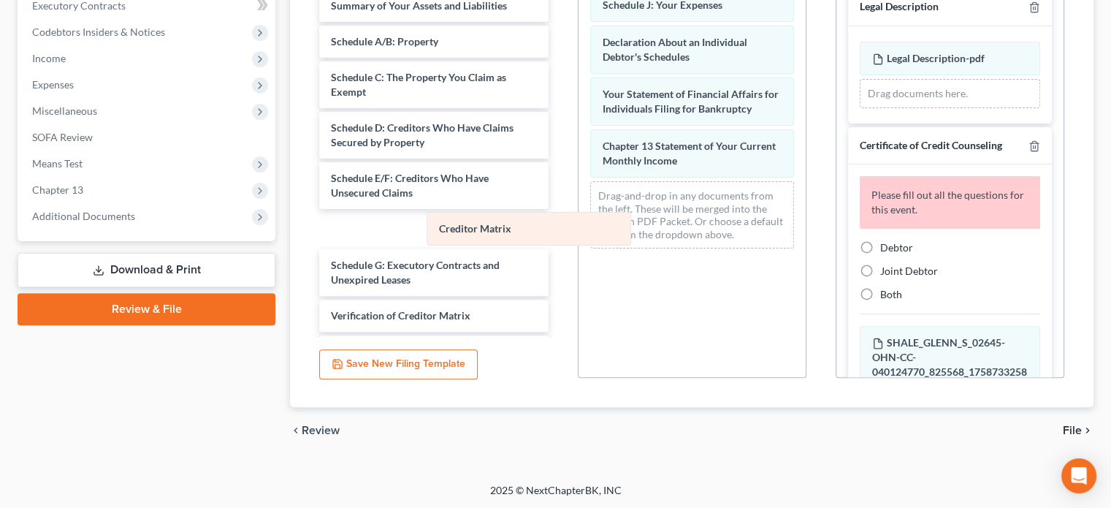
drag, startPoint x: 669, startPoint y: 193, endPoint x: 506, endPoint y: 226, distance: 166.2
click at [579, 226] on div "Creditor Matrix Schedule J: Your Expenses Declaration About an Individual Debto…" at bounding box center [692, 119] width 227 height 284
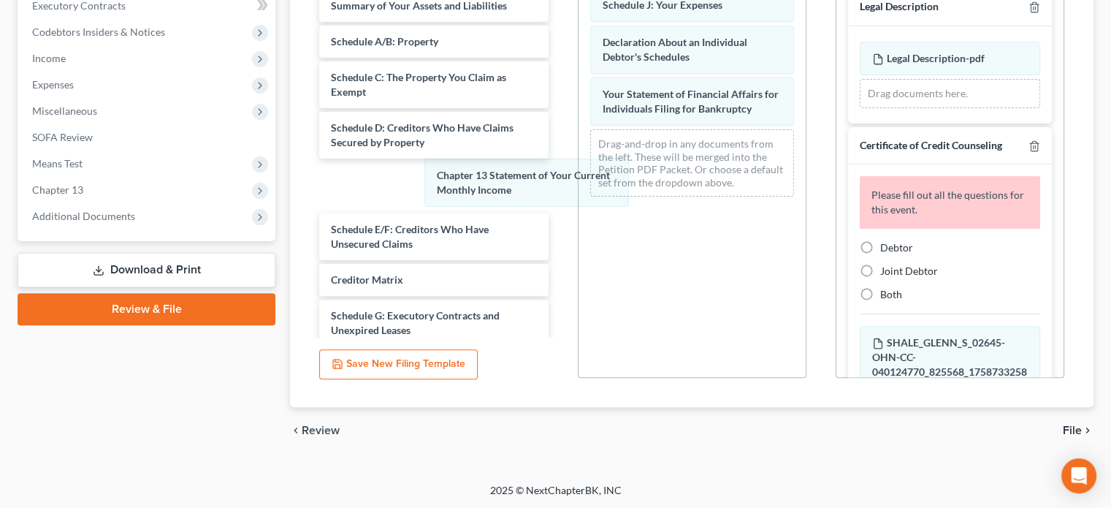
drag, startPoint x: 681, startPoint y: 151, endPoint x: 597, endPoint y: 148, distance: 84.1
click at [579, 183] on div "Chapter 13 Statement of Your Current Monthly Income Schedule J: Your Expenses D…" at bounding box center [692, 93] width 227 height 232
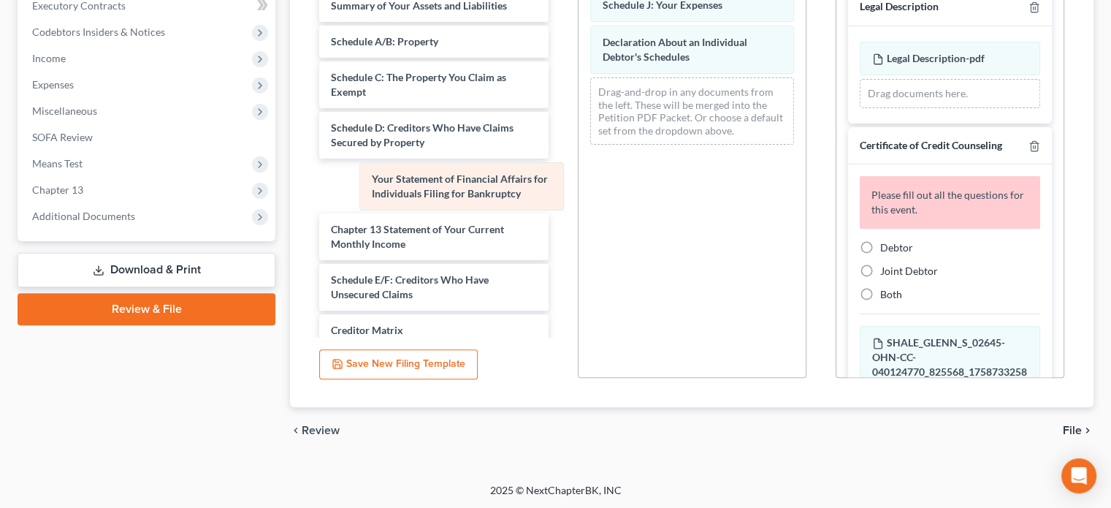
drag, startPoint x: 677, startPoint y: 109, endPoint x: 438, endPoint y: 199, distance: 254.9
click at [579, 156] on div "Your Statement of Financial Affairs for Individuals Filing for Bankruptcy Sched…" at bounding box center [692, 67] width 227 height 180
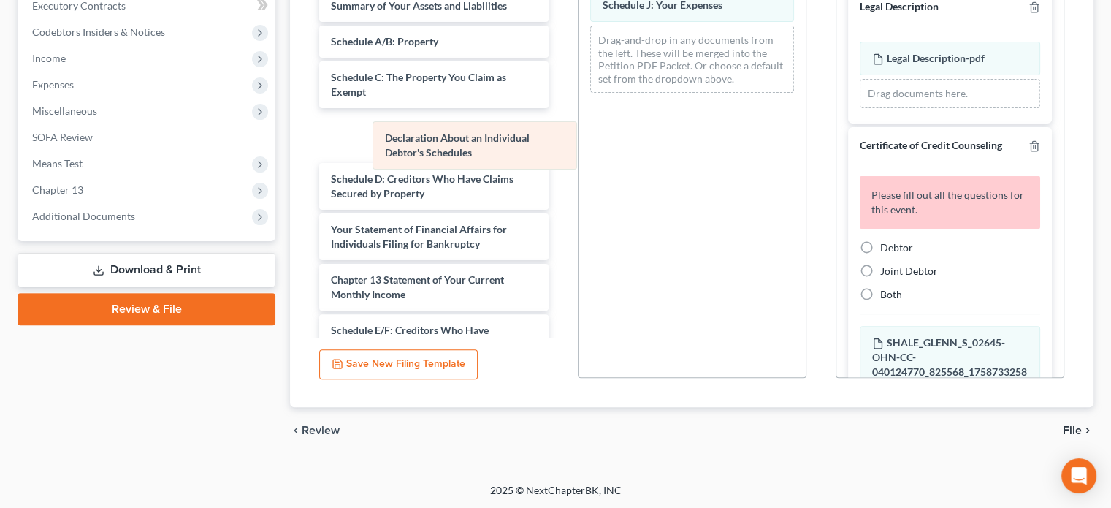
drag, startPoint x: 667, startPoint y: 54, endPoint x: 415, endPoint y: 167, distance: 276.4
click at [579, 104] on div "Declaration About an Individual Debtor's Schedules Schedule J: Your Expenses De…" at bounding box center [692, 41] width 227 height 128
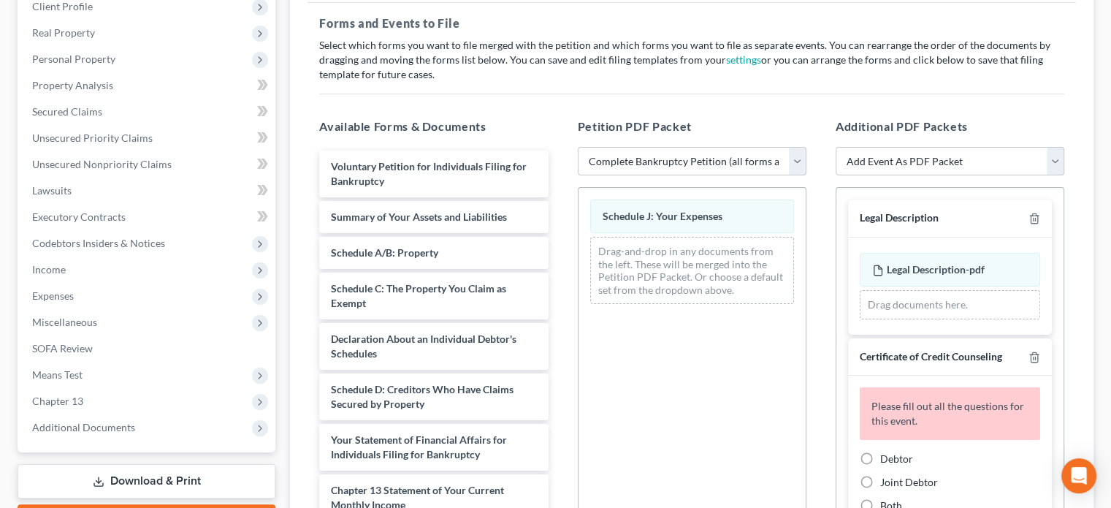
scroll to position [203, 0]
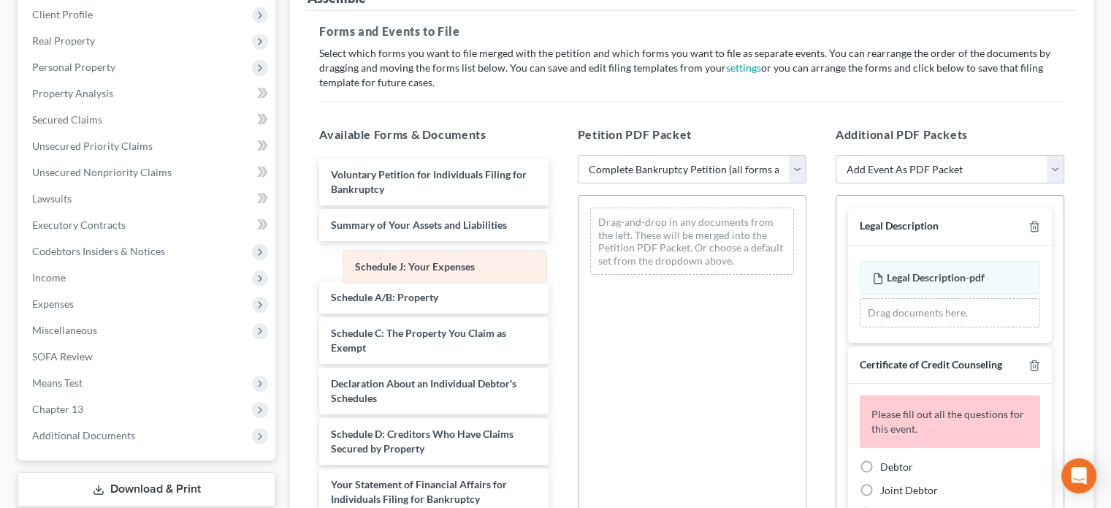
drag, startPoint x: 684, startPoint y: 216, endPoint x: 437, endPoint y: 259, distance: 250.8
click at [579, 259] on div "Schedule J: Your Expenses Schedule J: Your Expenses Drag-and-drop in any docume…" at bounding box center [692, 241] width 227 height 91
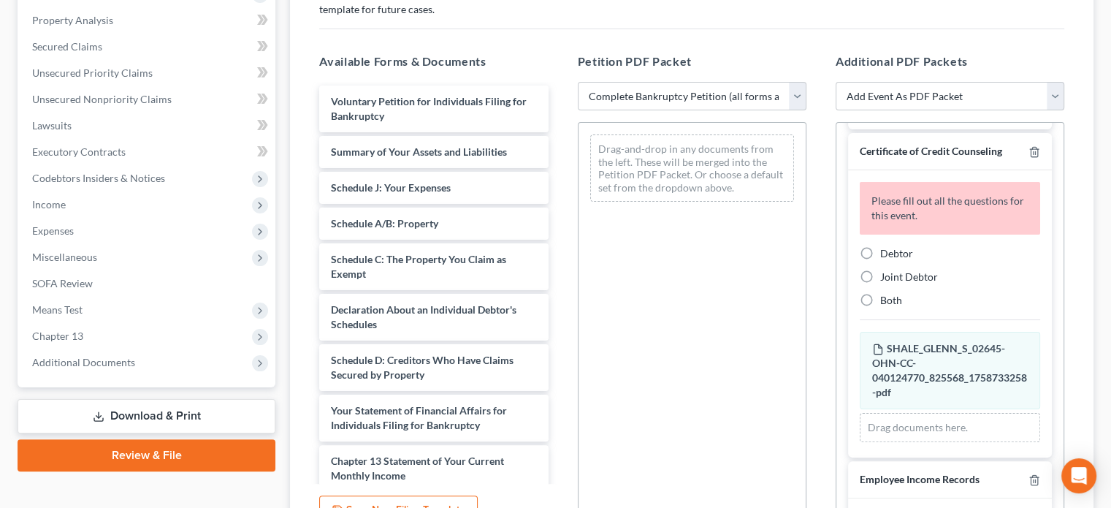
scroll to position [146, 0]
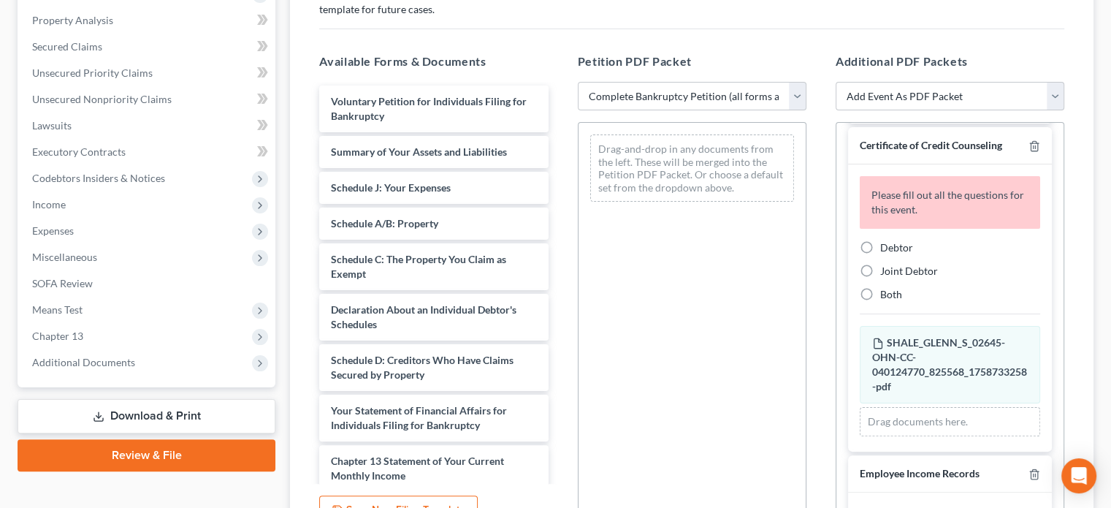
click at [881, 243] on label "Debtor" at bounding box center [897, 247] width 33 height 15
click at [886, 243] on input "Debtor" at bounding box center [890, 244] width 9 height 9
radio input "true"
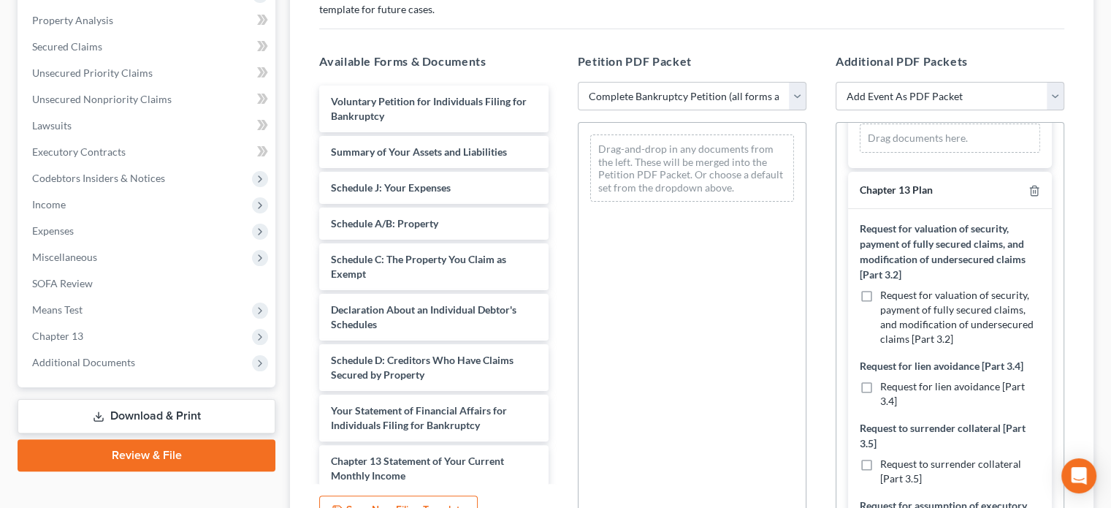
scroll to position [658, 0]
click at [881, 290] on label "Request for valuation of security, payment of fully secured claims, and modific…" at bounding box center [961, 315] width 160 height 58
click at [886, 290] on input "Request for valuation of security, payment of fully secured claims, and modific…" at bounding box center [890, 290] width 9 height 9
checkbox input "true"
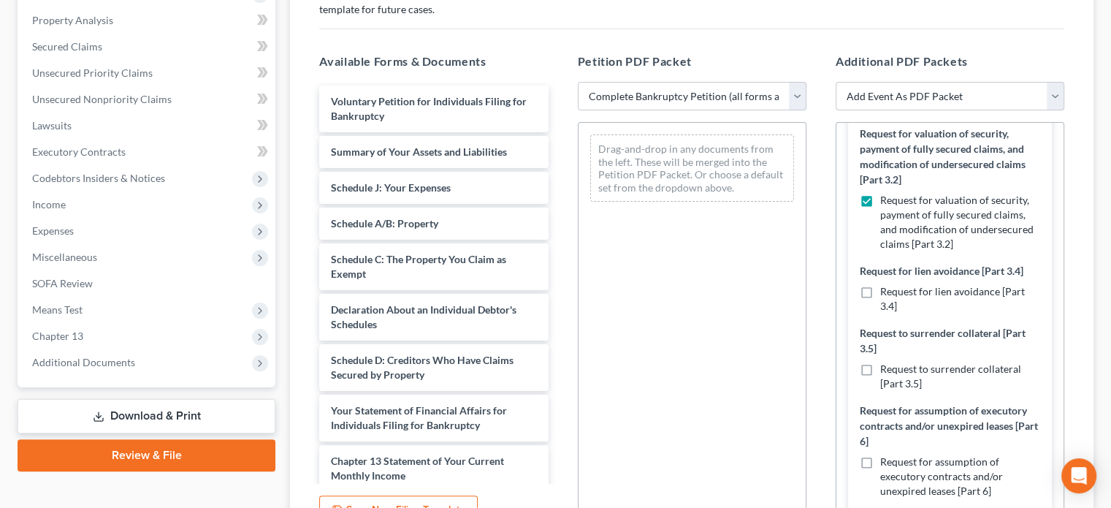
scroll to position [804, 0]
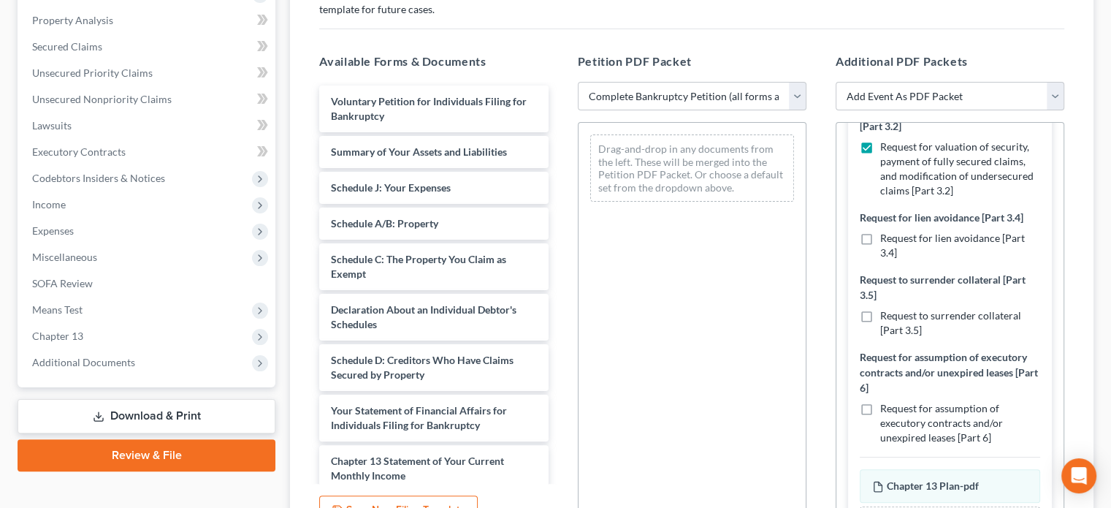
click at [881, 232] on label "Request for lien avoidance [Part 3.4]" at bounding box center [961, 245] width 160 height 29
click at [886, 232] on input "Request for lien avoidance [Part 3.4]" at bounding box center [890, 235] width 9 height 9
checkbox input "true"
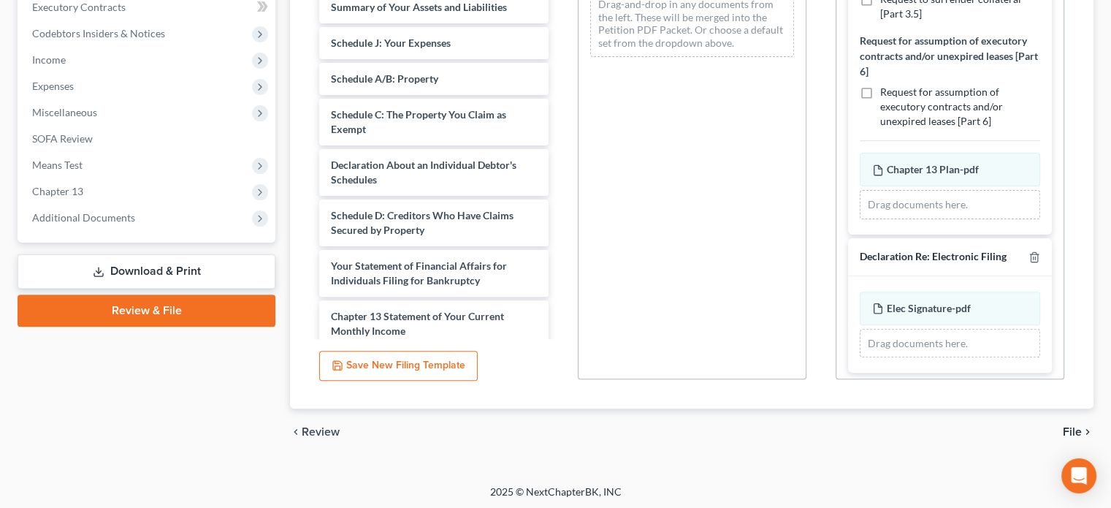
scroll to position [422, 0]
click at [1075, 427] on span "File" at bounding box center [1072, 431] width 19 height 12
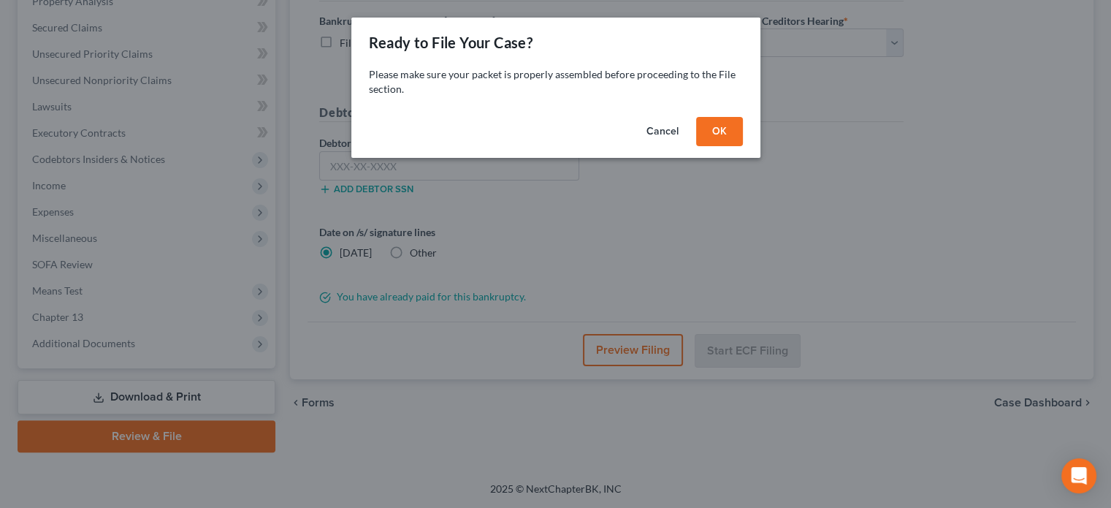
scroll to position [294, 0]
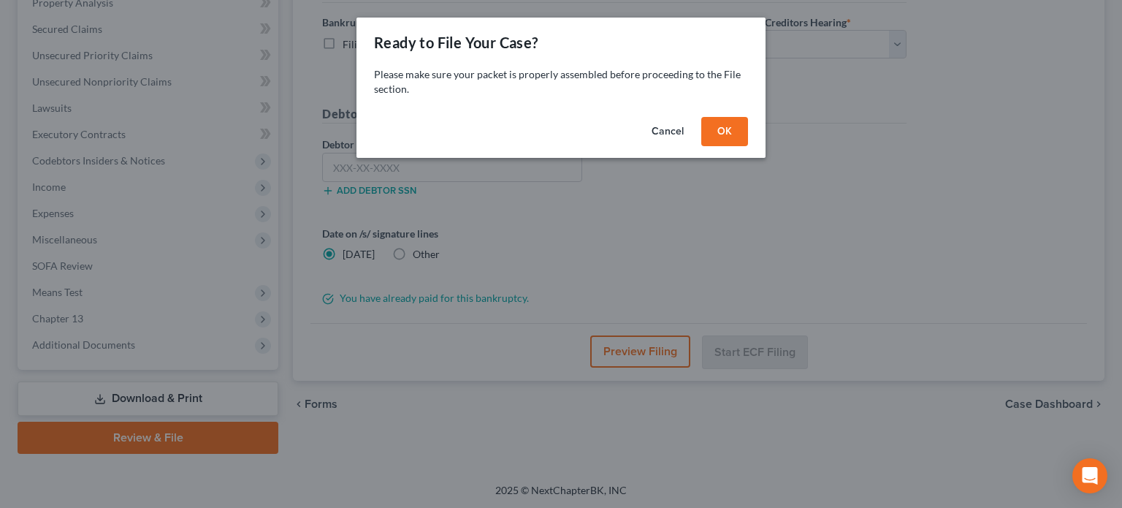
click at [728, 128] on button "OK" at bounding box center [725, 131] width 47 height 29
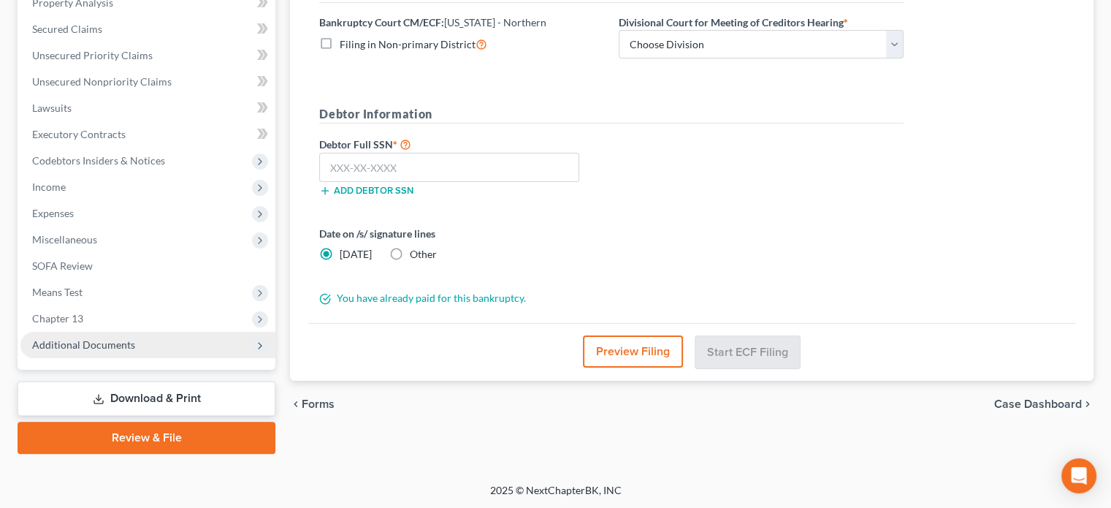
click at [102, 346] on span "Additional Documents" at bounding box center [83, 344] width 103 height 12
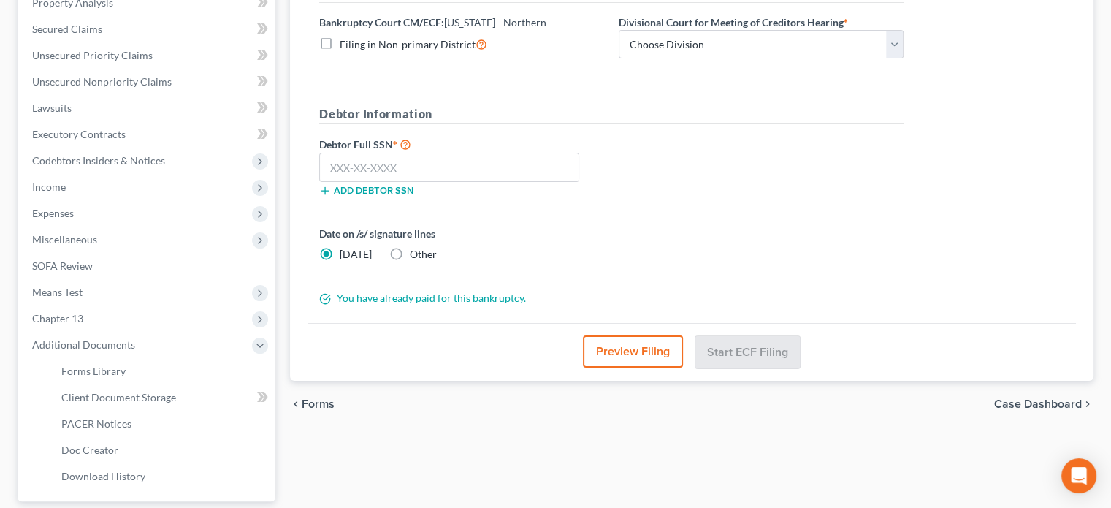
click at [617, 461] on div "Review Assemble File Review This court does not allow electronic filing for cas…" at bounding box center [692, 216] width 818 height 739
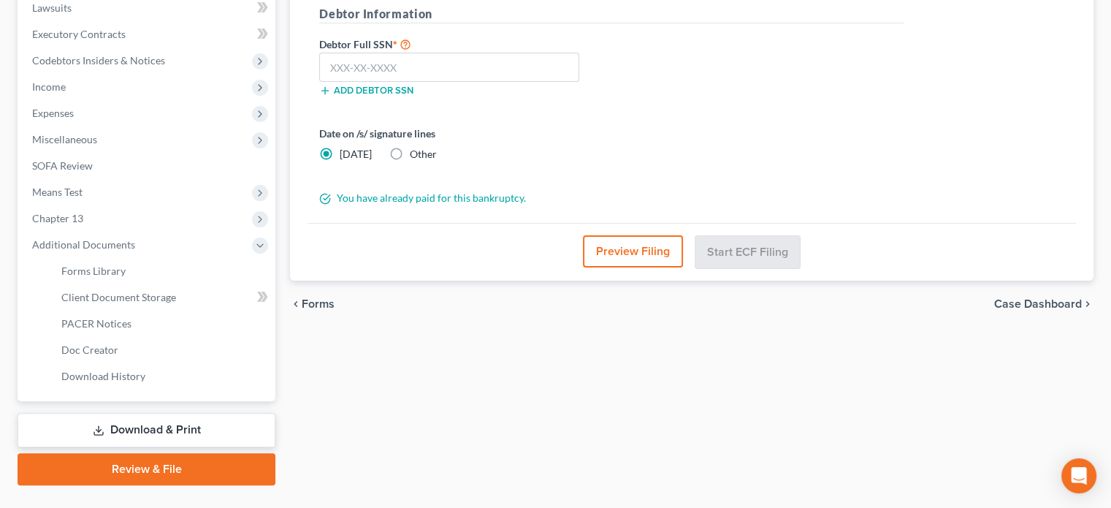
scroll to position [425, 0]
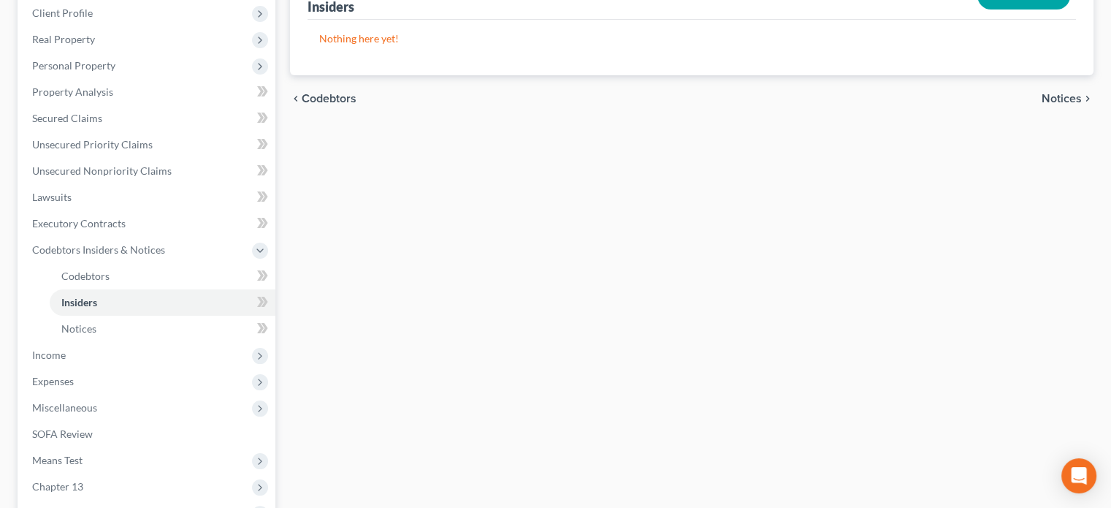
scroll to position [373, 0]
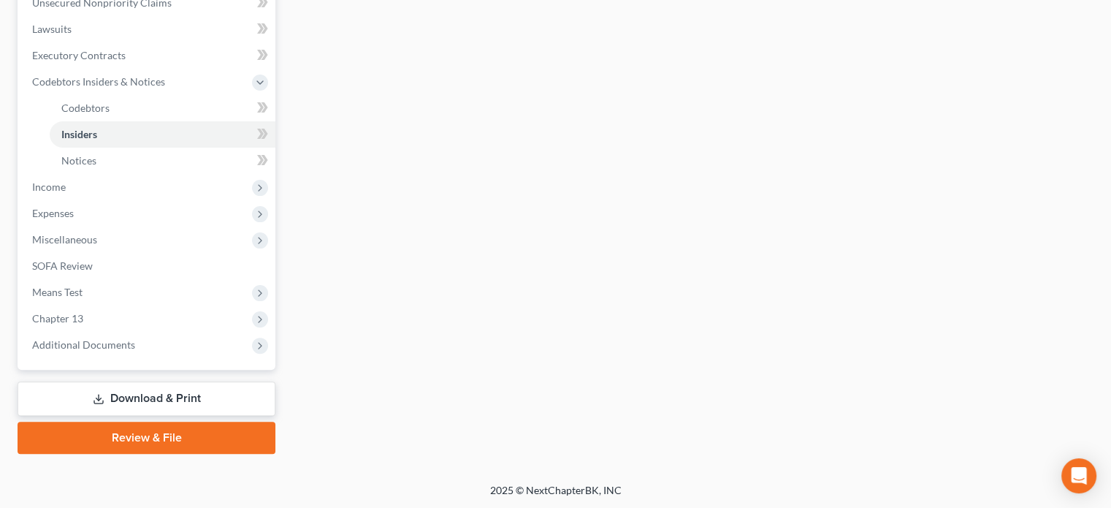
click at [167, 438] on link "Review & File" at bounding box center [147, 438] width 258 height 32
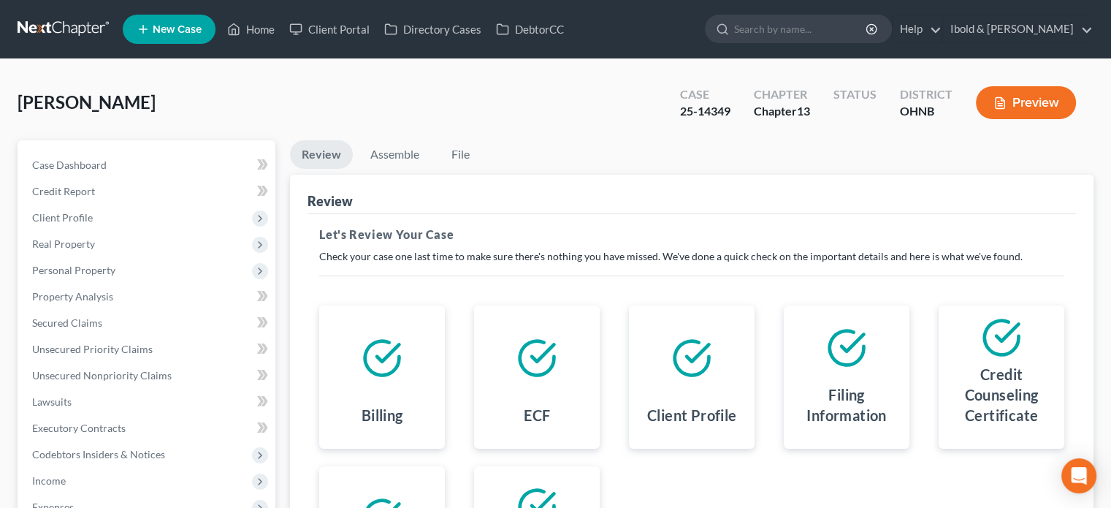
scroll to position [146, 0]
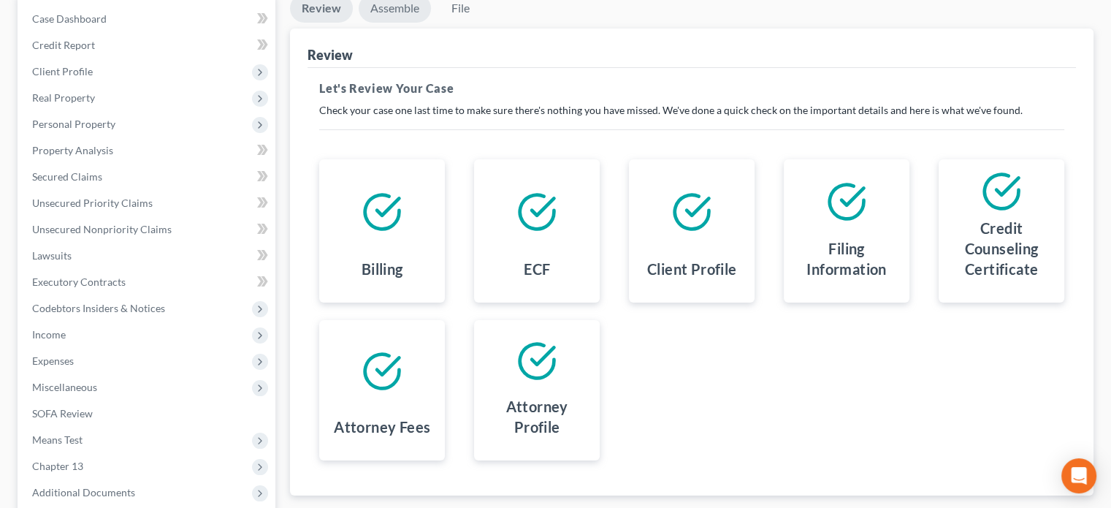
click at [392, 6] on link "Assemble" at bounding box center [395, 8] width 72 height 28
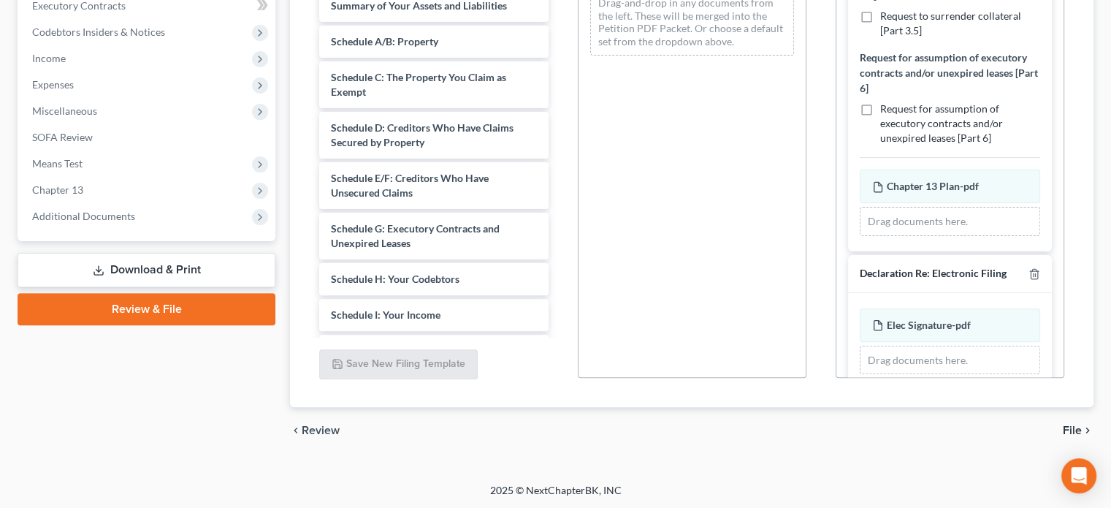
scroll to position [1040, 0]
